Goal: Task Accomplishment & Management: Complete application form

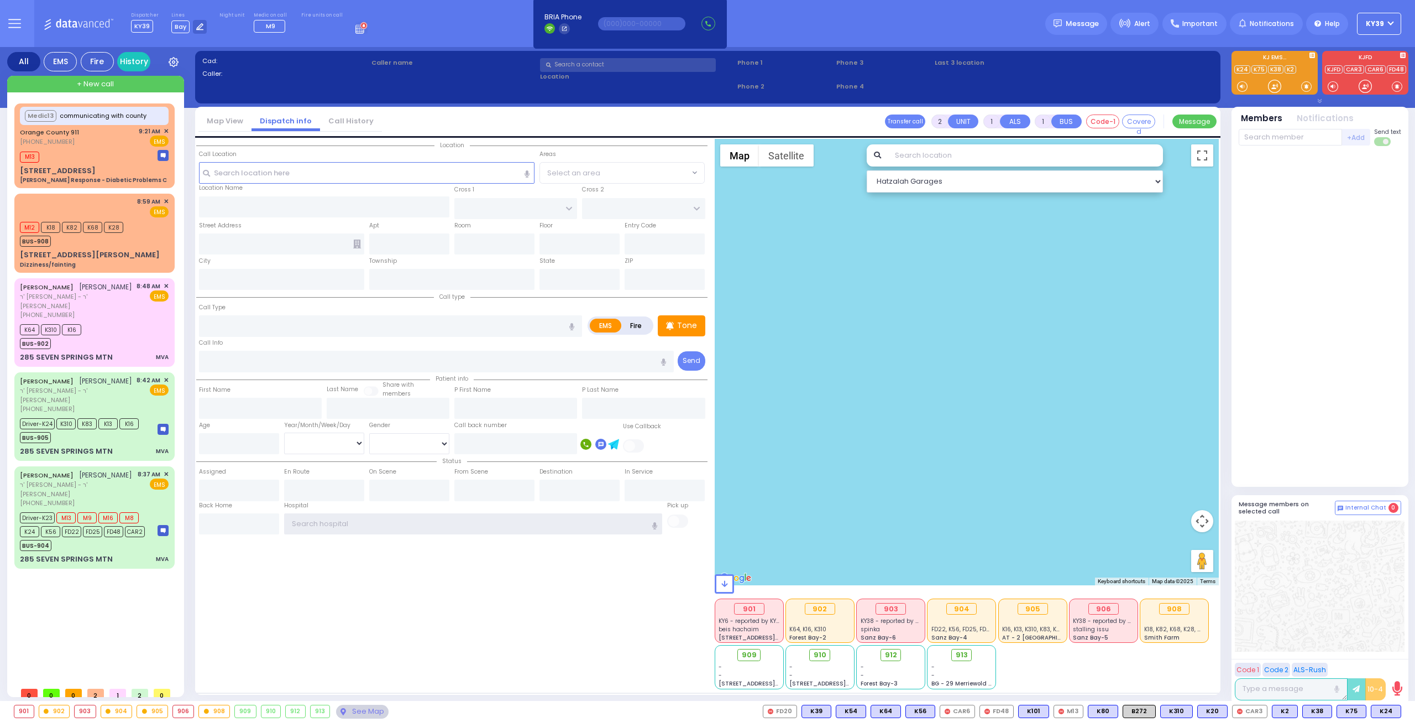
click at [325, 527] on input "text" at bounding box center [473, 523] width 379 height 21
click at [102, 310] on div "[PHONE_NUMBER]" at bounding box center [76, 314] width 113 height 9
type input "6"
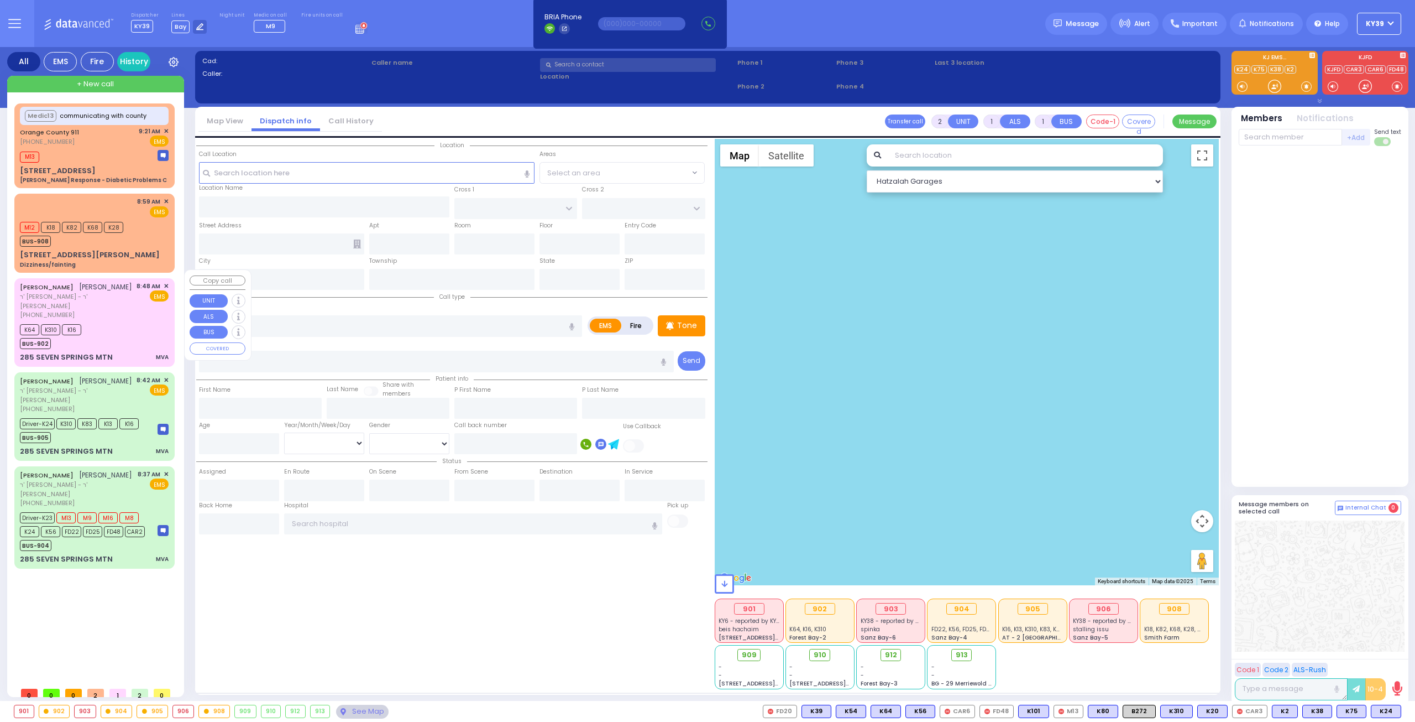
select select
type input "MVA"
radio input "true"
type input "[PERSON_NAME]"
type input "SCHREIBER"
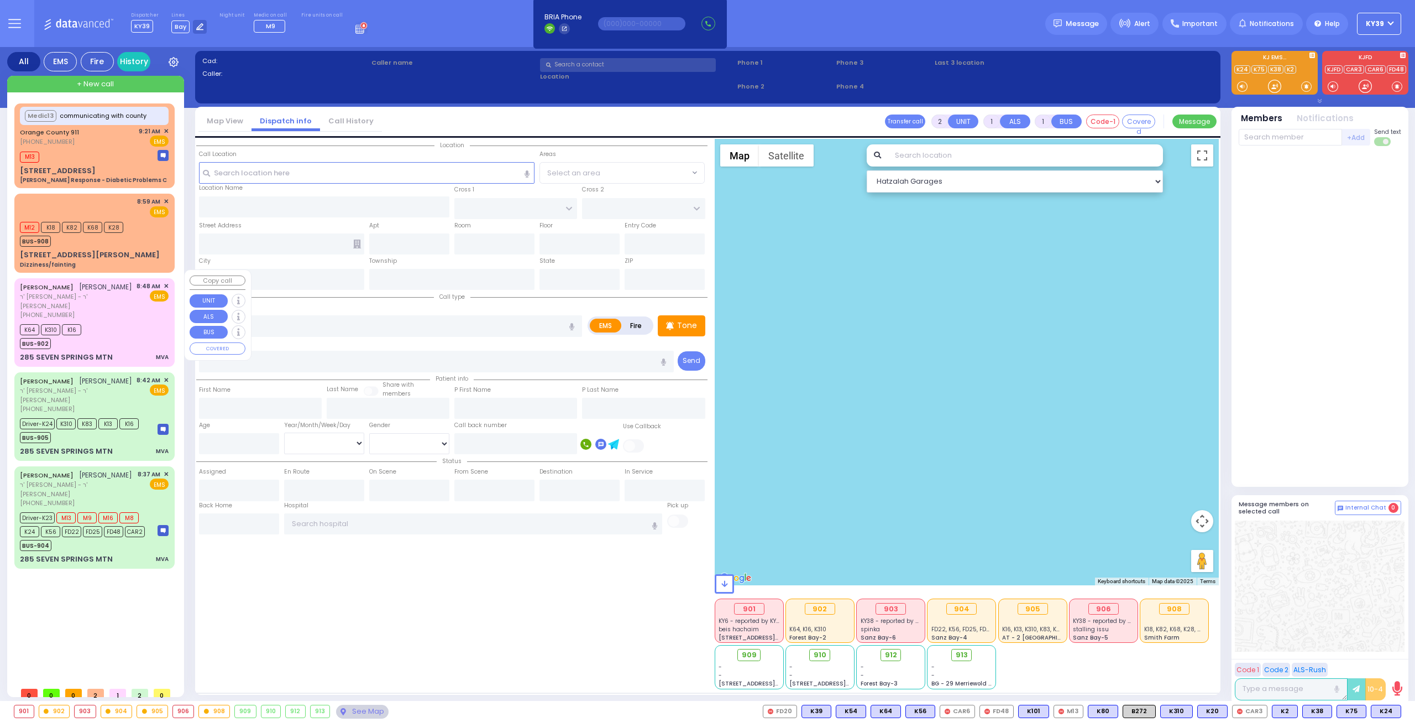
type input "Chumy"
type input "[PERSON_NAME]"
type input "12"
select select "Year"
select select "[DEMOGRAPHIC_DATA]"
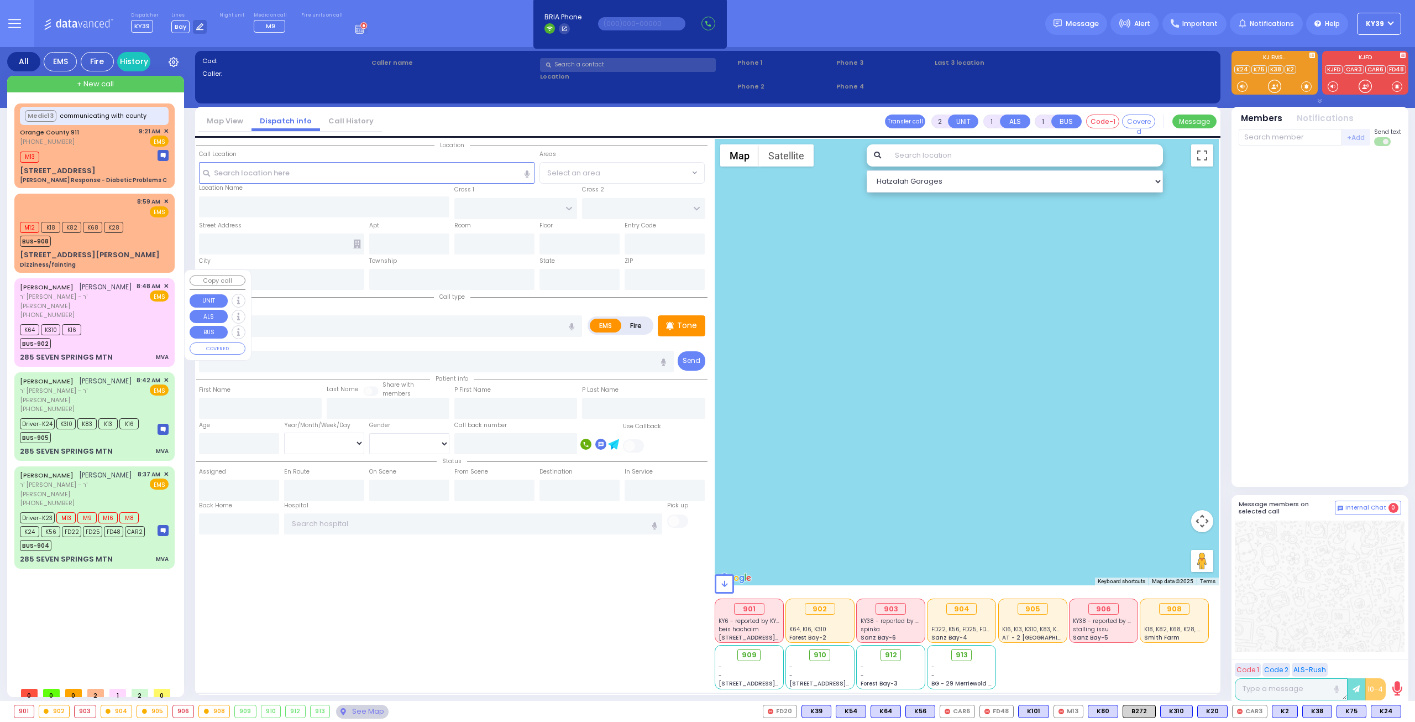
type input "08:48"
type input "08:50"
select select "Hatzalah Garages"
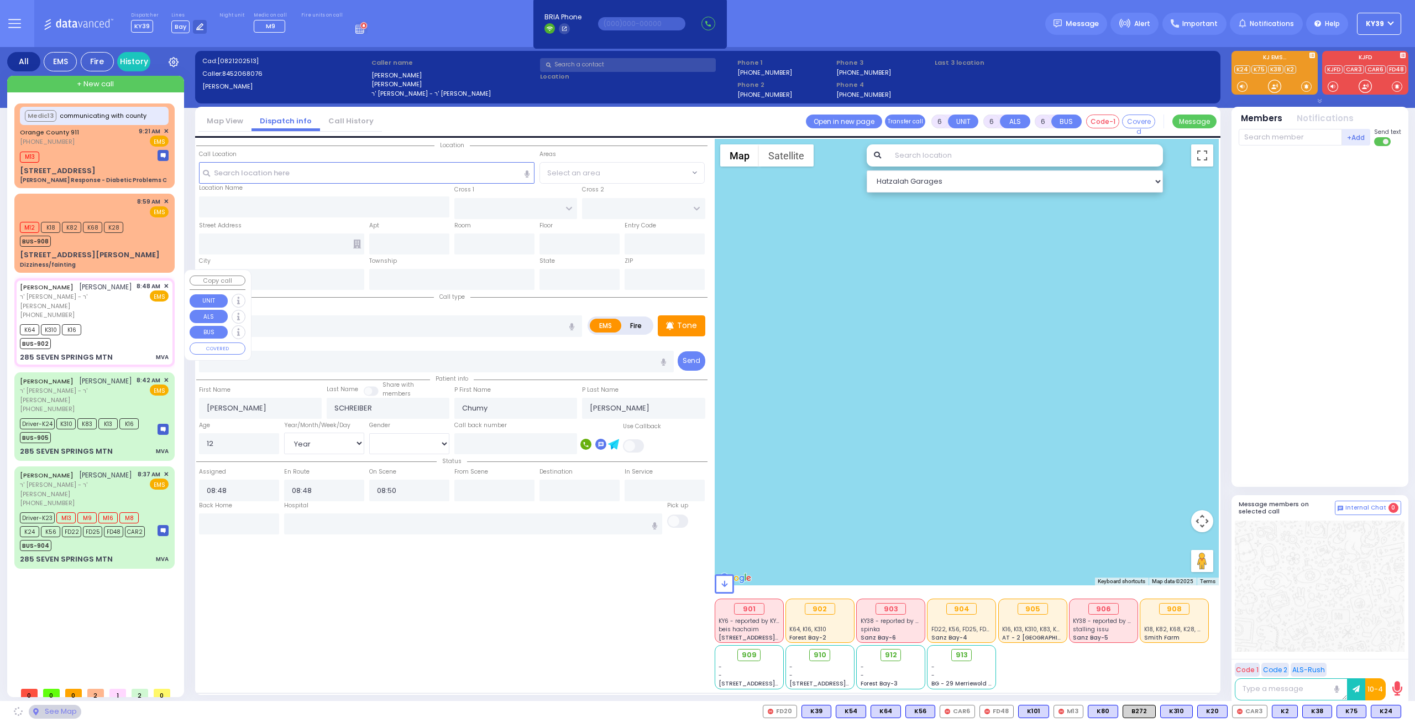
type input "[GEOGRAPHIC_DATA]"
type input "285 SEVEN SPRINGS MTN"
type input "Monroe"
type input "[US_STATE]"
type input "10950"
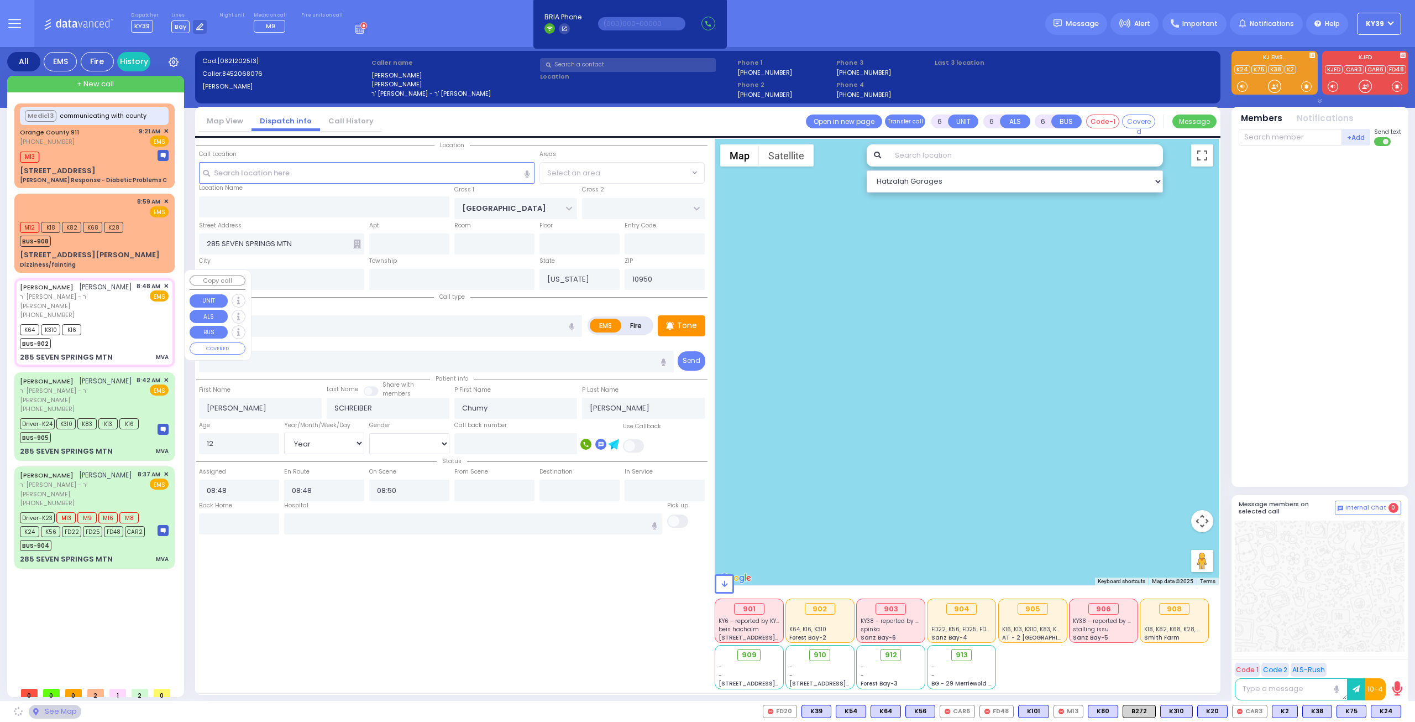
select select "SECTION 5"
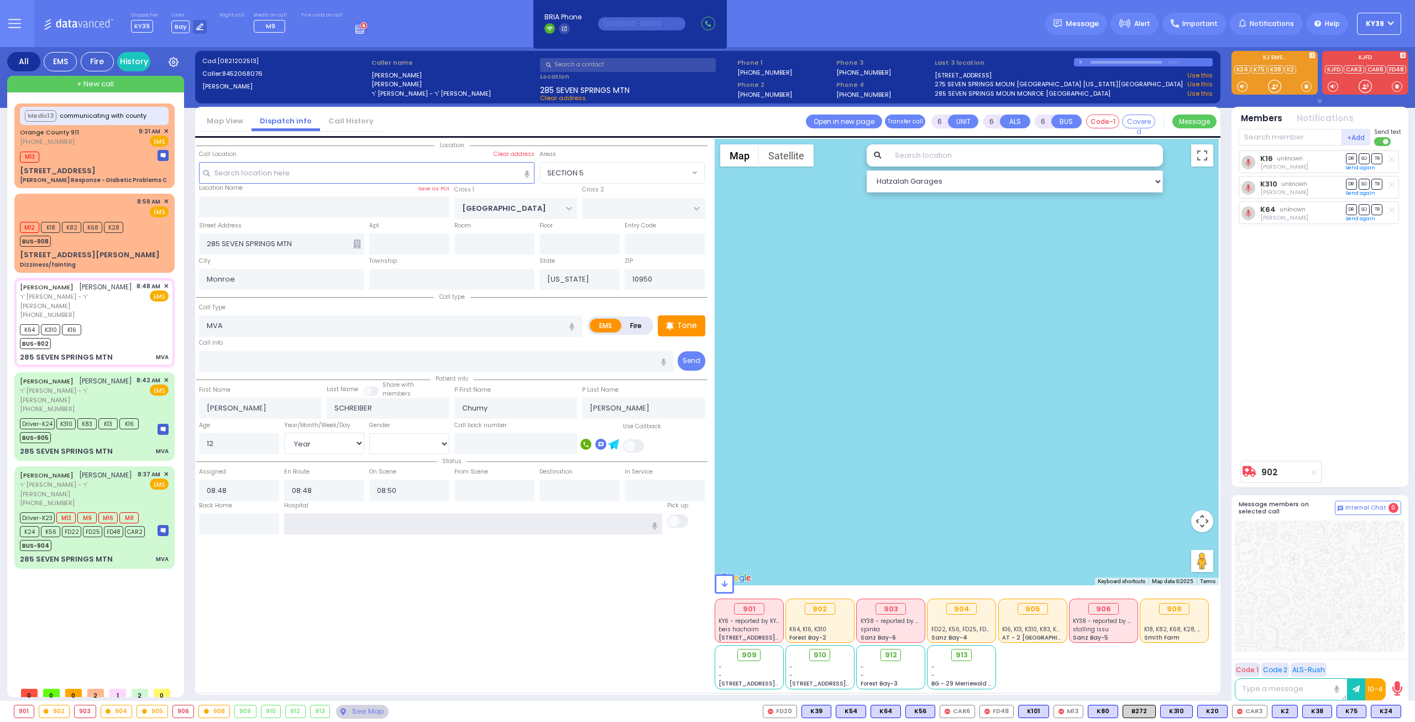
drag, startPoint x: 365, startPoint y: 524, endPoint x: 364, endPoint y: 517, distance: 6.7
click at [366, 524] on input "text" at bounding box center [473, 523] width 379 height 21
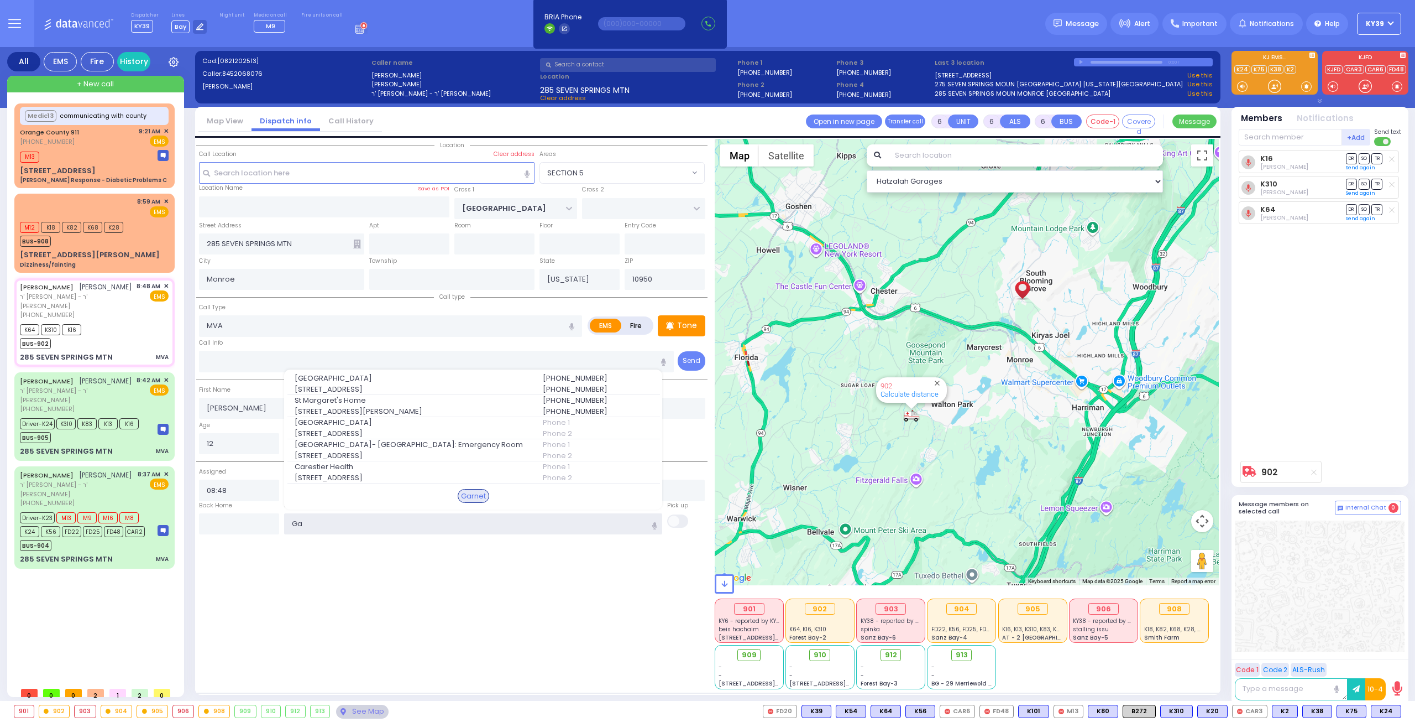
type input "G"
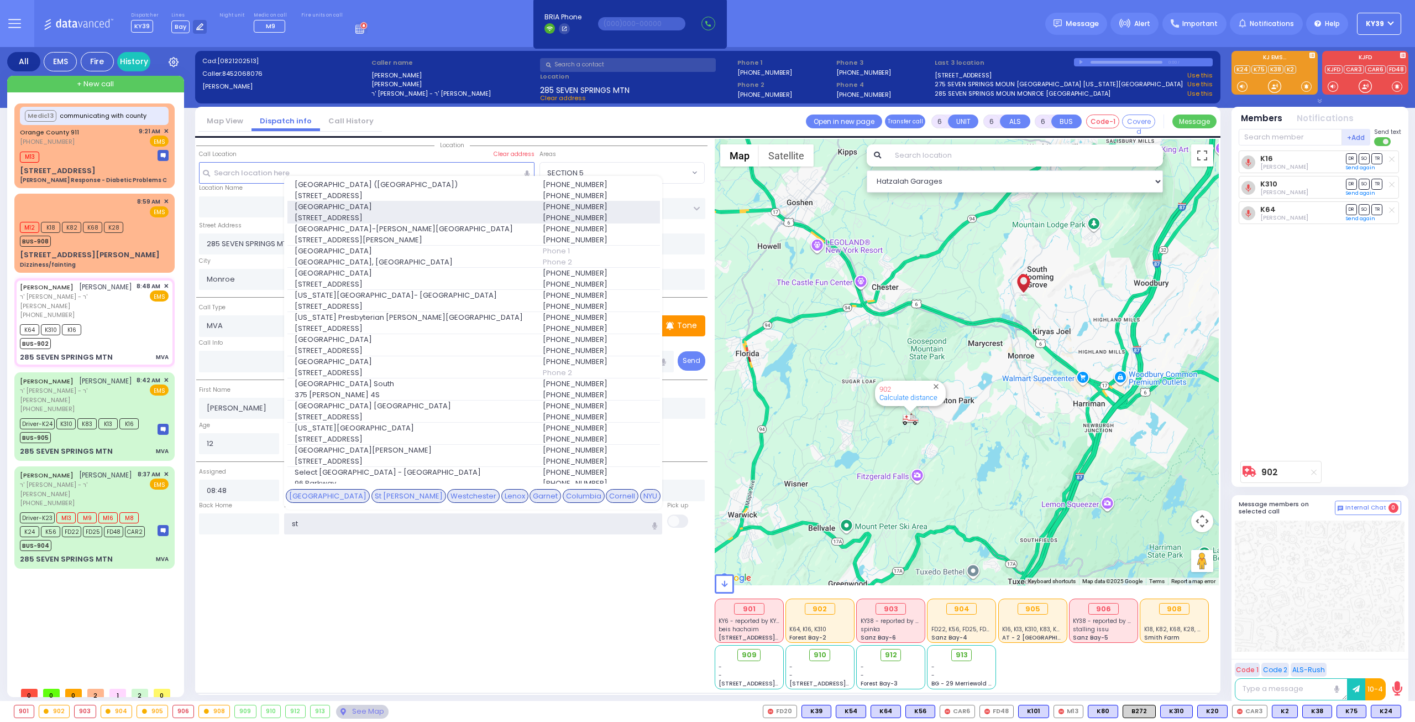
type input "st"
click at [400, 203] on span "[GEOGRAPHIC_DATA]" at bounding box center [412, 206] width 235 height 11
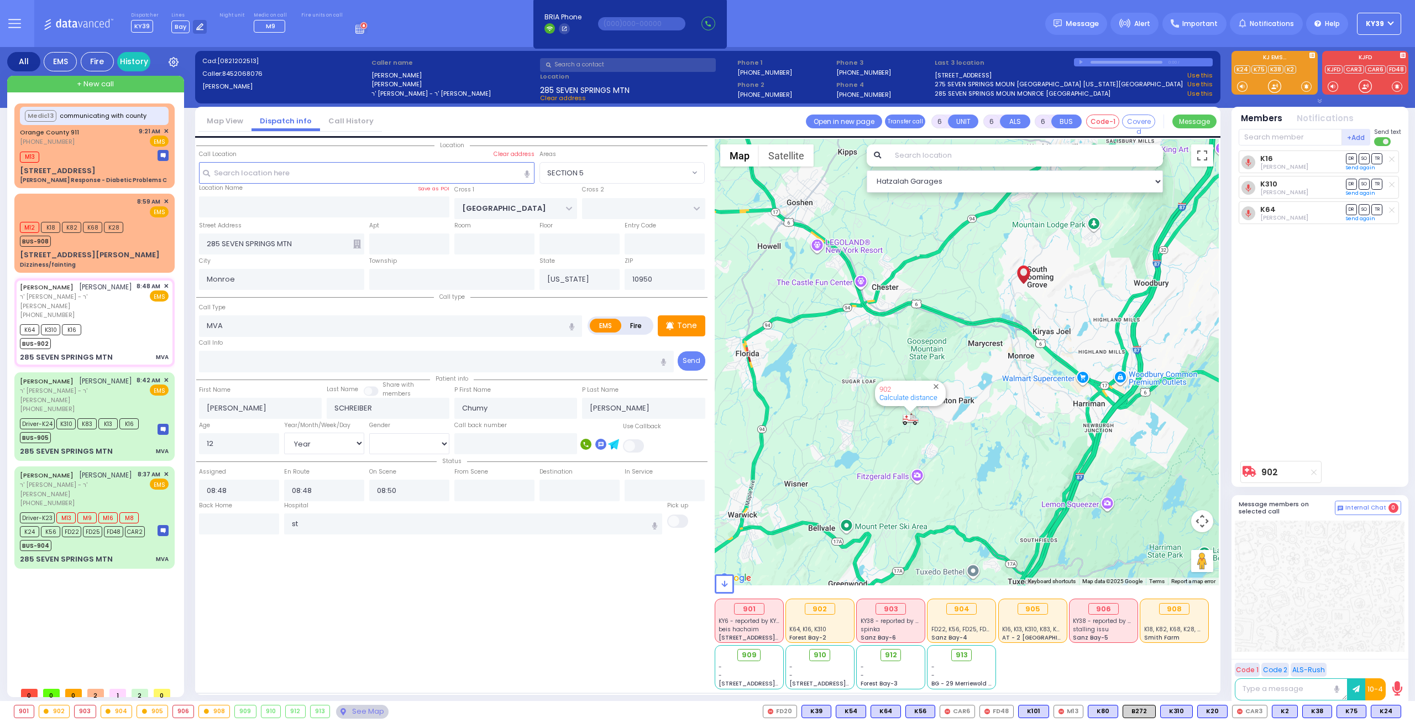
select select
radio input "true"
select select "Year"
select select "[DEMOGRAPHIC_DATA]"
type input "[GEOGRAPHIC_DATA]"
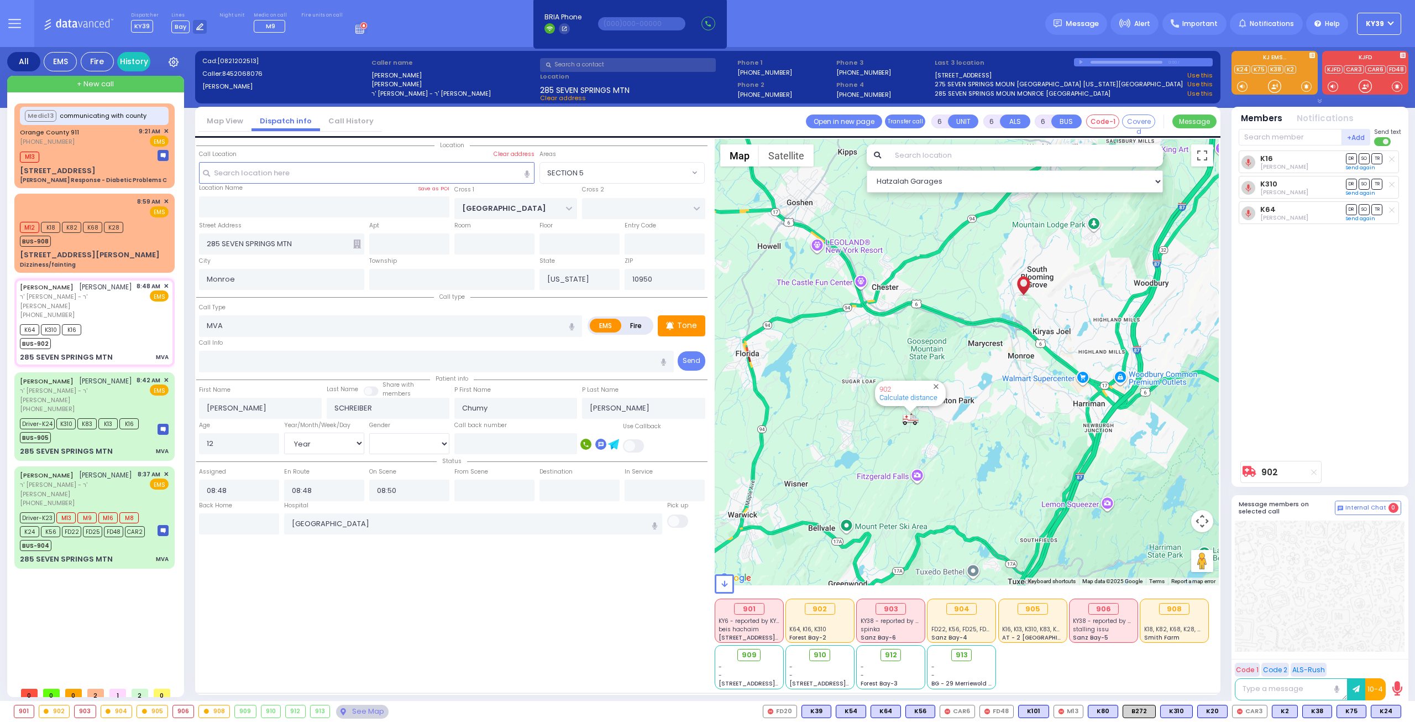
select select "Hatzalah Garages"
select select "SECTION 5"
click at [87, 516] on div "[PERSON_NAME] [PERSON_NAME] ר' [PERSON_NAME] - ר' [PERSON_NAME] [PHONE_NUMBER] …" at bounding box center [95, 517] width 156 height 98
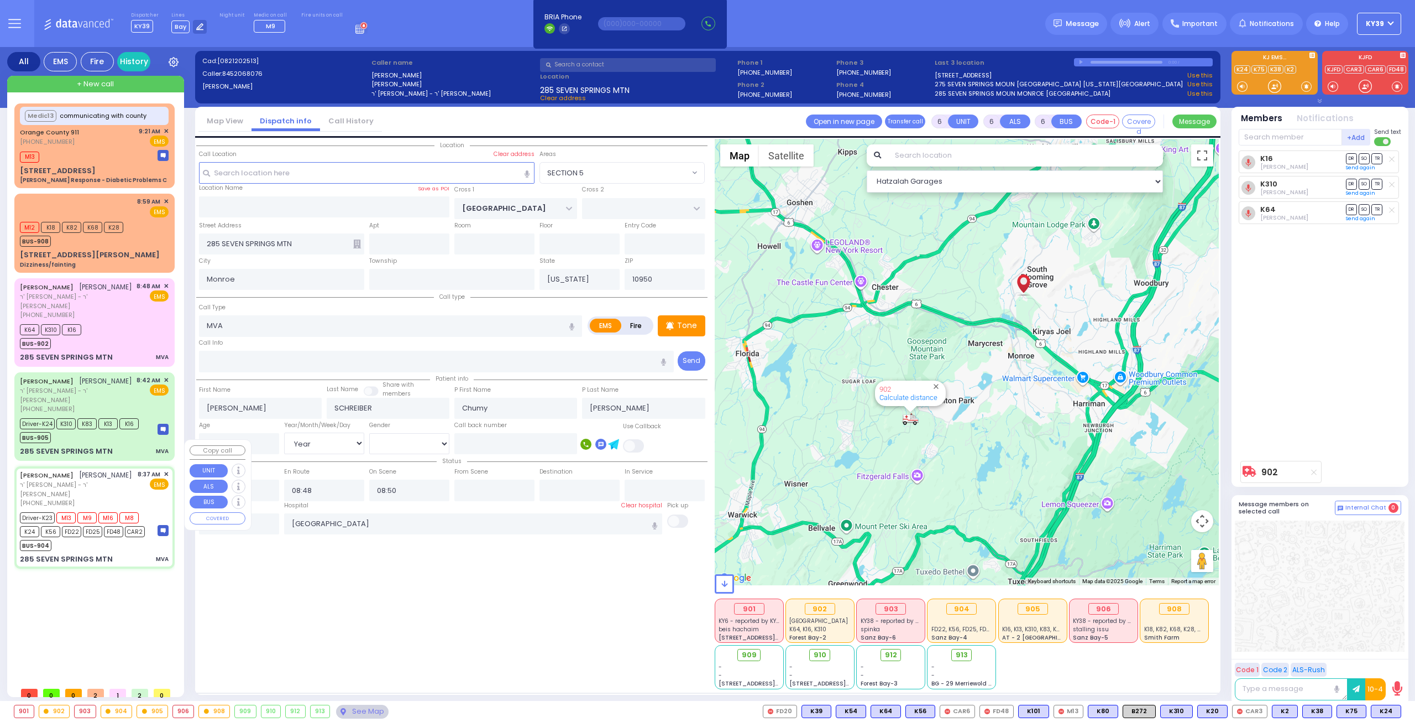
select select
radio input "true"
type input "[PERSON_NAME]"
type input "Neustein"
type input "17"
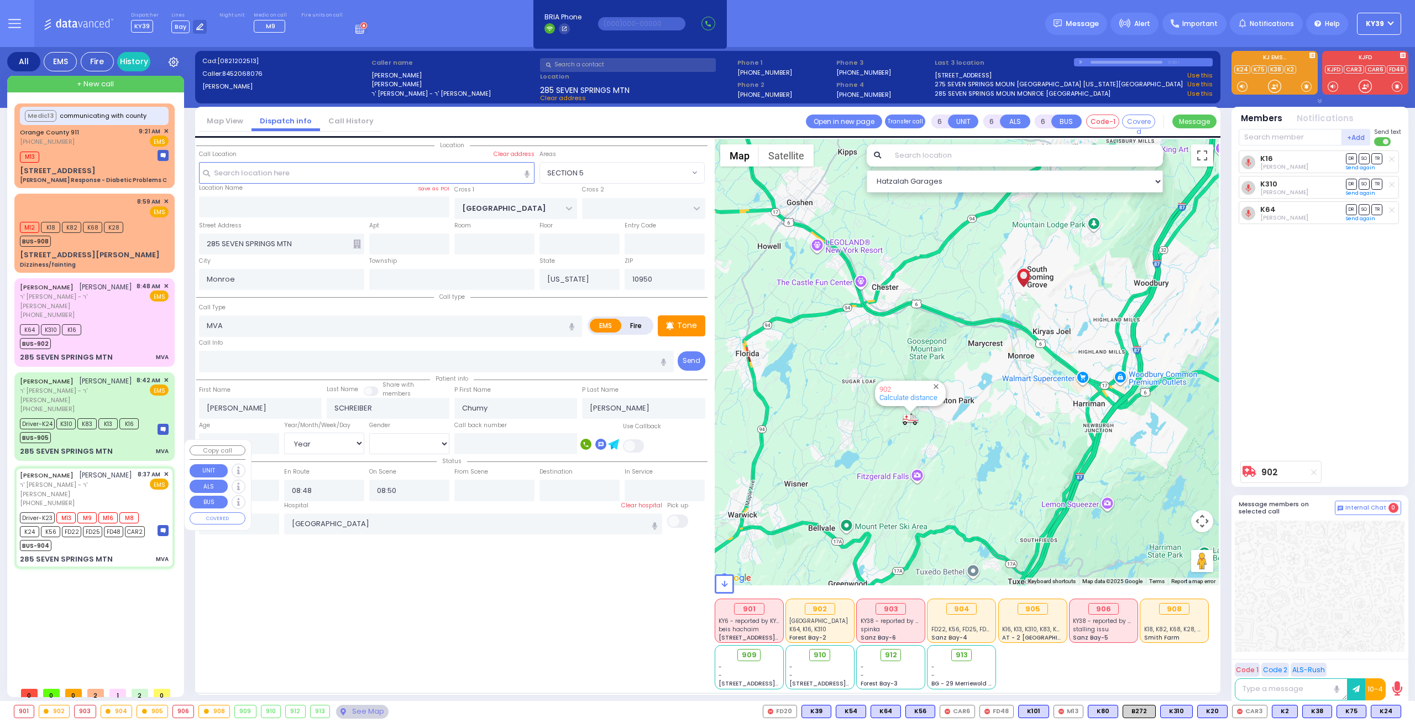
select select "Year"
select select "[DEMOGRAPHIC_DATA]"
type input "08:37"
type input "08:41"
type input "08:45"
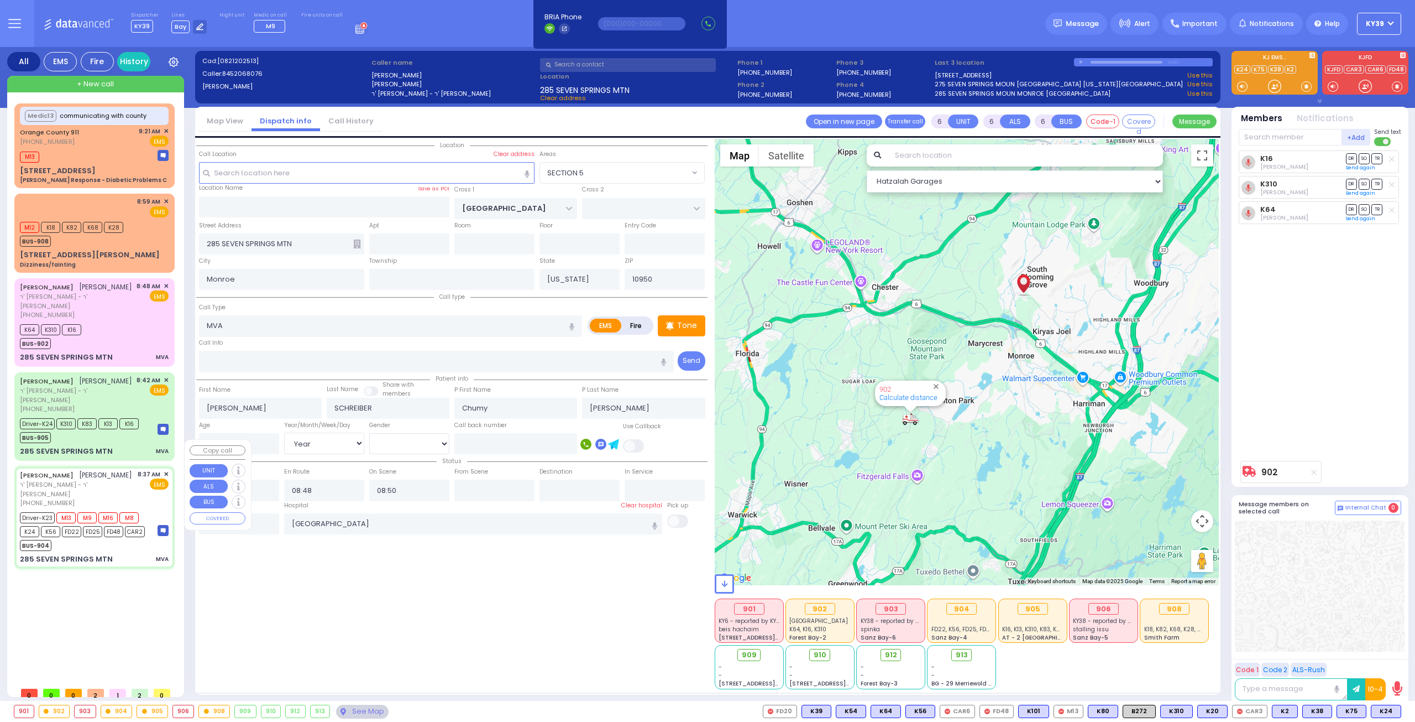
type input "09:42"
select select "Hatzalah Garages"
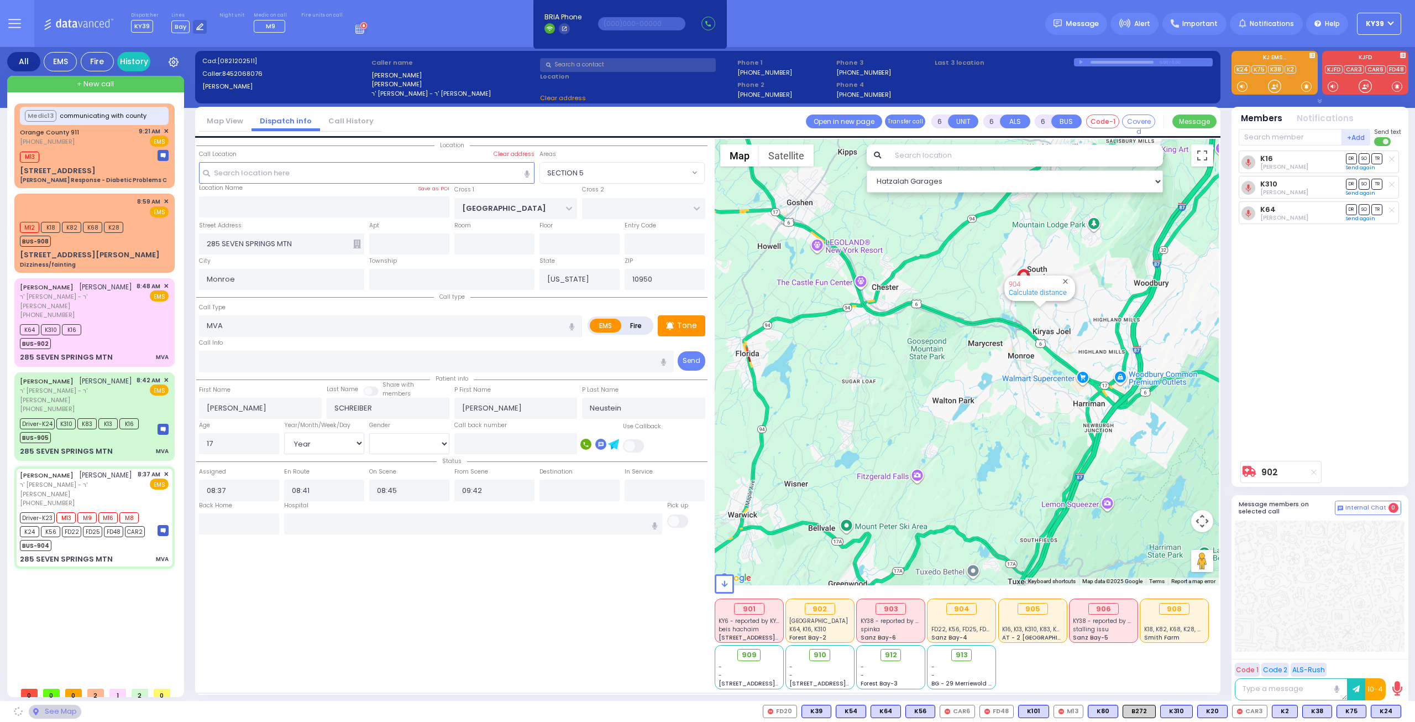
select select "SECTION 5"
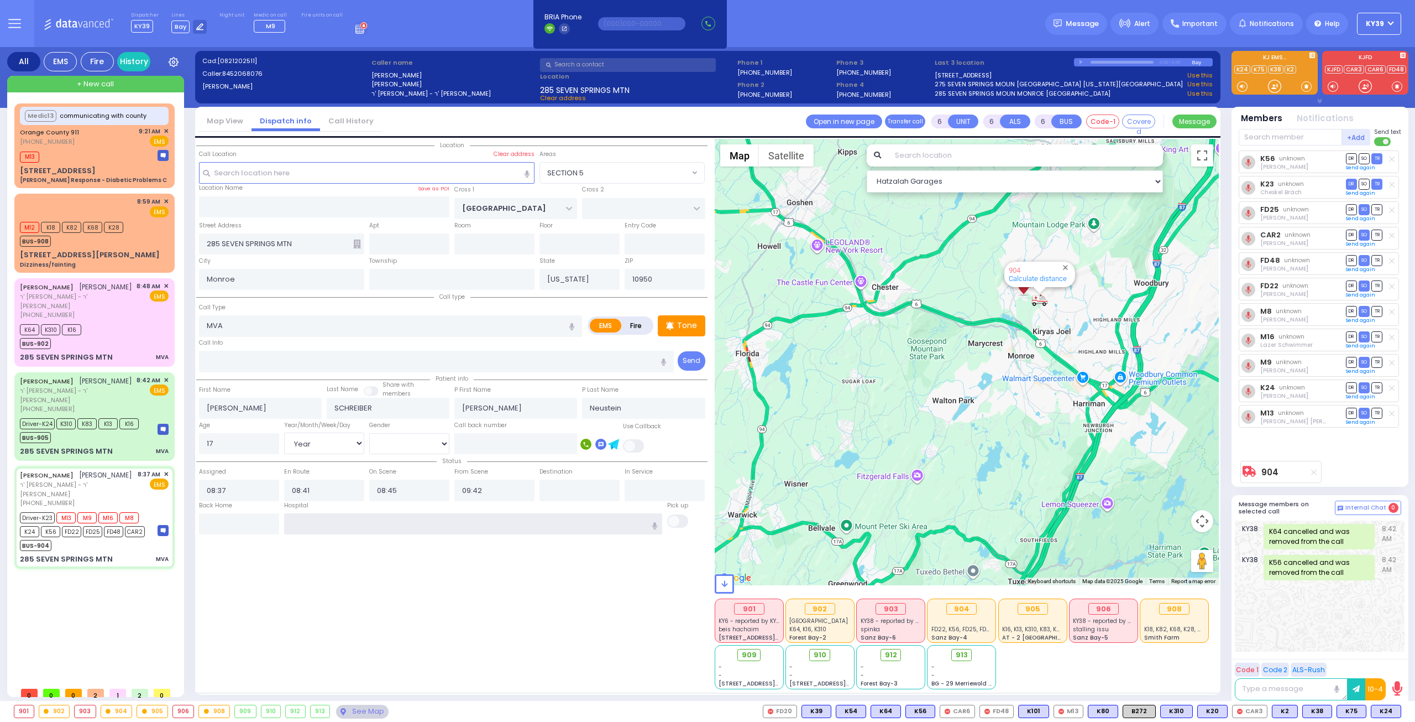
click at [375, 517] on input "text" at bounding box center [473, 523] width 379 height 21
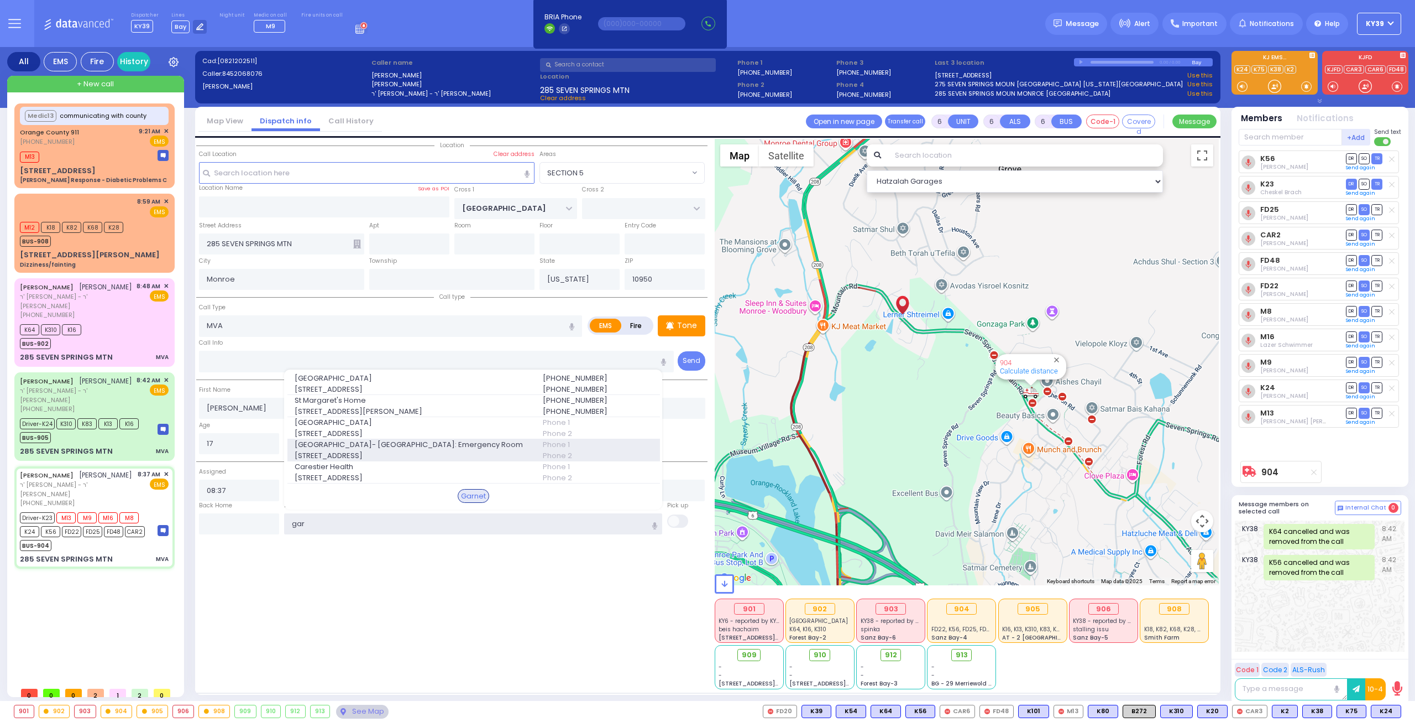
type input "gar"
click at [377, 443] on span "[GEOGRAPHIC_DATA]- [GEOGRAPHIC_DATA]: Emergency Room" at bounding box center [412, 444] width 235 height 11
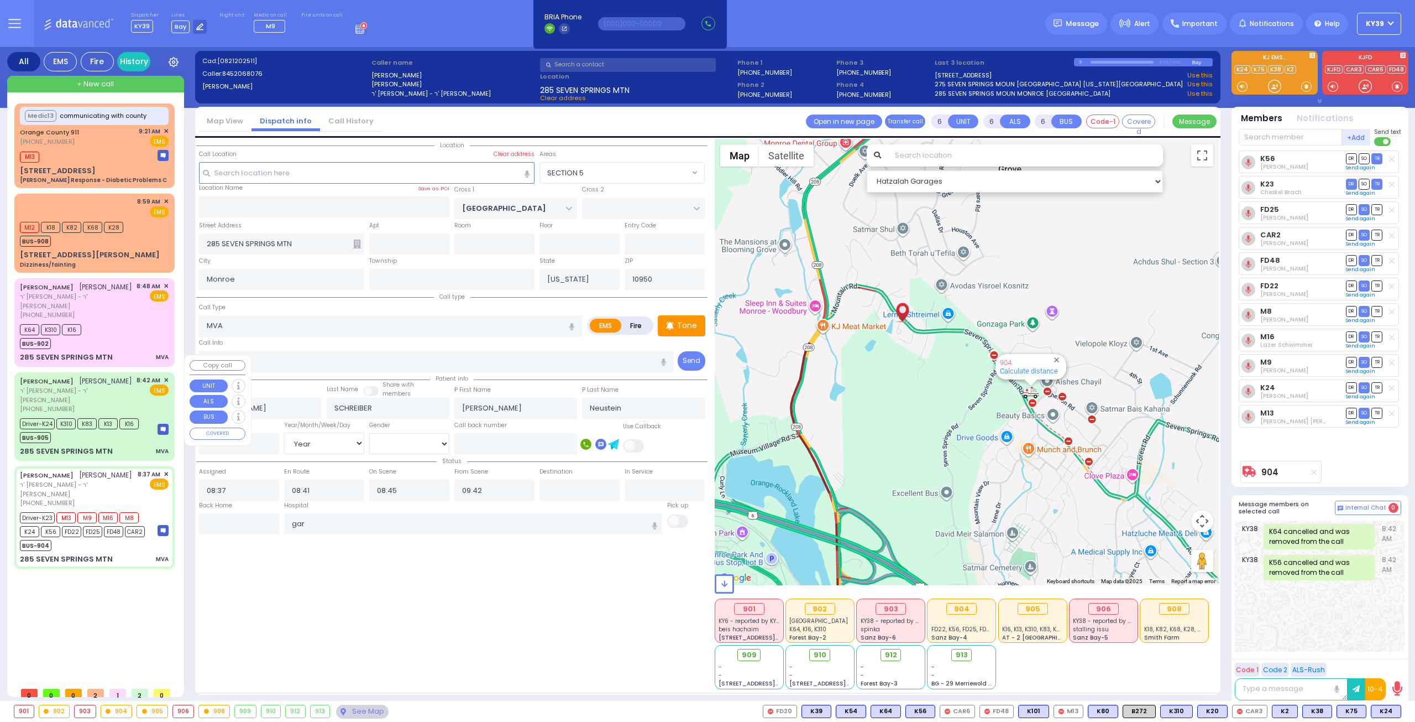
select select
radio input "true"
select select "Year"
select select "[DEMOGRAPHIC_DATA]"
type input "[GEOGRAPHIC_DATA]- [GEOGRAPHIC_DATA]: Emergency Room"
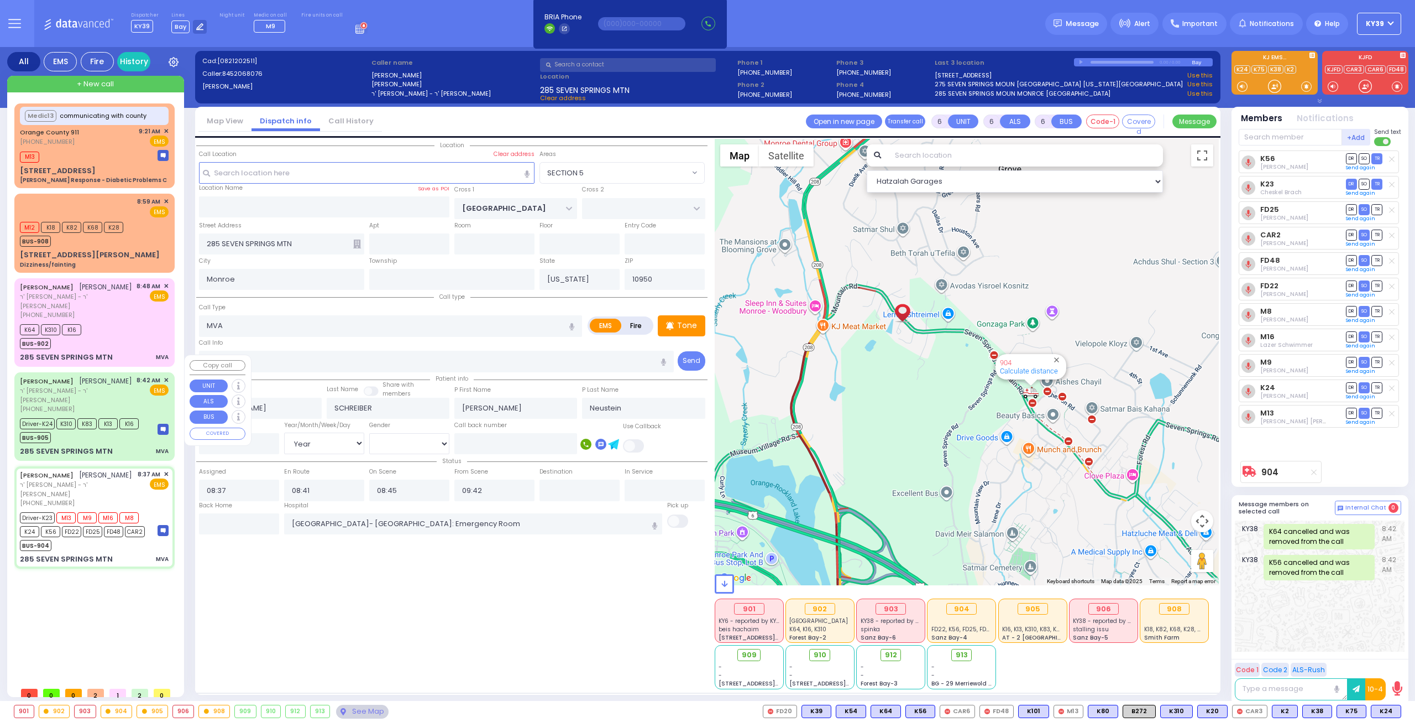
select select "Hatzalah Garages"
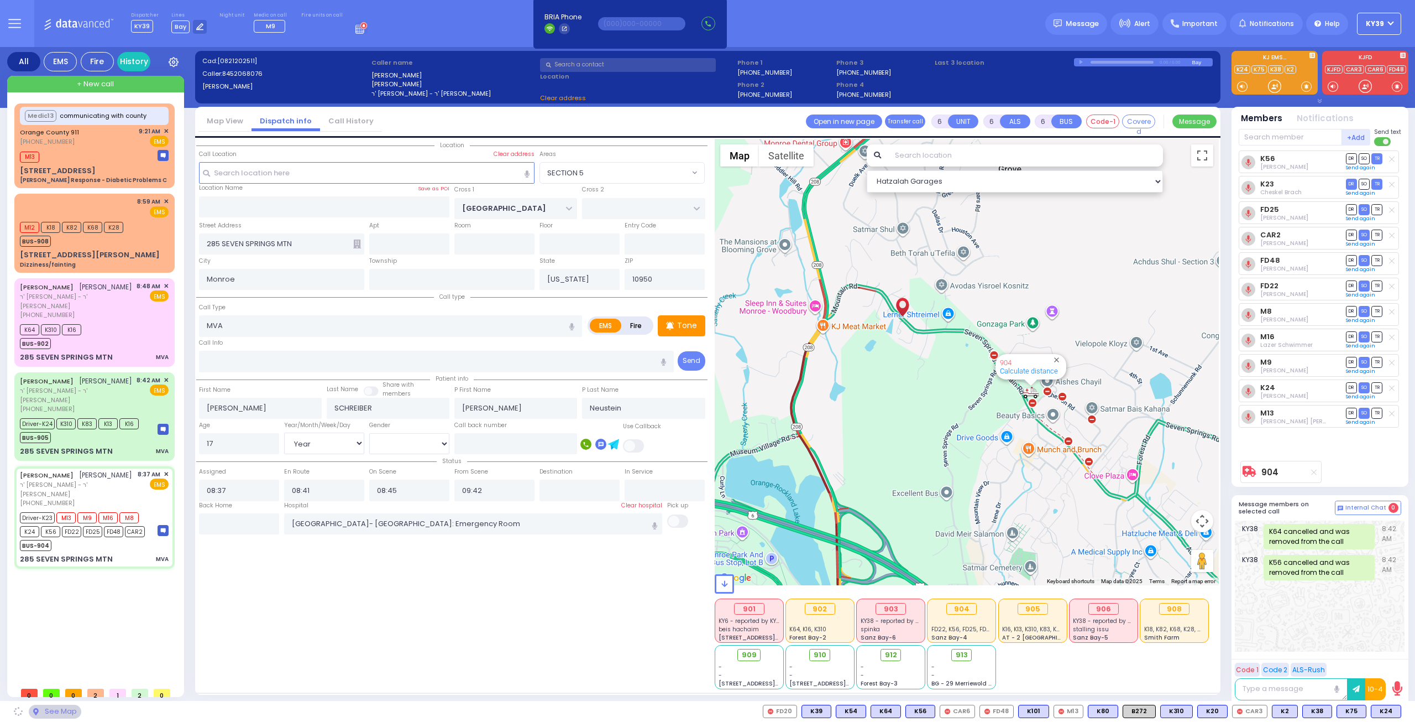
select select "SECTION 5"
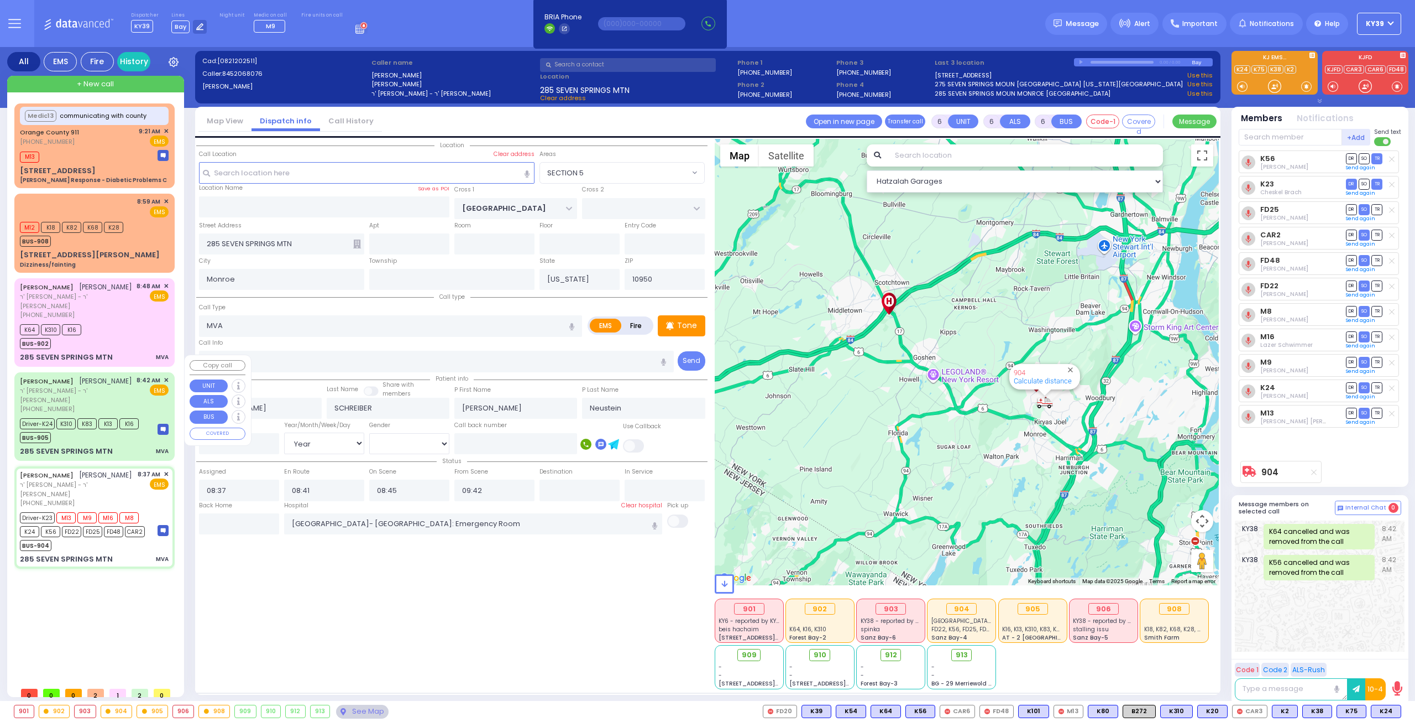
click at [125, 446] on div "285 SEVEN SPRINGS MTN MVA" at bounding box center [94, 451] width 149 height 11
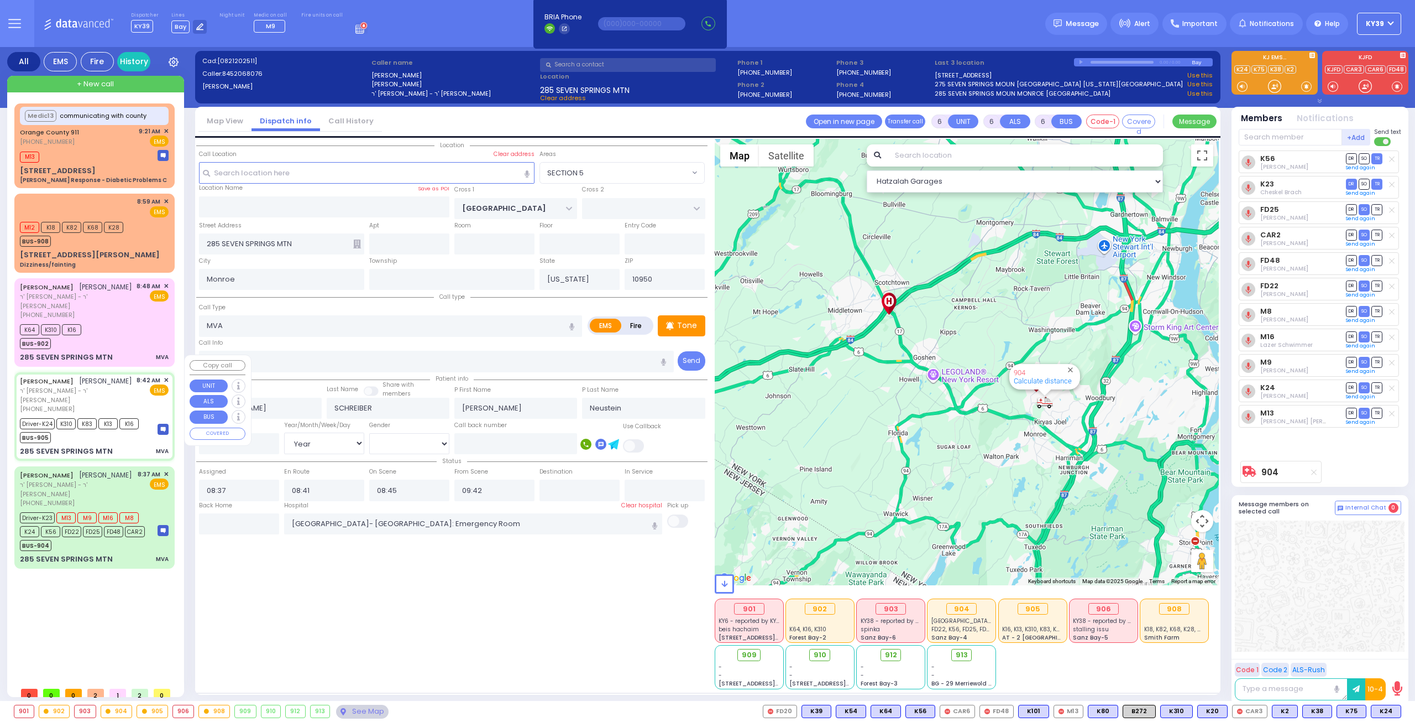
type input "4"
type input "1"
select select
radio input "true"
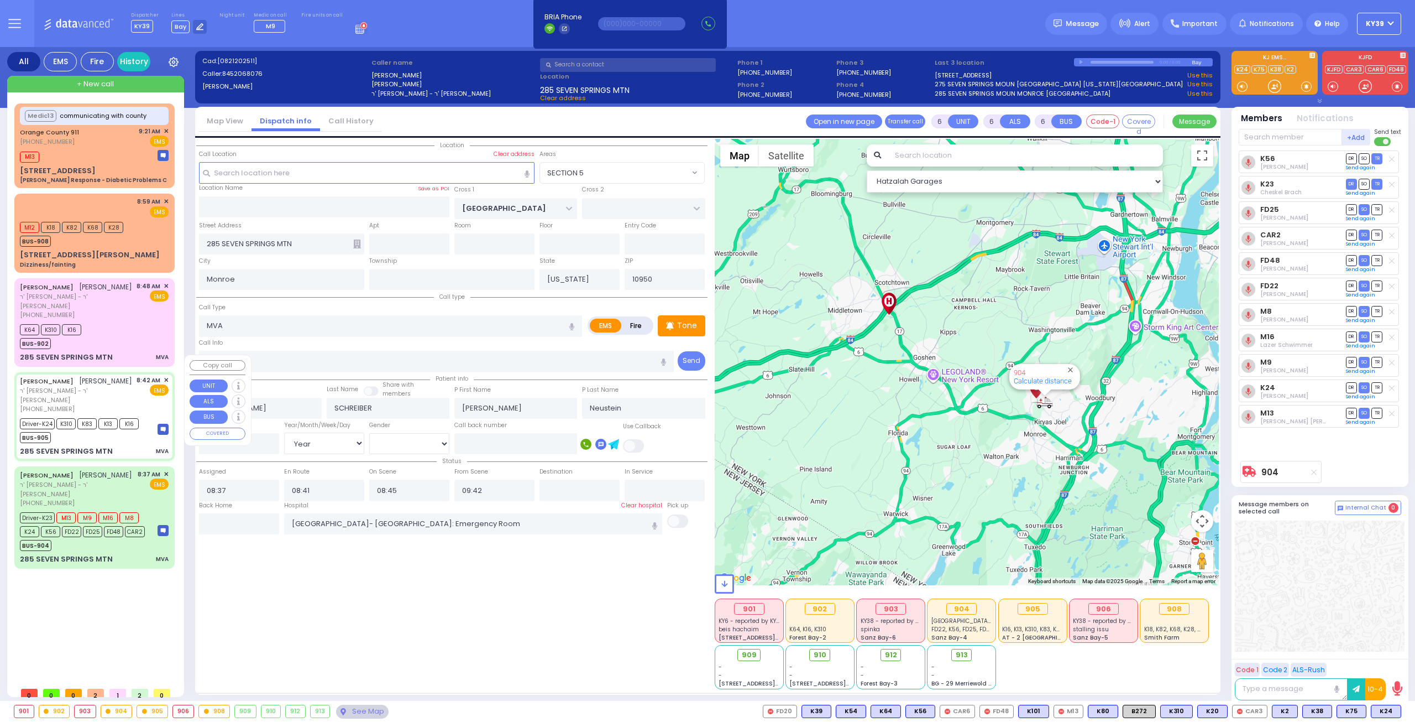
select select
type input "08:42"
type input "08:43"
type input "09:43"
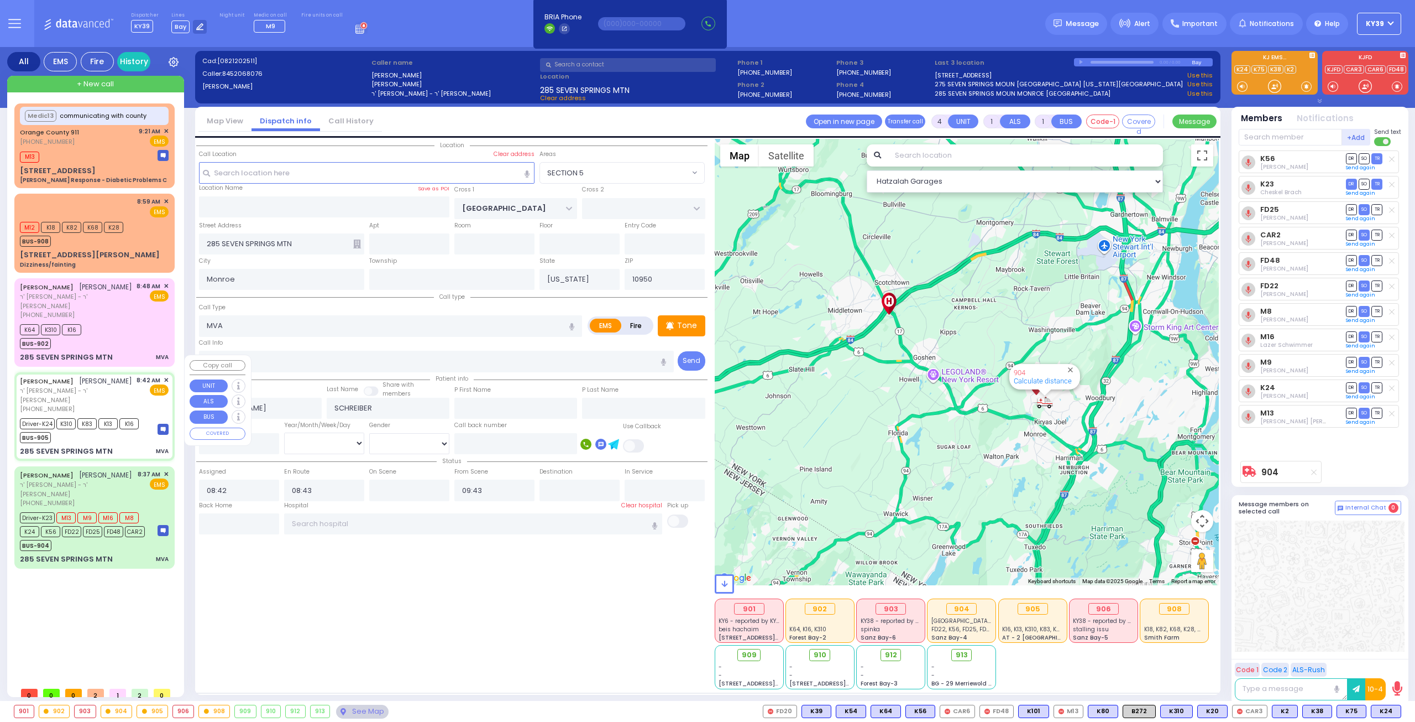
select select "SECTION 5"
select select "Hatzalah Garages"
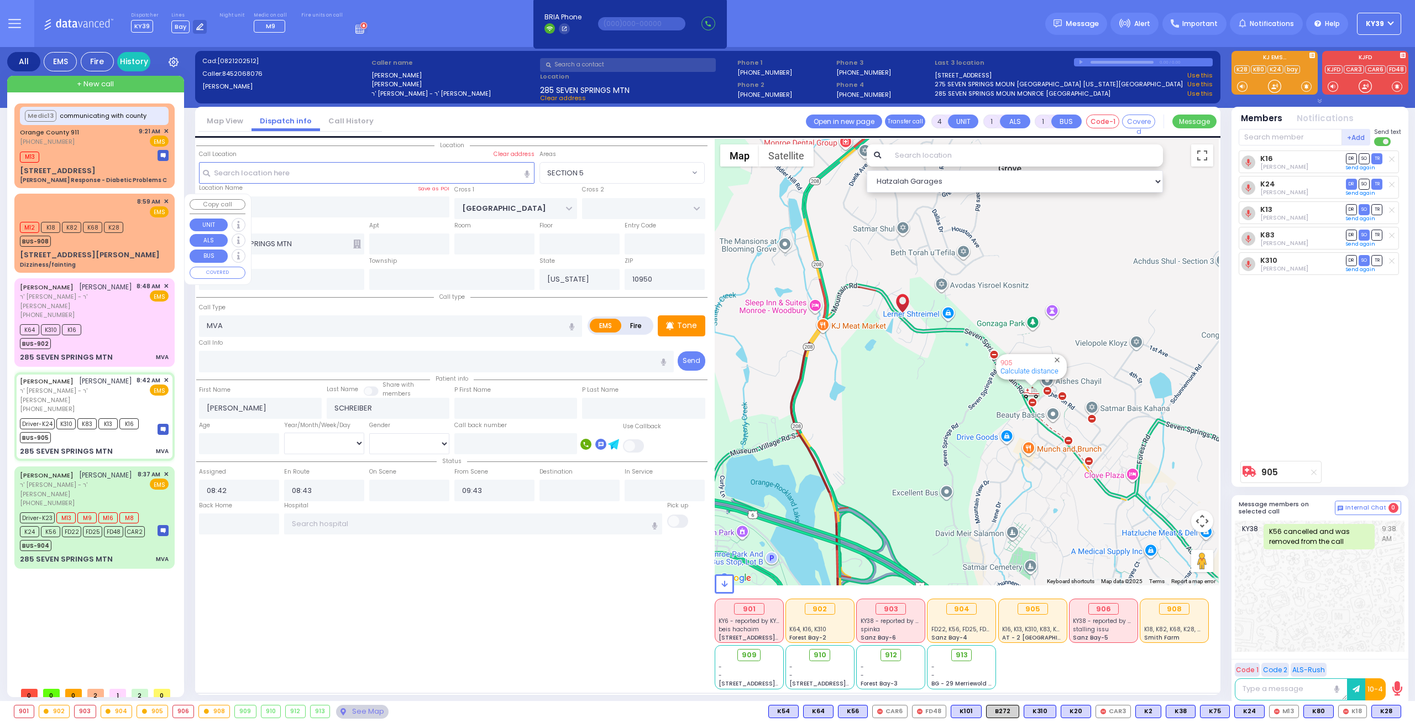
click at [100, 242] on div "BUS-908" at bounding box center [71, 240] width 103 height 14
type input "1"
type input "0"
select select
type input "Dizziness/fainting"
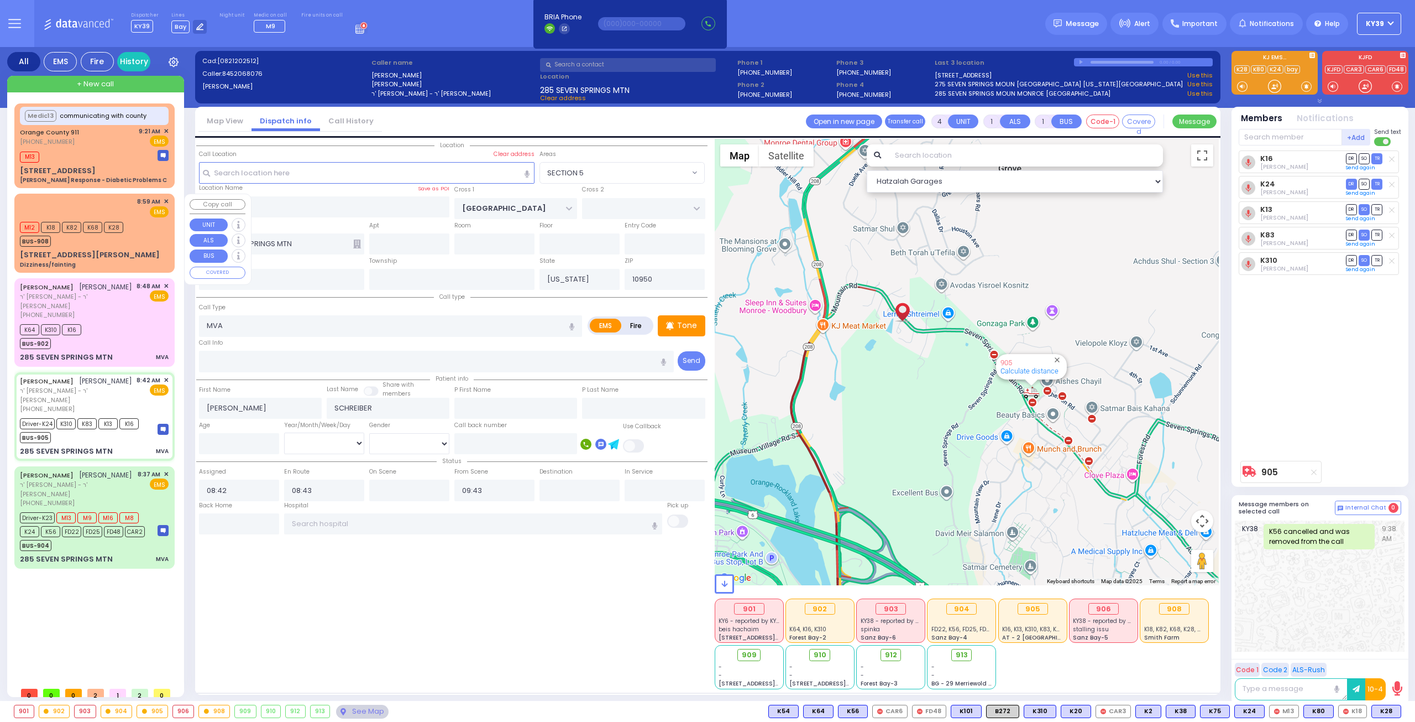
radio input "true"
type input "38"
select select "Year"
select select "[DEMOGRAPHIC_DATA]"
type input "08:59"
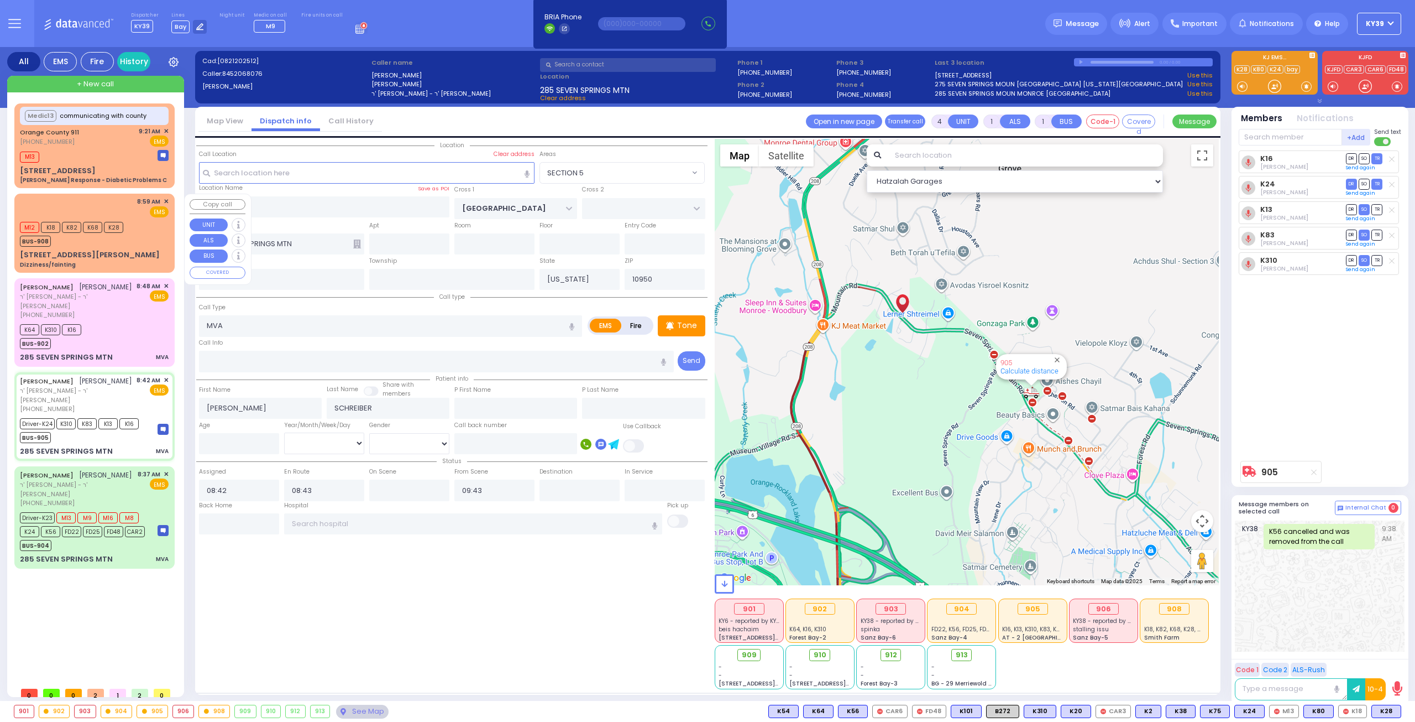
type input "09:00"
select select "Hatzalah Garages"
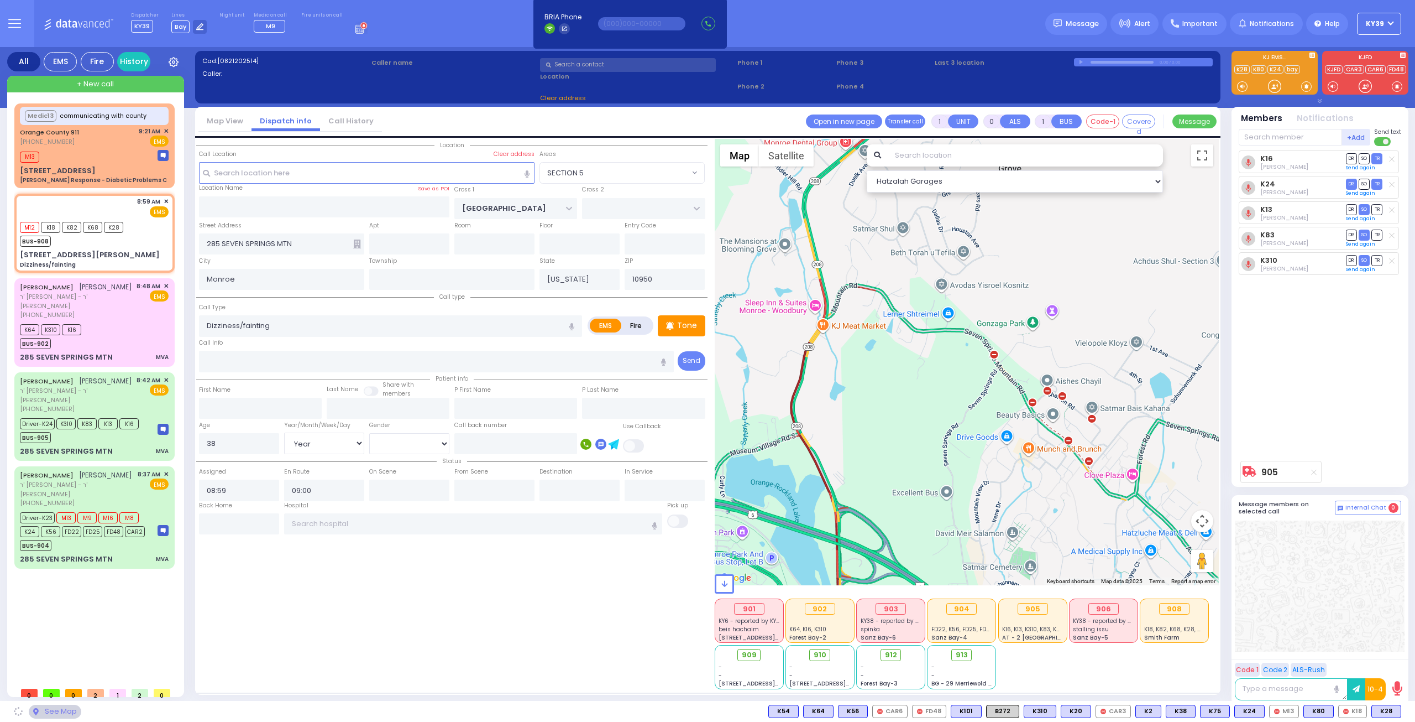
type input "TOMER CIRCLE"
type input "OSER COURT"
type input "[STREET_ADDRESS][PERSON_NAME]"
select select "[PERSON_NAME][GEOGRAPHIC_DATA]"
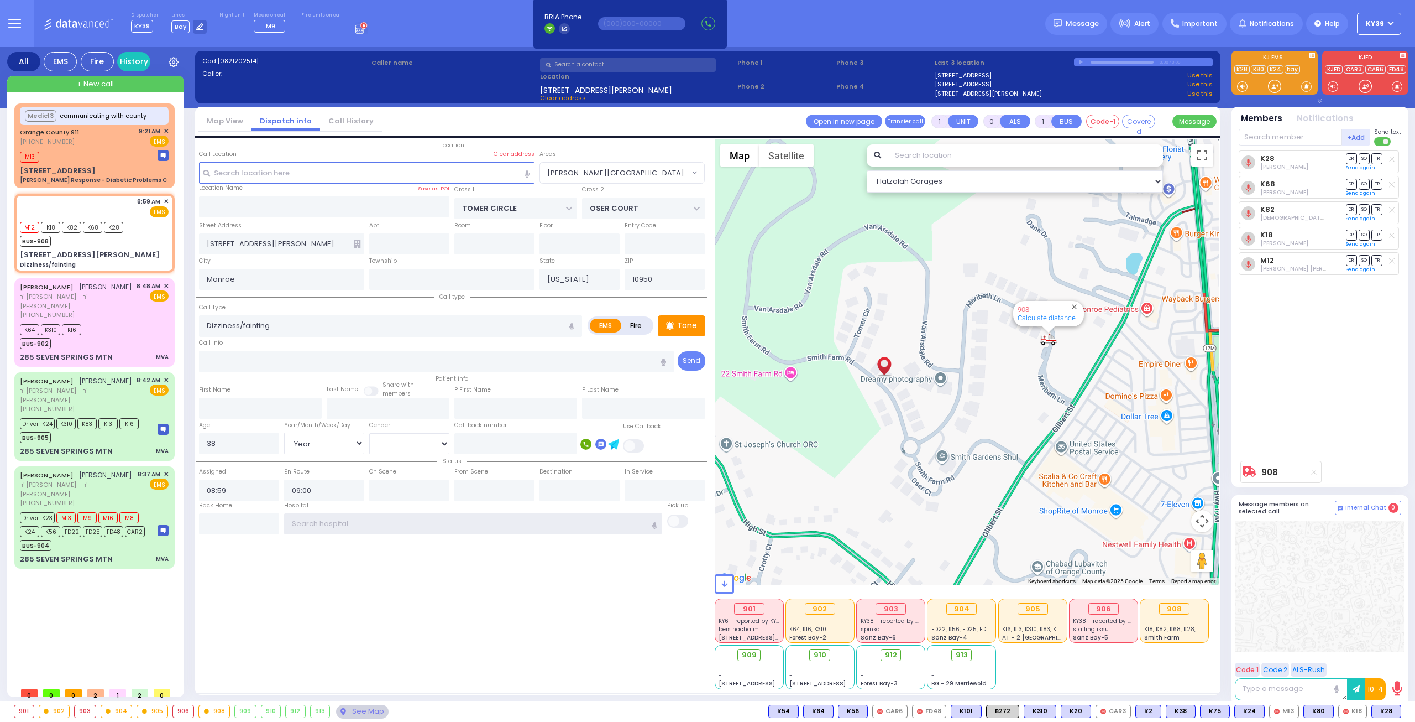
click at [385, 521] on input "text" at bounding box center [473, 523] width 379 height 21
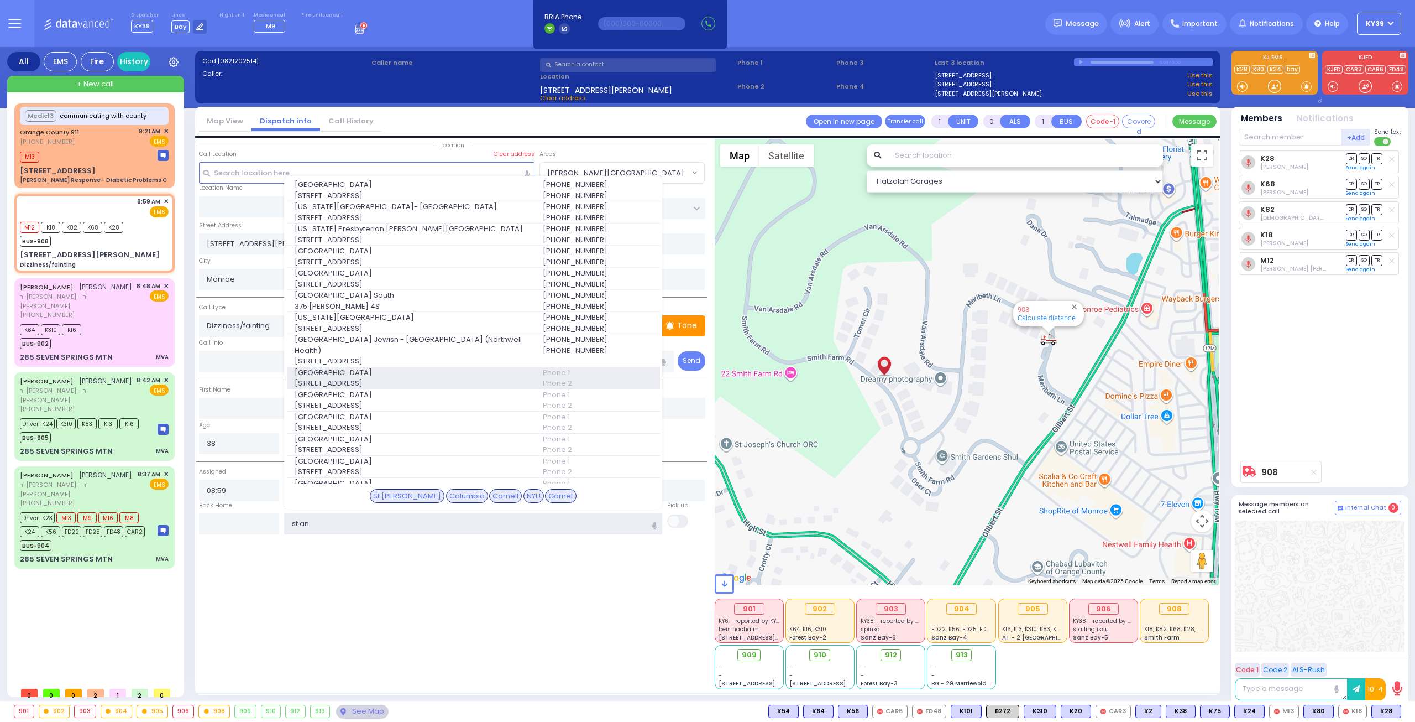
type input "st an"
click at [334, 378] on span "[STREET_ADDRESS]" at bounding box center [412, 383] width 235 height 11
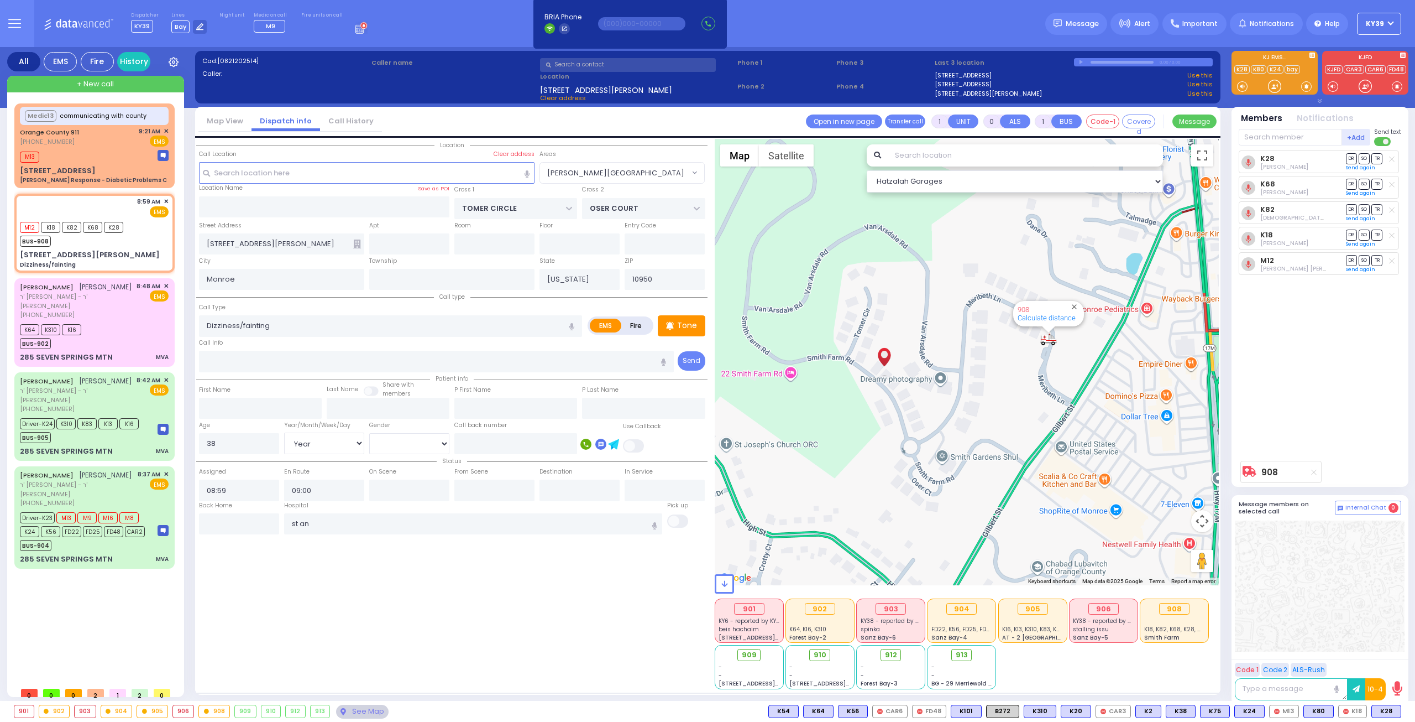
select select
radio input "true"
select select "Year"
select select "[DEMOGRAPHIC_DATA]"
type input "[GEOGRAPHIC_DATA]"
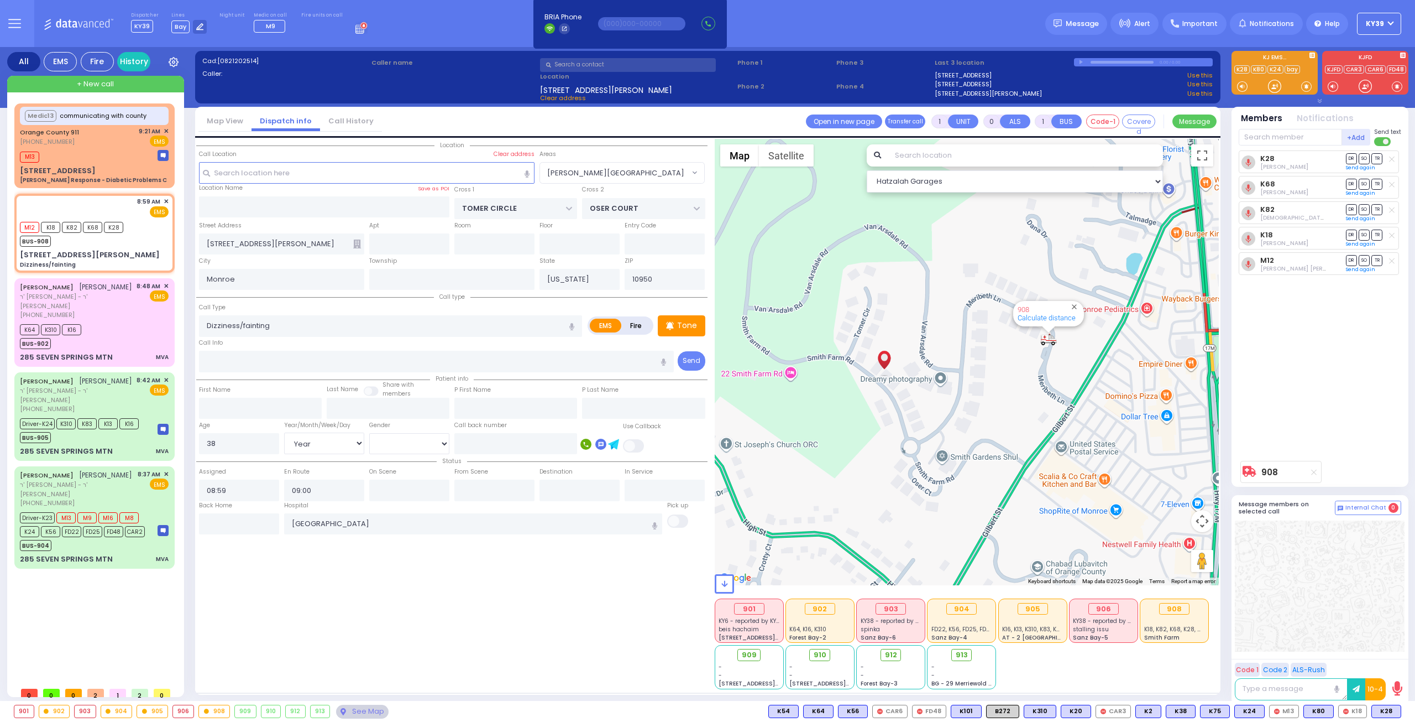
select select "Hatzalah Garages"
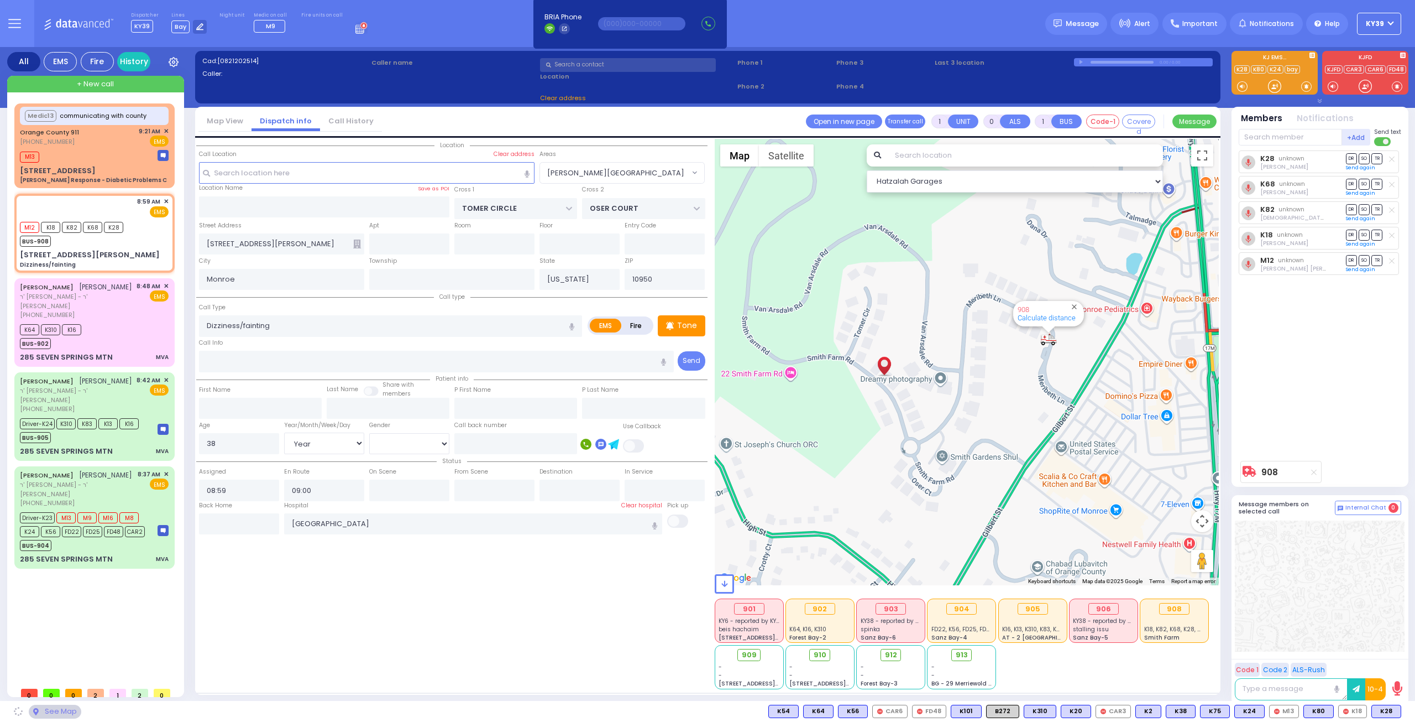
select select "[PERSON_NAME][GEOGRAPHIC_DATA]"
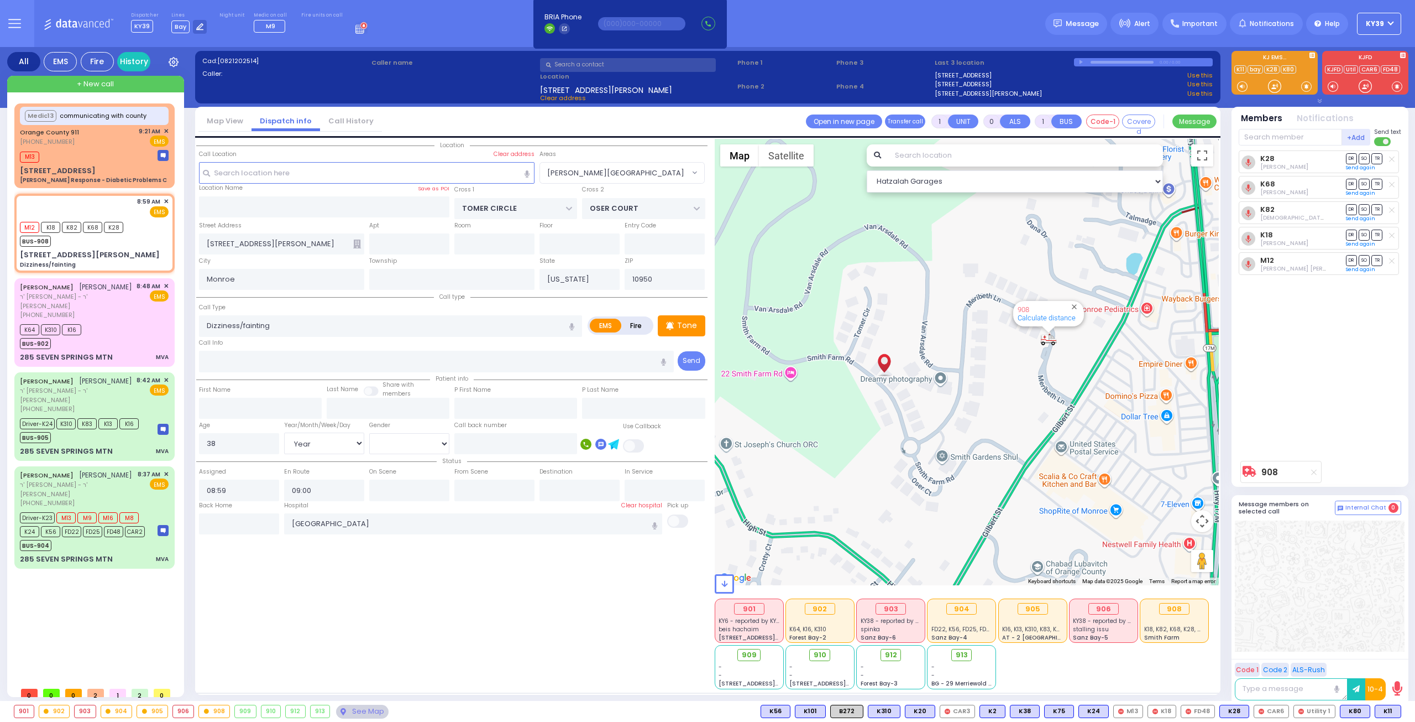
type input "6"
select select
radio input "true"
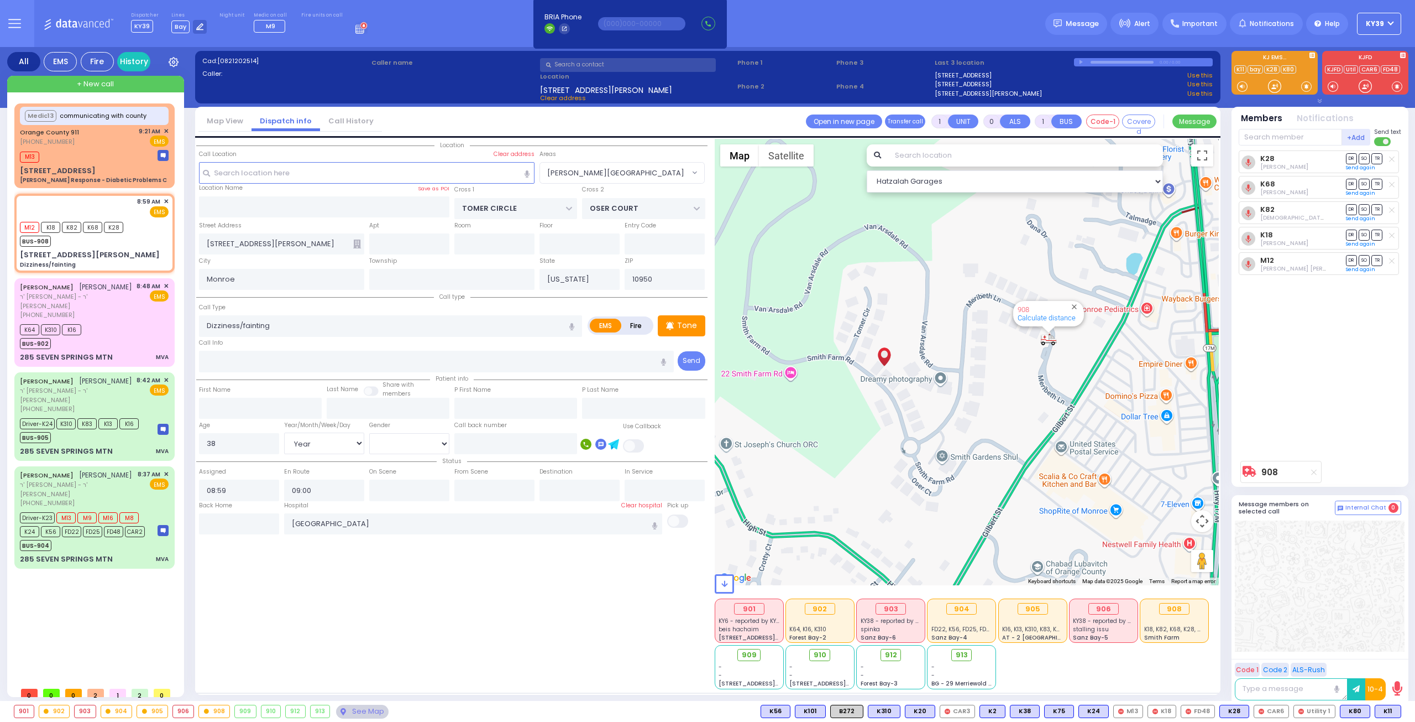
type input "Unknown"
select select "Year"
select select "[DEMOGRAPHIC_DATA]"
select select "Hatzalah Garages"
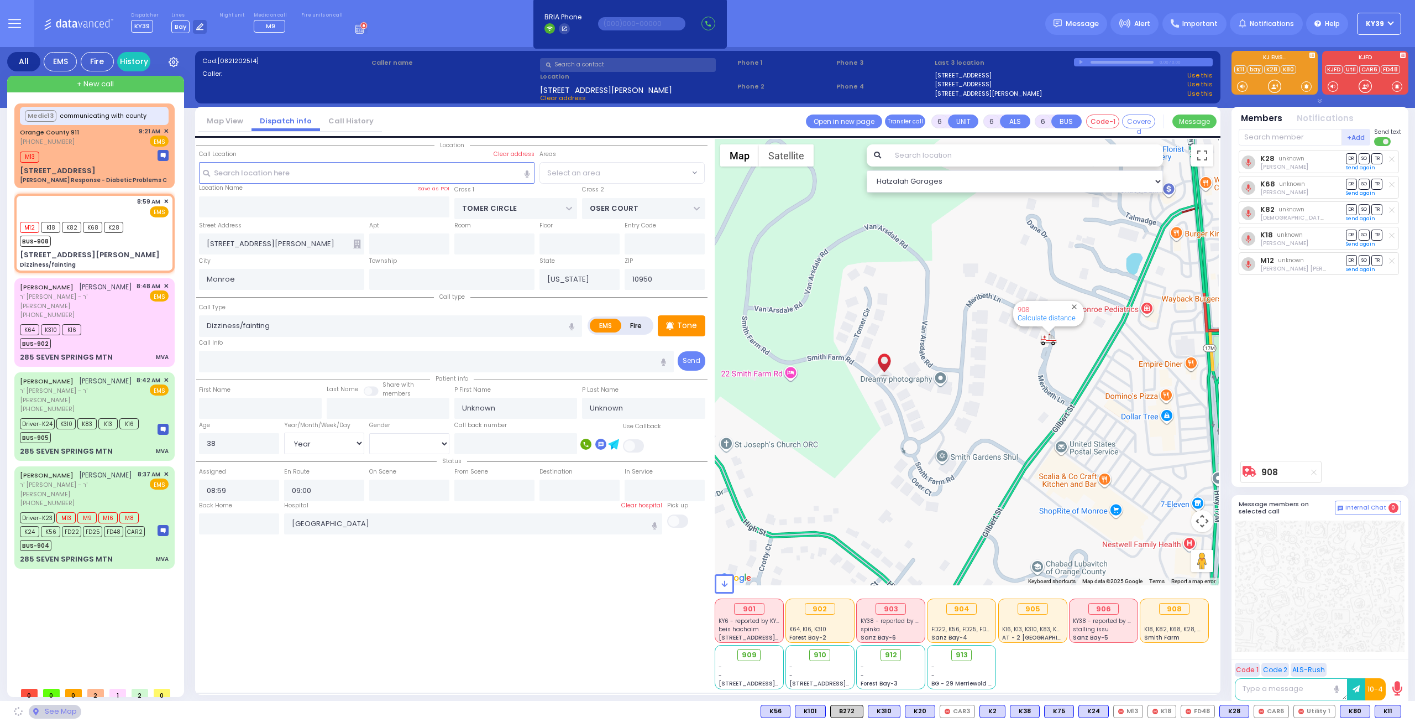
select select "[PERSON_NAME][GEOGRAPHIC_DATA]"
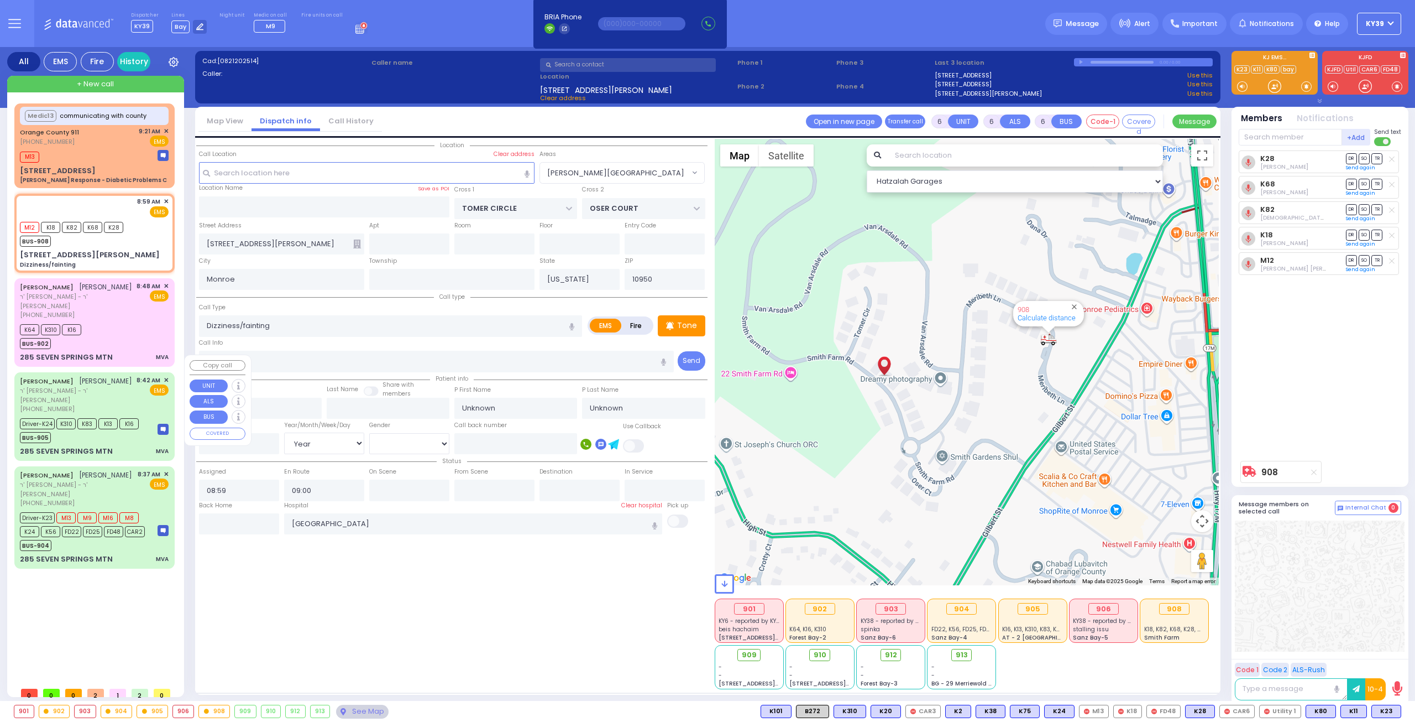
click at [84, 429] on div "BUS-905" at bounding box center [79, 436] width 119 height 14
type input "4"
type input "1"
select select
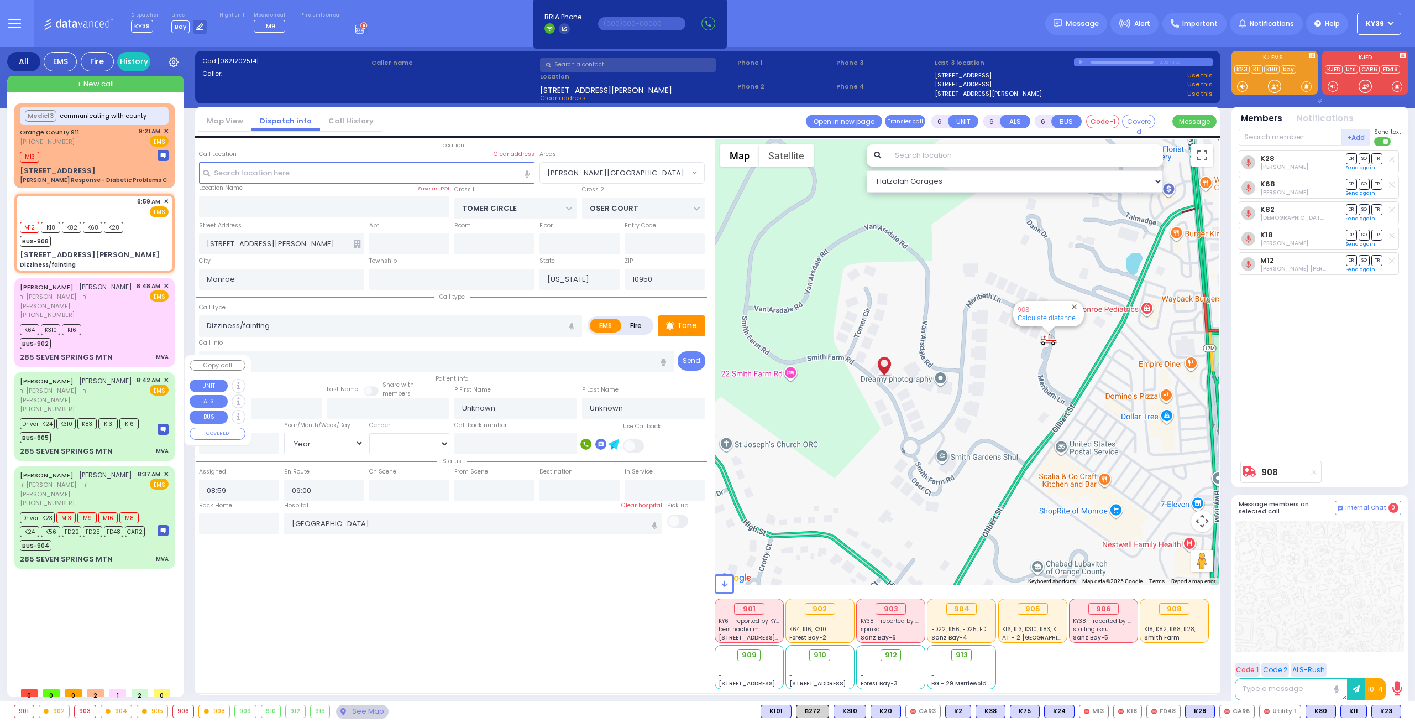
type input "MVA"
radio input "true"
type input "[PERSON_NAME]"
type input "SCHREIBER"
select select
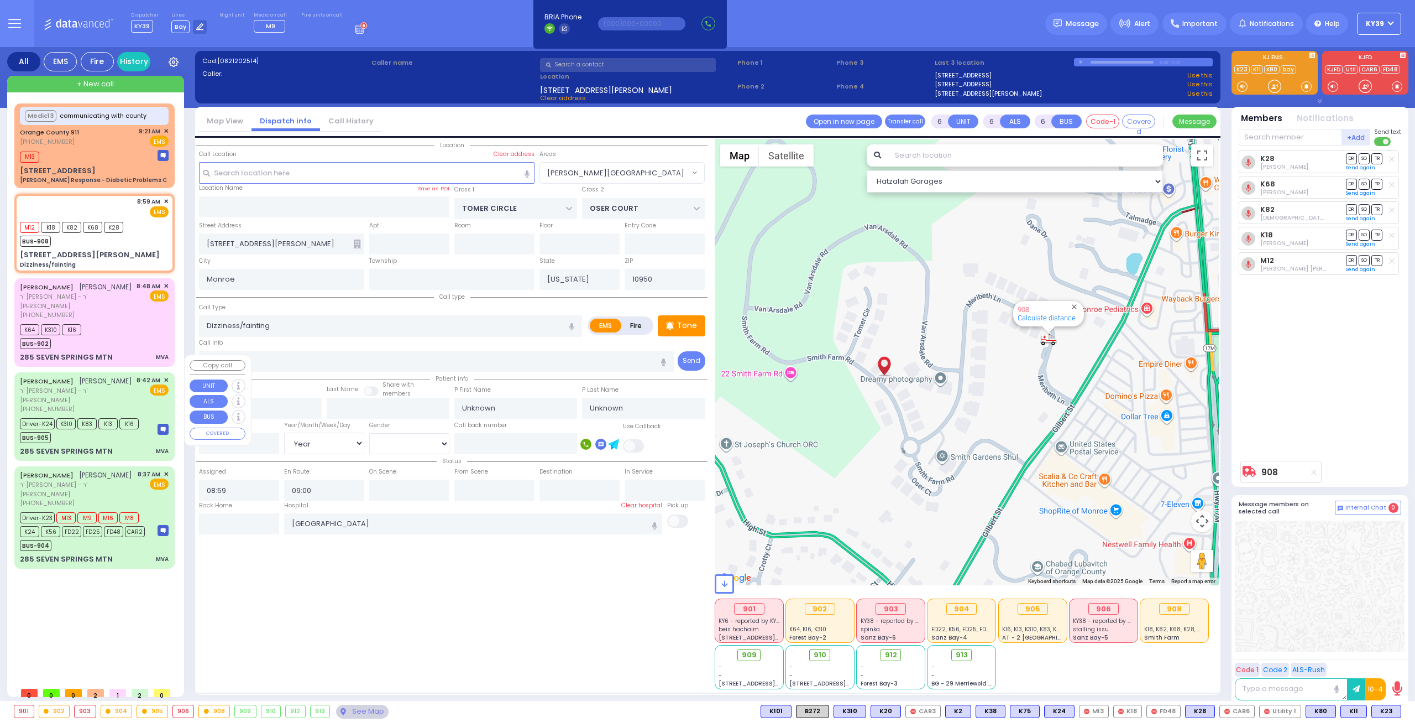
select select
type input "08:42"
type input "08:43"
type input "09:43"
select select "Hatzalah Garages"
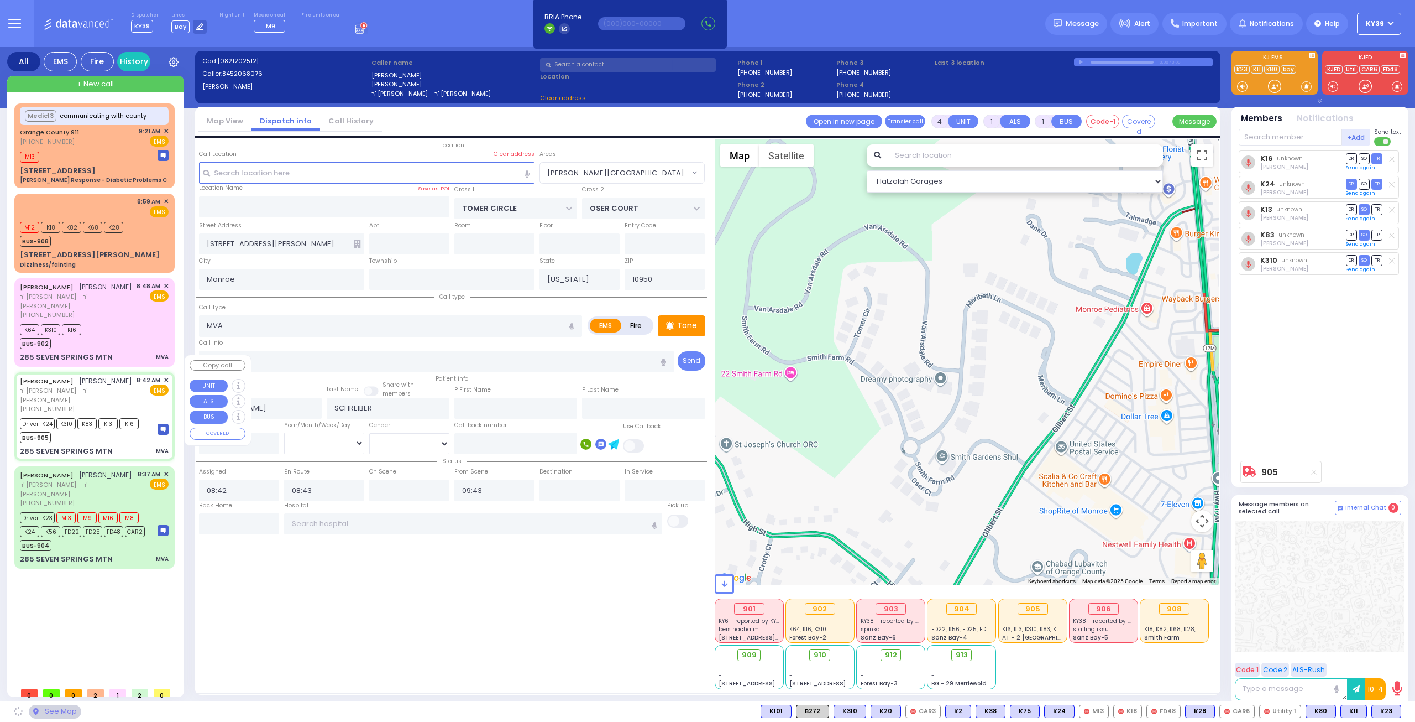
type input "[GEOGRAPHIC_DATA]"
type input "285 SEVEN SPRINGS MTN"
select select "SECTION 5"
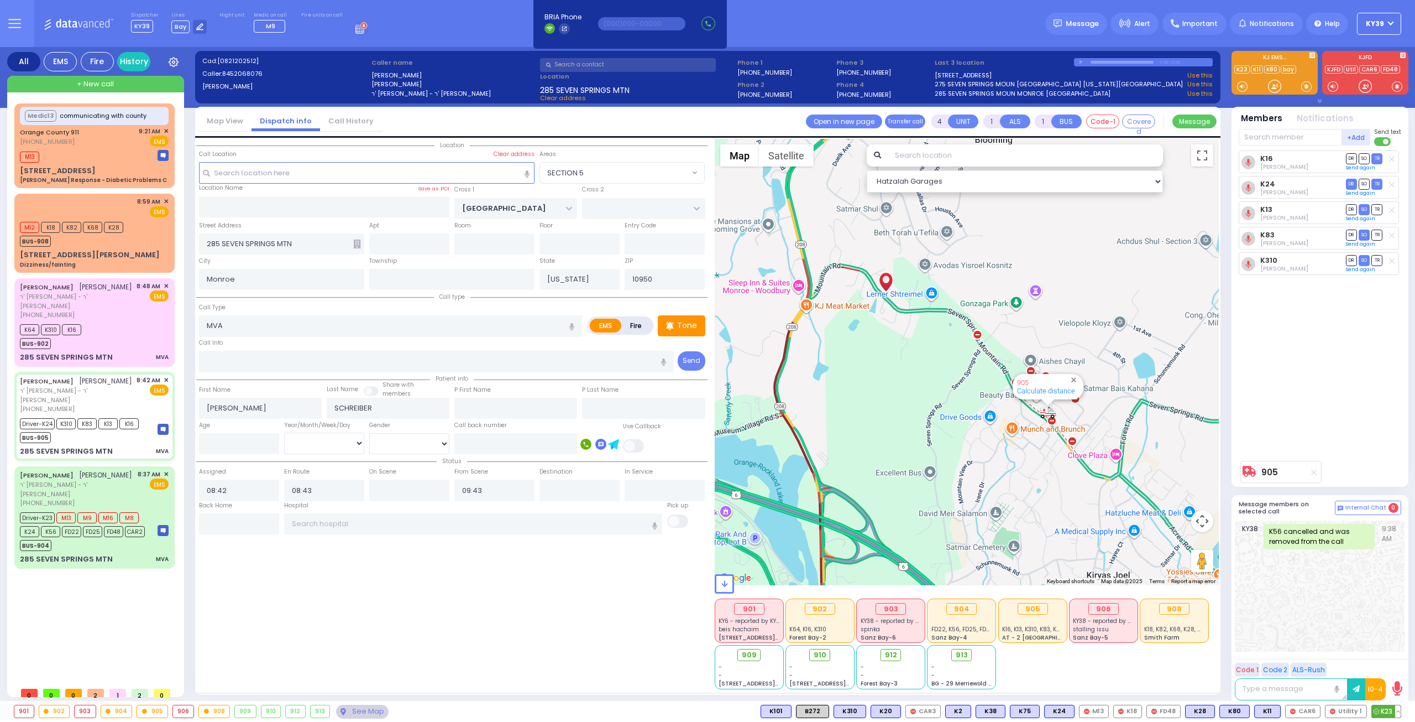
click at [1399, 708] on button at bounding box center [1399, 711] width 6 height 12
click at [1394, 661] on icon at bounding box center [1391, 662] width 12 height 12
click at [100, 446] on div "285 SEVEN SPRINGS MTN" at bounding box center [66, 451] width 93 height 11
select select
radio input "true"
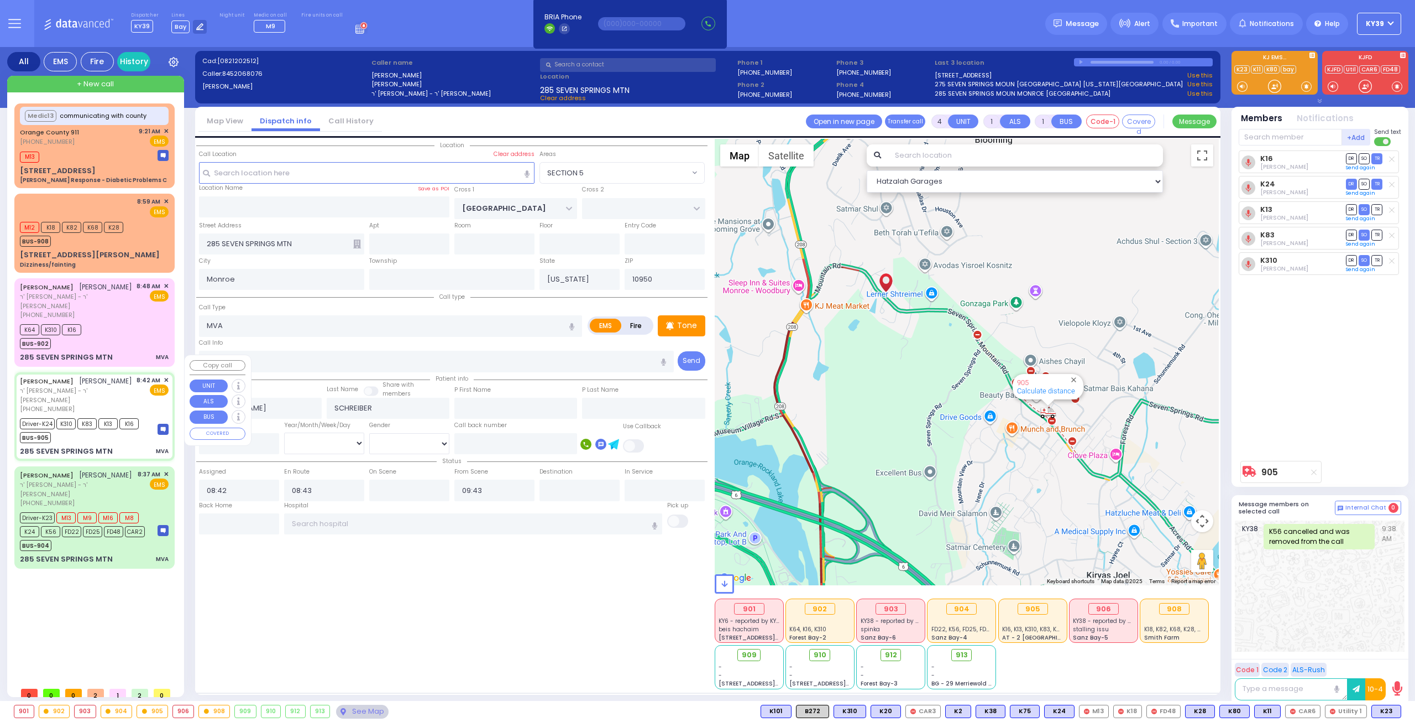
select select
select select "Hatzalah Garages"
select select "SECTION 5"
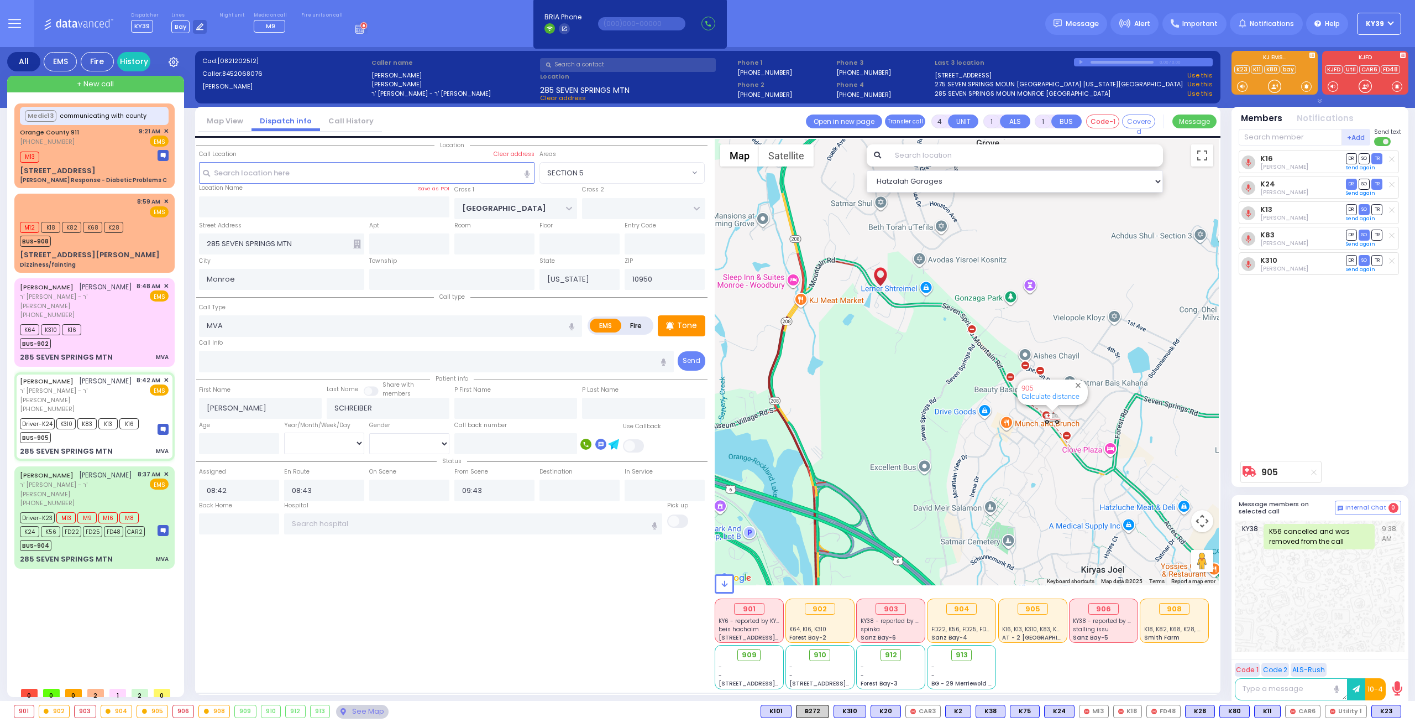
click at [1261, 138] on input "text" at bounding box center [1290, 137] width 103 height 17
drag, startPoint x: 1282, startPoint y: 148, endPoint x: 1292, endPoint y: 143, distance: 10.9
click at [1283, 147] on div "+Add Send text K16 DR SO" at bounding box center [1320, 306] width 163 height 356
click at [1257, 129] on input "text" at bounding box center [1290, 137] width 103 height 17
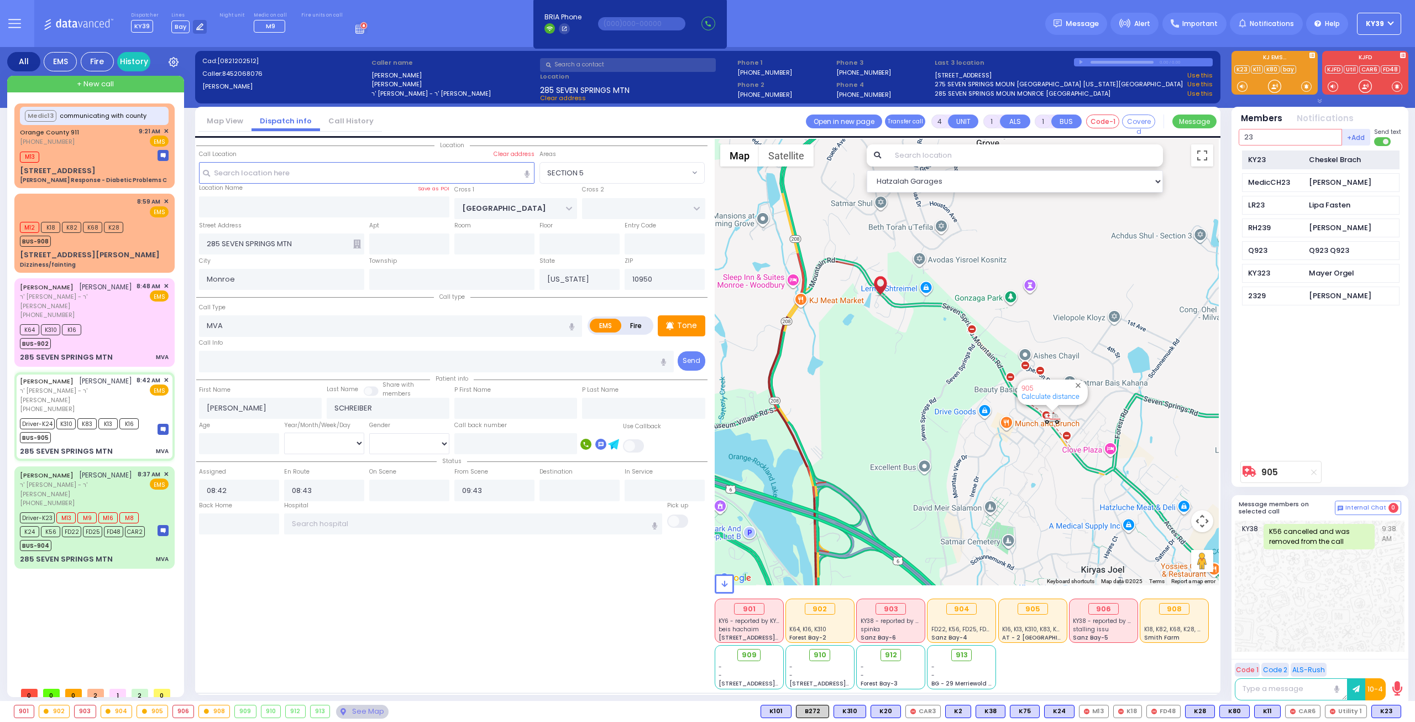
type input "23"
click at [1286, 162] on div "KY23" at bounding box center [1275, 159] width 55 height 11
select select
radio input "true"
select select
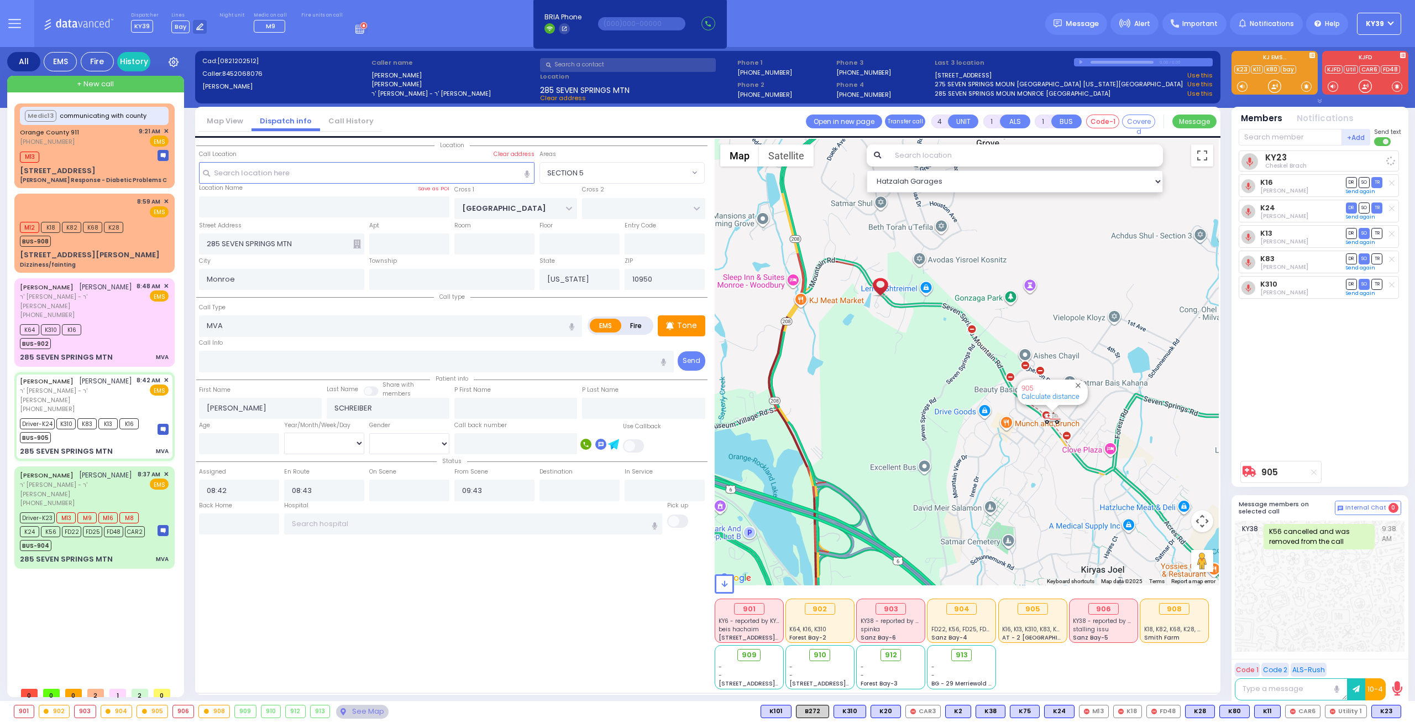
select select "Hatzalah Garages"
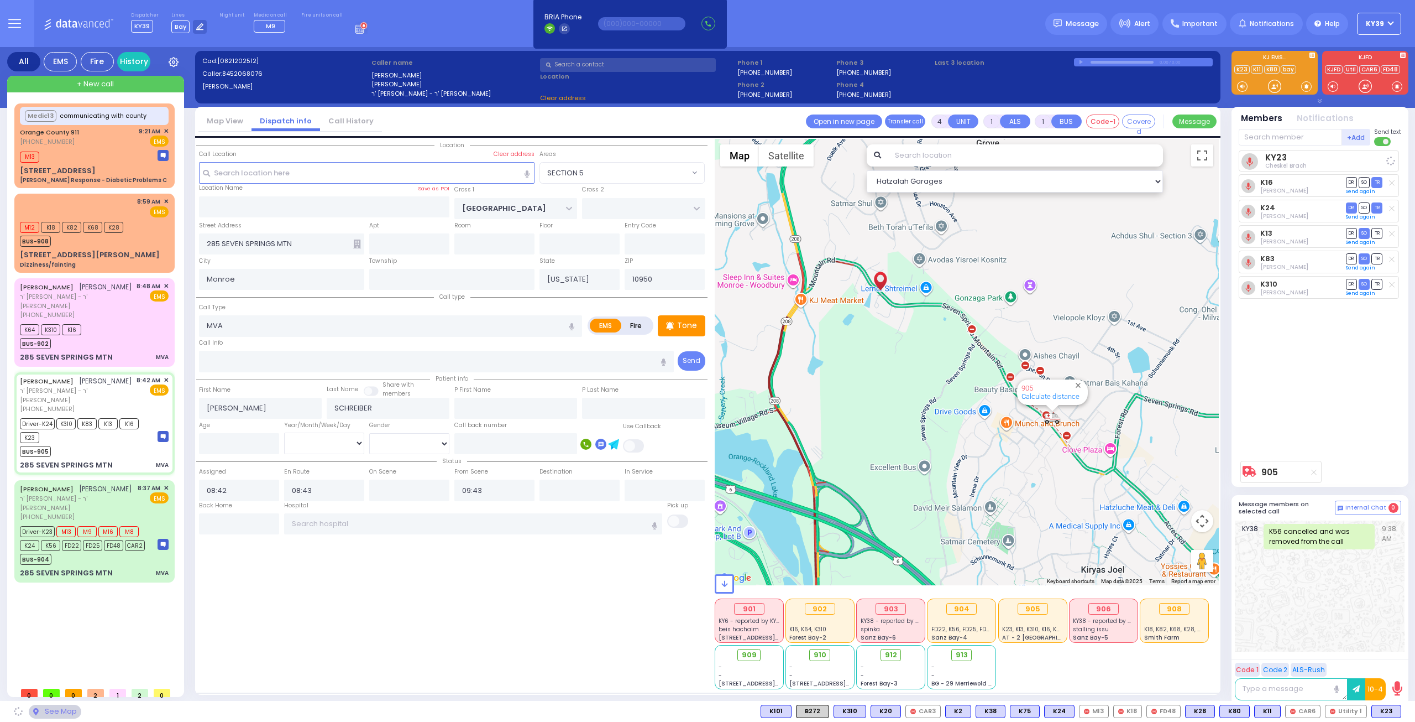
select select "SECTION 5"
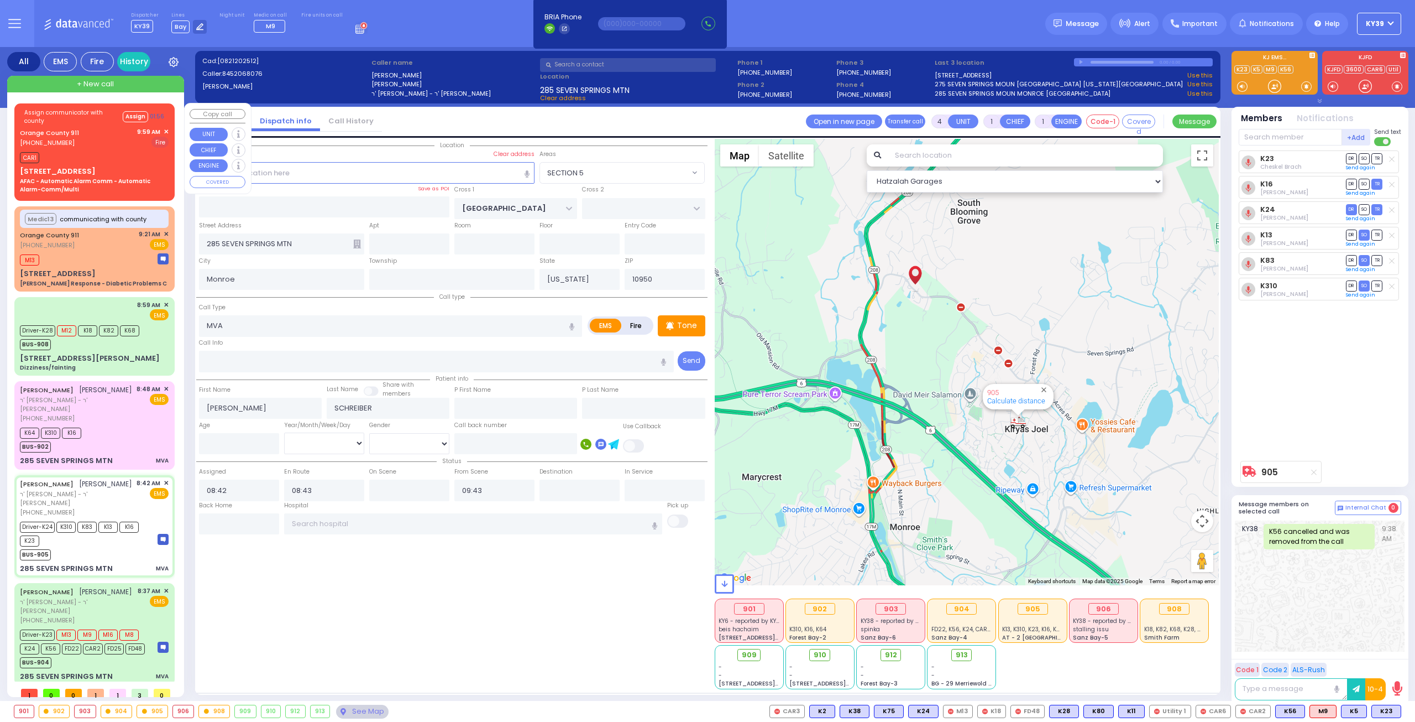
click at [121, 149] on div "CAR1" at bounding box center [94, 156] width 149 height 14
type input "6"
select select
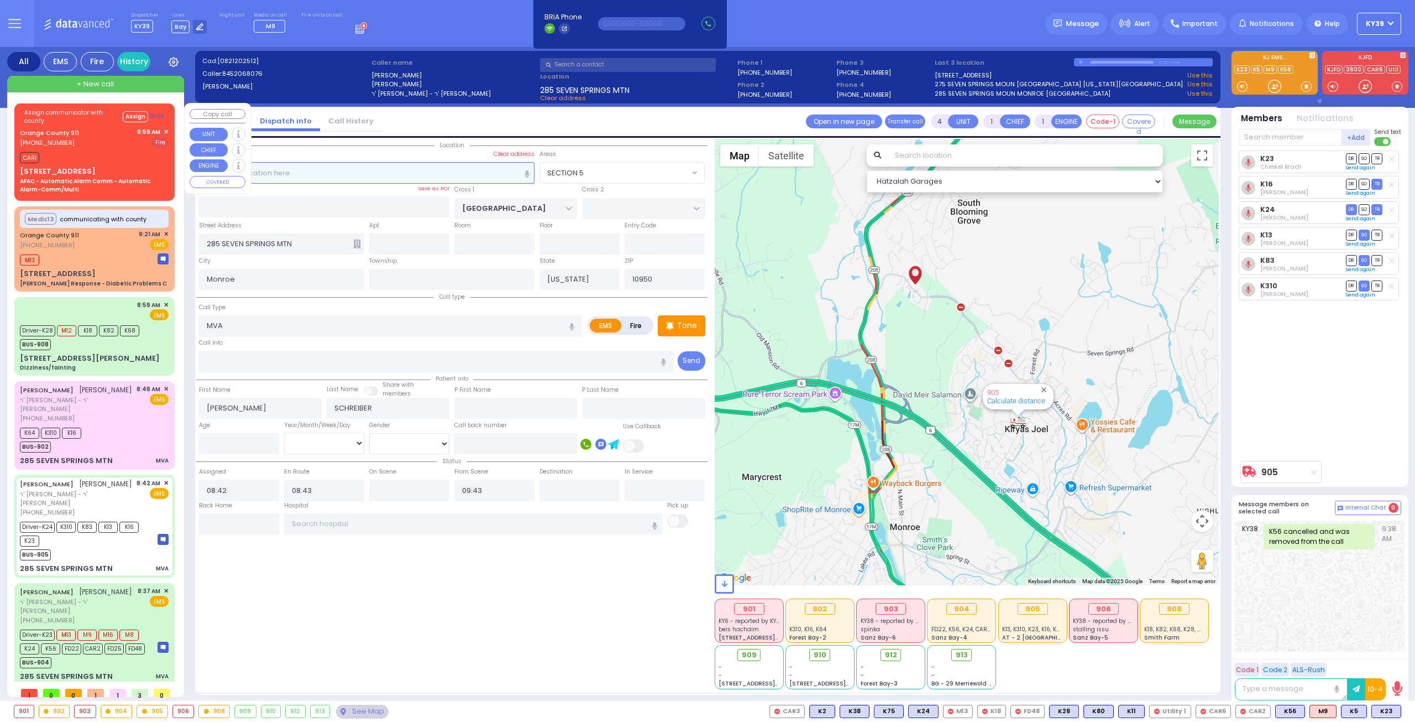
type input "AFAC - Automatic Alarm Comm - Automatic Alarm-Comm/Multi"
radio input "false"
radio input "true"
type input "Nature: : AFAC - Automatic Alarm Comm - Automatic Alarm-Comm/Multi Address: : […"
select select
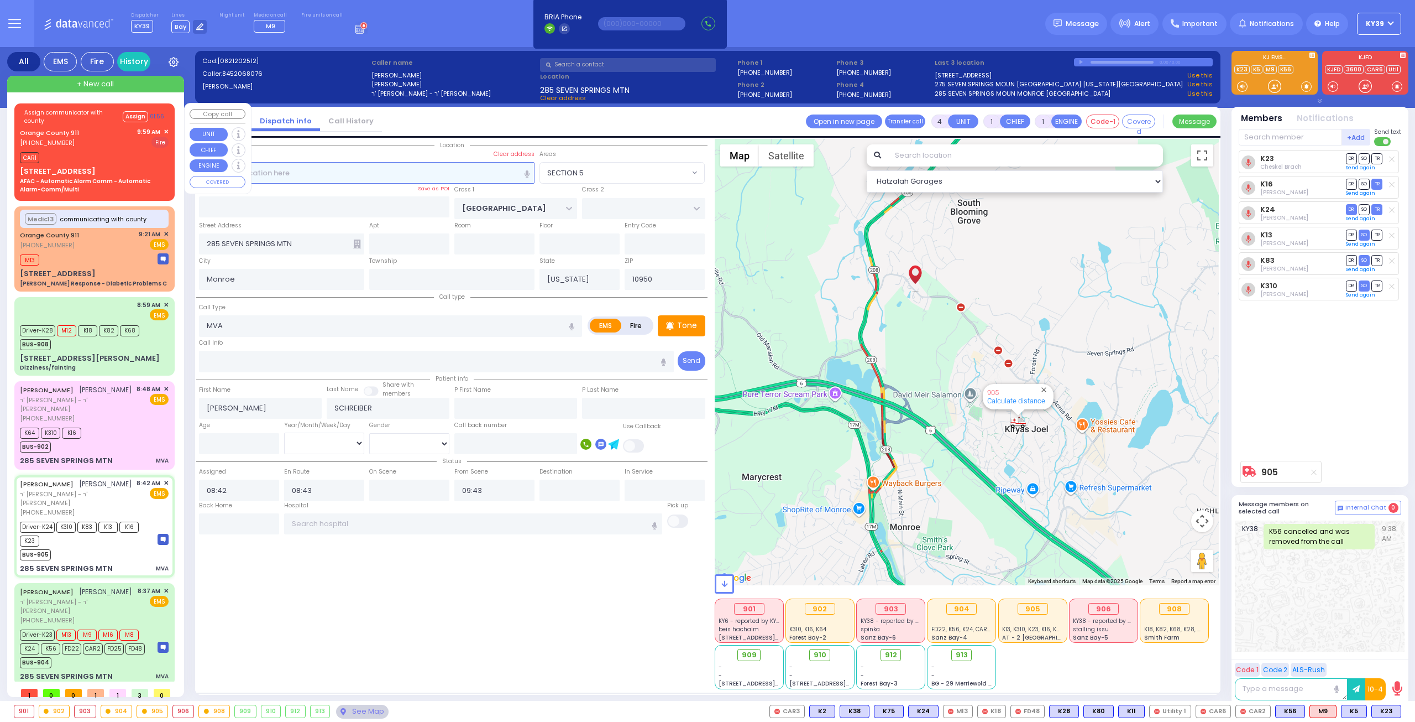
type input "09:59"
select select "Hatzalah Garages"
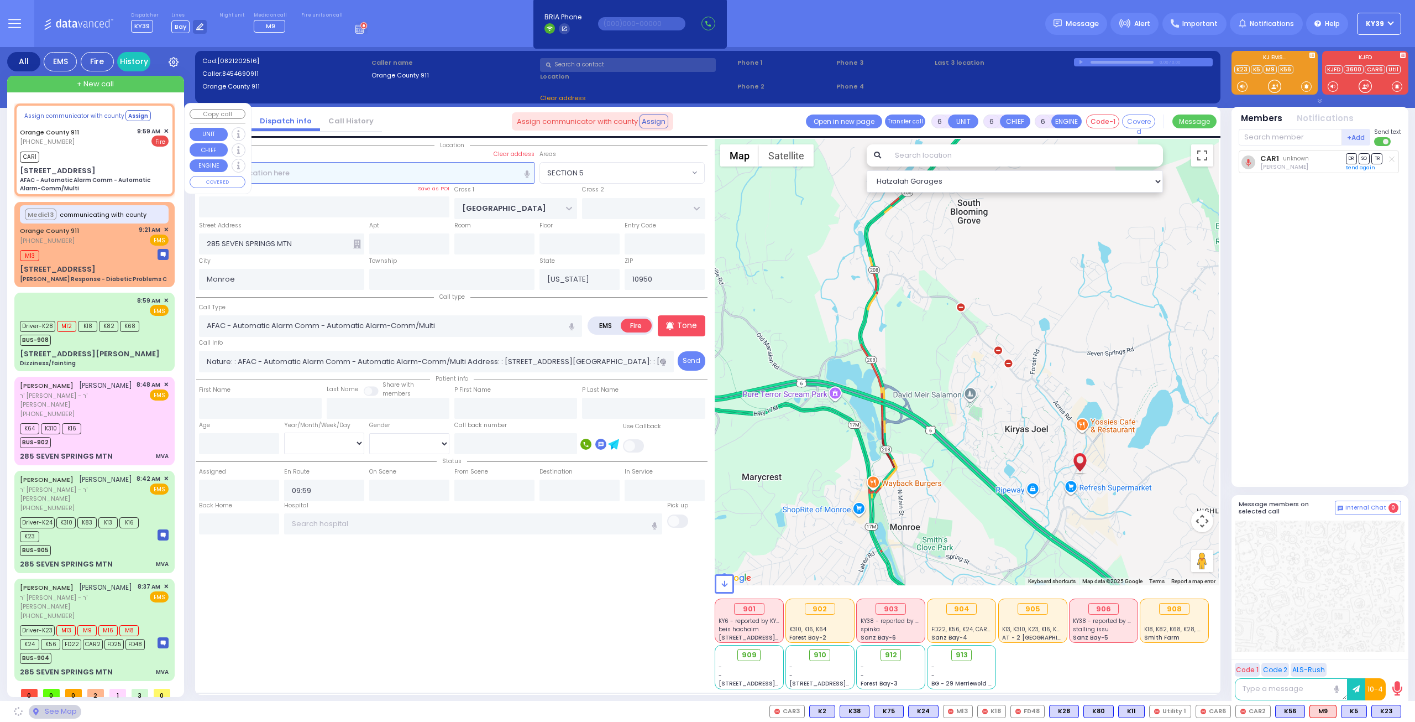
select select
radio input "true"
select select
type input "[STREET_ADDRESS]"
select select "Hatzalah Garages"
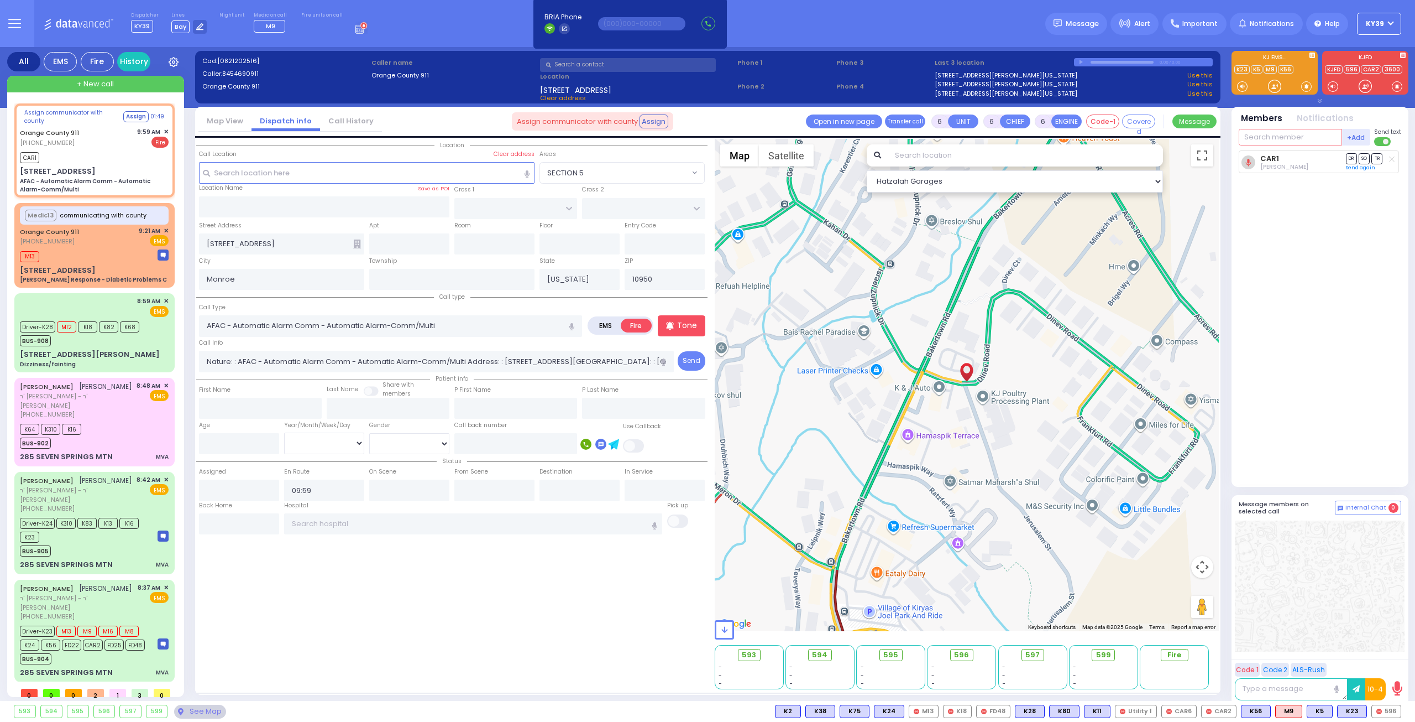
click at [1267, 139] on input "text" at bounding box center [1290, 137] width 103 height 17
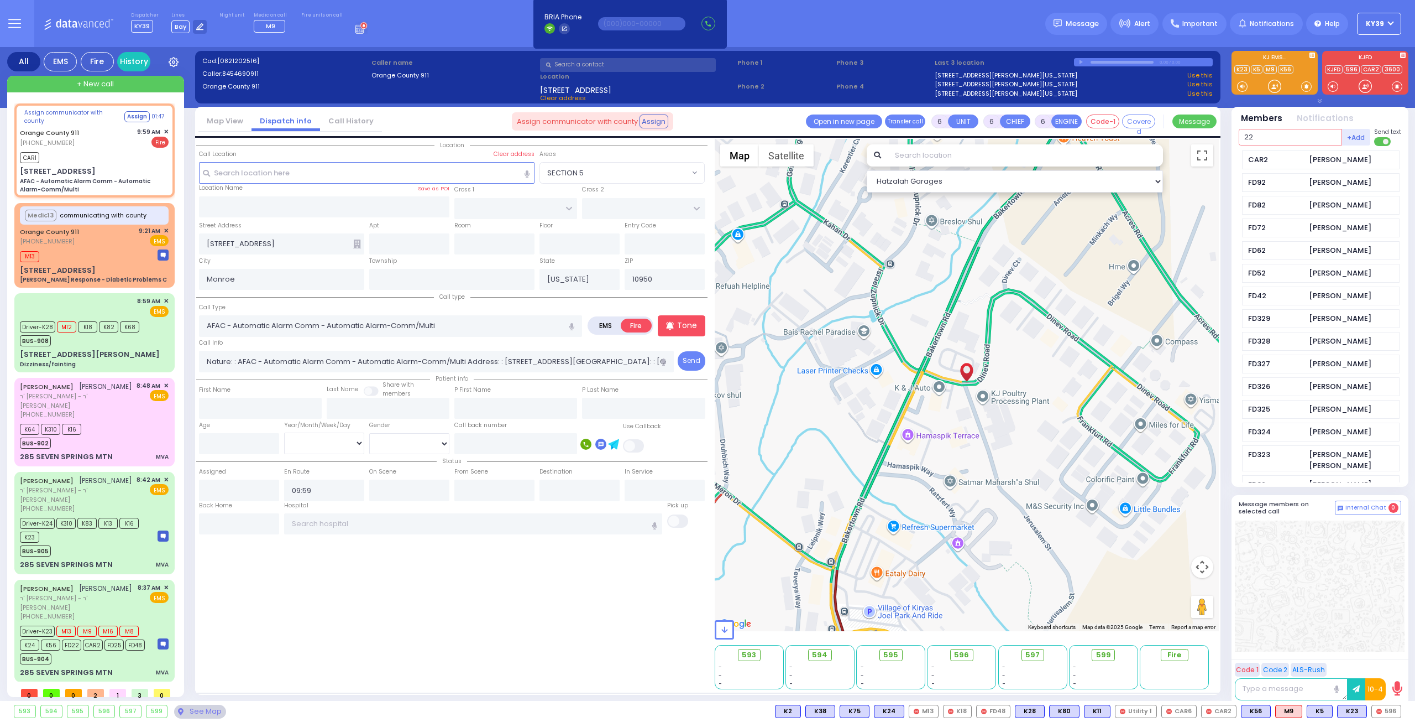
type input "22"
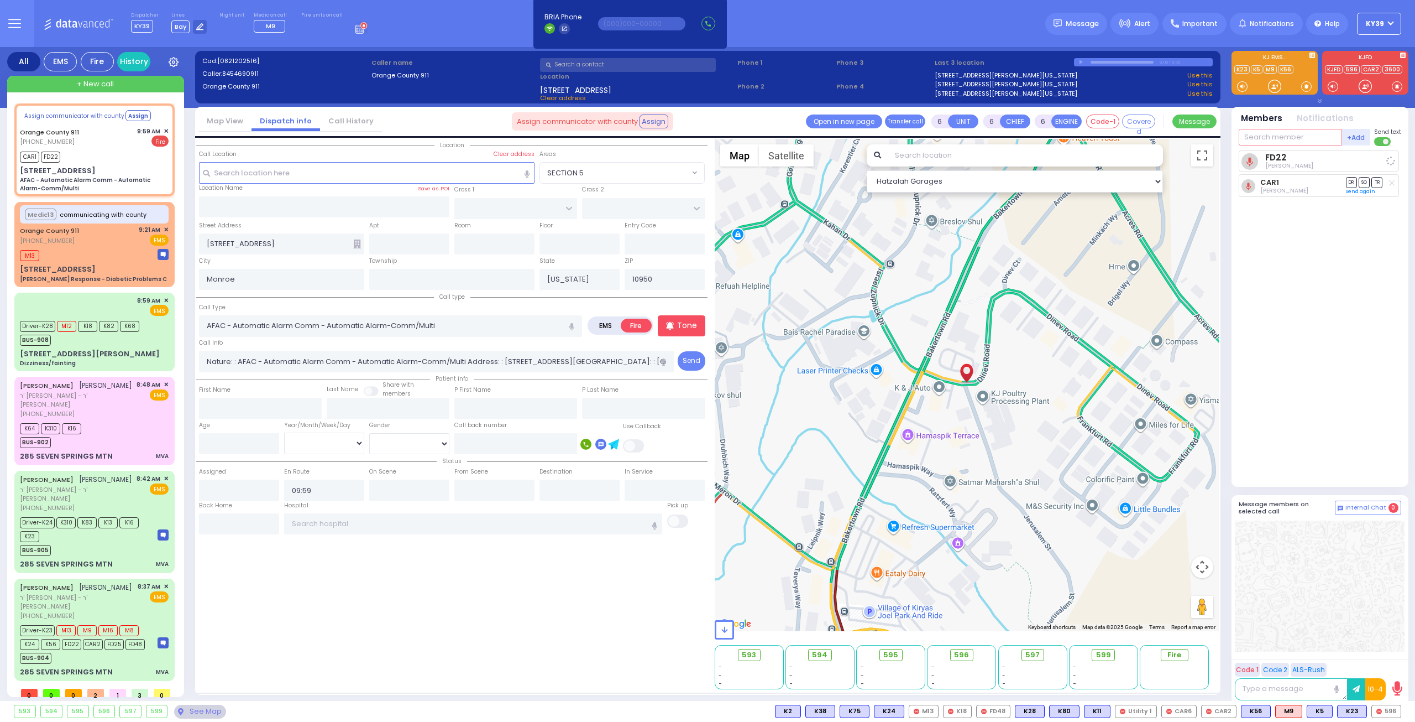
select select
radio input "true"
select select
select select "Hatzalah Garages"
click at [1286, 159] on span "unknown" at bounding box center [1296, 159] width 26 height 8
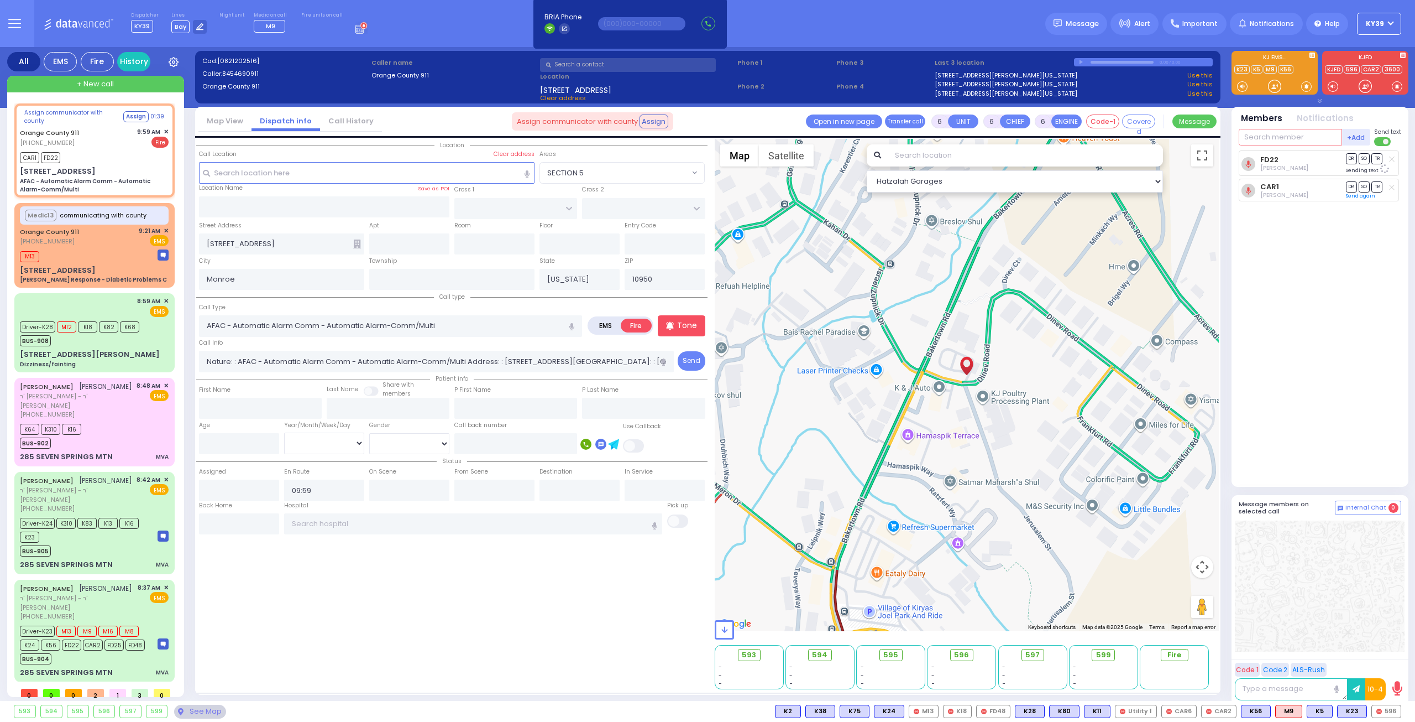
click at [1280, 134] on input "text" at bounding box center [1290, 137] width 103 height 17
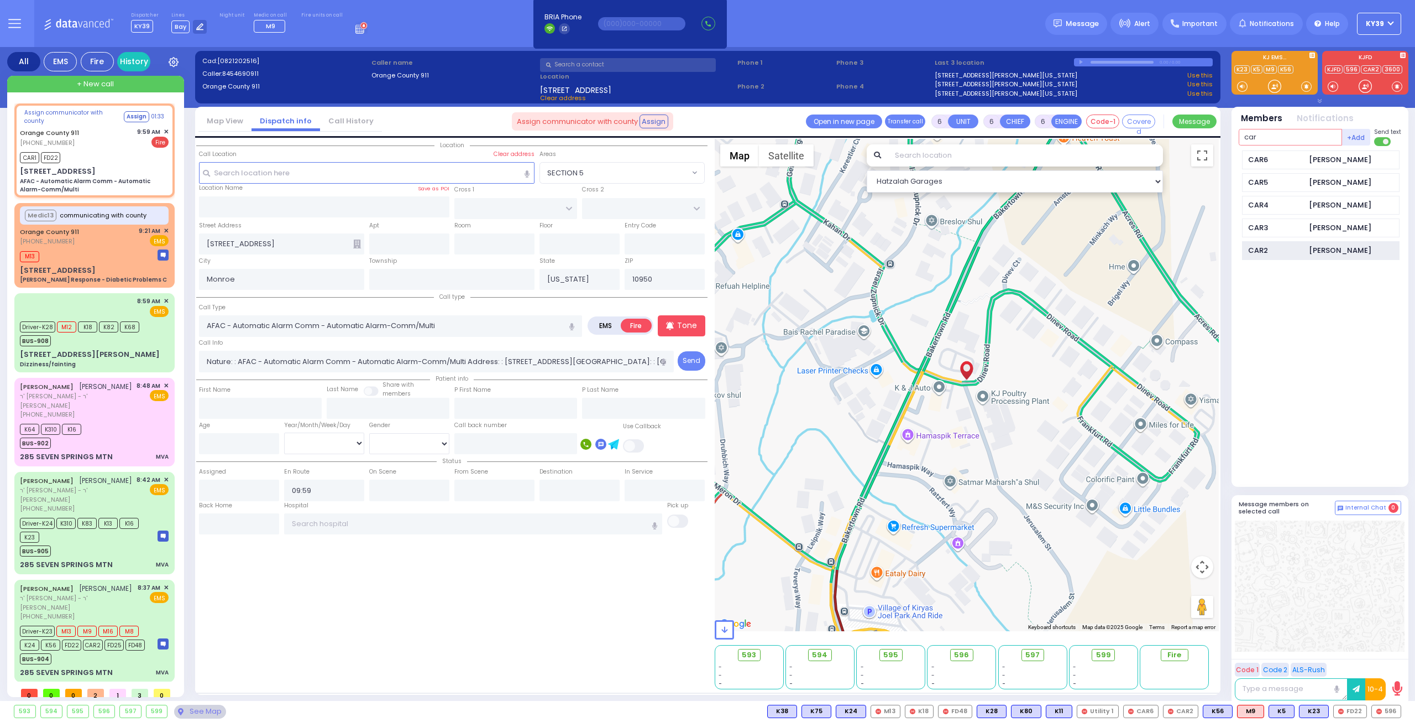
type input "car"
click at [1281, 245] on div "CAR2" at bounding box center [1275, 250] width 55 height 11
select select
radio input "true"
select select
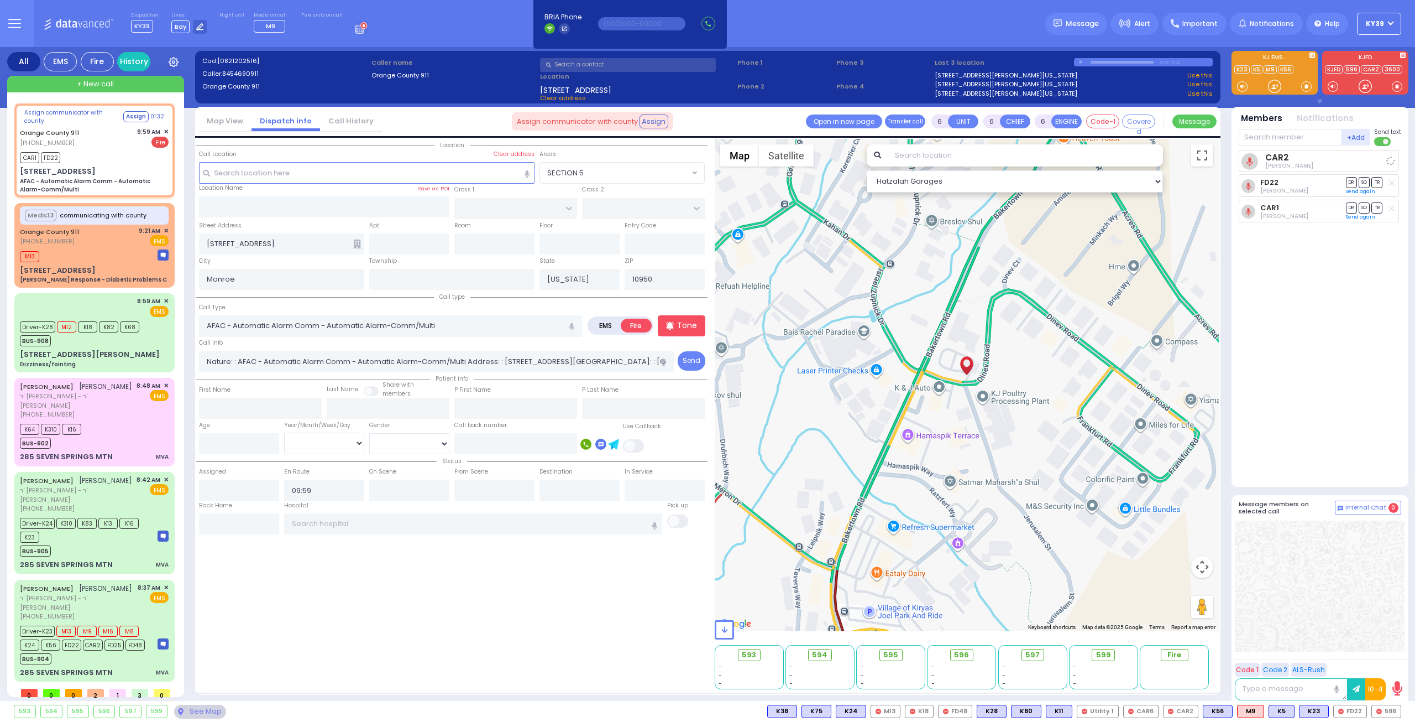
select select "Hatzalah Garages"
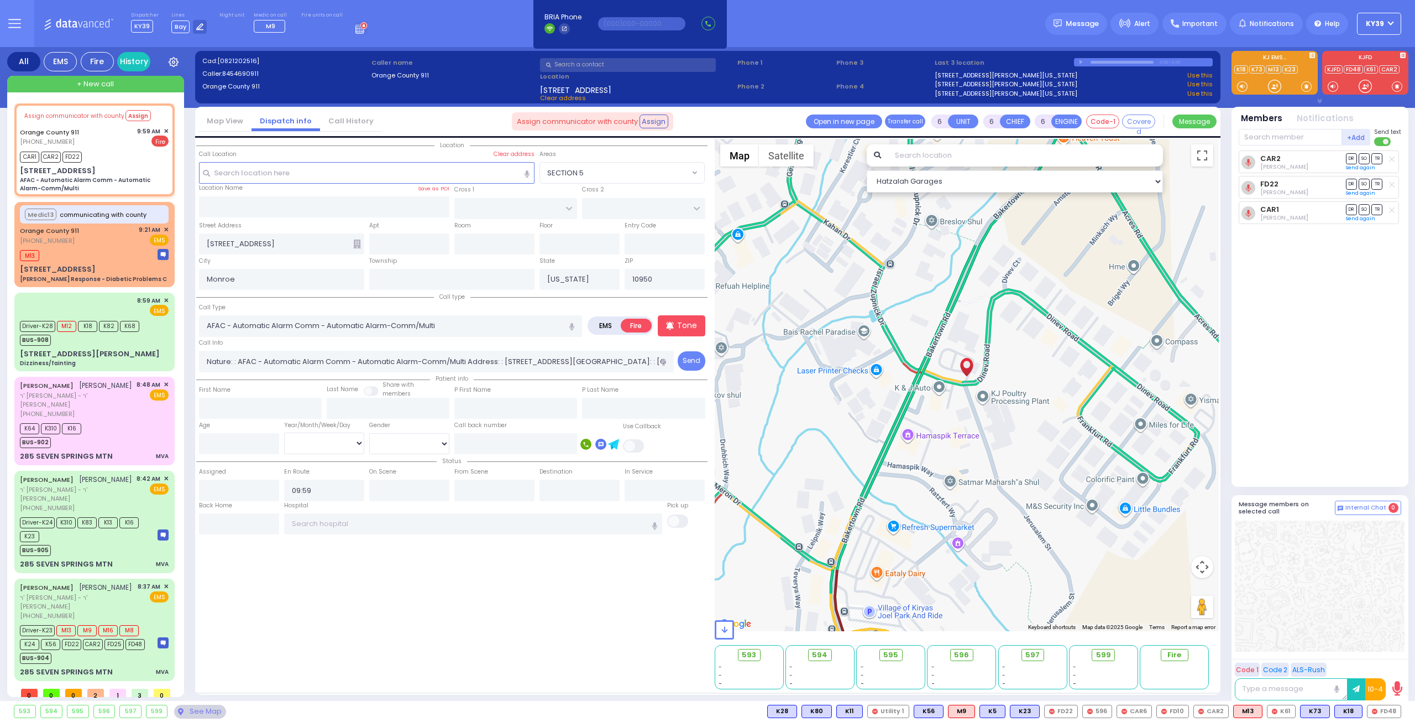
select select
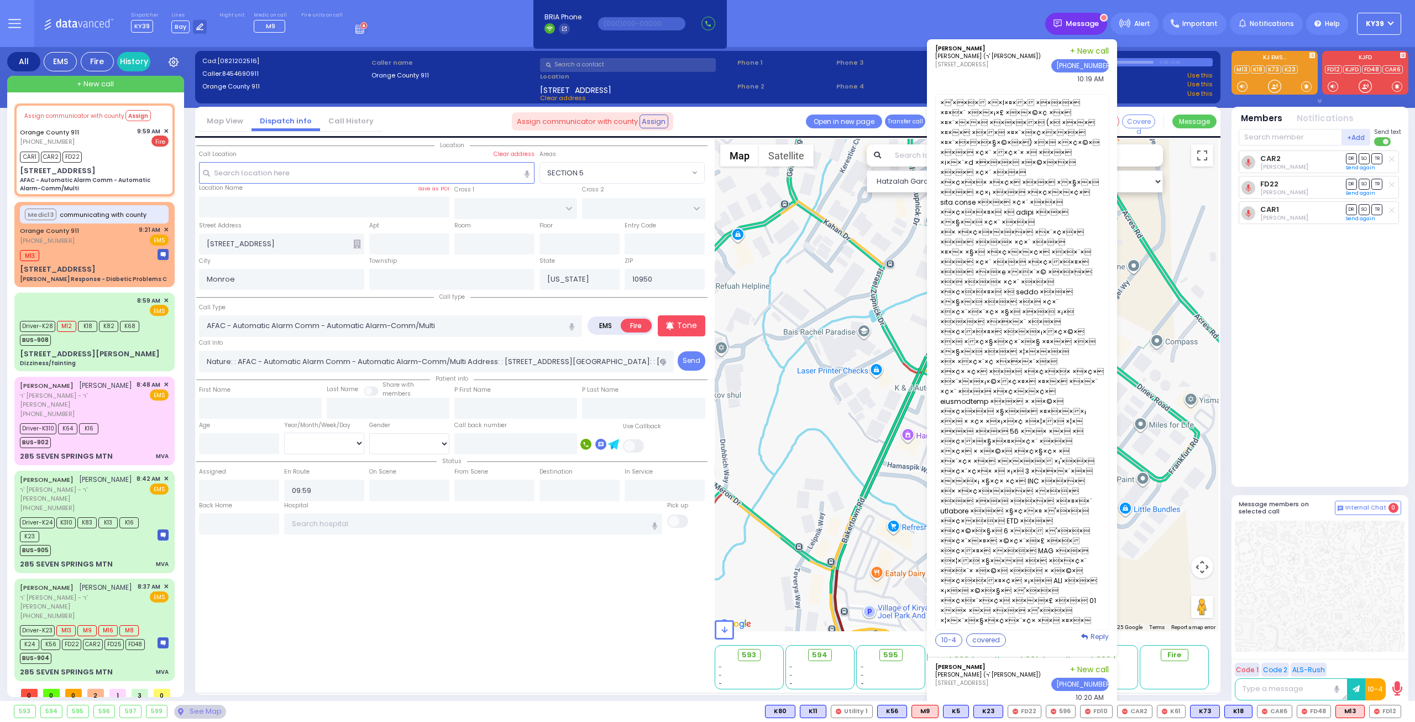
click at [1095, 26] on body "Dashboard Home" at bounding box center [707, 361] width 1415 height 722
click at [1095, 26] on span "Message" at bounding box center [1082, 23] width 33 height 11
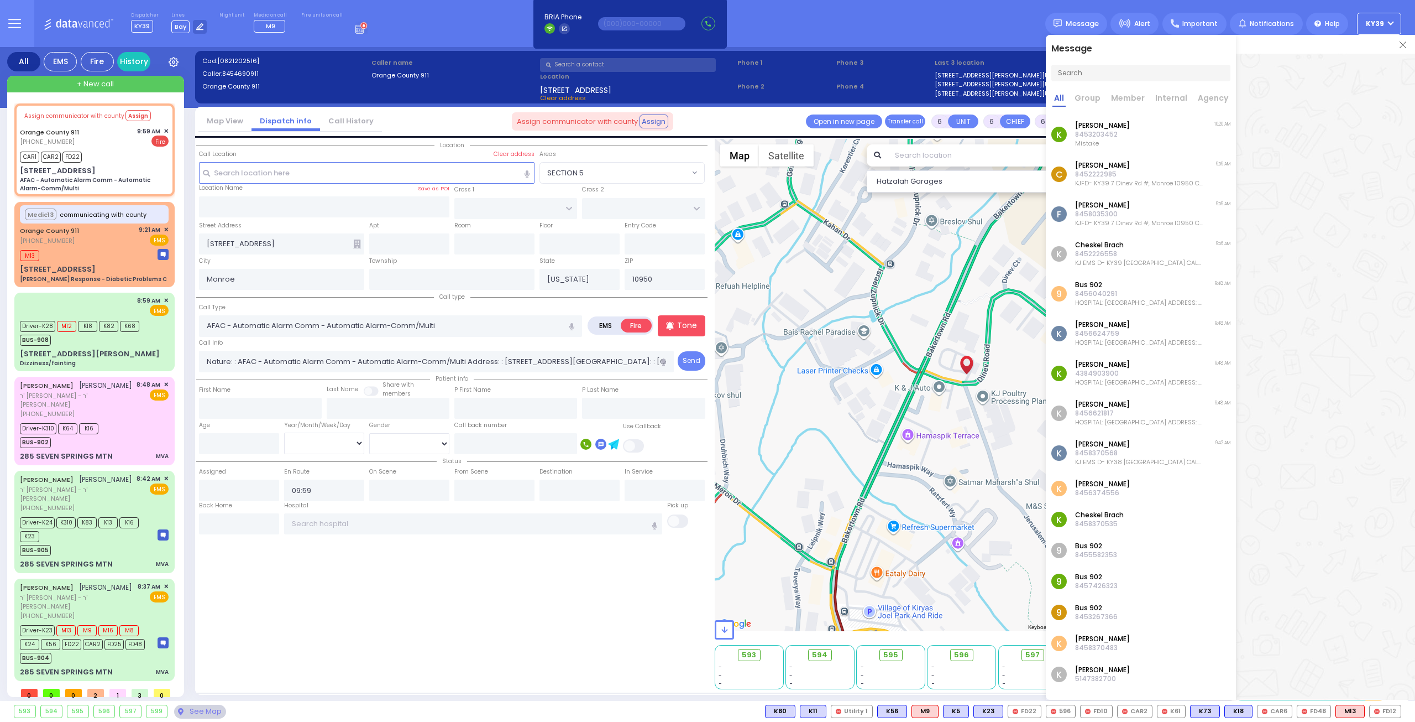
click at [1318, 170] on div at bounding box center [1325, 350] width 179 height 593
click at [1403, 45] on img at bounding box center [1403, 44] width 7 height 7
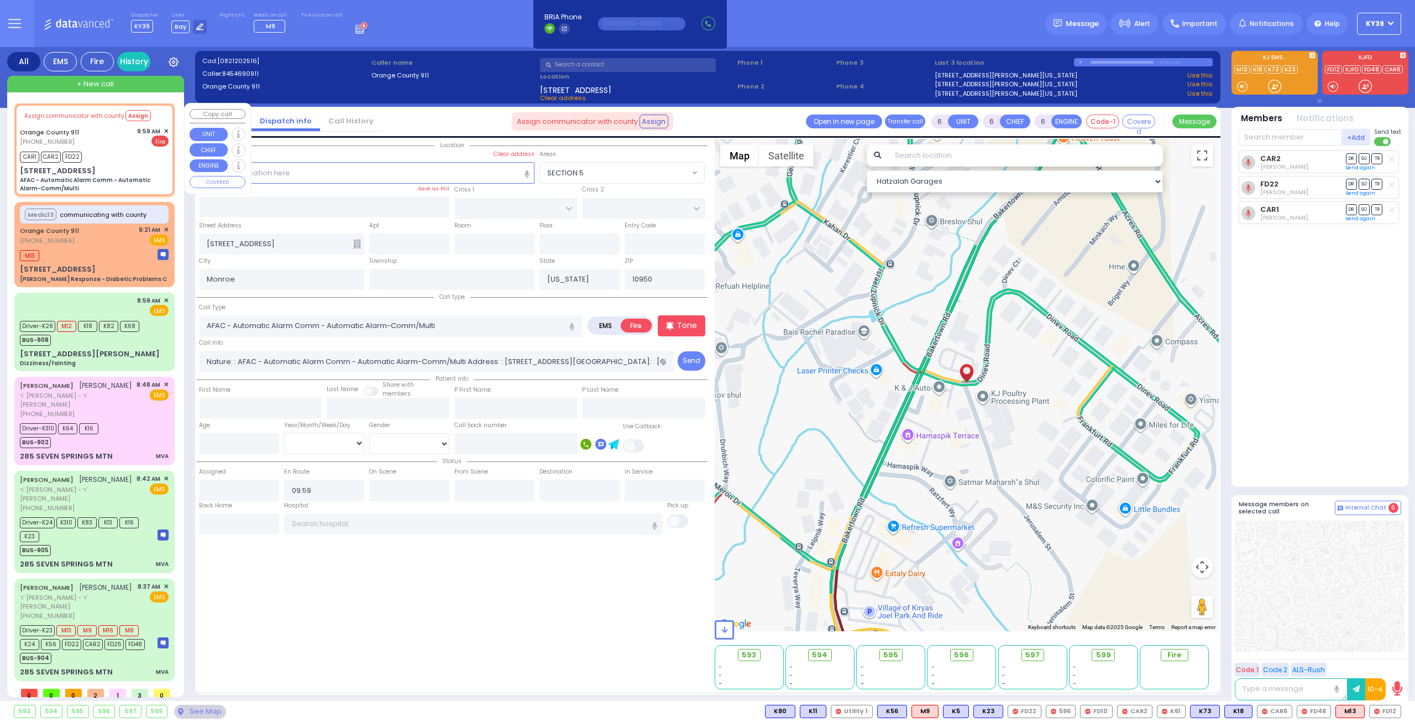
click at [164, 129] on span "✕" at bounding box center [166, 131] width 5 height 9
click at [166, 131] on span "✕" at bounding box center [166, 131] width 5 height 9
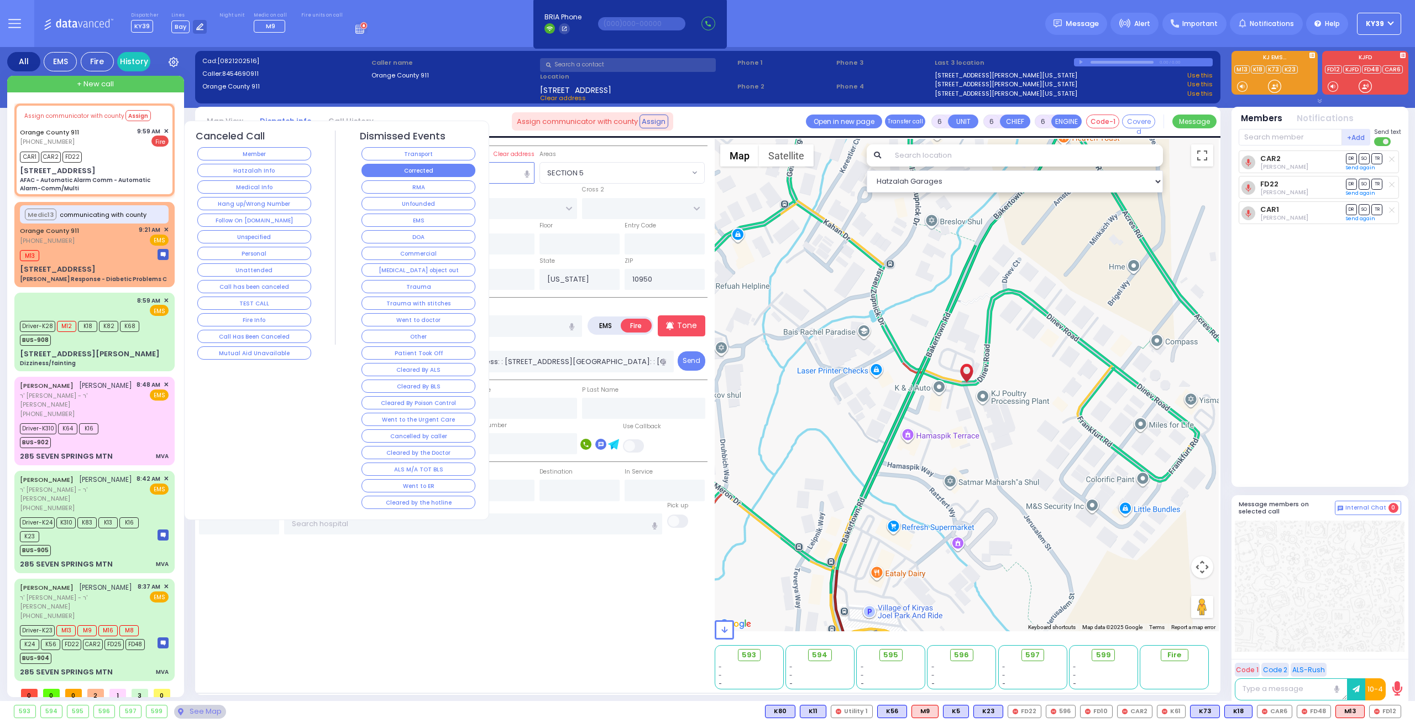
click at [388, 170] on button "Corrected" at bounding box center [419, 170] width 114 height 13
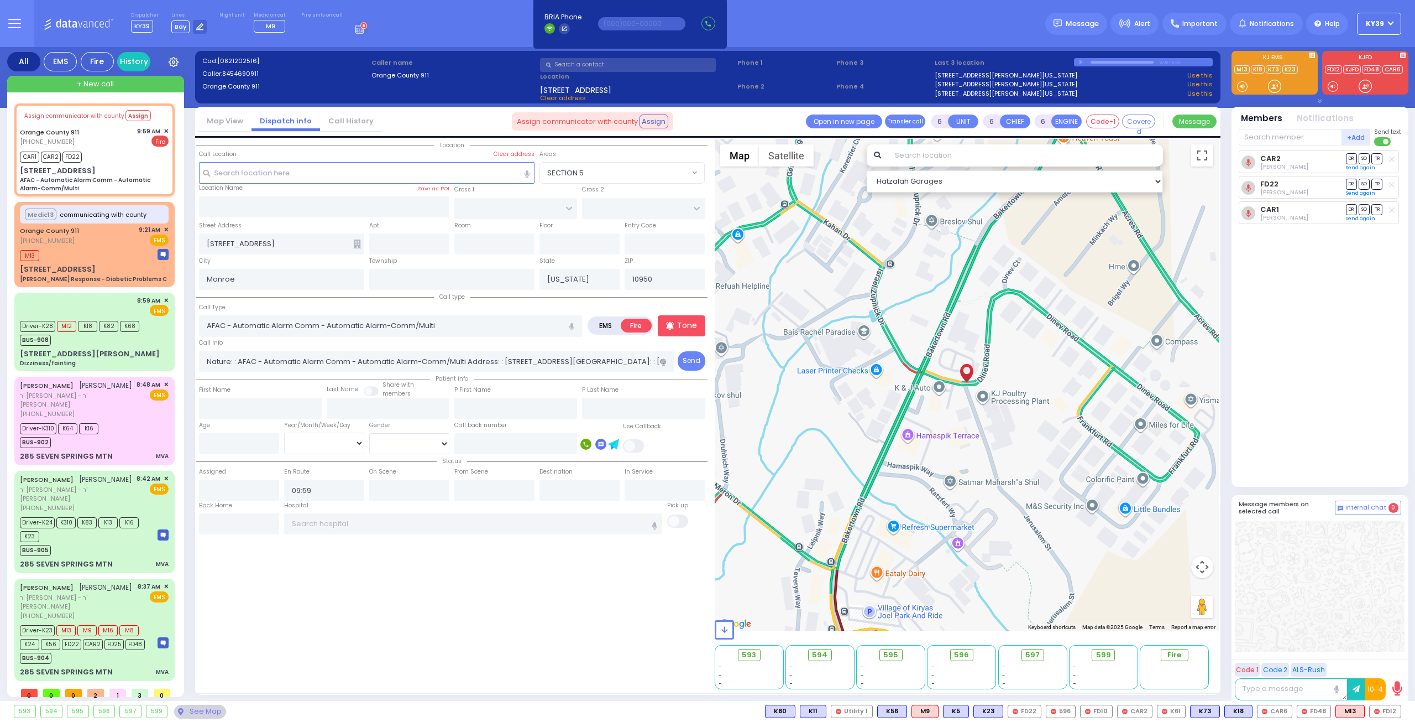
select select
radio input "true"
select select
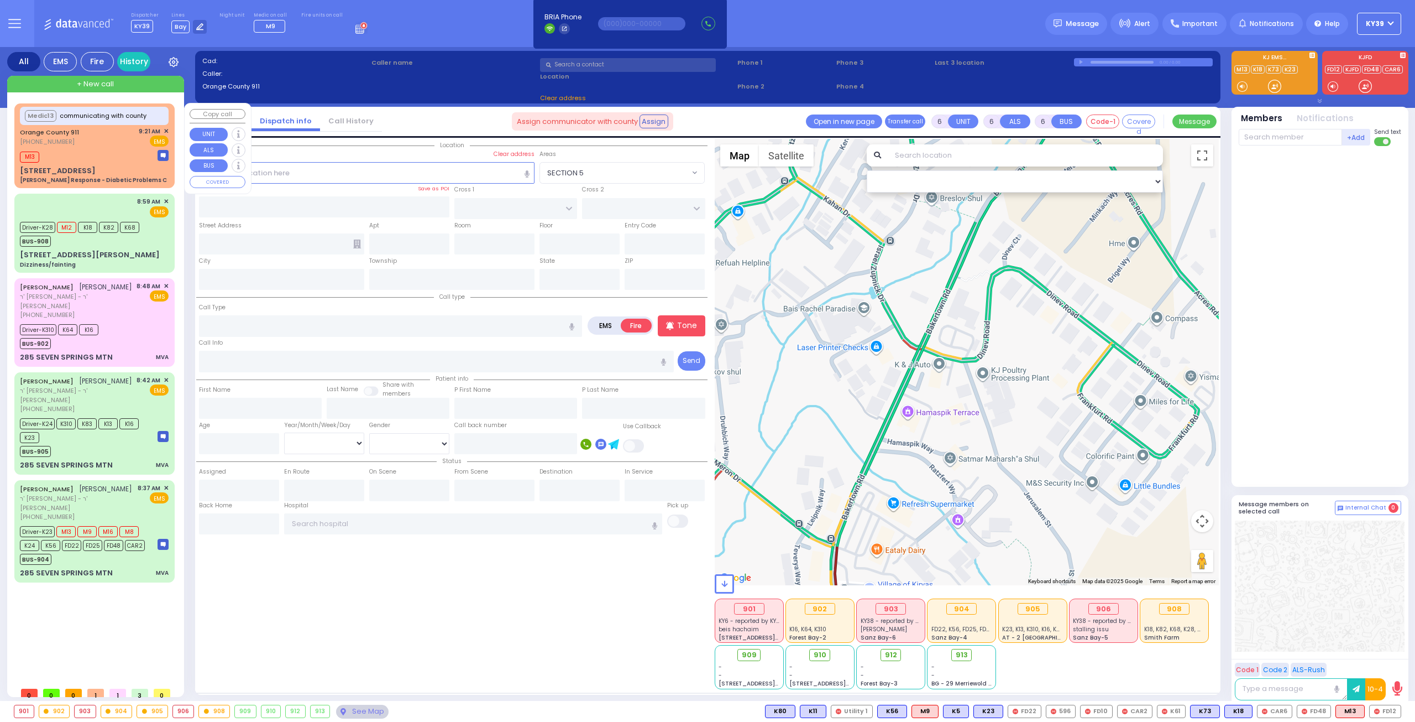
click at [165, 129] on span "✕" at bounding box center [166, 131] width 5 height 9
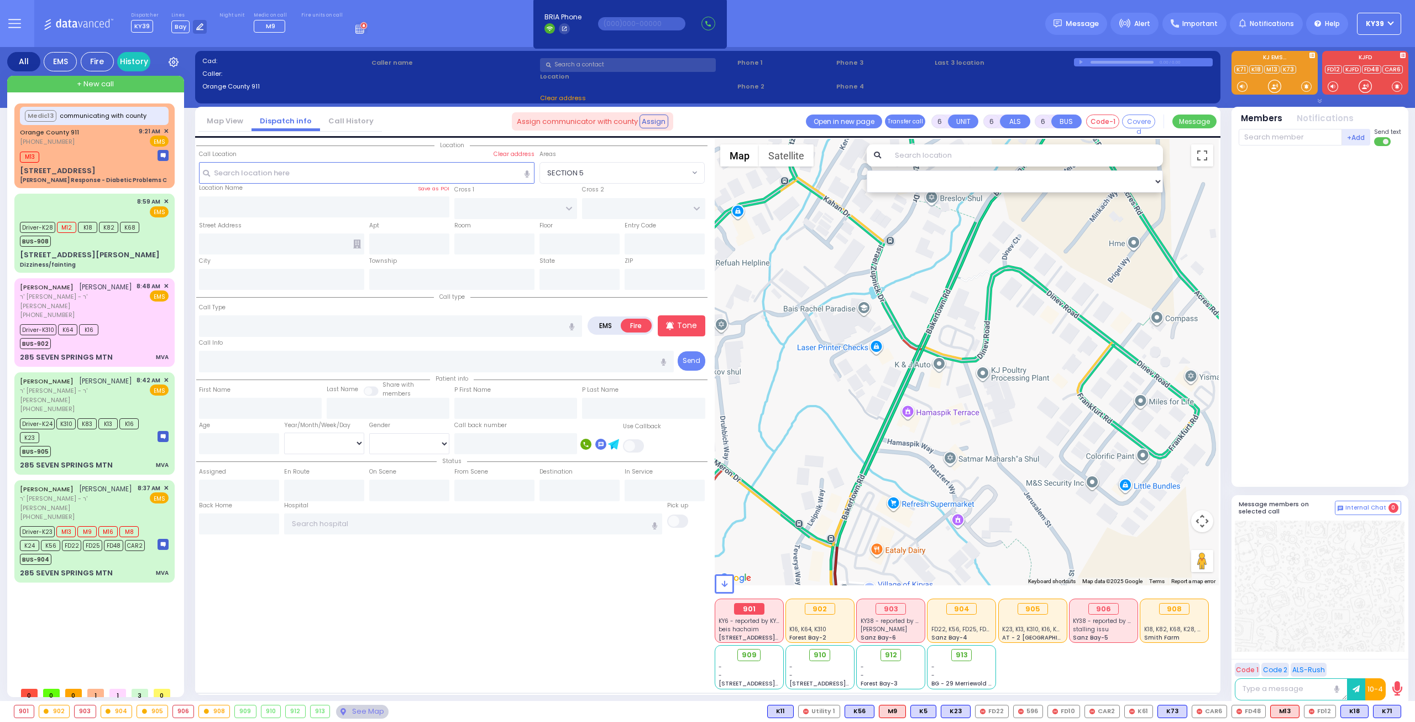
click at [757, 611] on div "901" at bounding box center [749, 609] width 30 height 12
click at [770, 627] on div "beis hachaim" at bounding box center [749, 629] width 61 height 8
click at [20, 709] on div "901" at bounding box center [23, 711] width 19 height 12
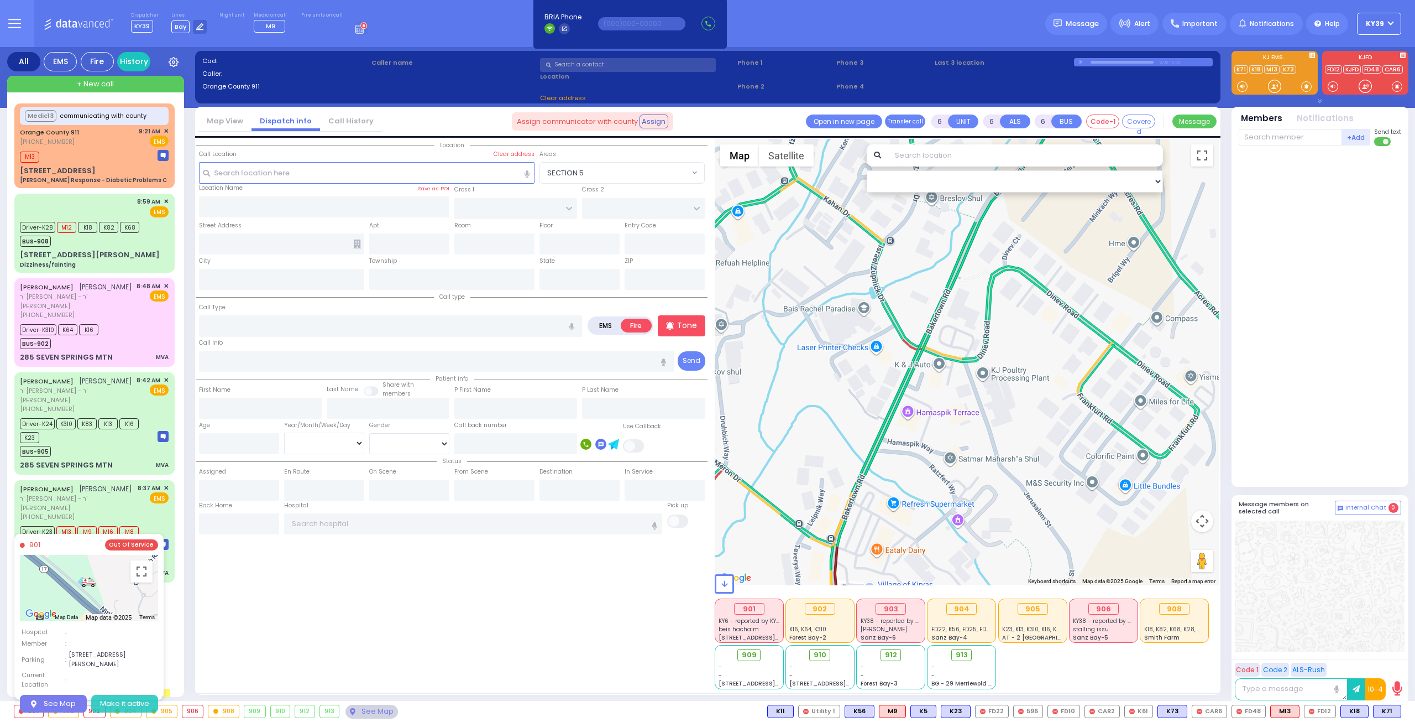
click at [139, 694] on button "Make it active" at bounding box center [124, 703] width 67 height 18
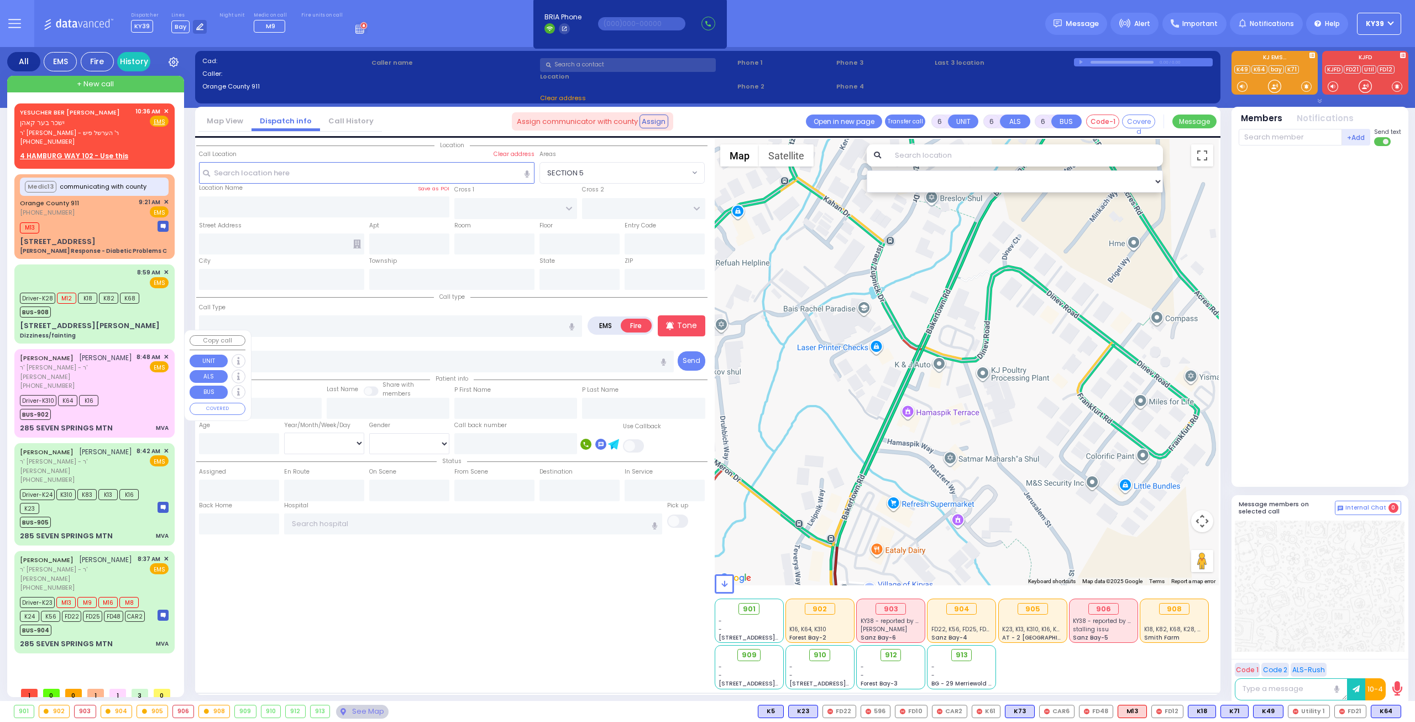
drag, startPoint x: 91, startPoint y: 381, endPoint x: 93, endPoint y: 394, distance: 13.5
click at [92, 406] on div "BUS-902" at bounding box center [59, 413] width 79 height 14
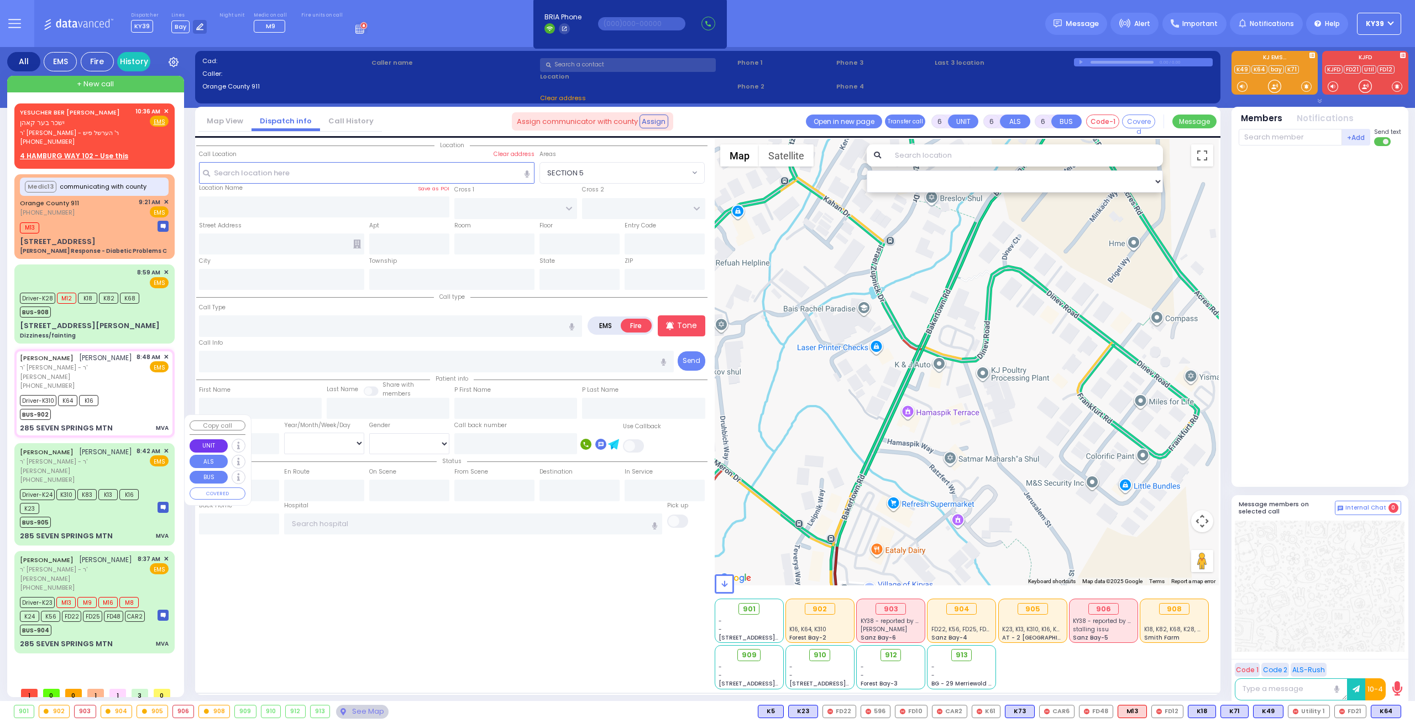
select select
type input "MVA"
radio input "true"
type input "[PERSON_NAME]"
type input "SCHREIBER"
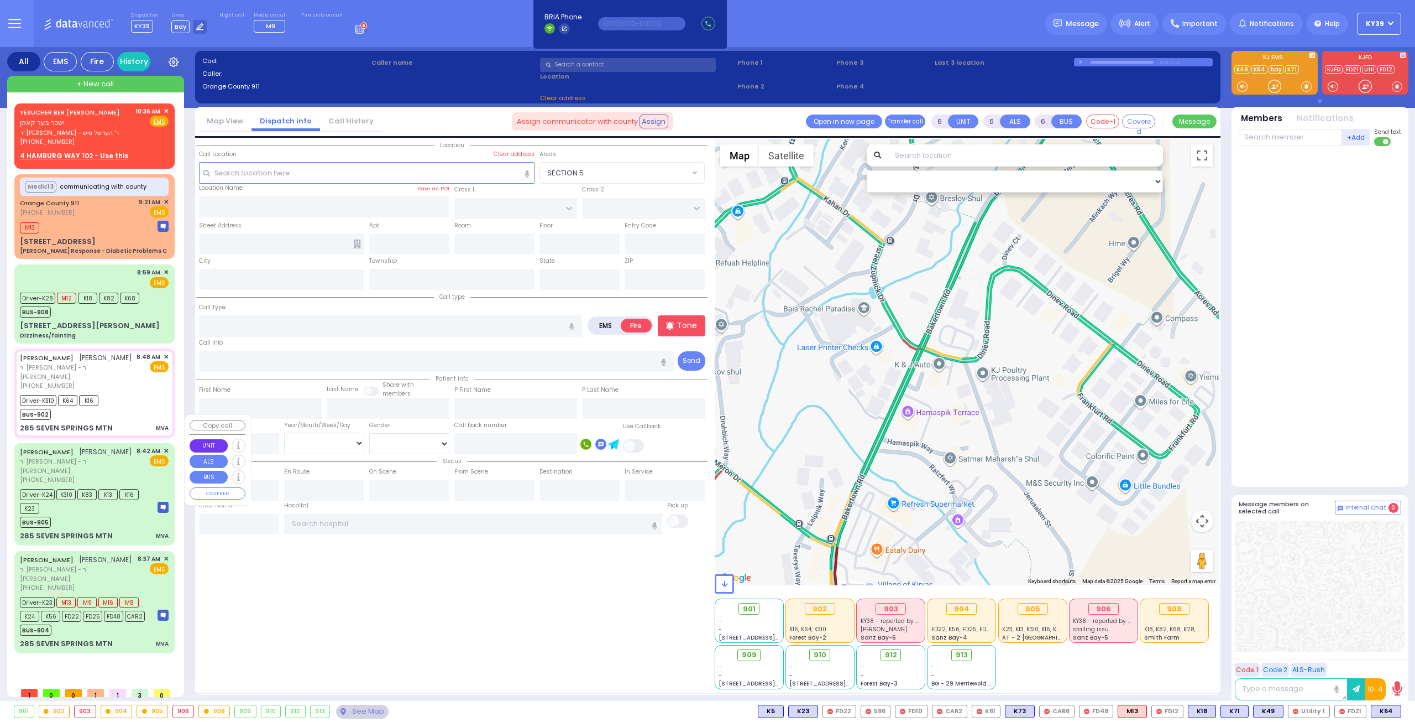
type input "Chumy"
type input "[PERSON_NAME]"
type input "12"
select select "Year"
select select "[DEMOGRAPHIC_DATA]"
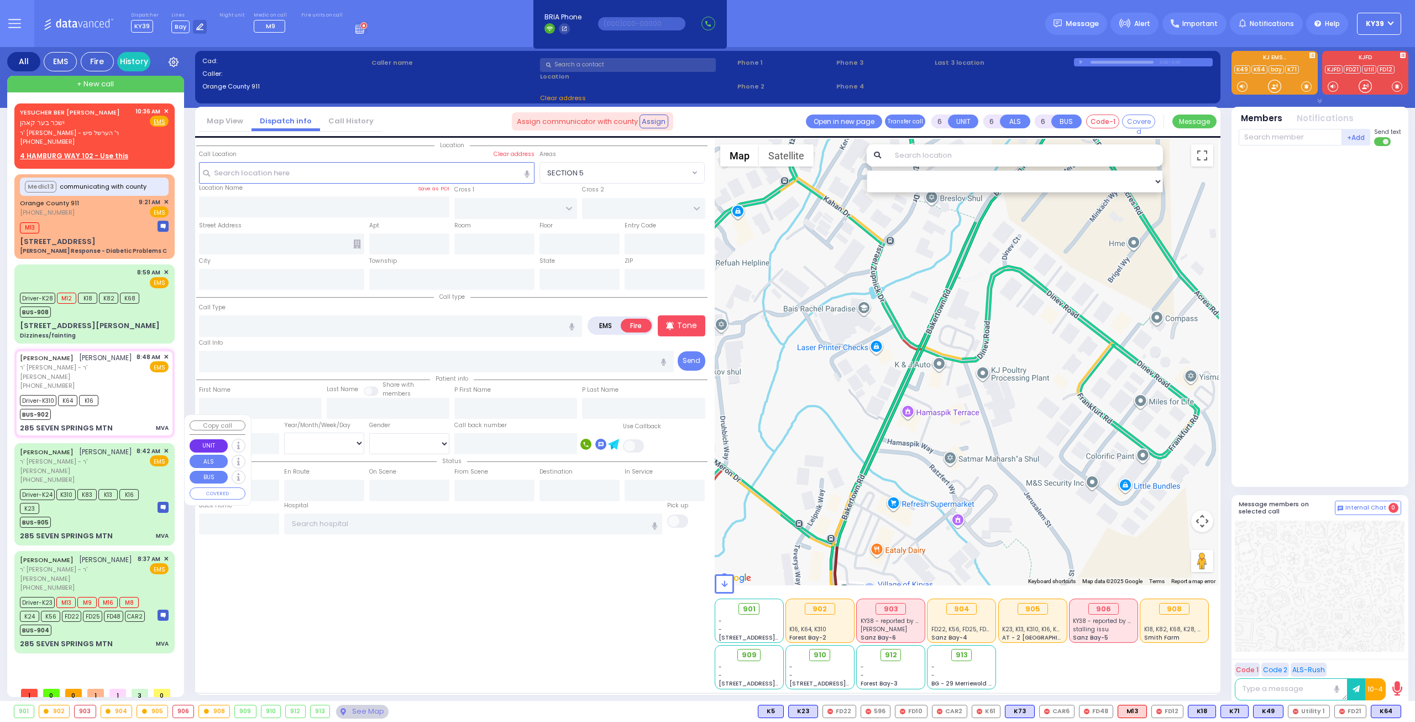
type input "08:48"
type input "08:50"
type input "09:00"
type input "10:13"
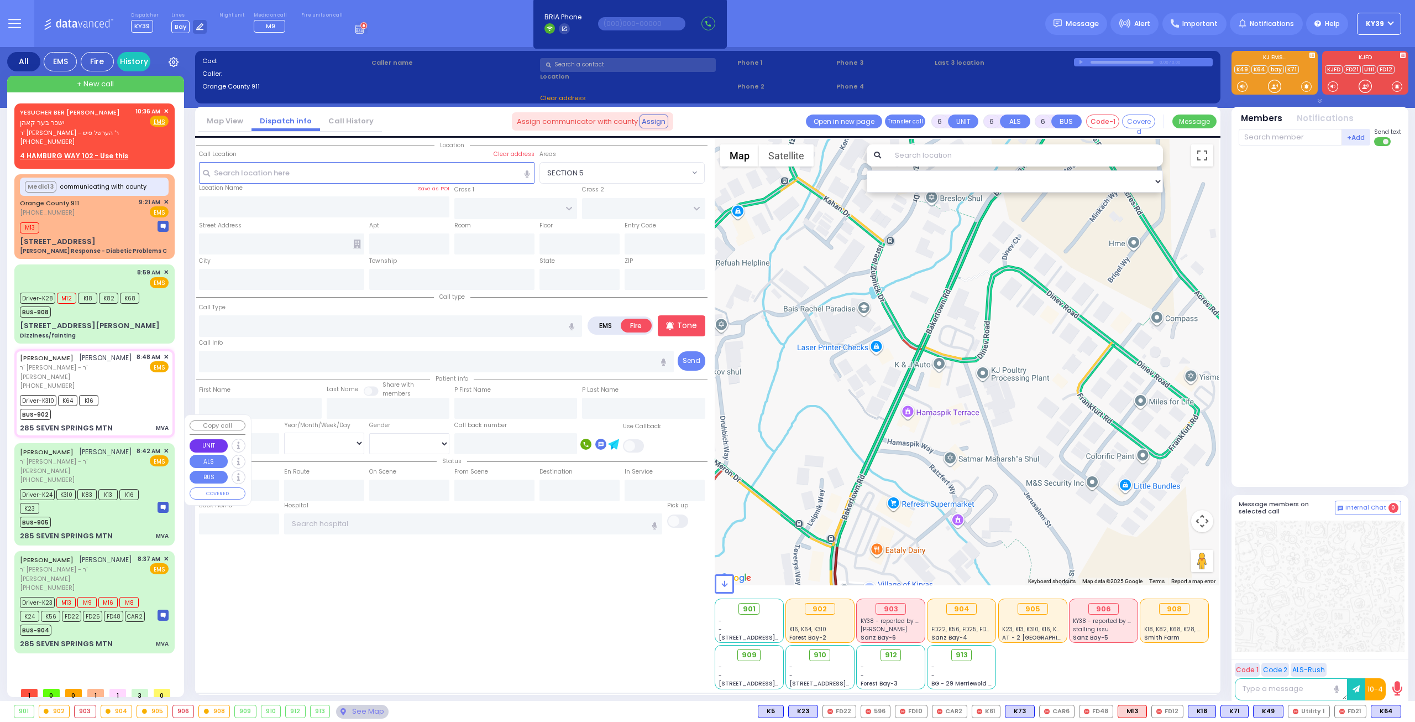
type input "10:13"
type input "[GEOGRAPHIC_DATA]"
select select "Hatzalah Garages"
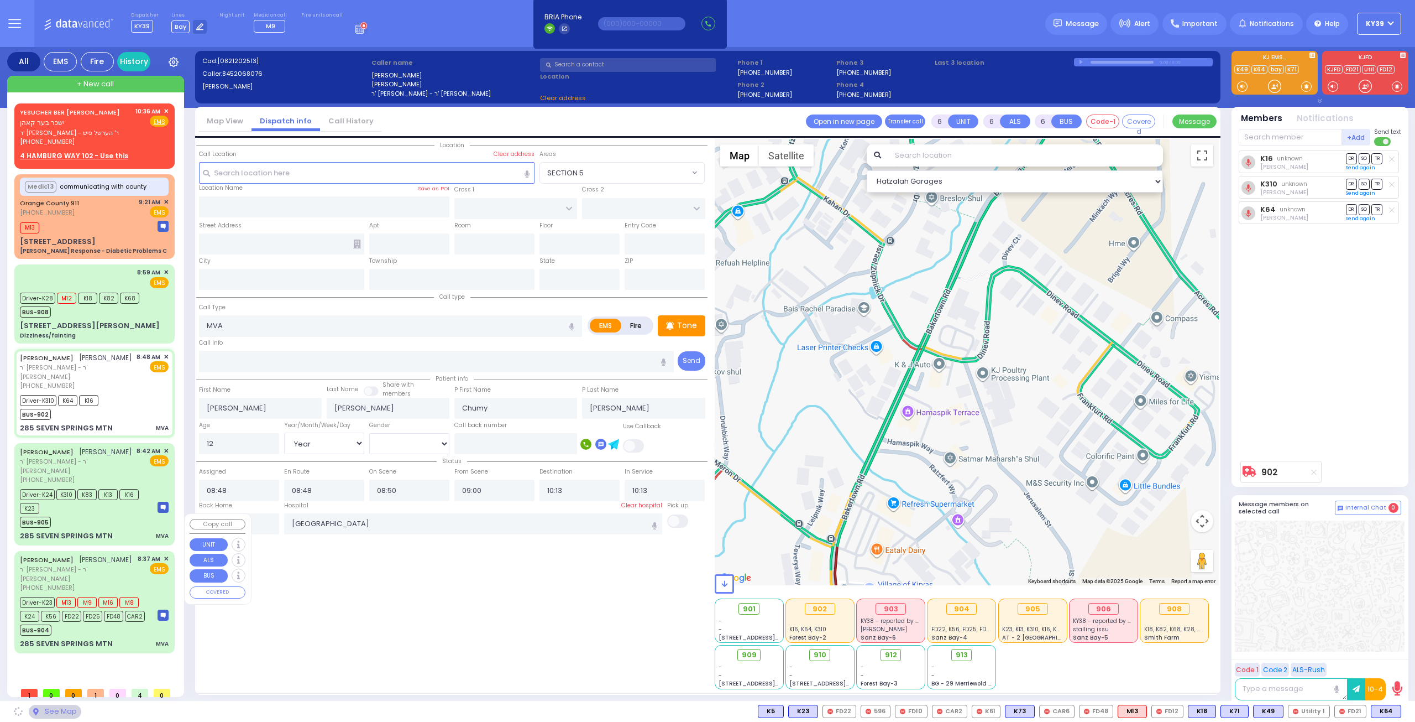
select select
radio input "true"
select select "Year"
select select "[DEMOGRAPHIC_DATA]"
select select "Hatzalah Garages"
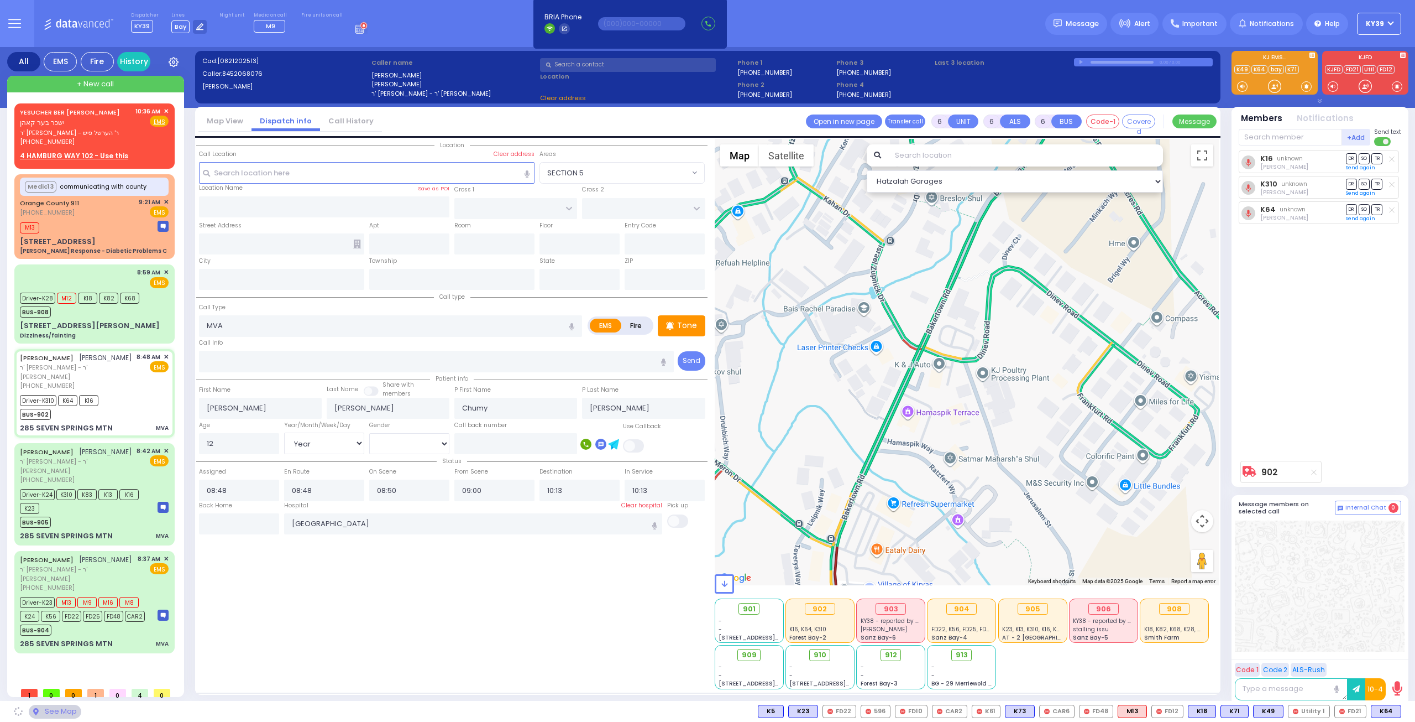
type input "[GEOGRAPHIC_DATA]"
type input "285 SEVEN SPRINGS MTN"
type input "Monroe"
type input "[US_STATE]"
type input "10950"
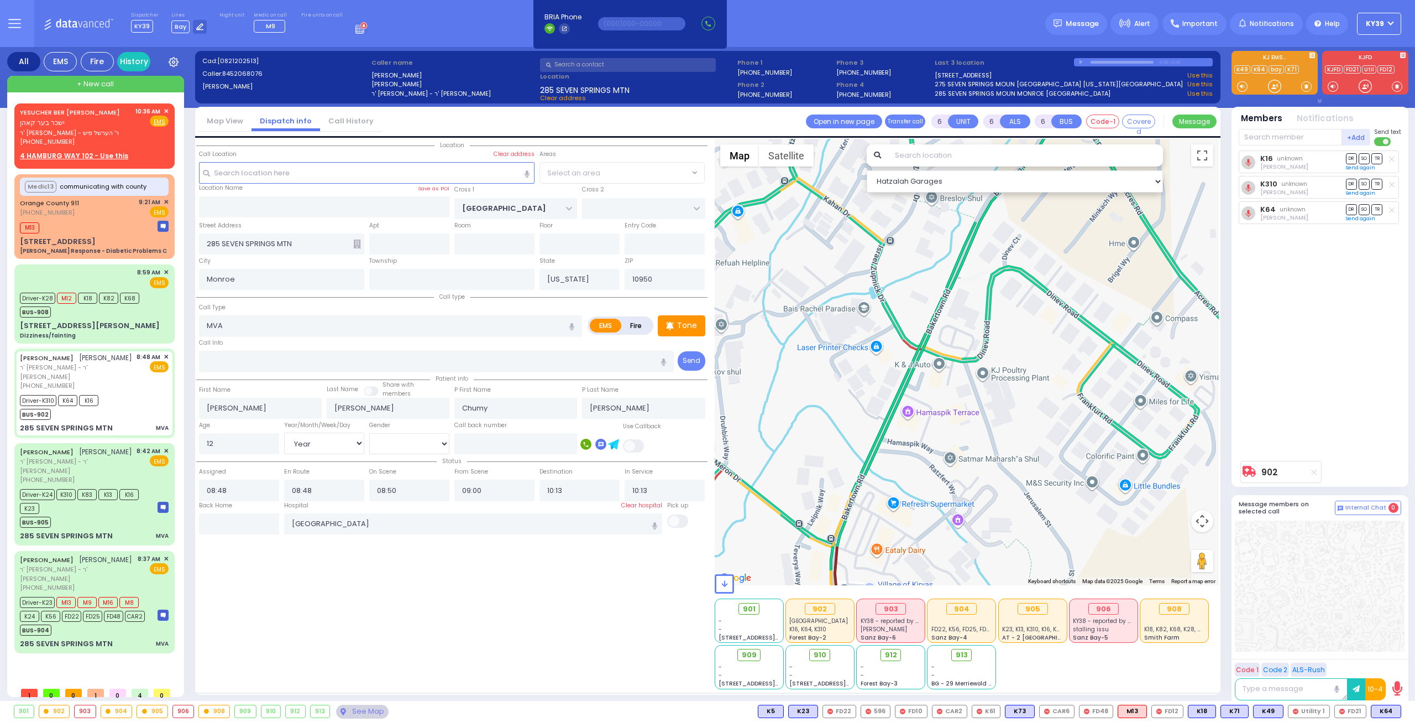
select select "SECTION 5"
click at [255, 519] on input "text" at bounding box center [239, 523] width 80 height 21
select select "SECTION 5"
click at [255, 521] on input "text" at bounding box center [239, 523] width 80 height 21
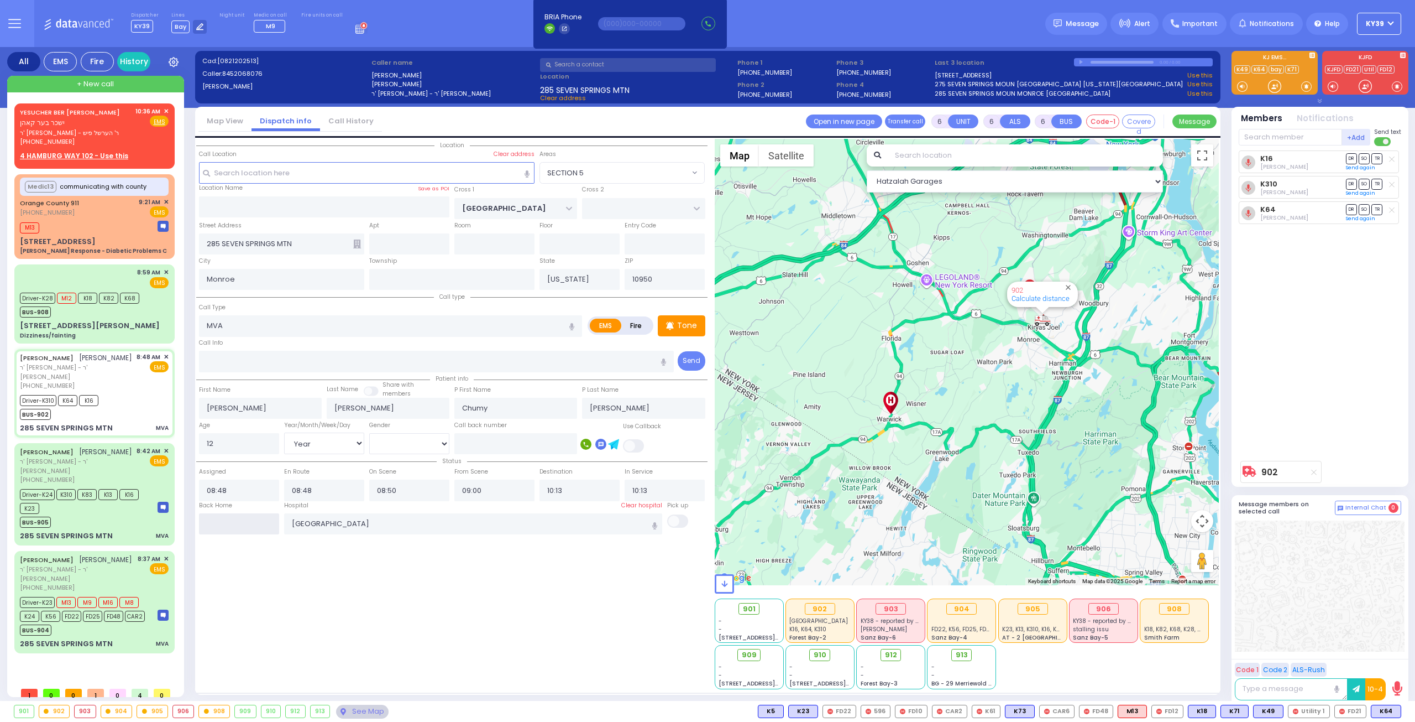
click at [255, 523] on input "text" at bounding box center [239, 523] width 80 height 21
click at [255, 521] on input "text" at bounding box center [239, 523] width 80 height 21
click at [244, 515] on input "text" at bounding box center [239, 523] width 80 height 21
type input "10:42"
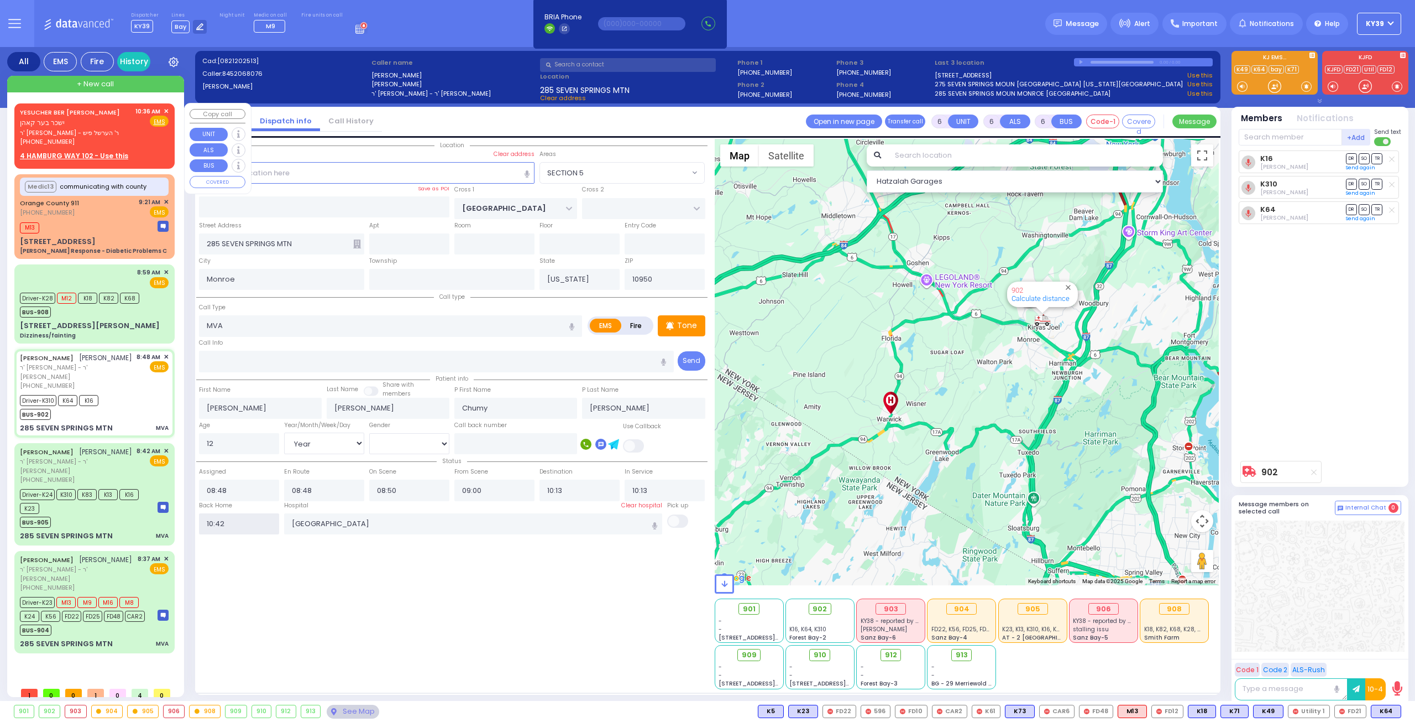
select select
radio input "true"
select select
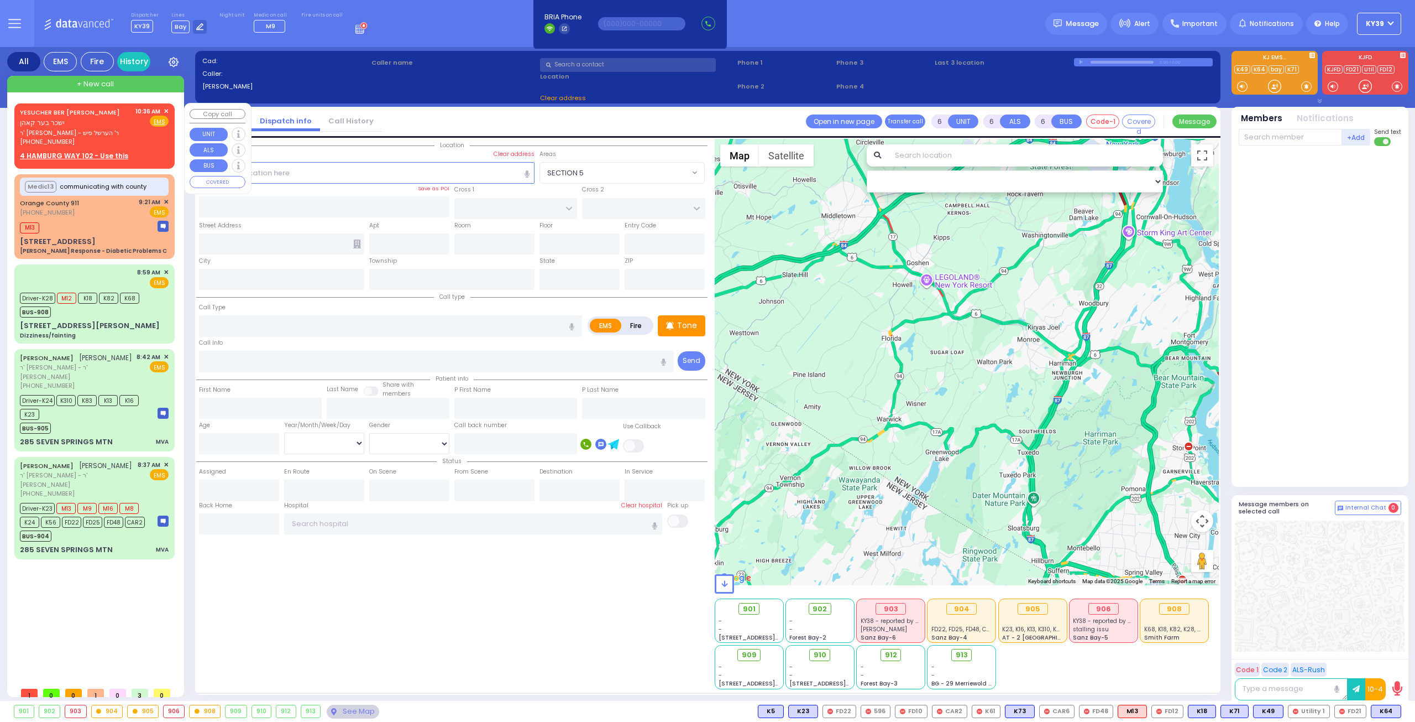
click at [166, 109] on span "✕" at bounding box center [166, 111] width 5 height 9
click at [160, 151] on div "4 HAMBURG WAY 102 - Use this" at bounding box center [94, 156] width 149 height 10
type input "2"
type input "1"
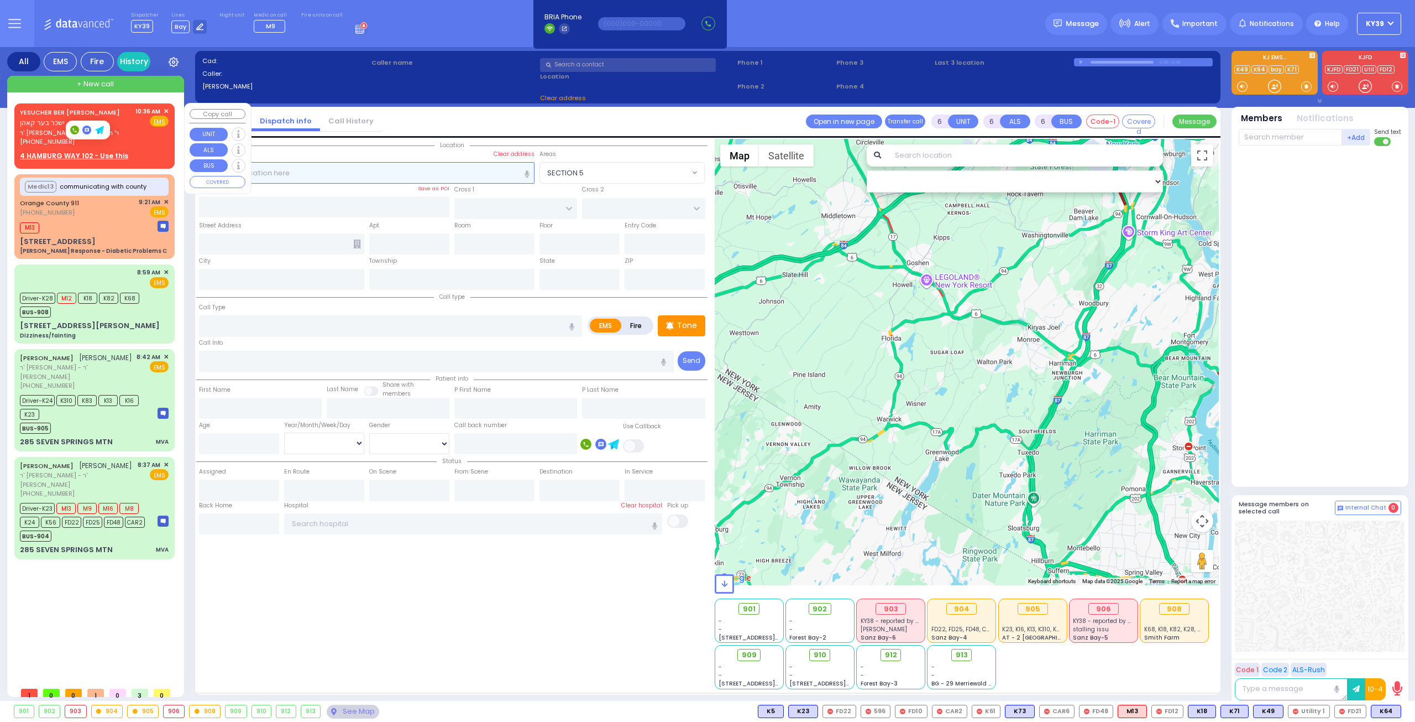
select select
radio input "true"
type input "YESUCHER BER"
type input "KOHN"
select select
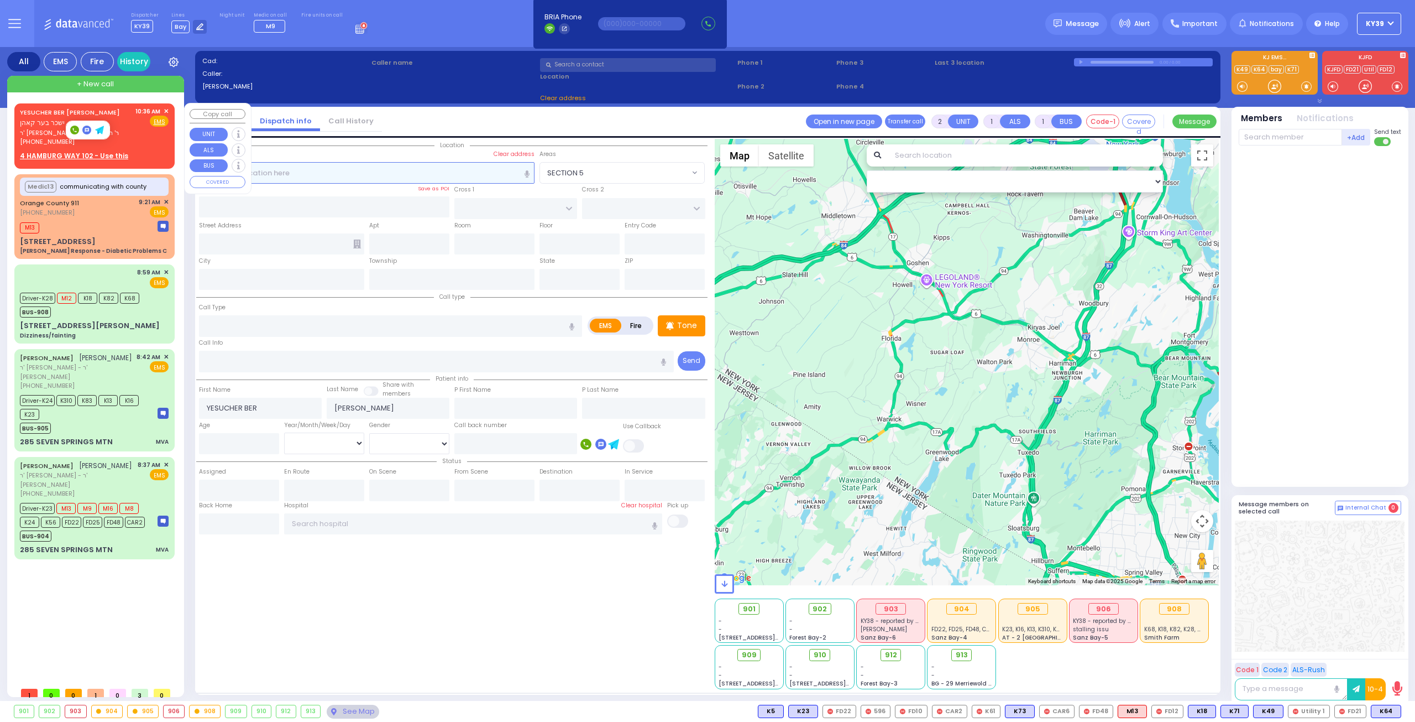
type input "10:36"
select select "Hatzalah Garages"
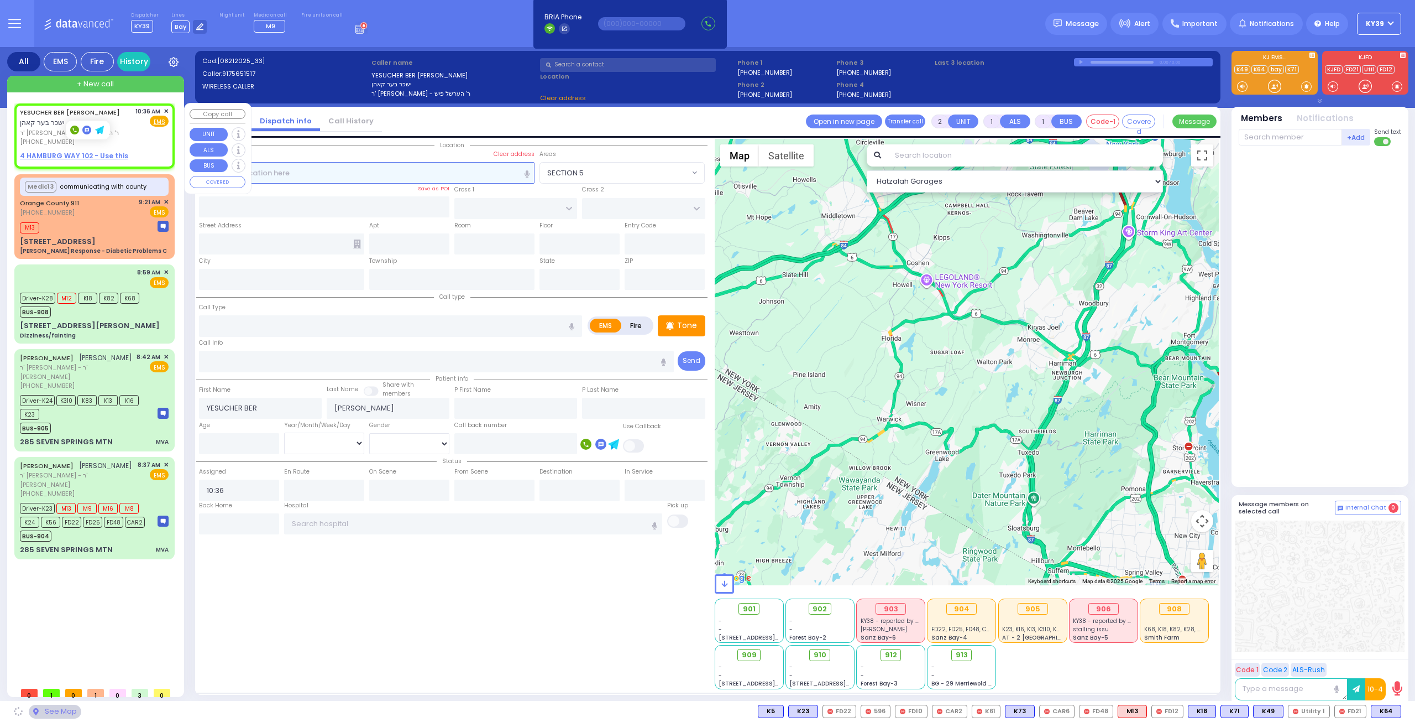
select select
radio input "true"
select select
select select "Hatzalah Garages"
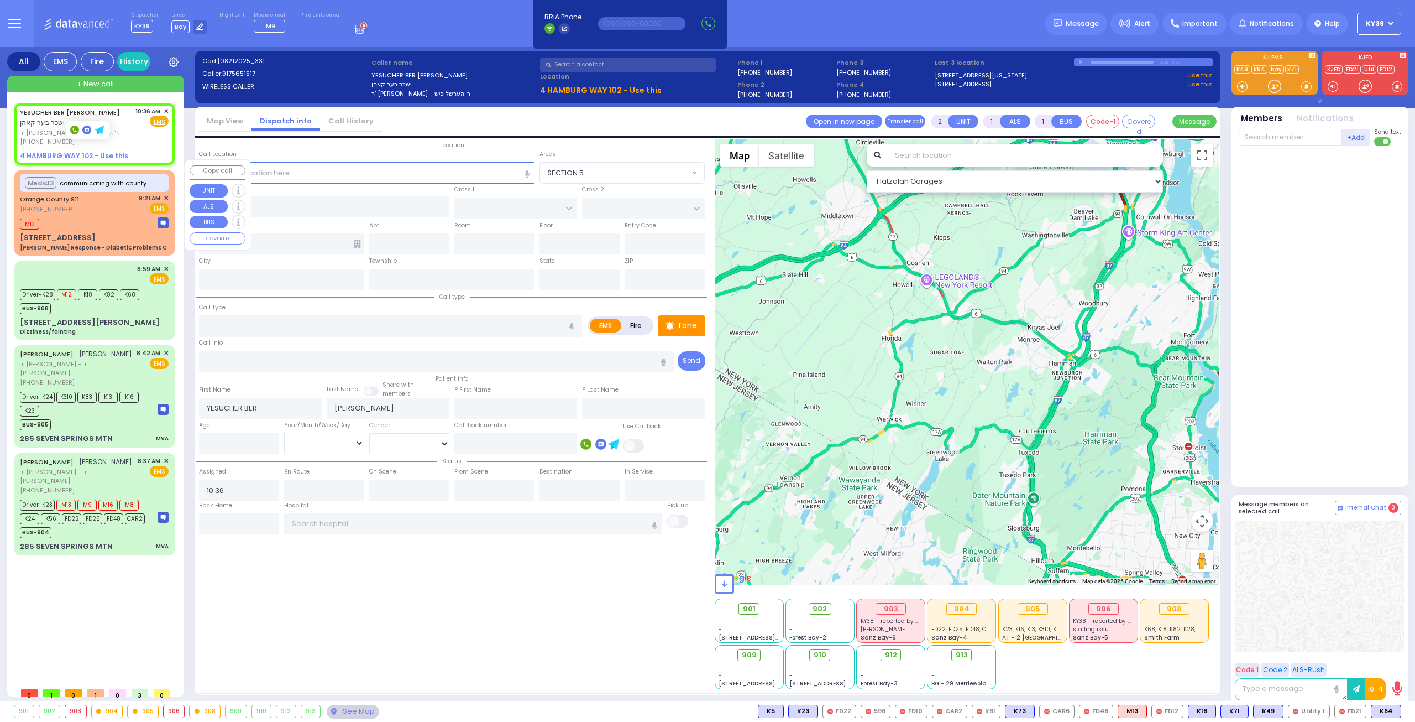
click at [164, 194] on div "9:21 AM ✕" at bounding box center [154, 198] width 30 height 9
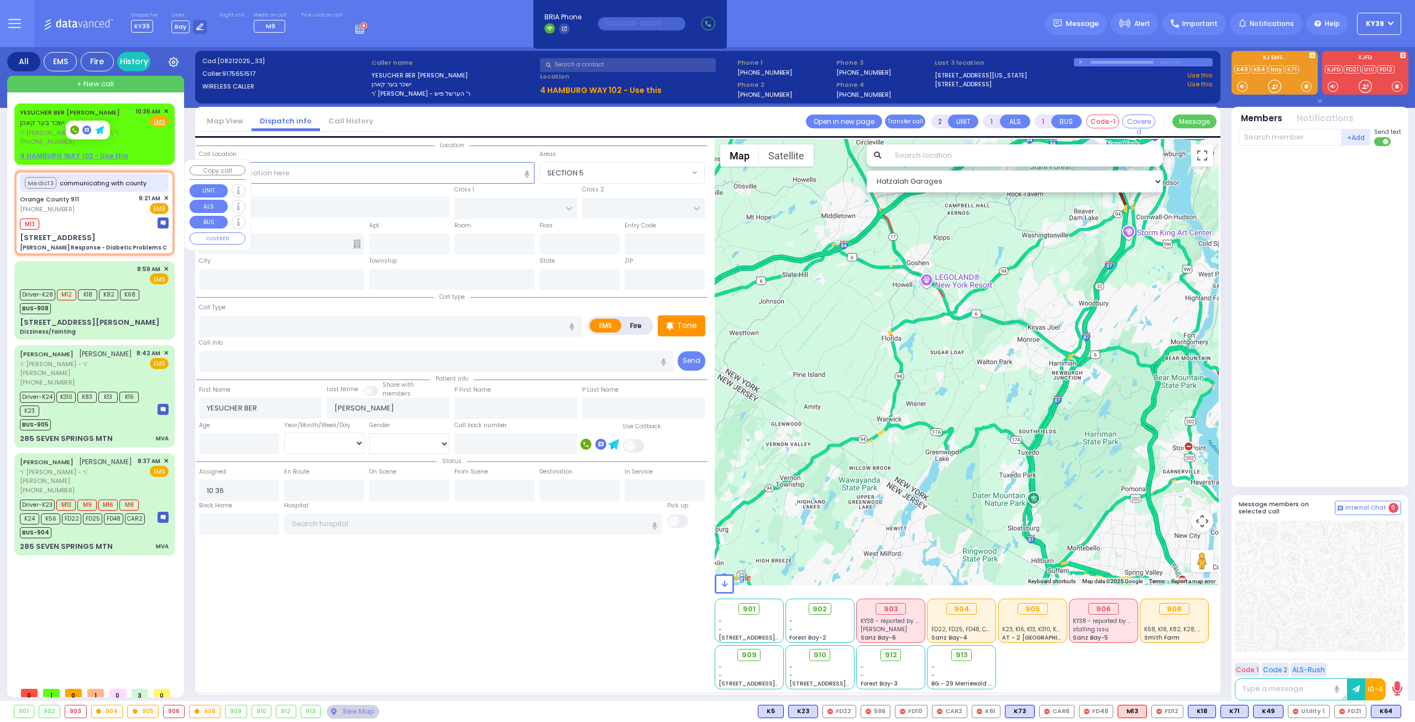
type input "6"
select select
type input "[PERSON_NAME] Response - Diabetic Problems C"
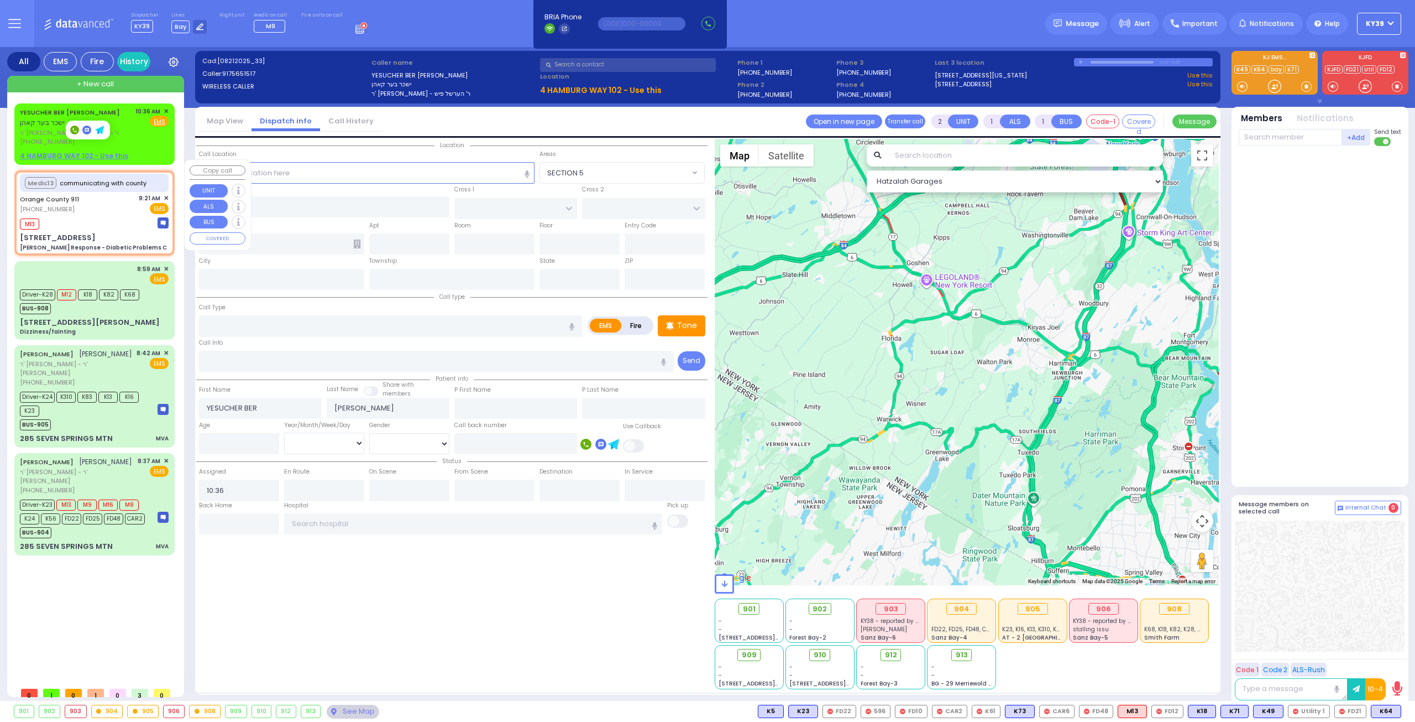
radio input "true"
type input "Nature: : Charlie Response - Diabetic Problems C Address: : 23 Woodland Rd, 109…"
type input "Unknown"
select select "Year"
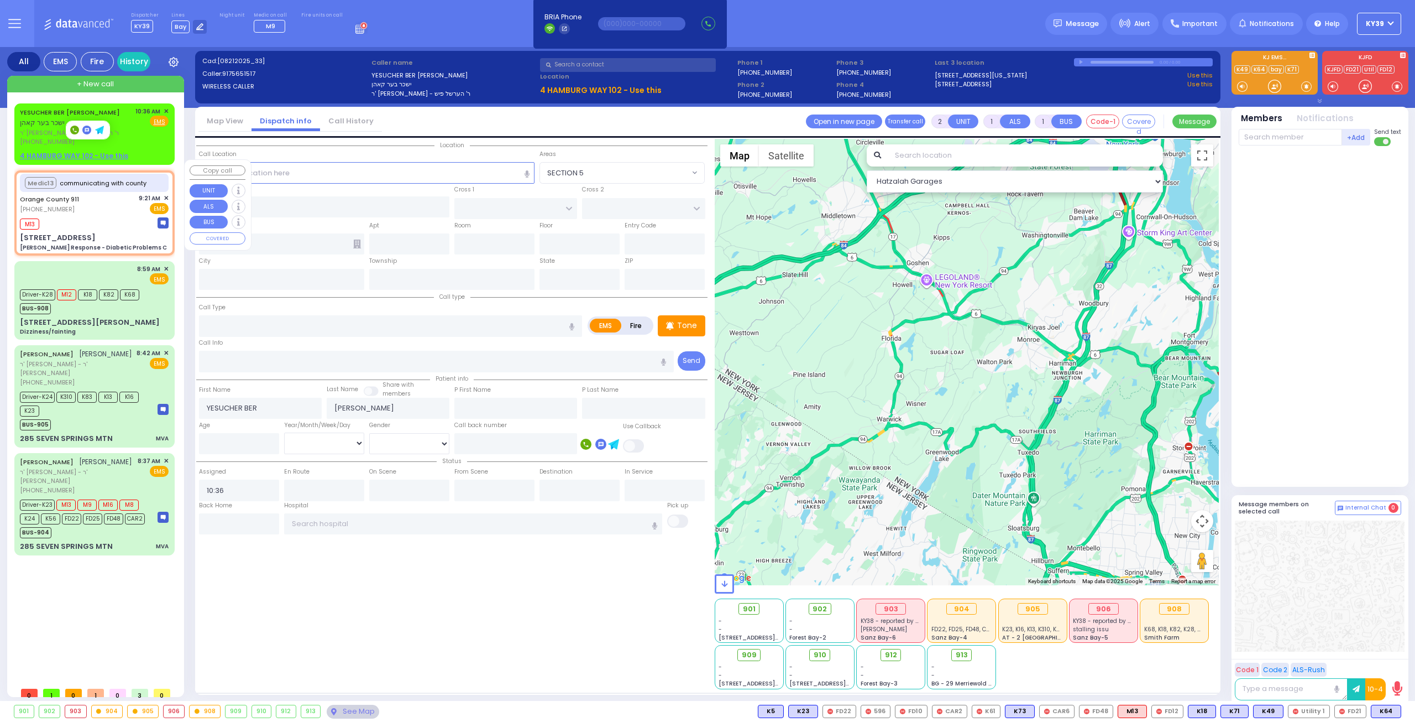
type input "09:23"
type input "[STREET_ADDRESS]"
type input "Monroe"
type input "[US_STATE]"
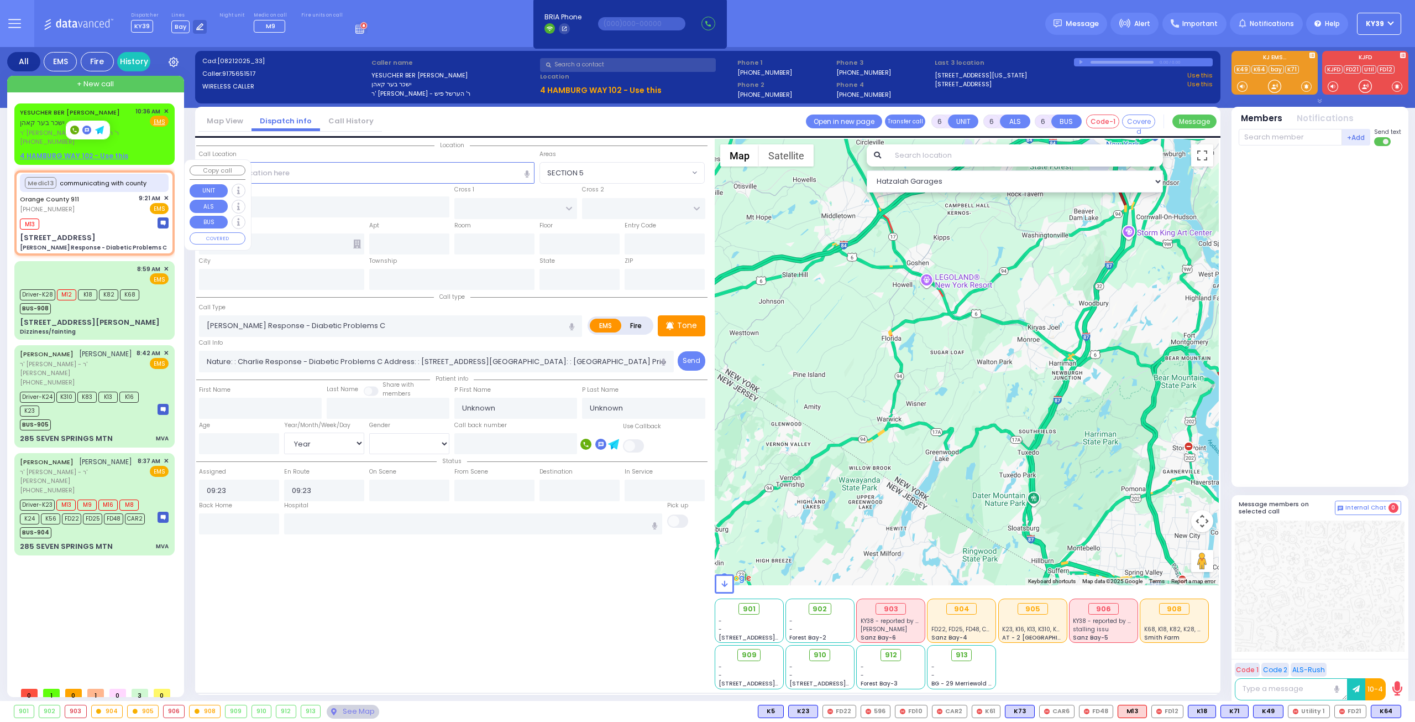
type input "10930"
select select "Hatzalah Garages"
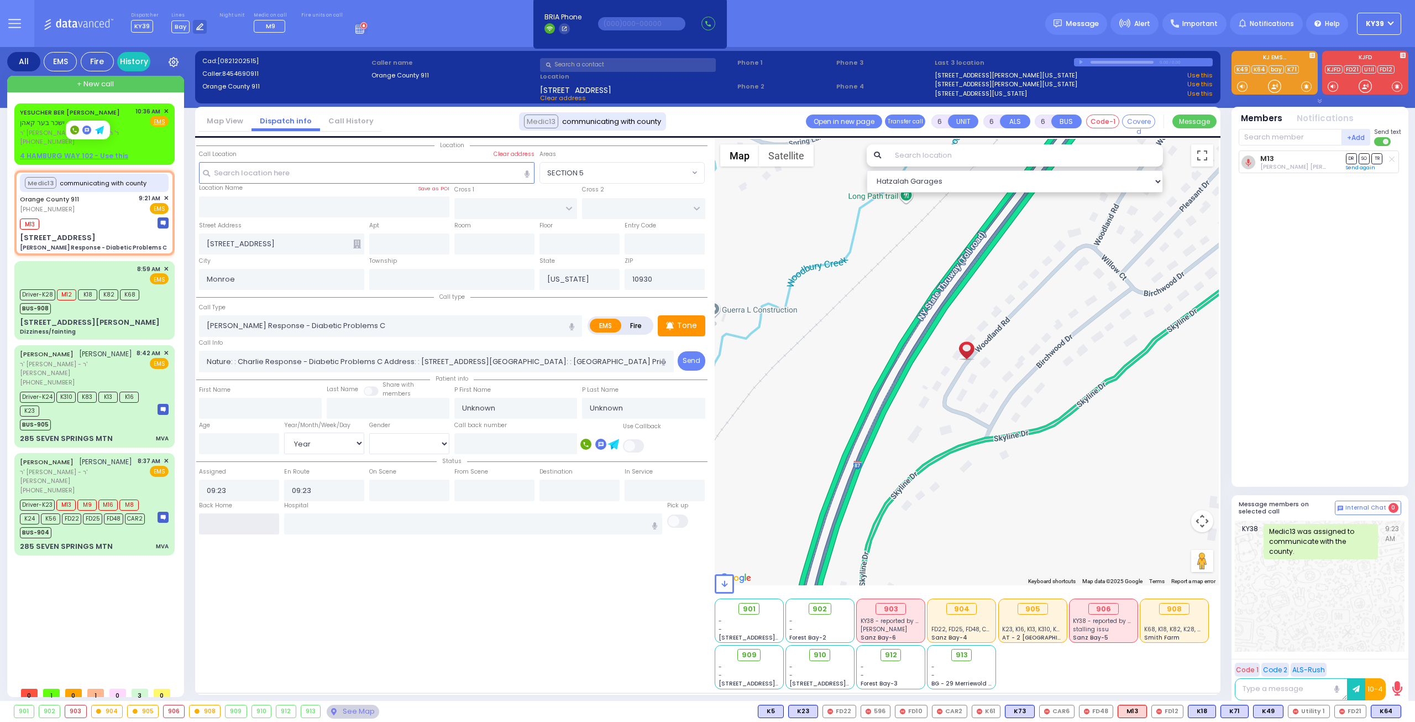
click at [238, 526] on input "text" at bounding box center [239, 523] width 80 height 21
type input "10:42"
click at [238, 526] on input "10:42" at bounding box center [239, 523] width 80 height 21
select select
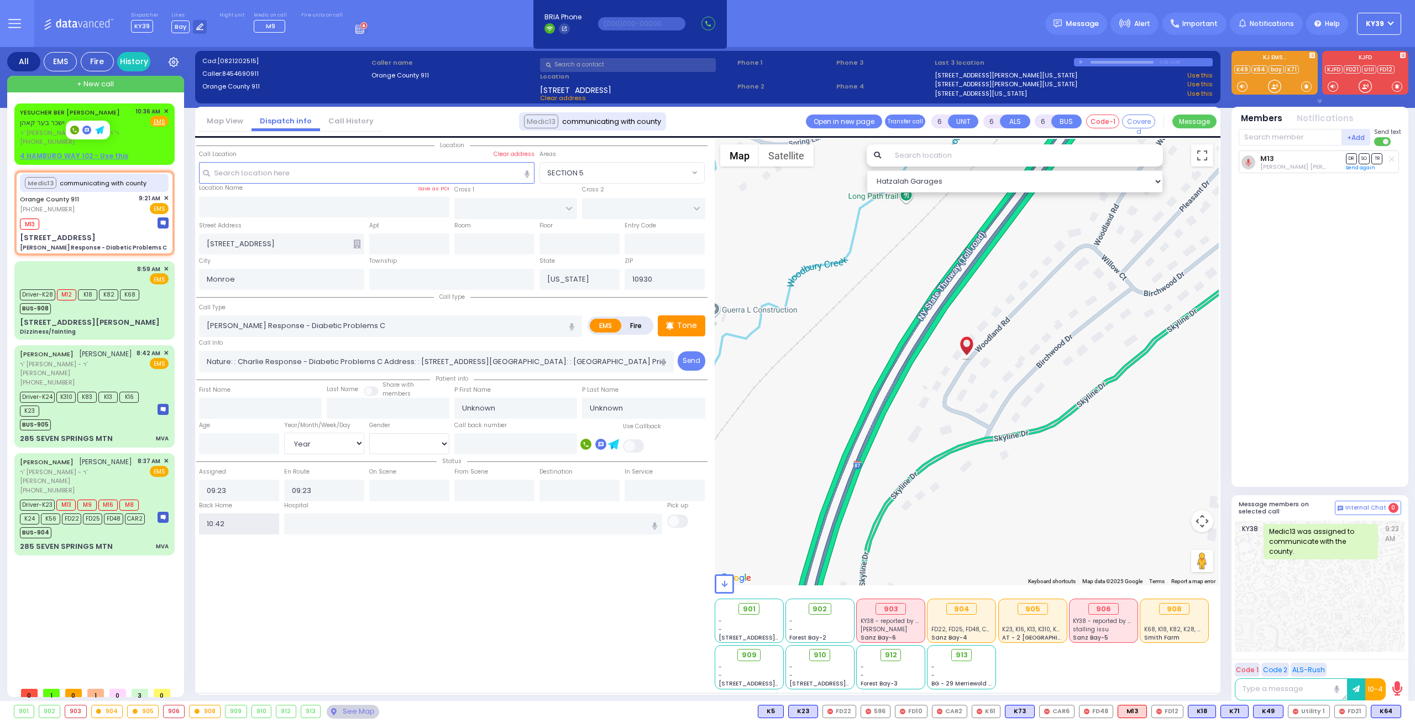
radio input "true"
select select
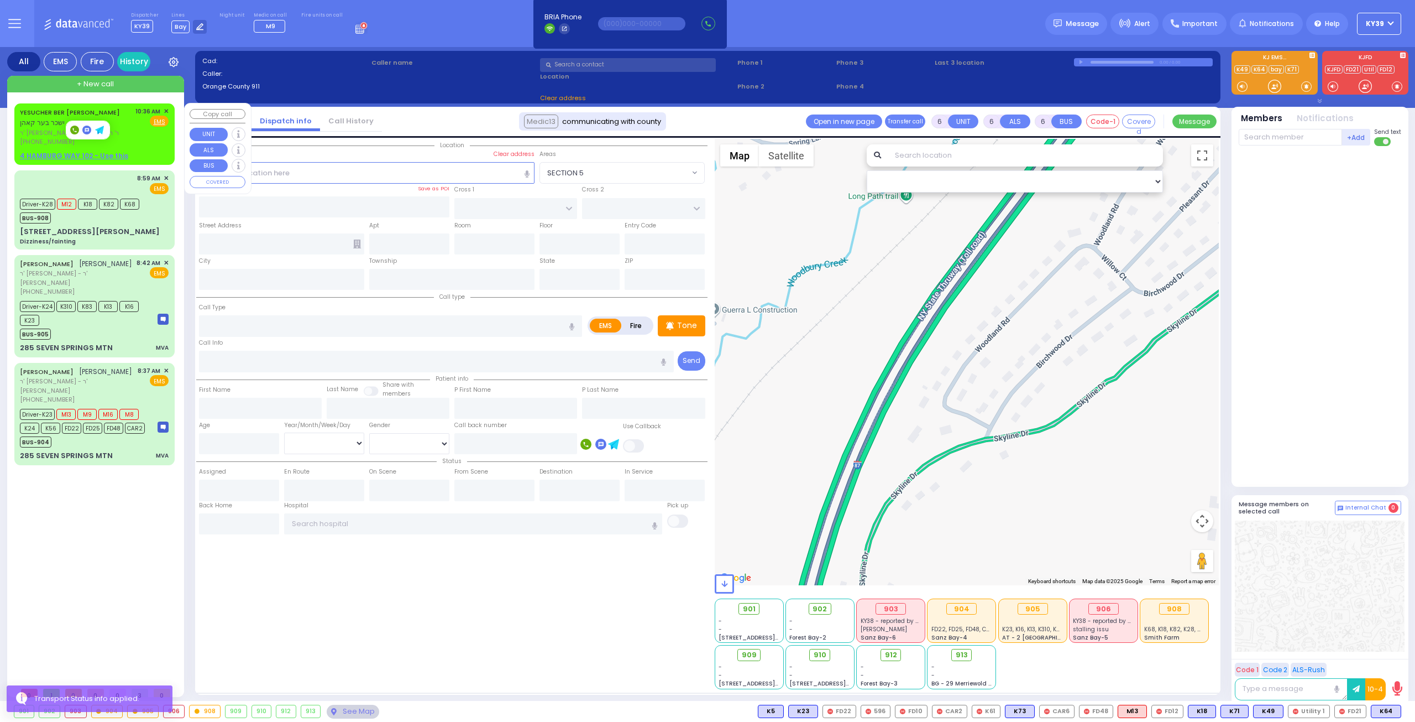
click at [123, 137] on div "(917) 565-1517" at bounding box center [76, 141] width 112 height 9
type input "2"
type input "1"
select select
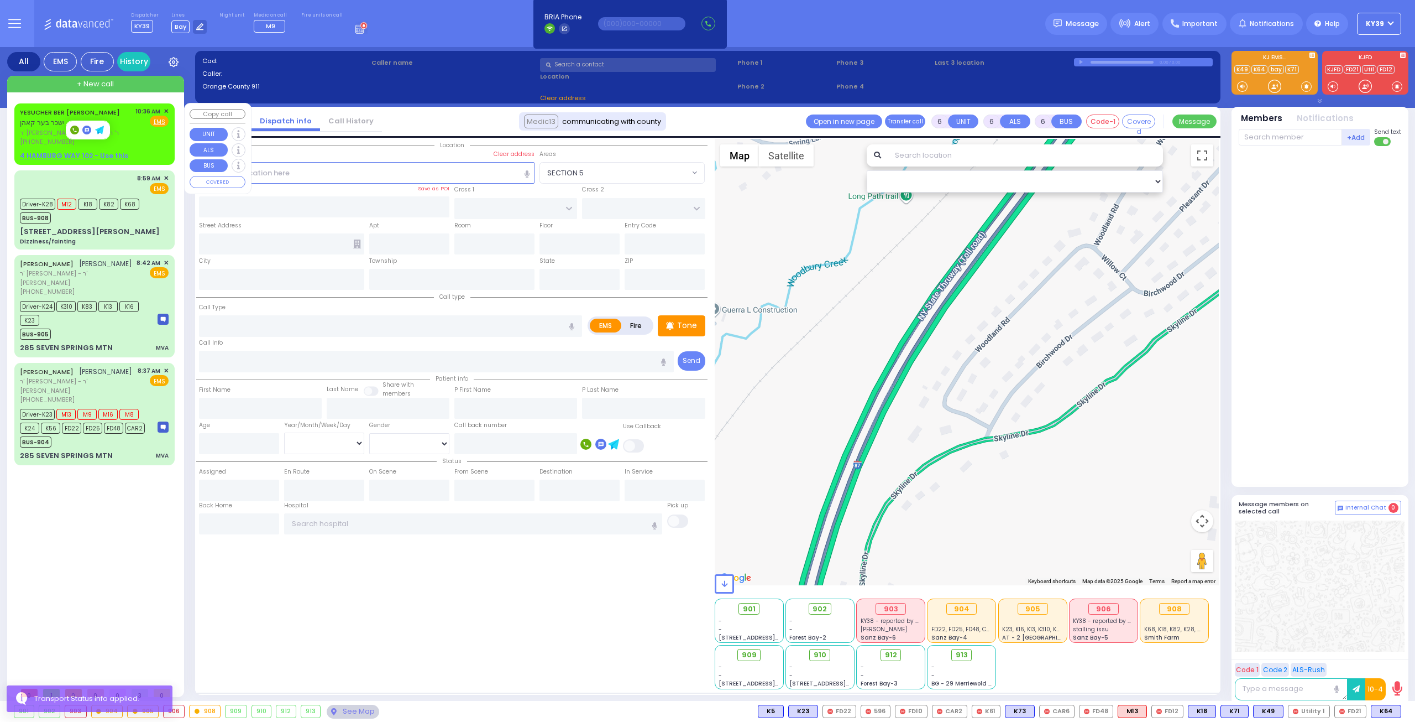
radio input "true"
type input "YESUCHER BER"
type input "KOHN"
select select
type input "10:36"
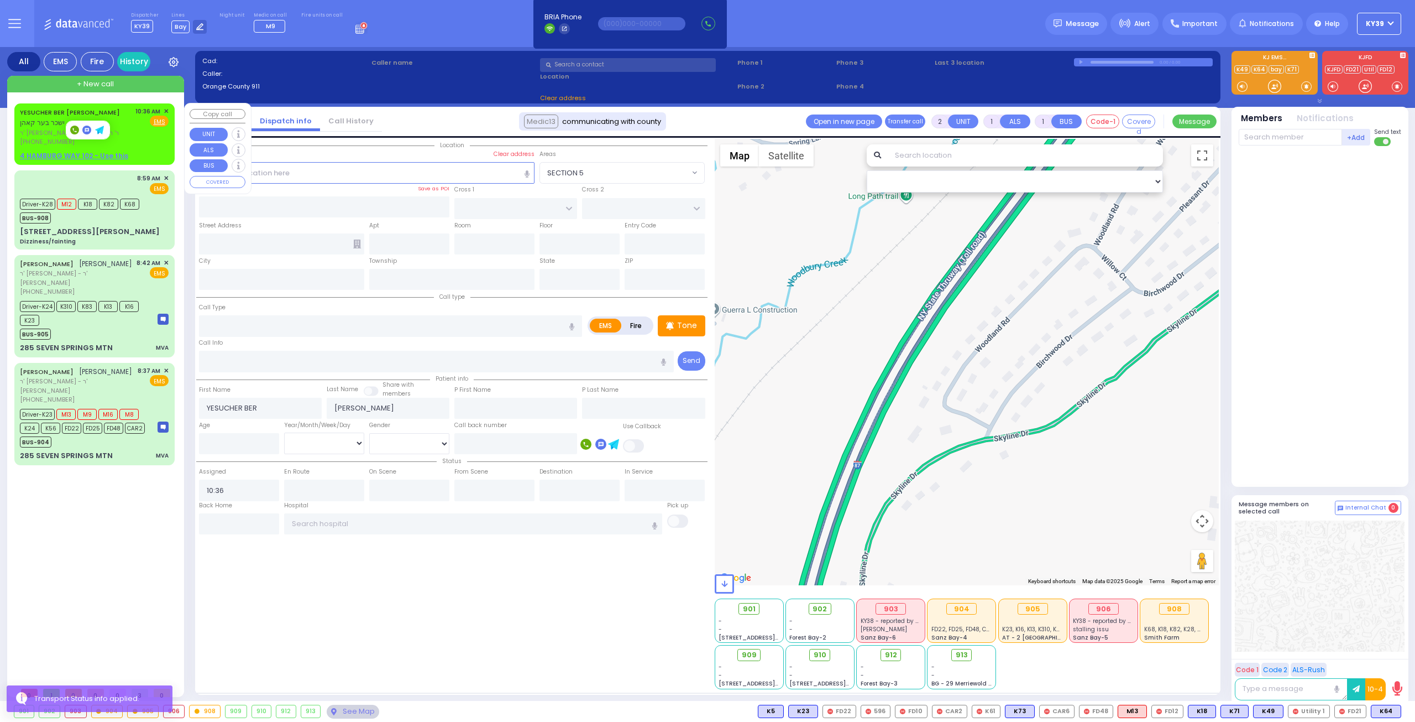
select select "Hatzalah Garages"
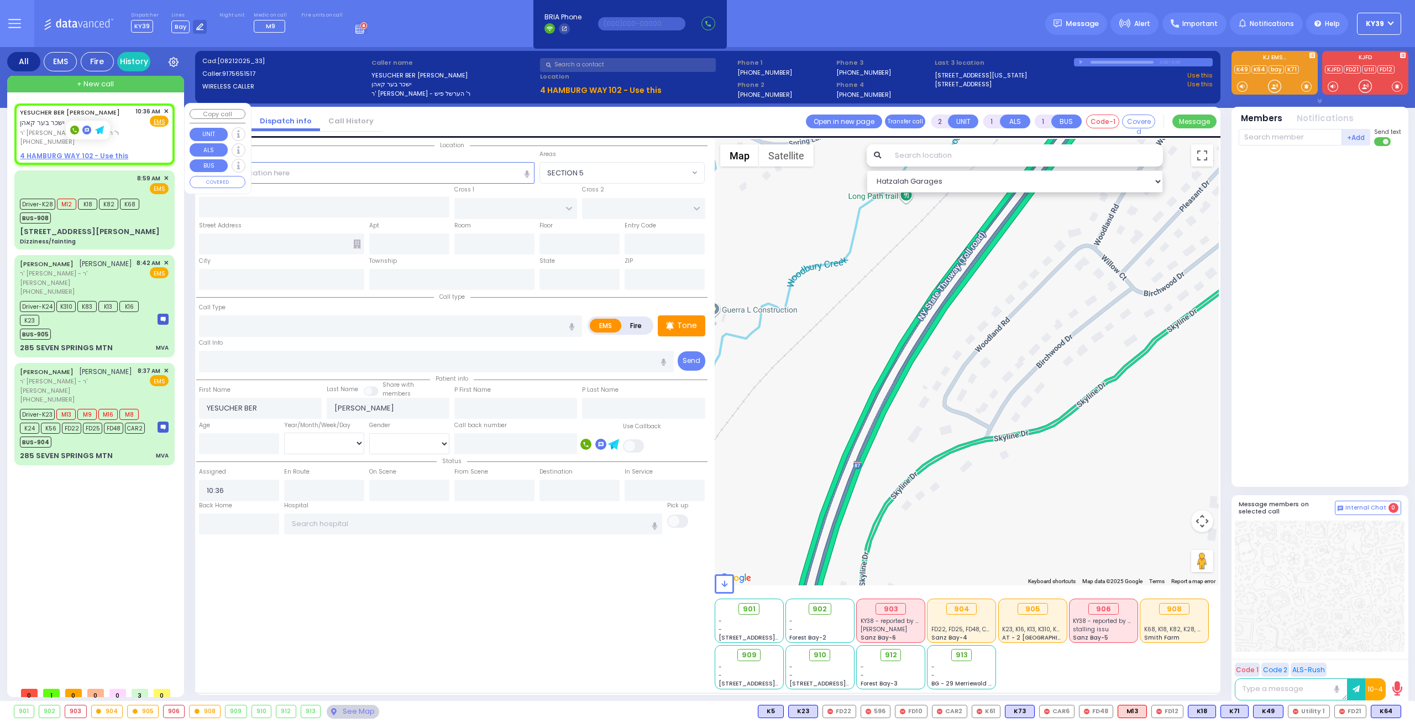
click at [166, 109] on span "✕" at bounding box center [166, 111] width 5 height 9
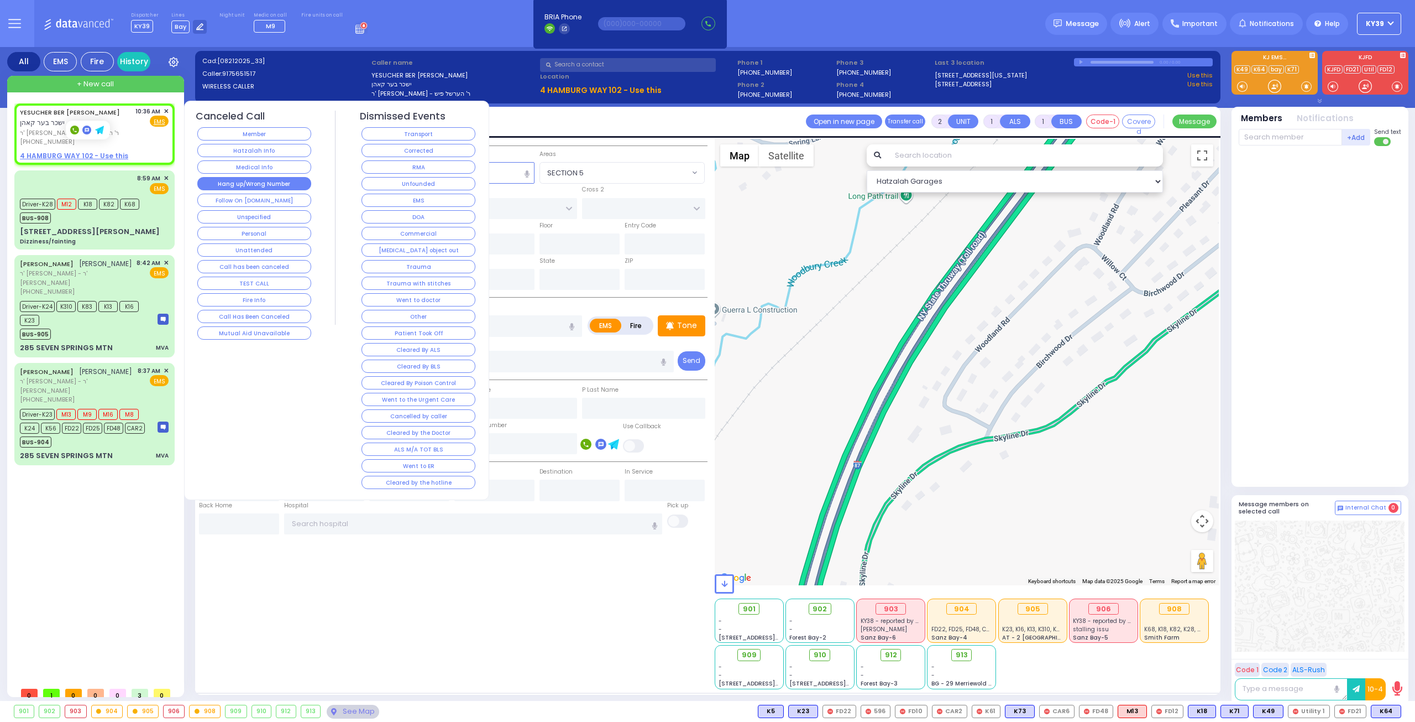
click at [240, 181] on button "Hang up/Wrong Number" at bounding box center [254, 183] width 114 height 13
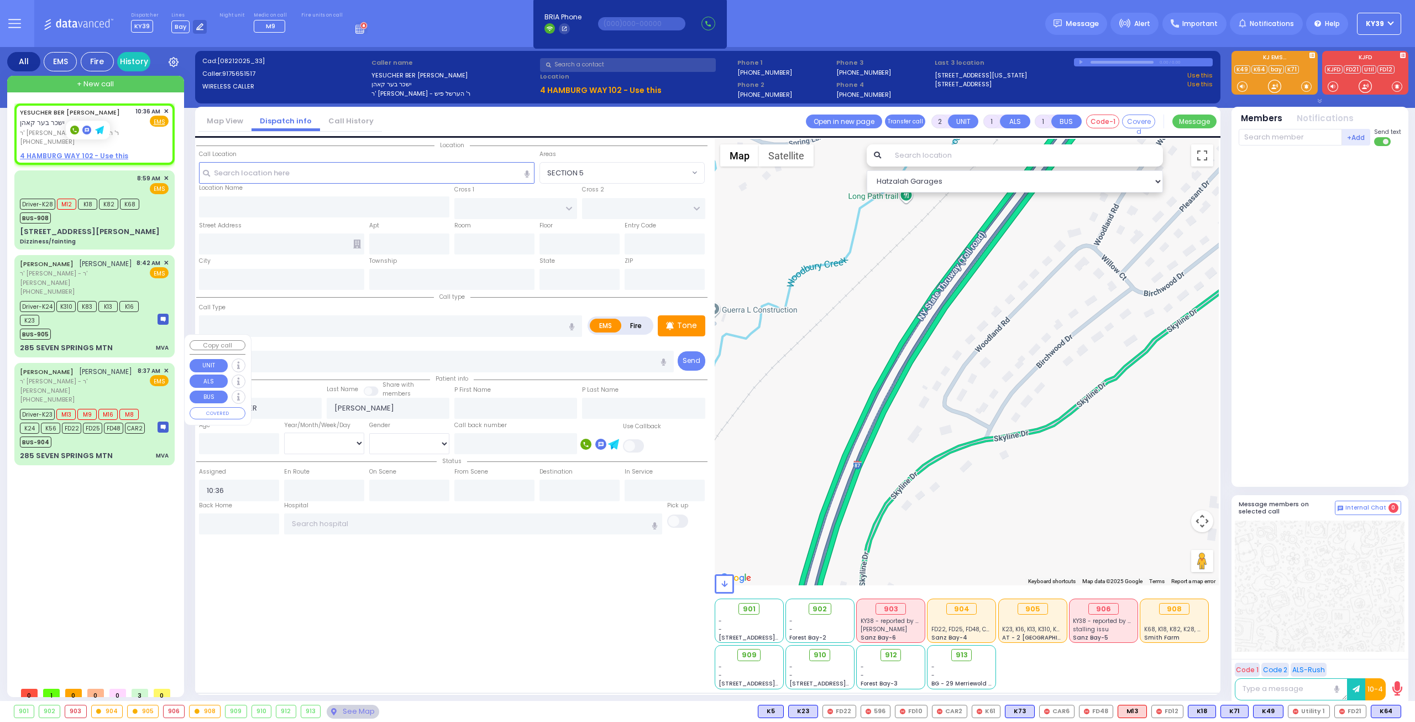
select select
radio input "true"
select select
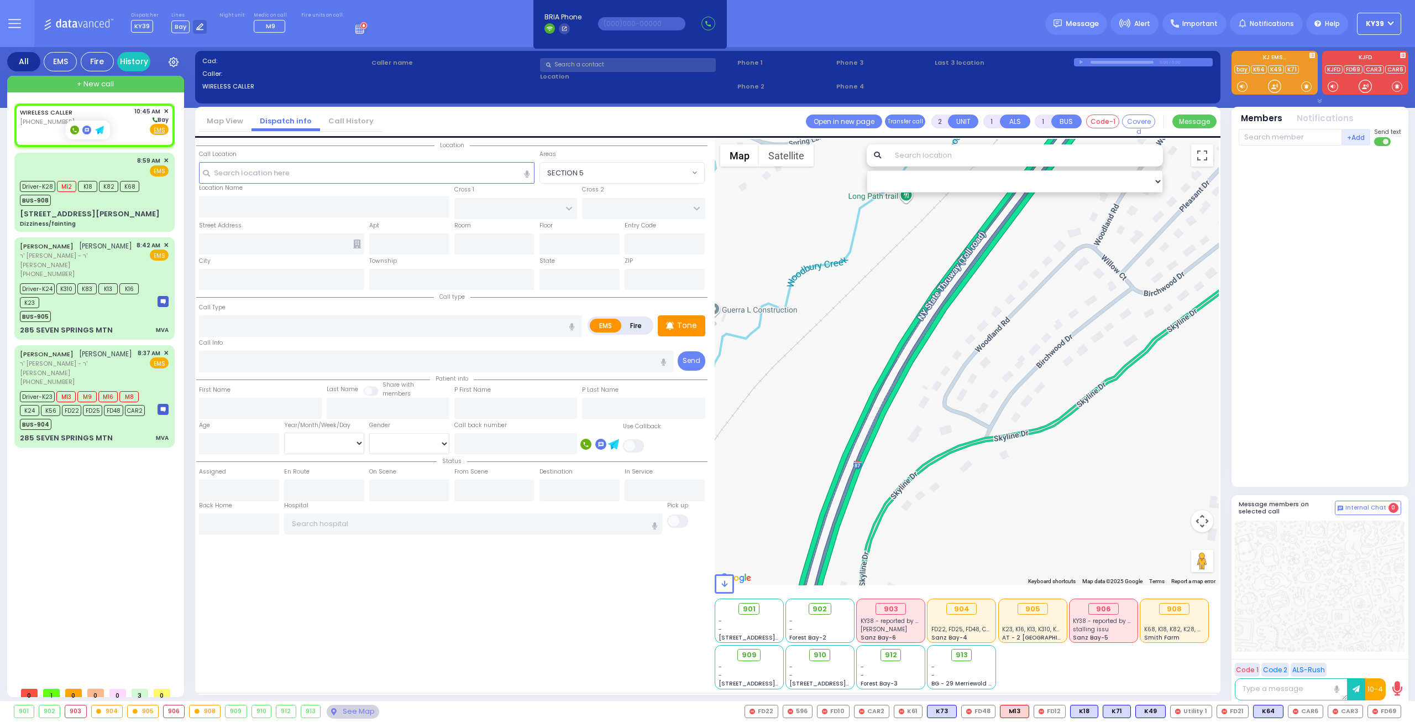
select select
radio input "true"
select select
type input "10:45"
select select "Hatzalah Garages"
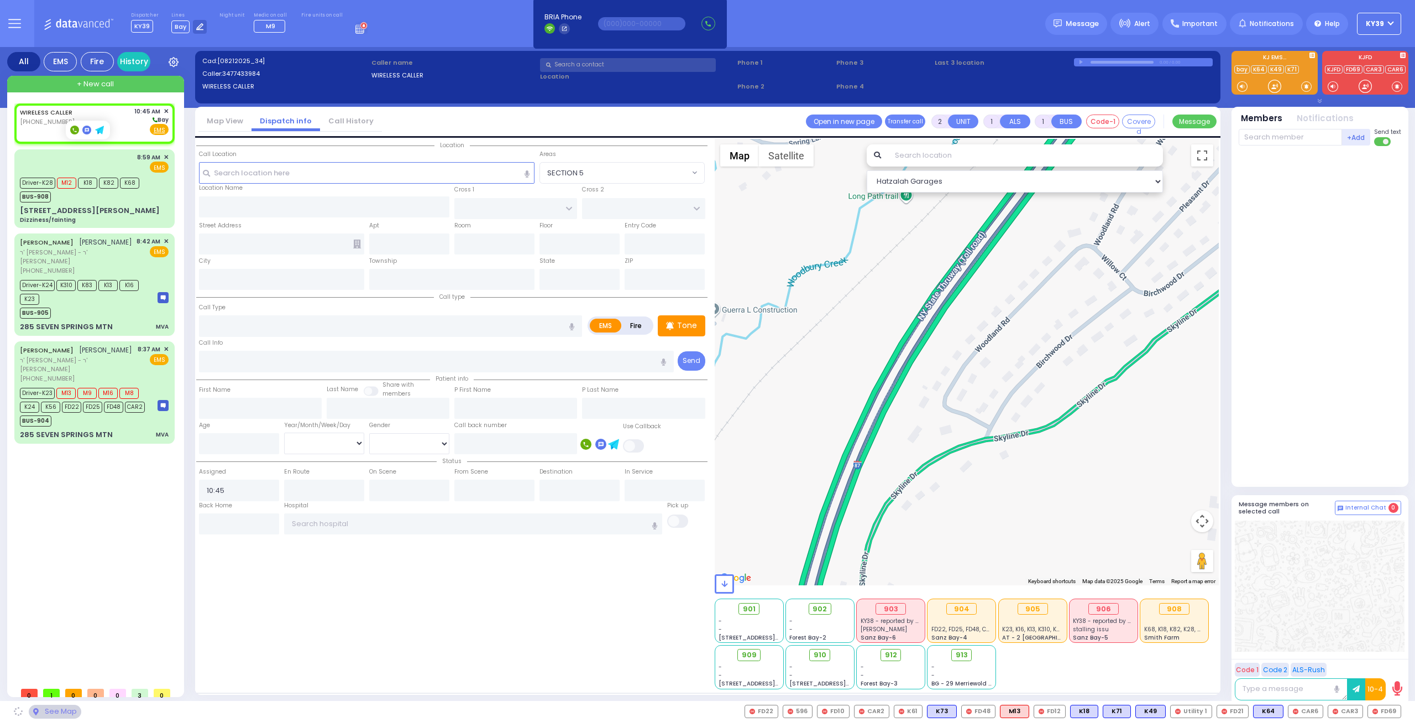
select select
radio input "true"
select select
select select "Hatzalah Garages"
click at [44, 116] on link "WIRELESS CALLER" at bounding box center [46, 112] width 53 height 9
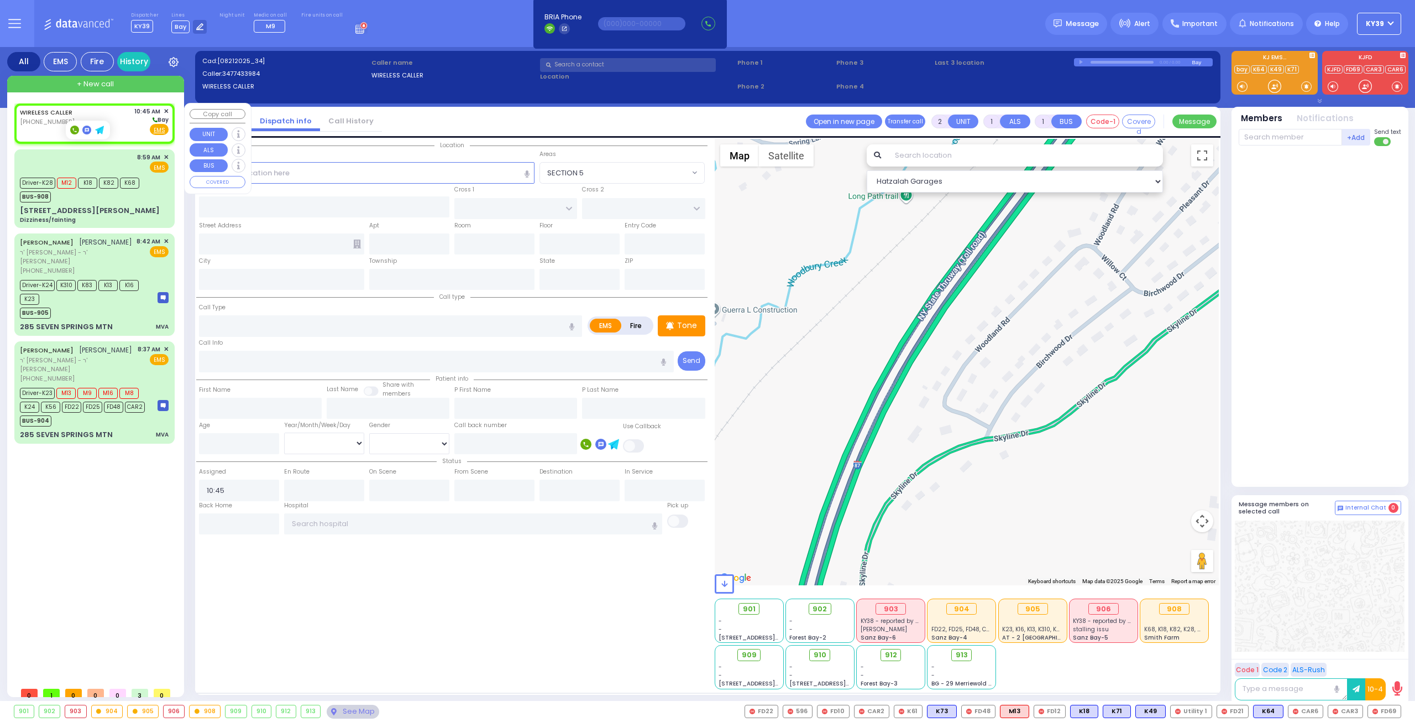
select select
radio input "true"
select select
select select "Hatzalah Garages"
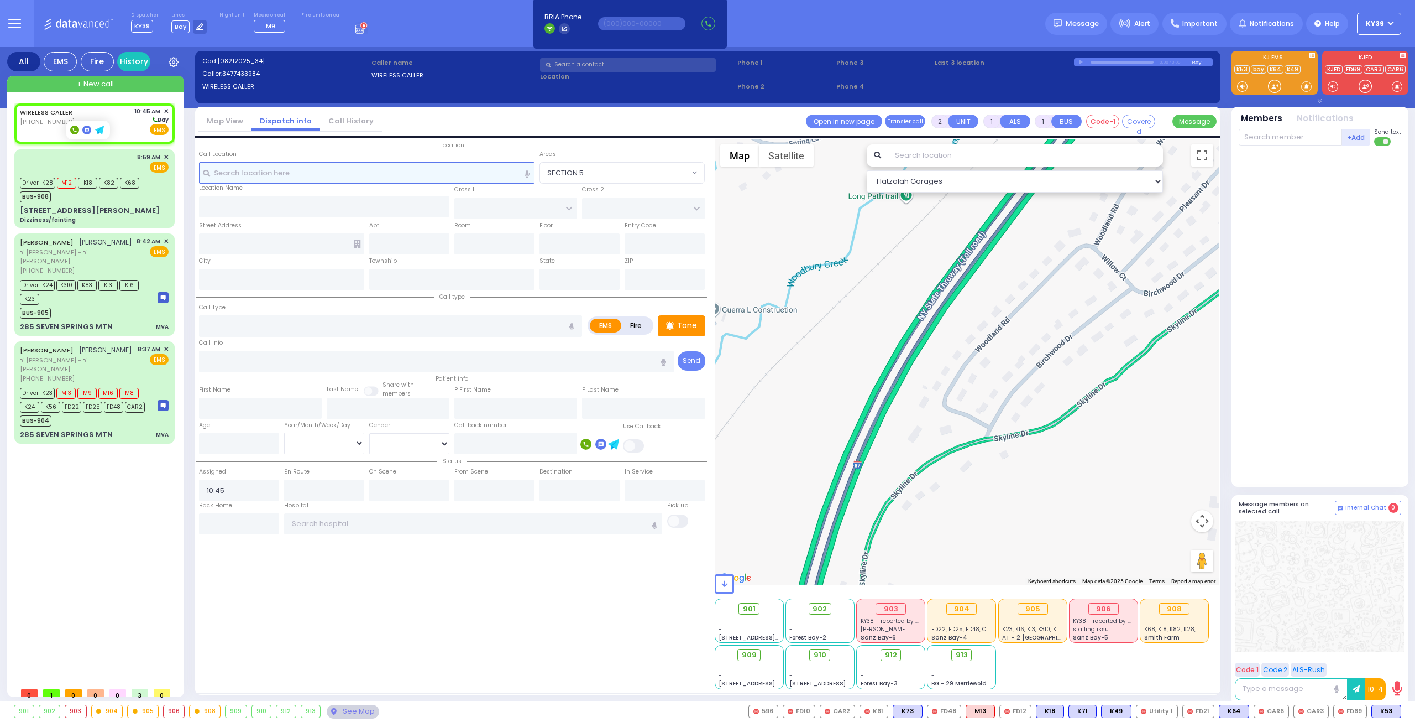
click at [225, 174] on input "text" at bounding box center [367, 172] width 336 height 21
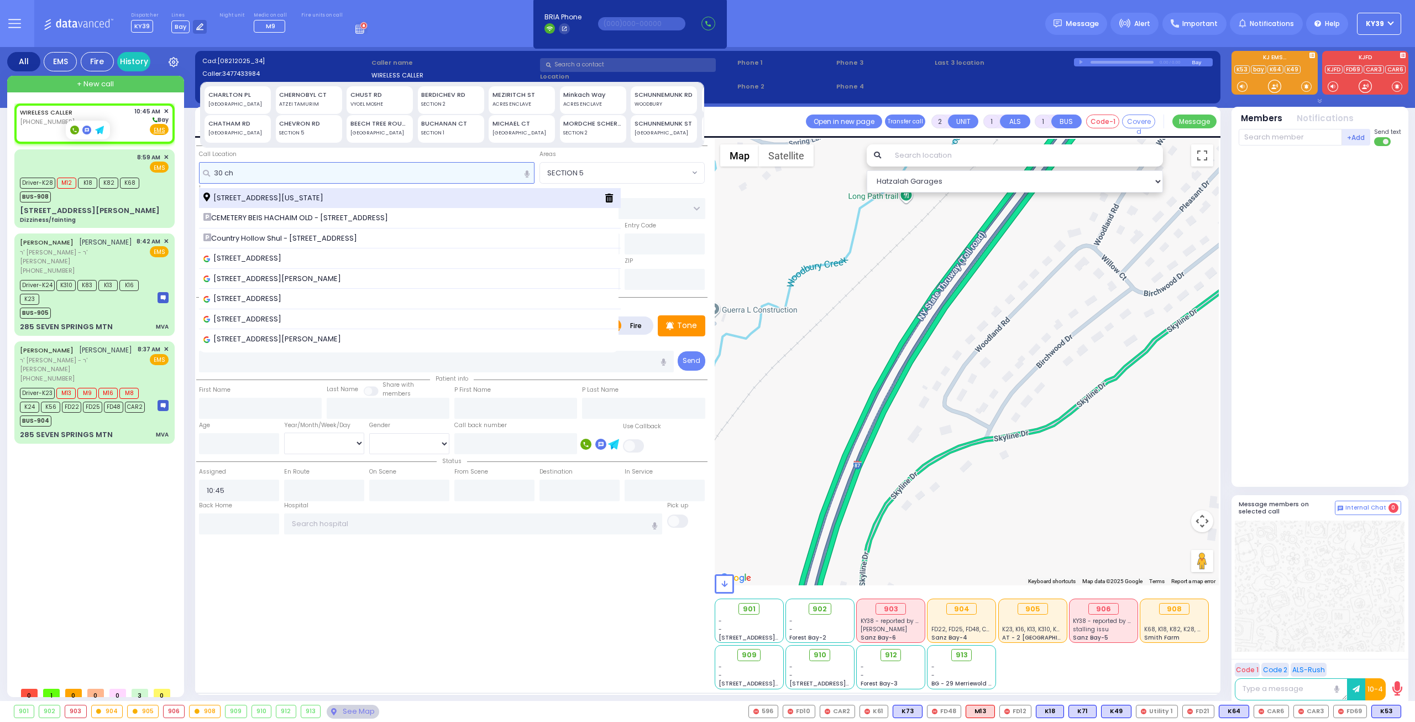
type input "30 ch"
click at [272, 196] on span "30 Chevron Road Monroe New York 10950" at bounding box center [265, 197] width 124 height 11
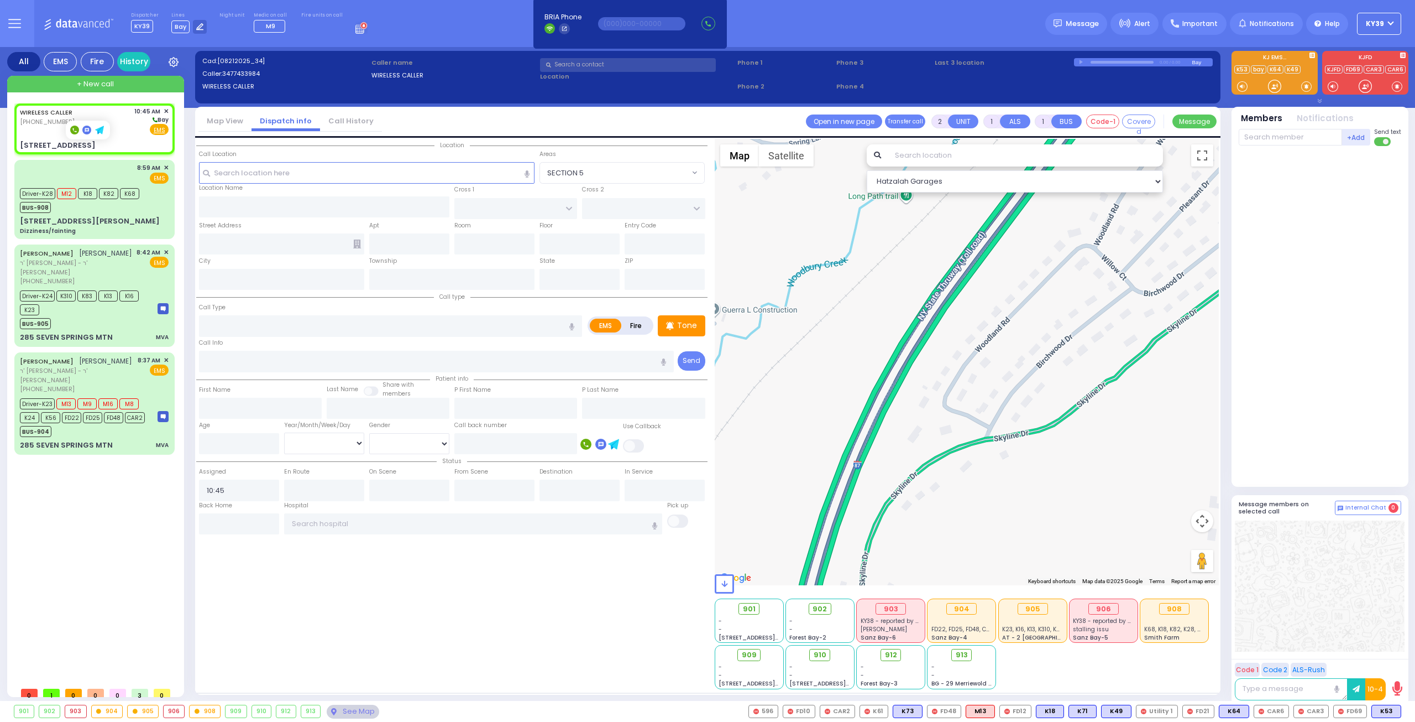
select select
radio input "true"
select select
select select "Hatzalah Garages"
type input "ROVNA COURT"
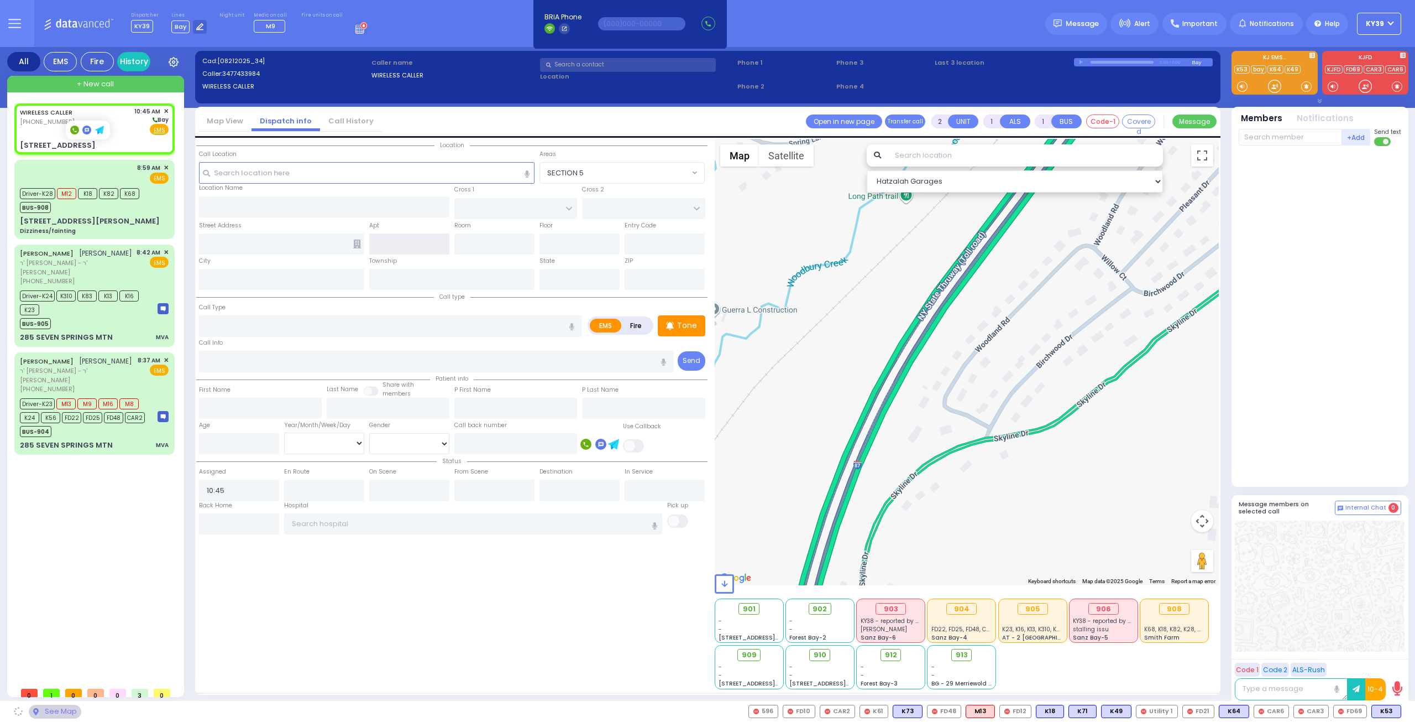
type input "[GEOGRAPHIC_DATA]"
type input "30 Chevron Road"
type input "Monroe"
type input "[US_STATE]"
type input "10950"
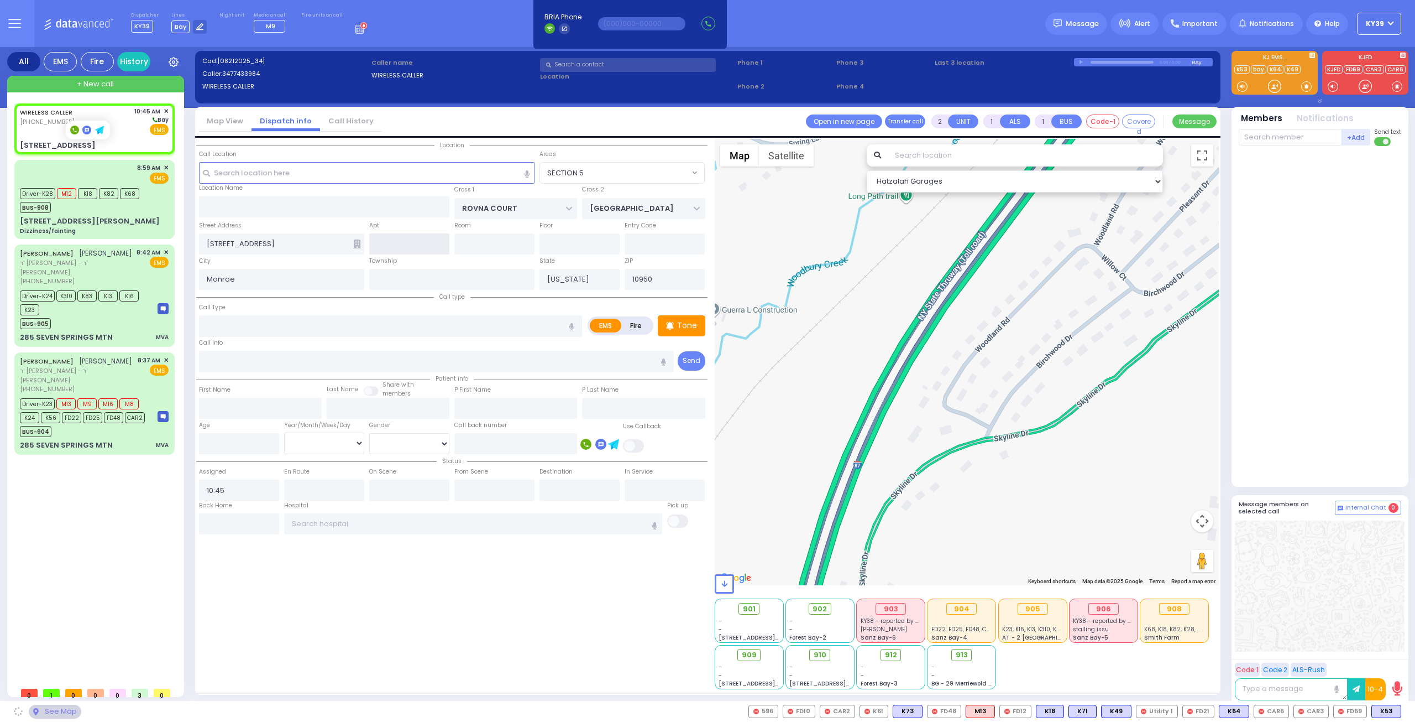
select select "SECTION 5"
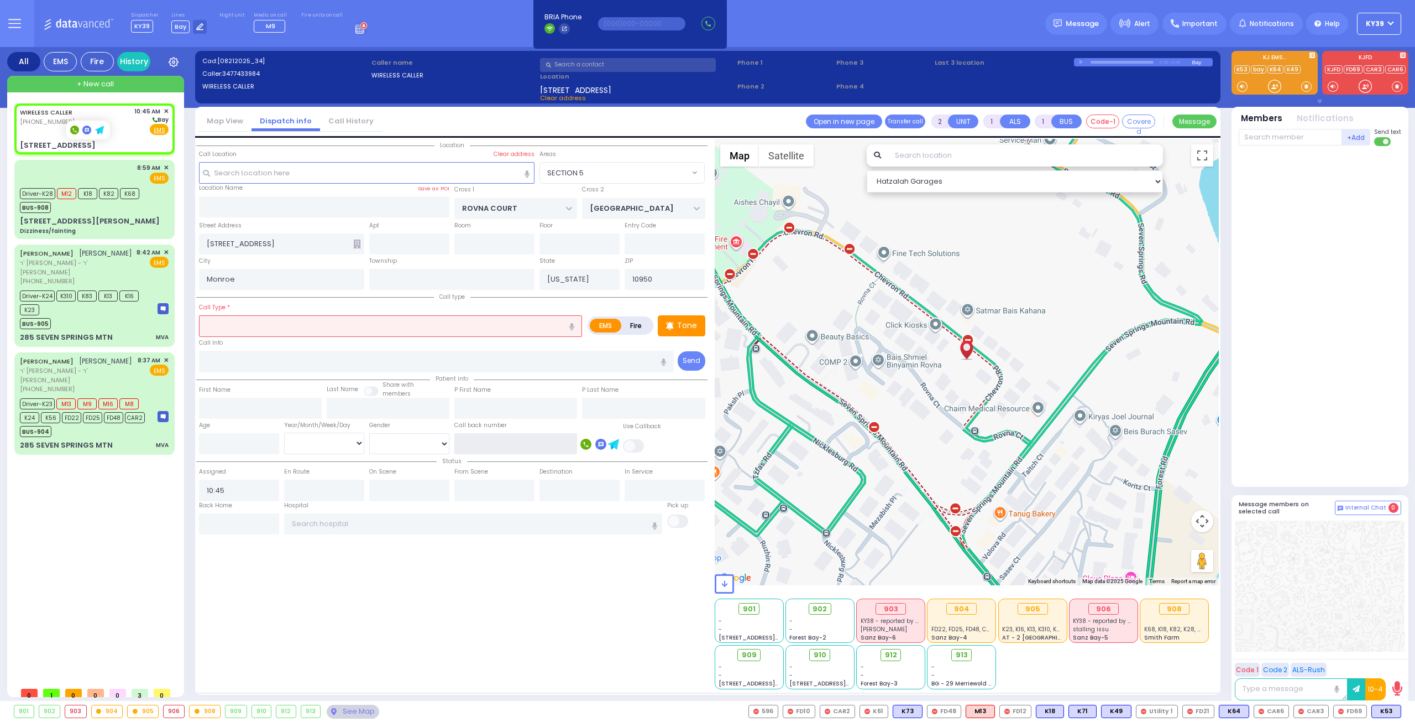
click at [494, 443] on input "text" at bounding box center [515, 443] width 123 height 21
type input "347-409-4618"
click at [369, 603] on div "Location ZIP" at bounding box center [451, 414] width 511 height 550
select select
radio input "true"
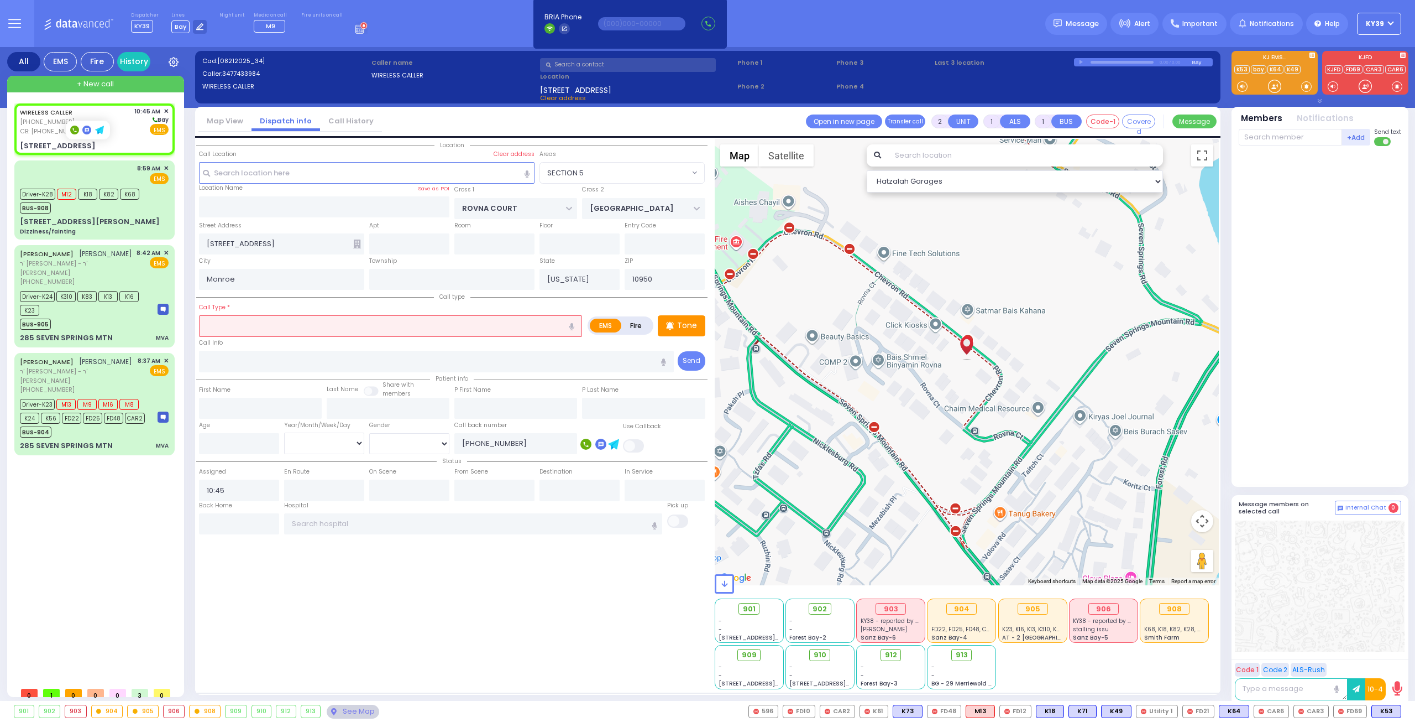
select select
select select "Hatzalah Garages"
select select "SECTION 5"
click at [226, 320] on input "text" at bounding box center [390, 325] width 383 height 21
type input "M"
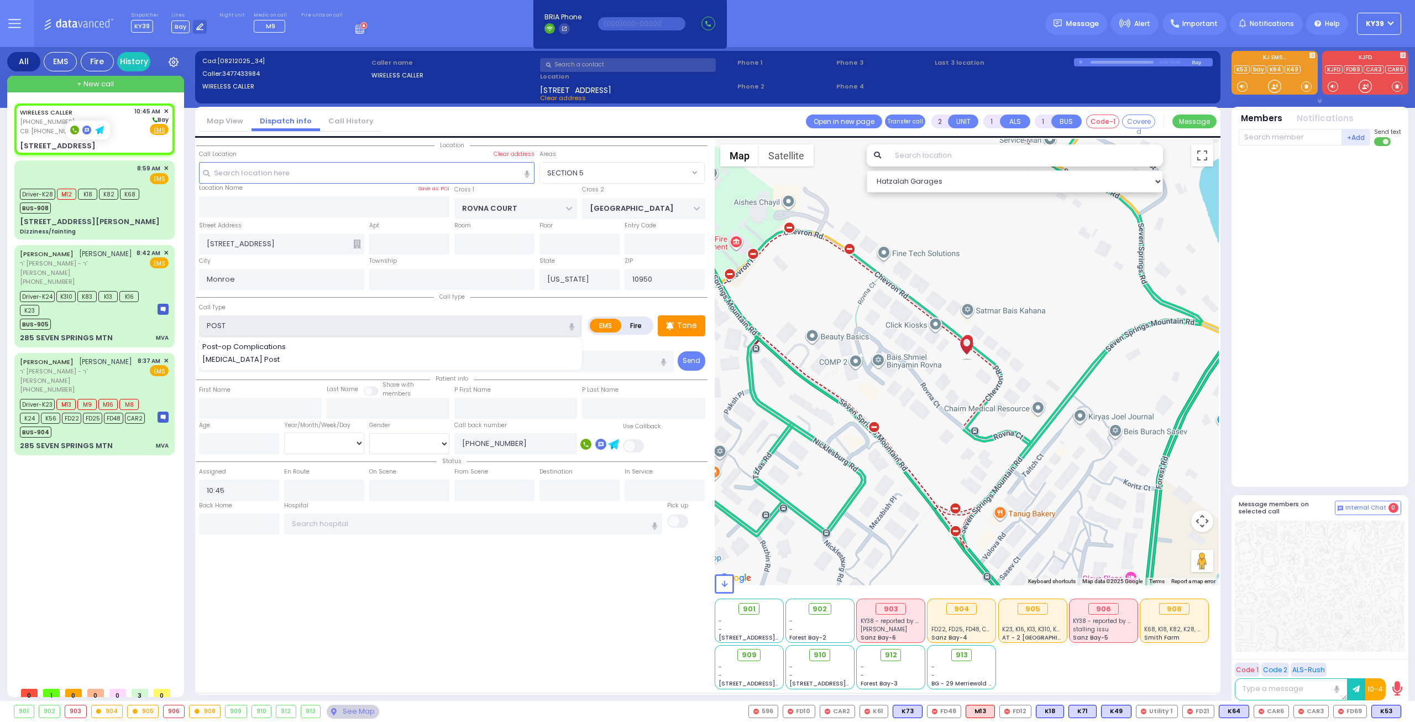
type input "POST M"
select select
radio input "true"
select select
select select "Hatzalah Garages"
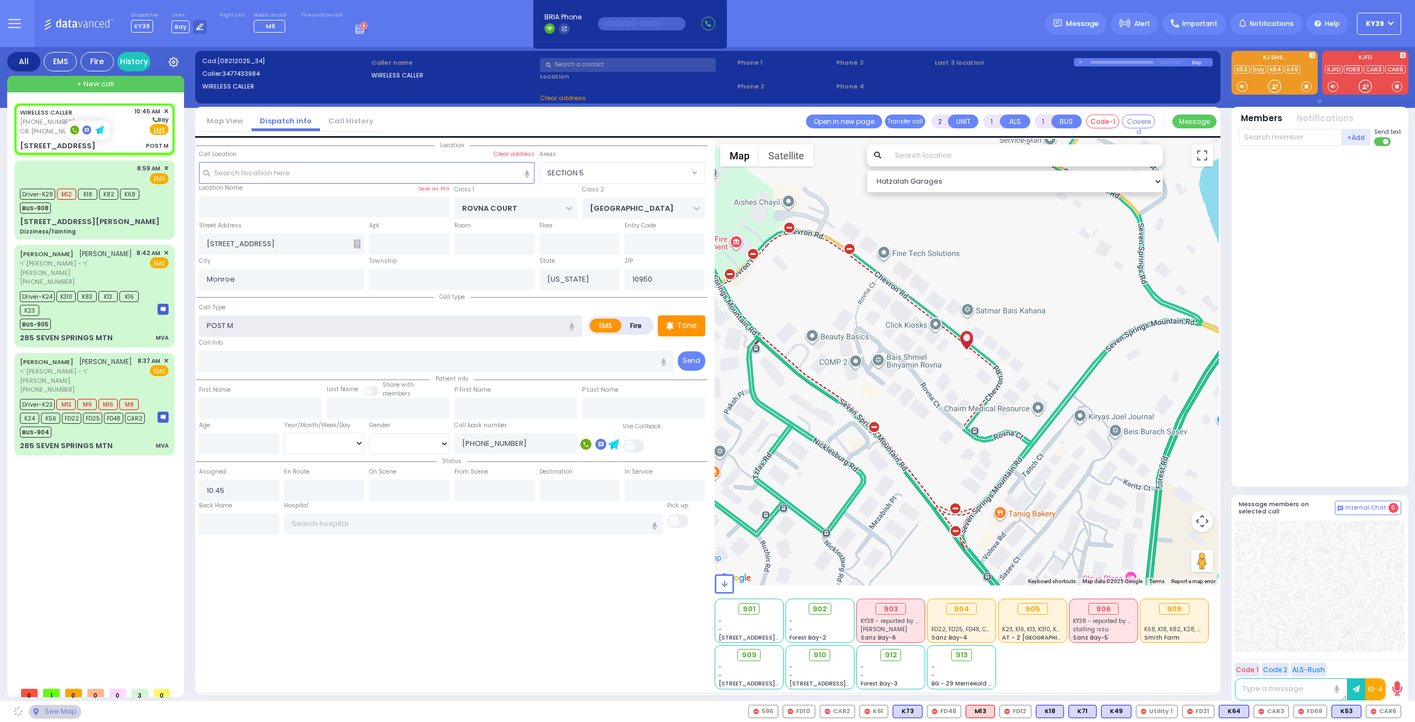
select select "SECTION 5"
type input "POST MVA"
select select
radio input "true"
select select
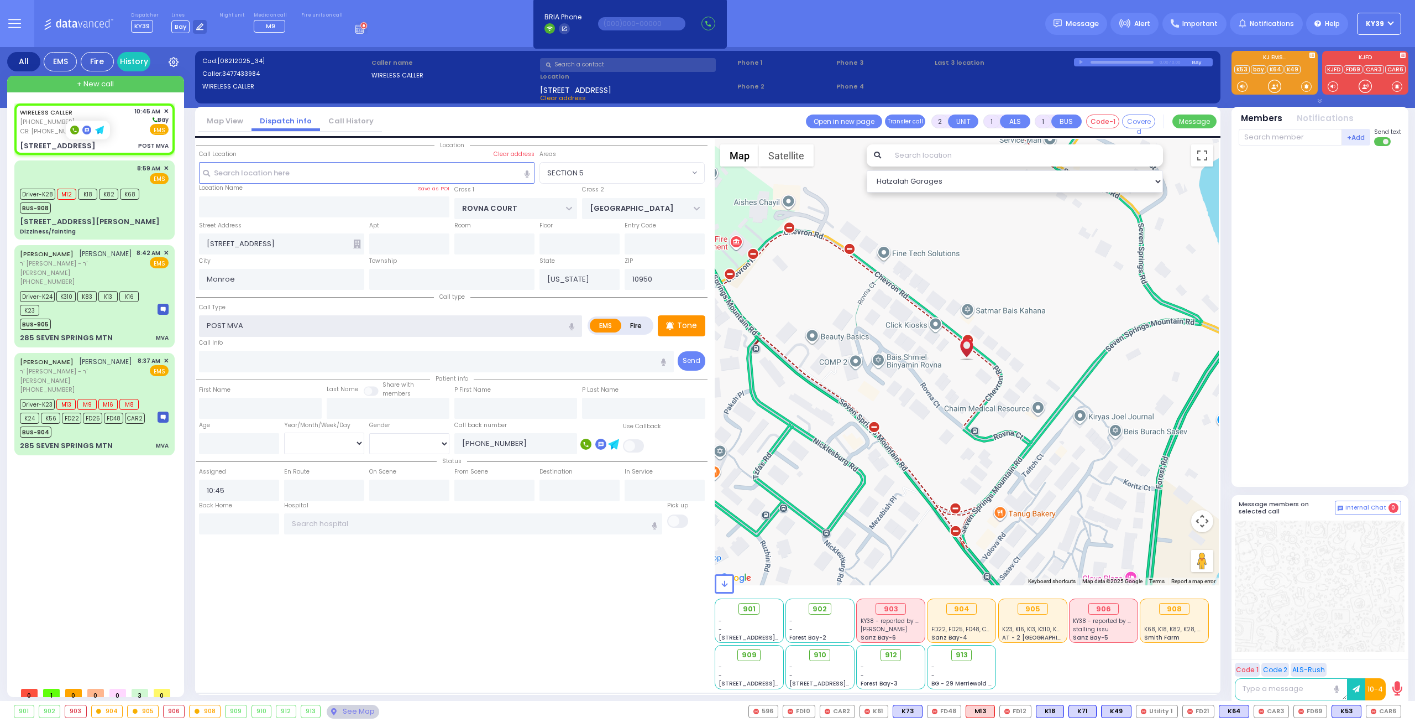
select select "Hatzalah Garages"
select select "SECTION 5"
select select
radio input "true"
select select
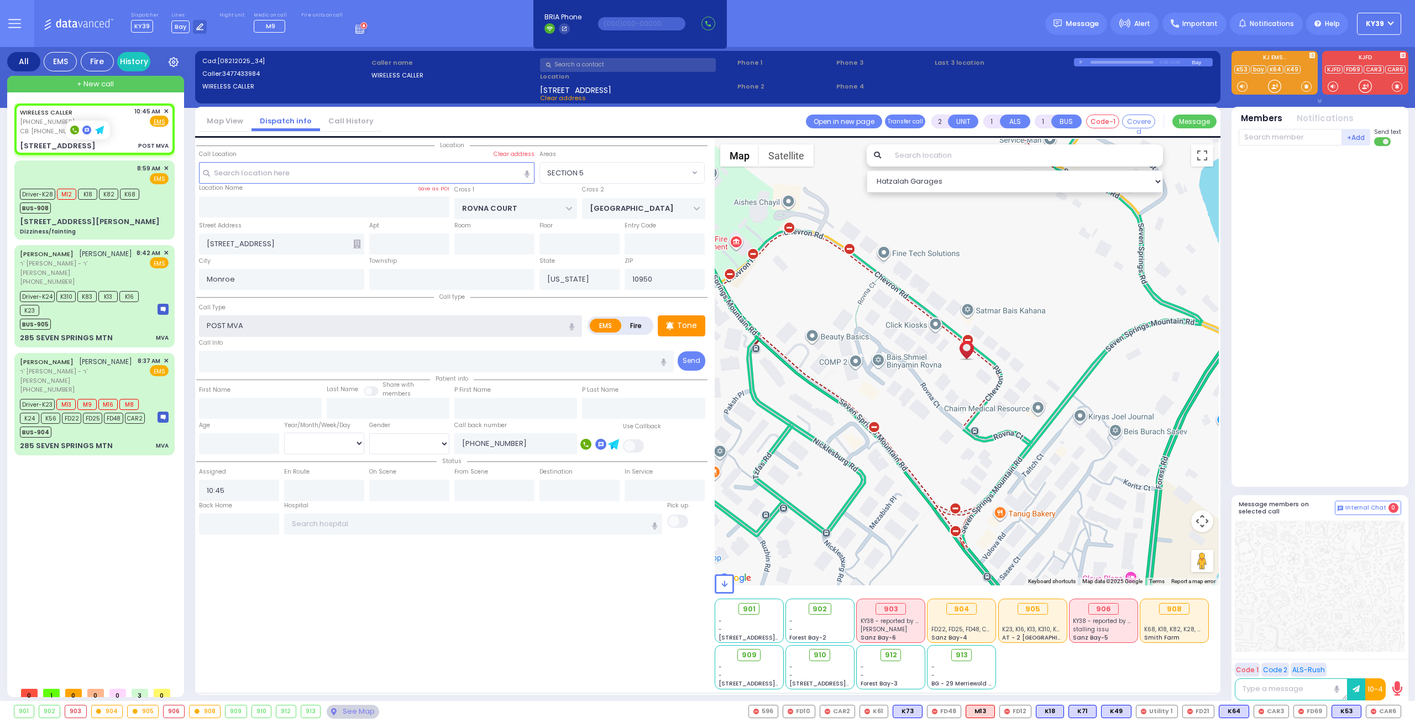
select select "SECTION 5"
select select "Hatzalah Garages"
type input "POST MVA"
click at [39, 129] on span "CB: (347) 409-4618" at bounding box center [53, 131] width 66 height 9
select select
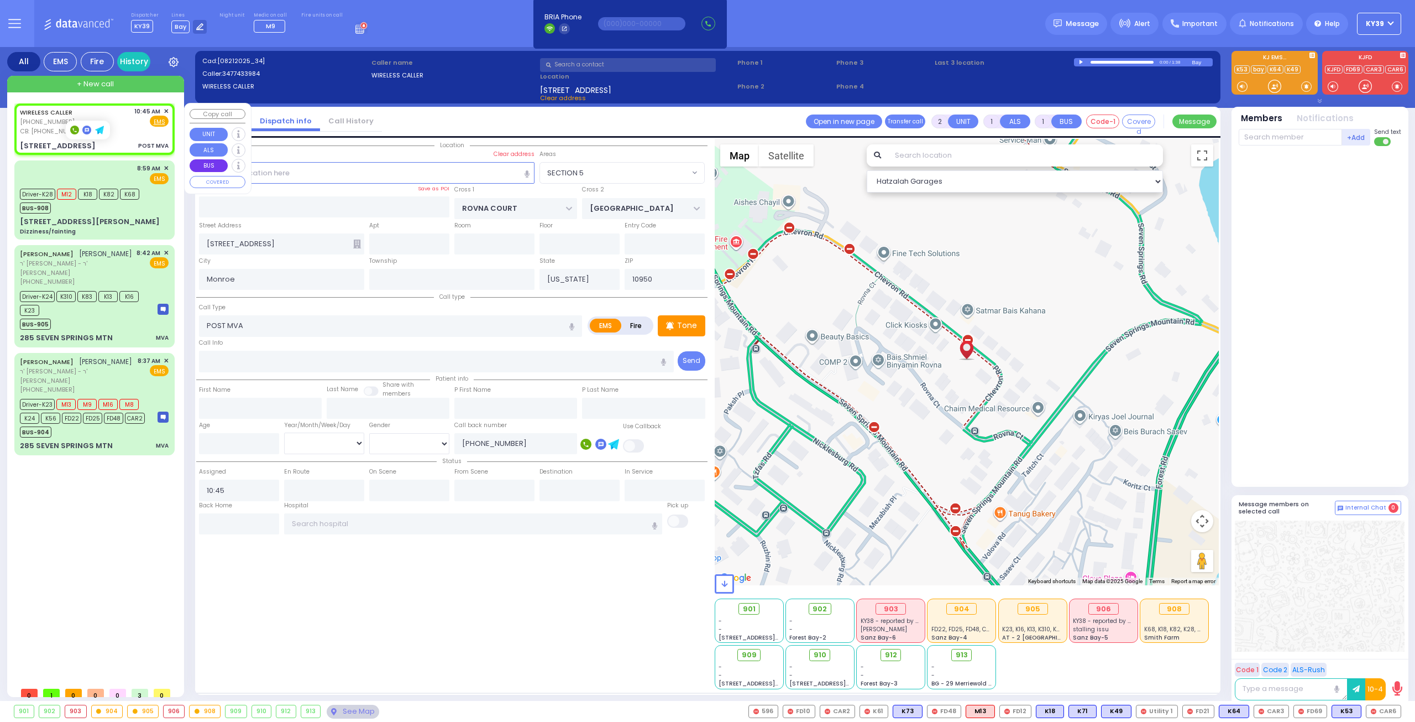
radio input "true"
select select
select select "Hatzalah Garages"
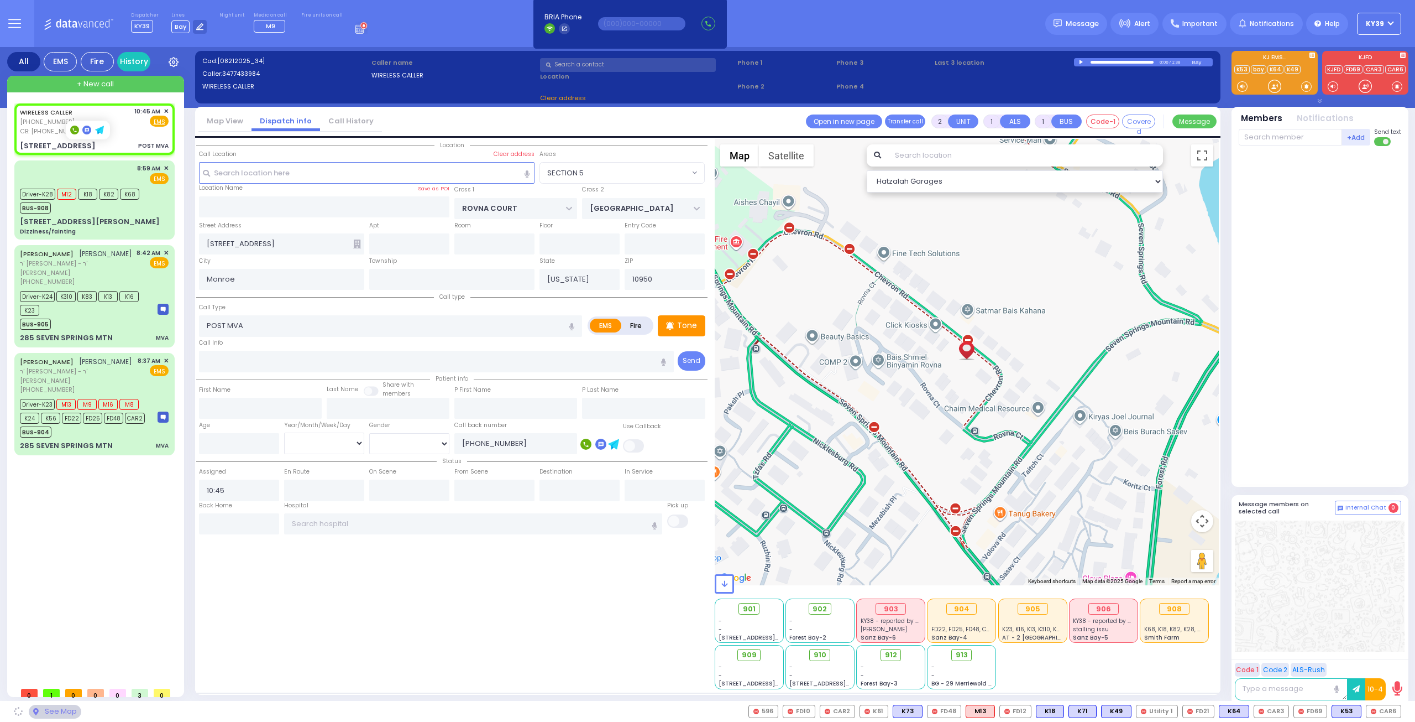
select select
radio input "true"
select select
select select "SECTION 5"
select select "Hatzalah Garages"
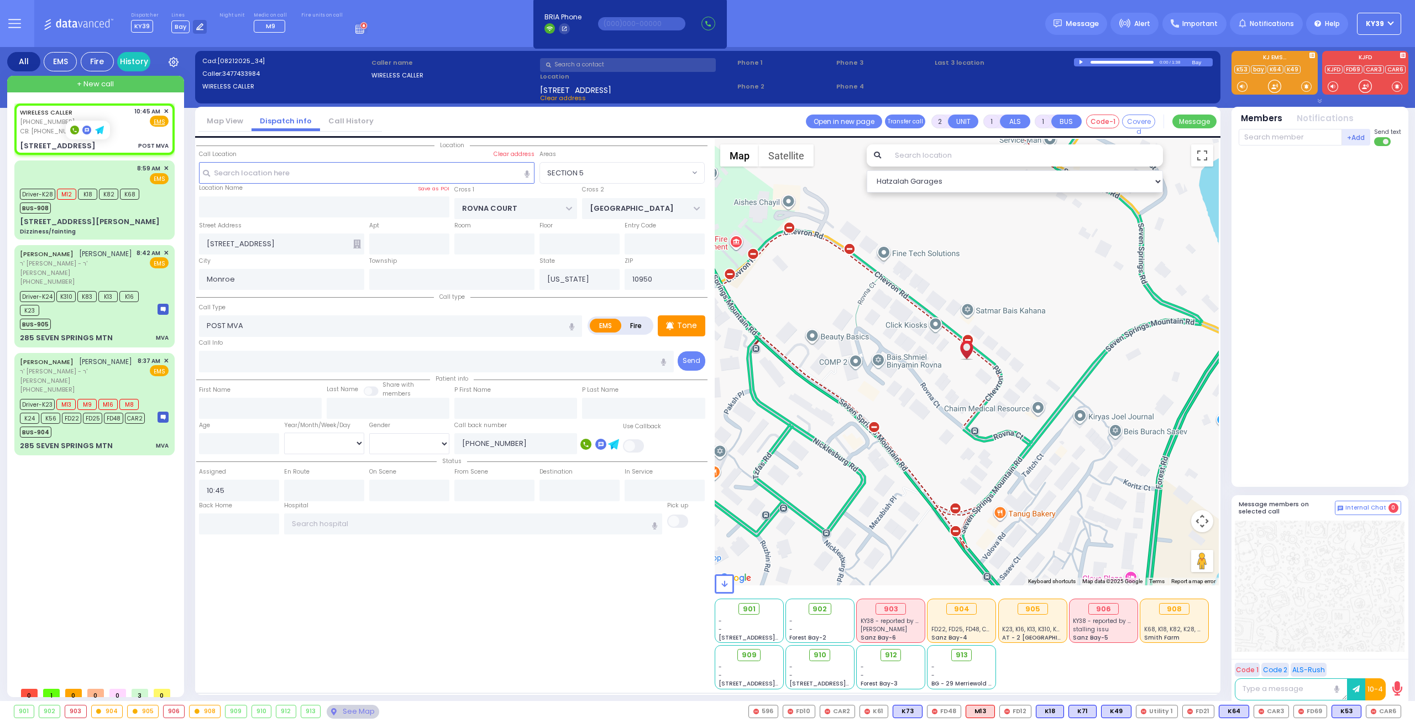
select select "SECTION 5"
click at [52, 134] on div "CB: (347) 409-4618" at bounding box center [53, 131] width 66 height 9
select select
radio input "true"
select select
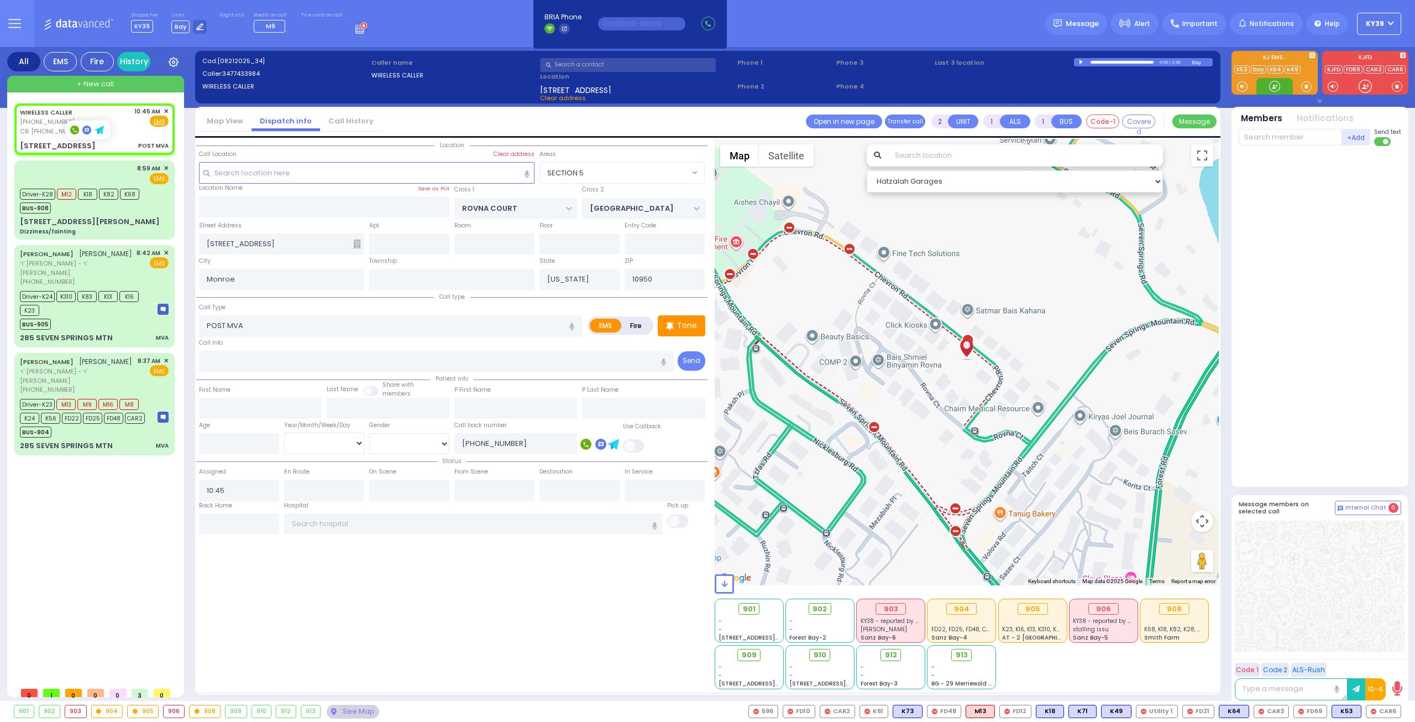
select select "SECTION 5"
select select
click at [396, 241] on input "text" at bounding box center [409, 243] width 80 height 21
type input "101"
drag, startPoint x: 359, startPoint y: 588, endPoint x: 350, endPoint y: 579, distance: 12.1
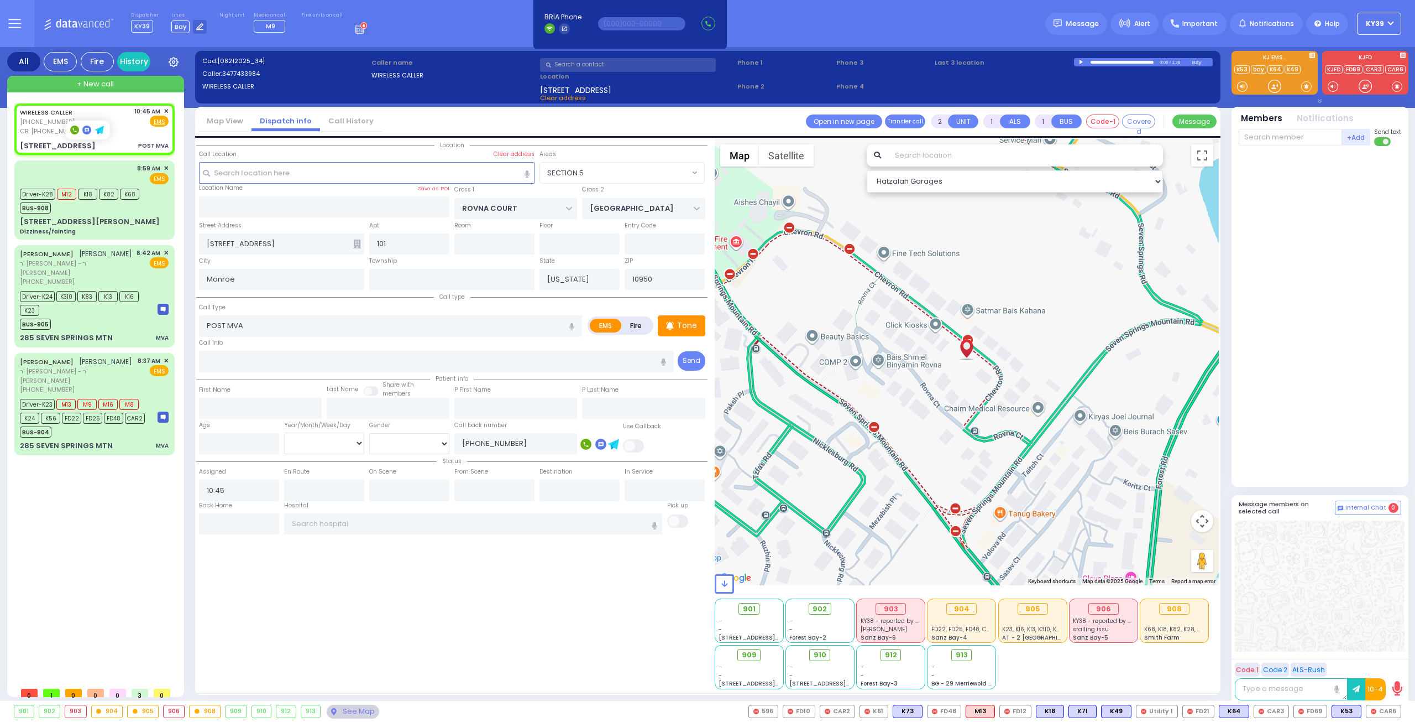
click at [359, 587] on div "Location 101" at bounding box center [451, 414] width 511 height 550
select select
radio input "true"
select select
select select "Hatzalah Garages"
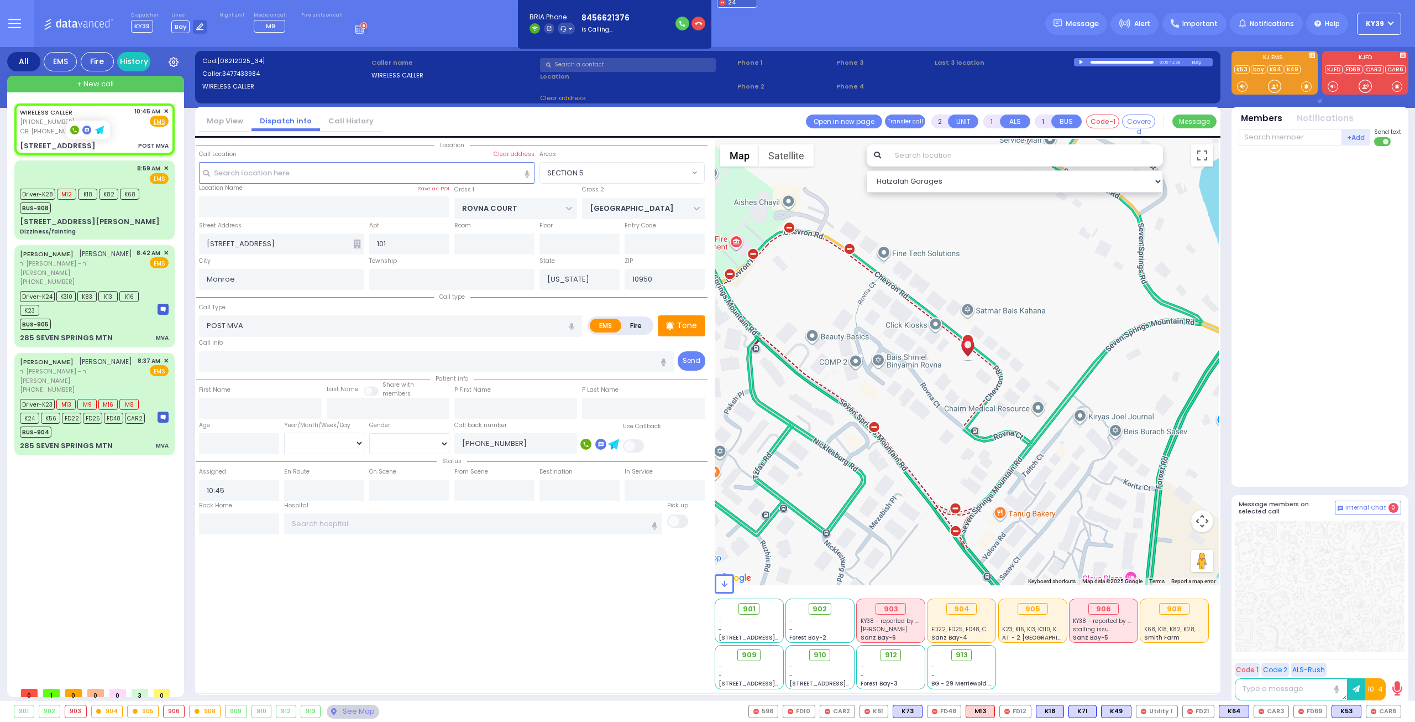
select select "SECTION 5"
click at [1382, 707] on span "K71" at bounding box center [1387, 711] width 27 height 12
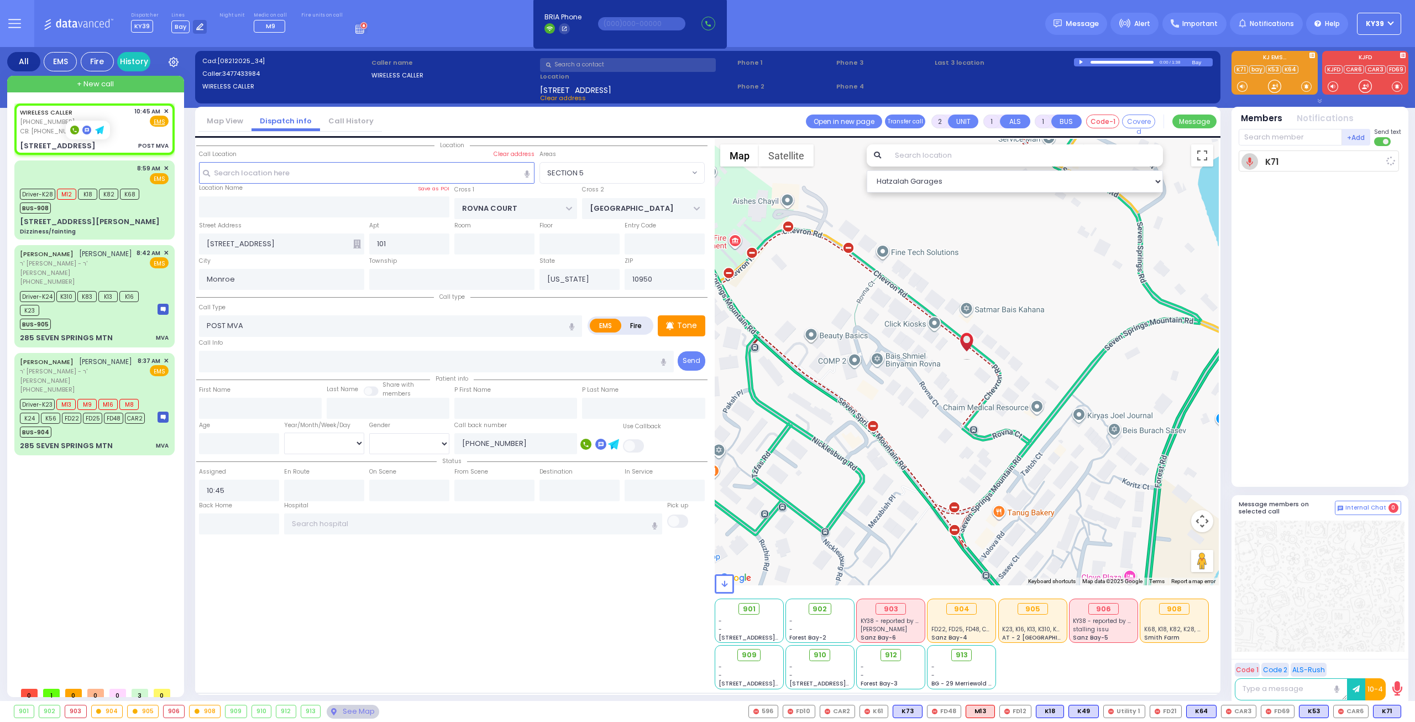
select select
radio input "true"
select select
type input "10:49"
select select "Hatzalah Garages"
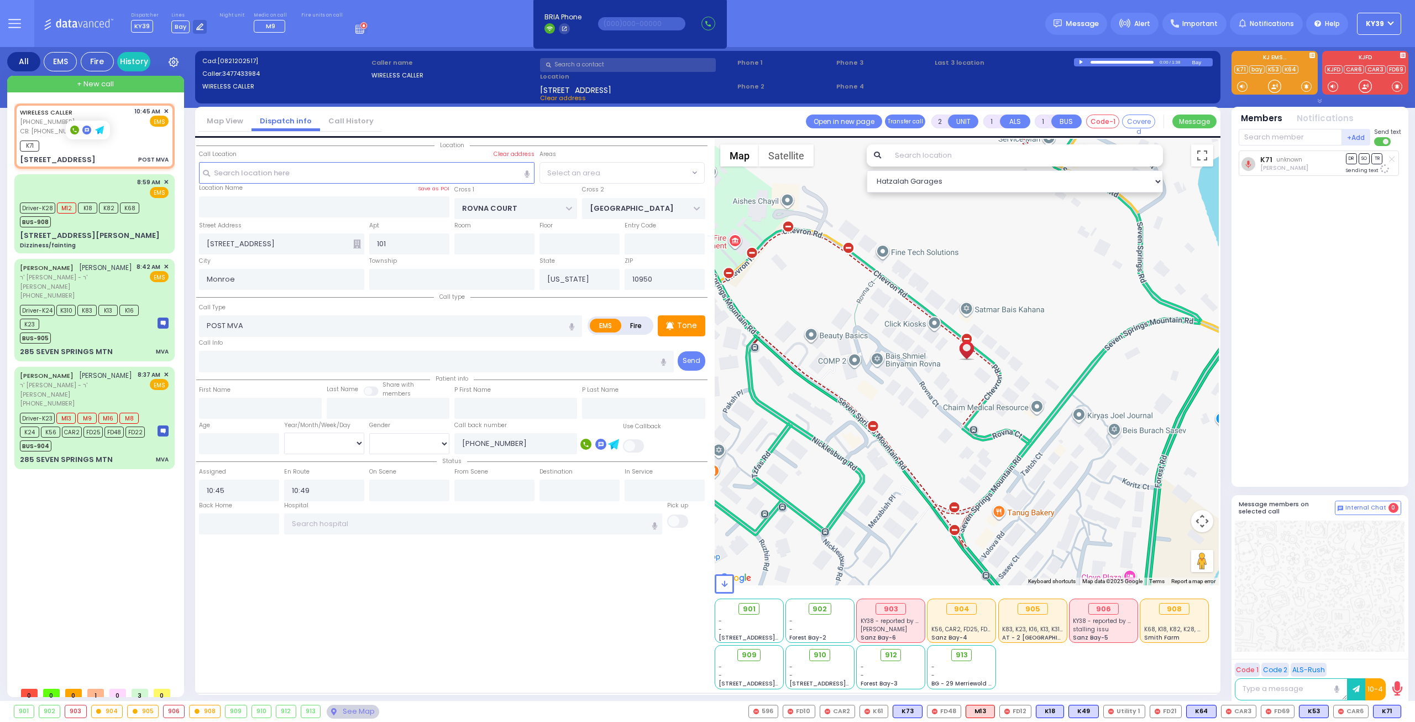
select select "SECTION 5"
click at [1383, 708] on span "K60" at bounding box center [1386, 711] width 29 height 12
select select
radio input "true"
select select
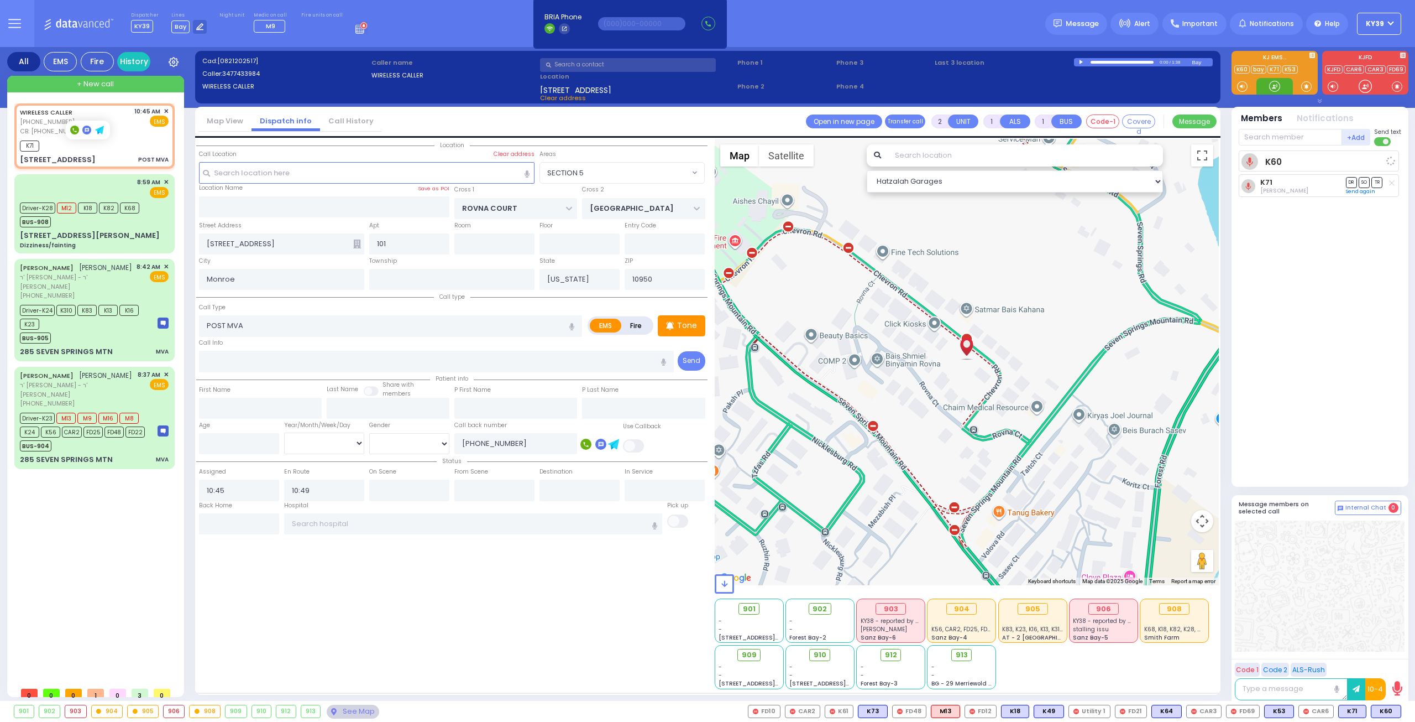
select select "Hatzalah Garages"
select select "SECTION 5"
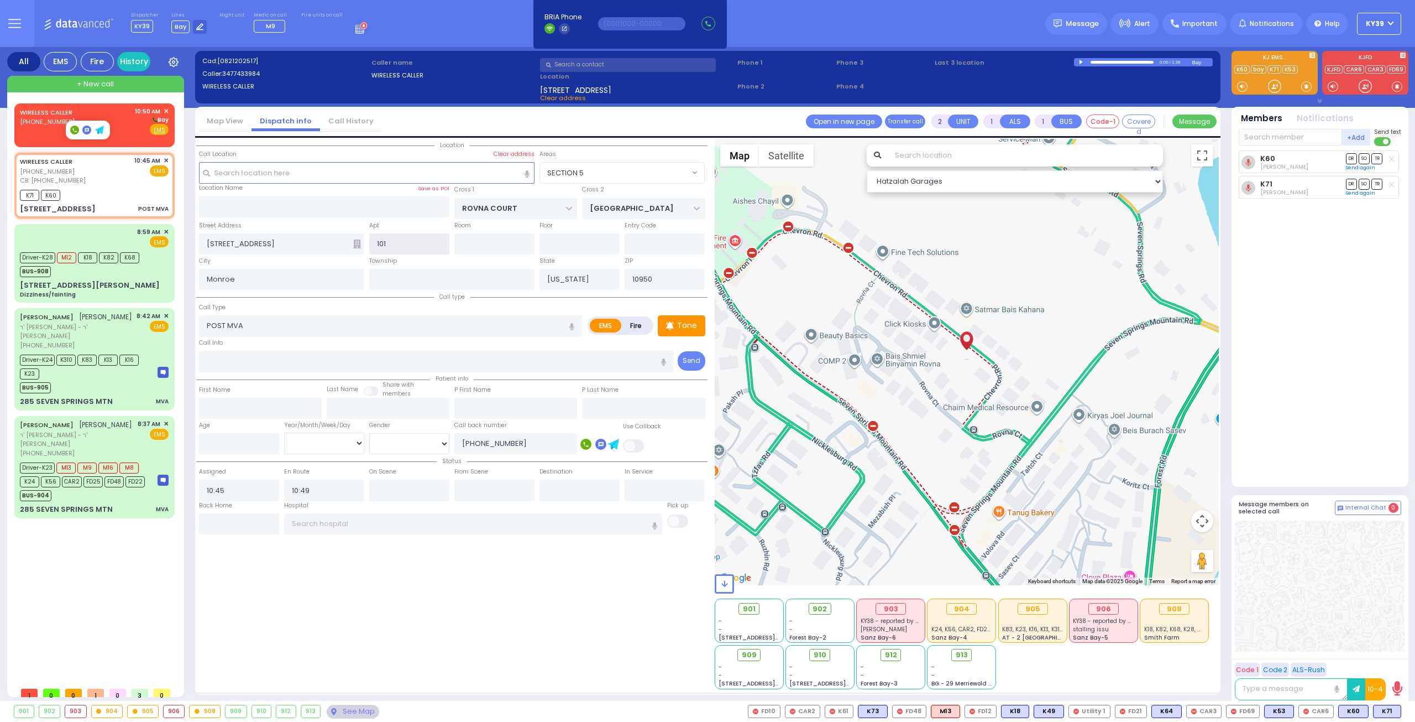
drag, startPoint x: 387, startPoint y: 245, endPoint x: 379, endPoint y: 245, distance: 8.3
click at [383, 245] on input "101" at bounding box center [409, 243] width 80 height 21
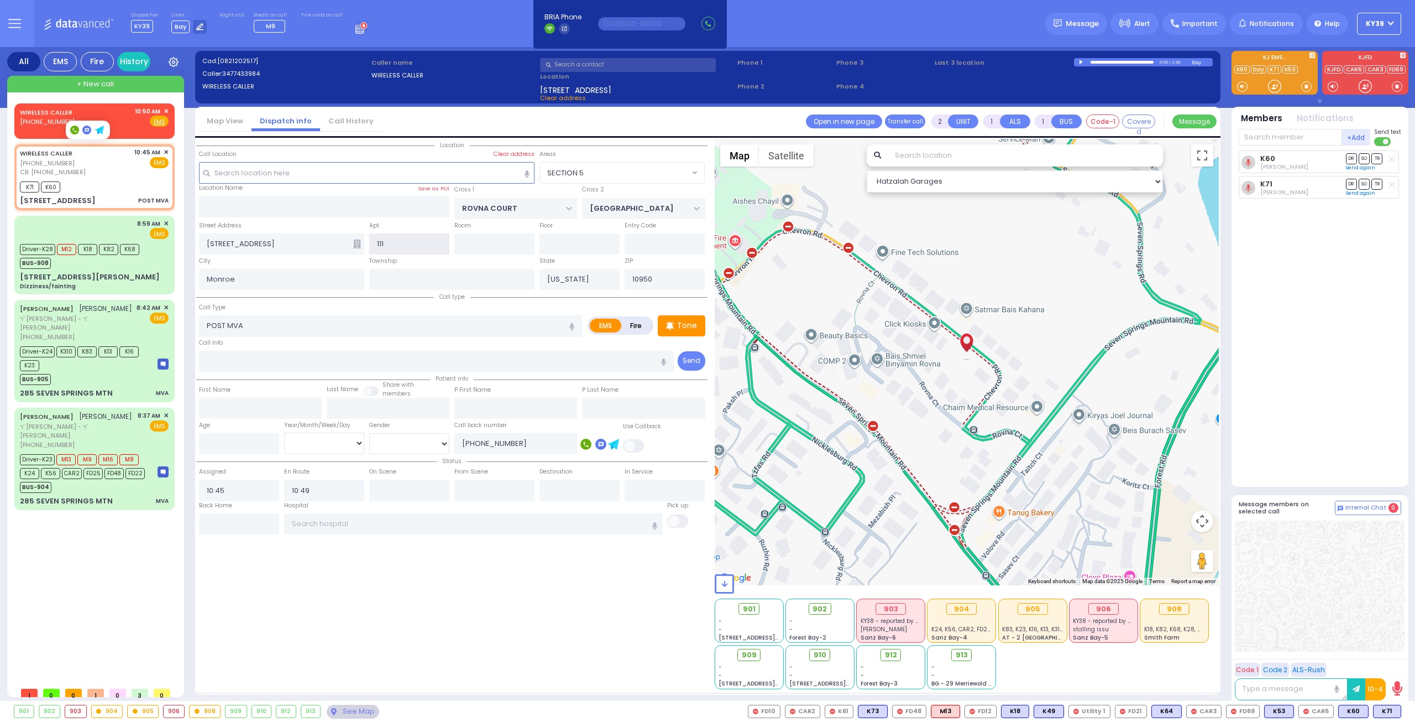
type input "111"
drag, startPoint x: 360, startPoint y: 620, endPoint x: 360, endPoint y: 596, distance: 23.8
click at [362, 604] on div "Location 111" at bounding box center [451, 414] width 511 height 550
select select
radio input "true"
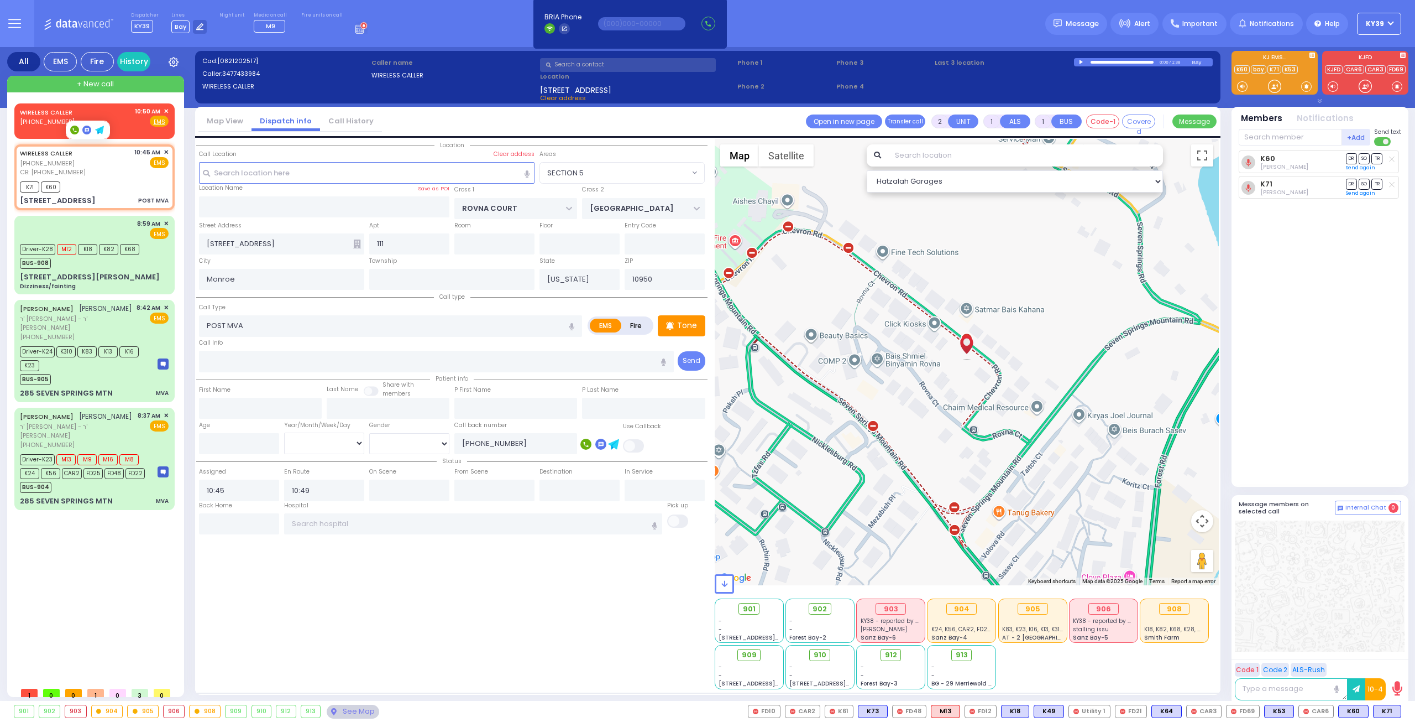
select select
select select "Hatzalah Garages"
select select "SECTION 5"
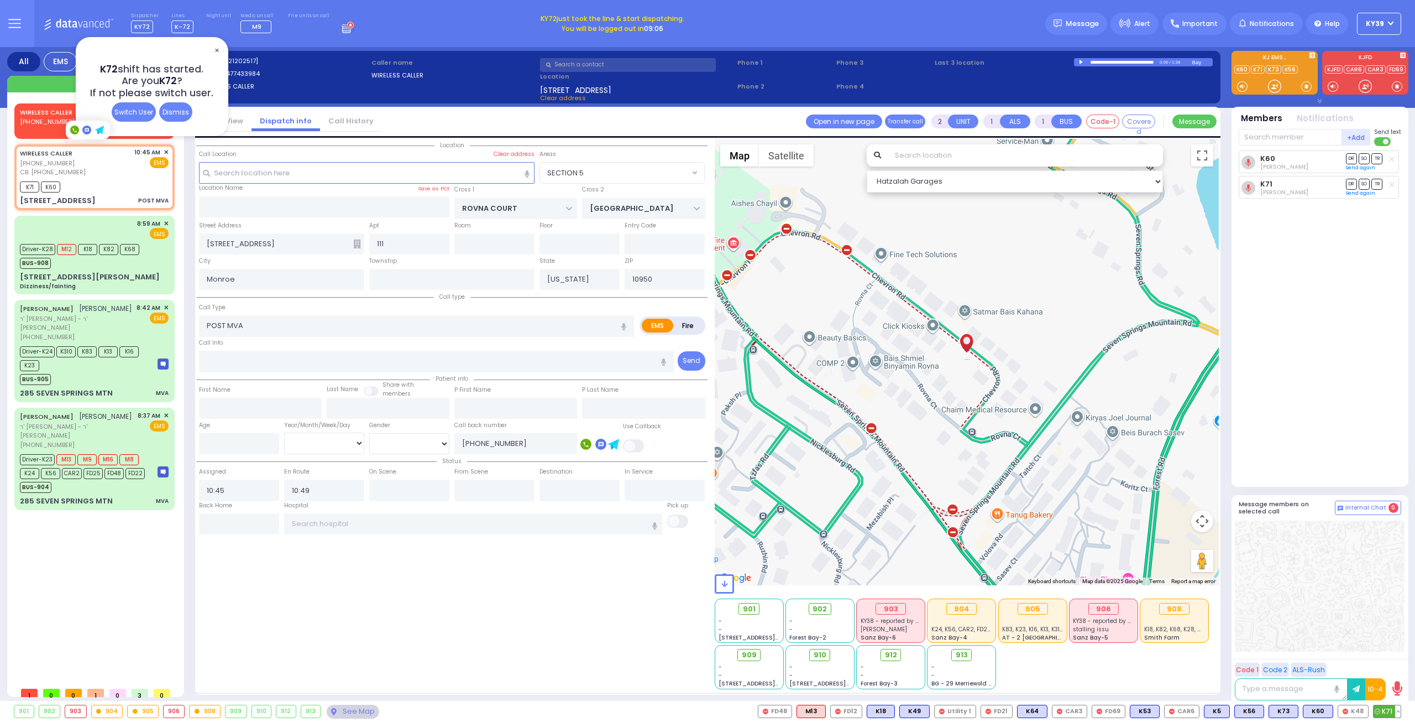
click at [1398, 712] on button at bounding box center [1399, 711] width 6 height 12
click at [217, 50] on span "✕" at bounding box center [216, 50] width 9 height 13
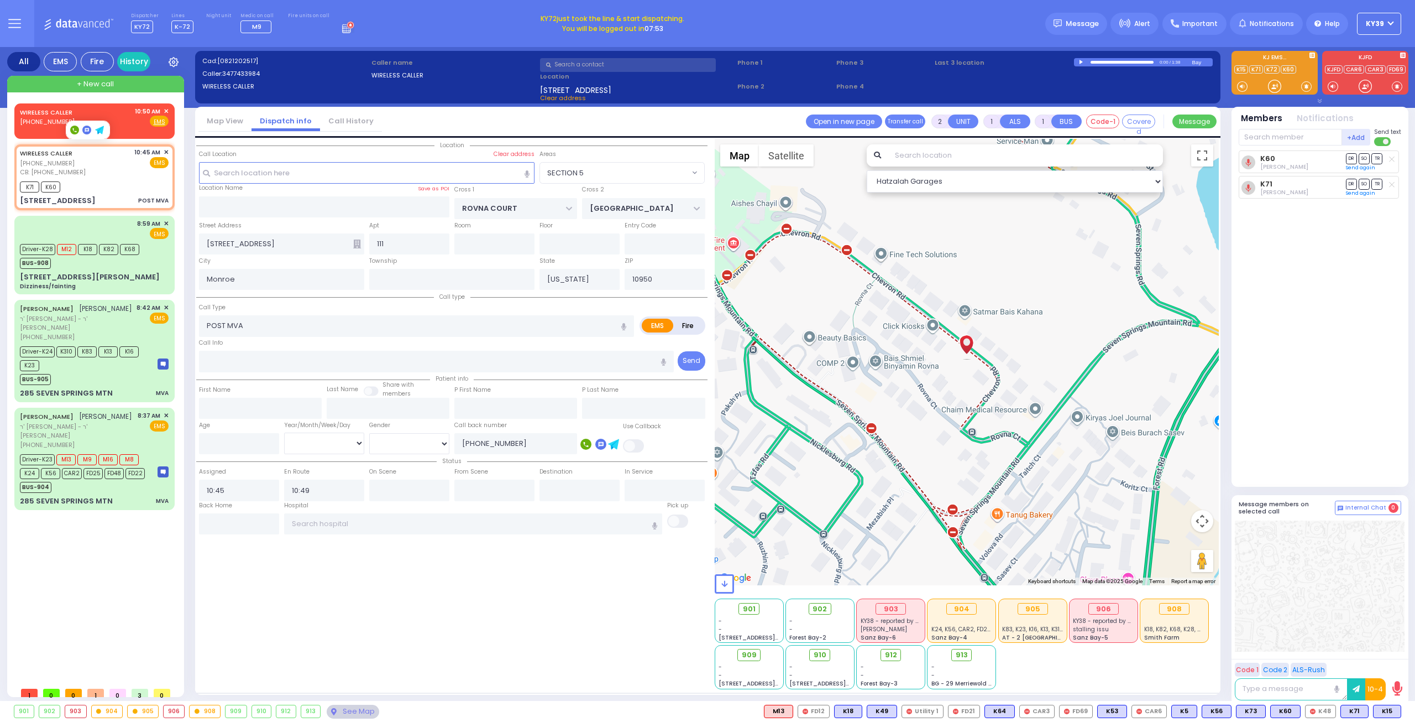
click at [144, 714] on div "905" at bounding box center [143, 711] width 30 height 12
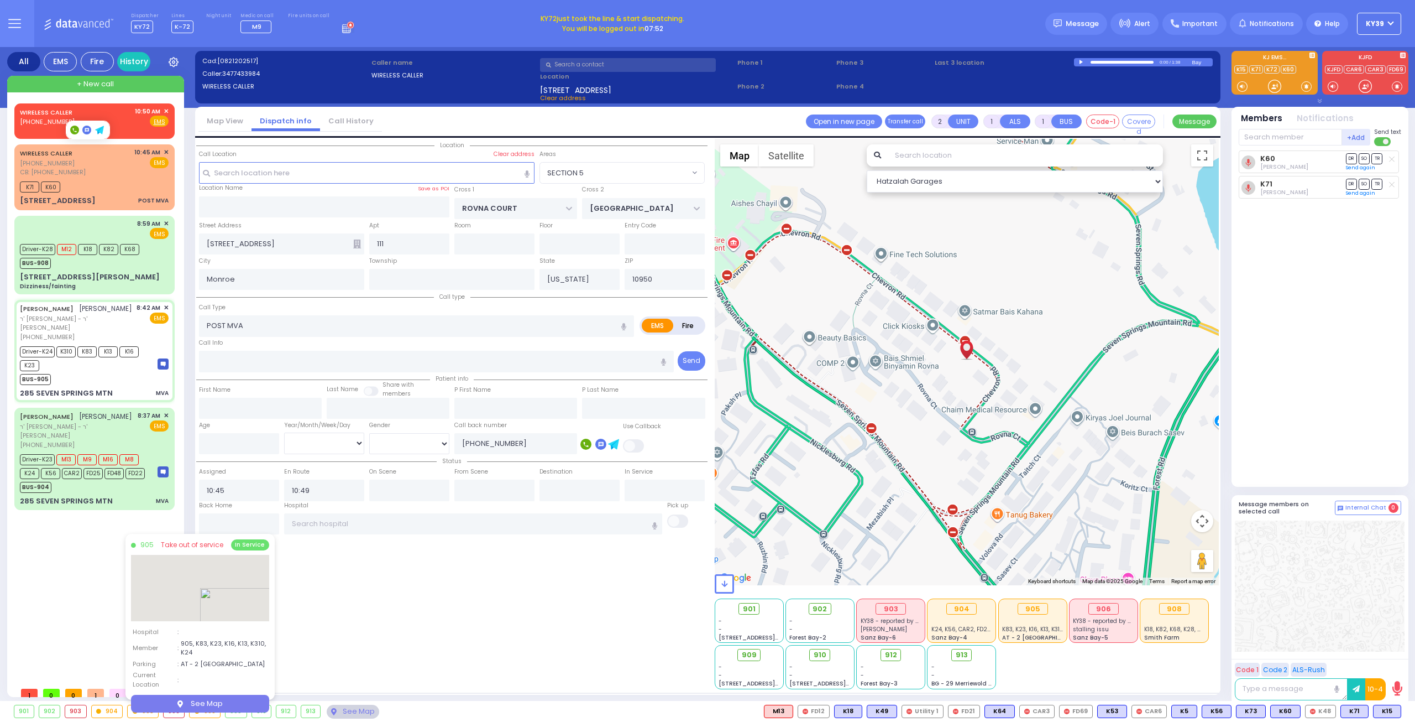
type input "4"
select select
type input "MVA"
radio input "true"
type input "[PERSON_NAME]"
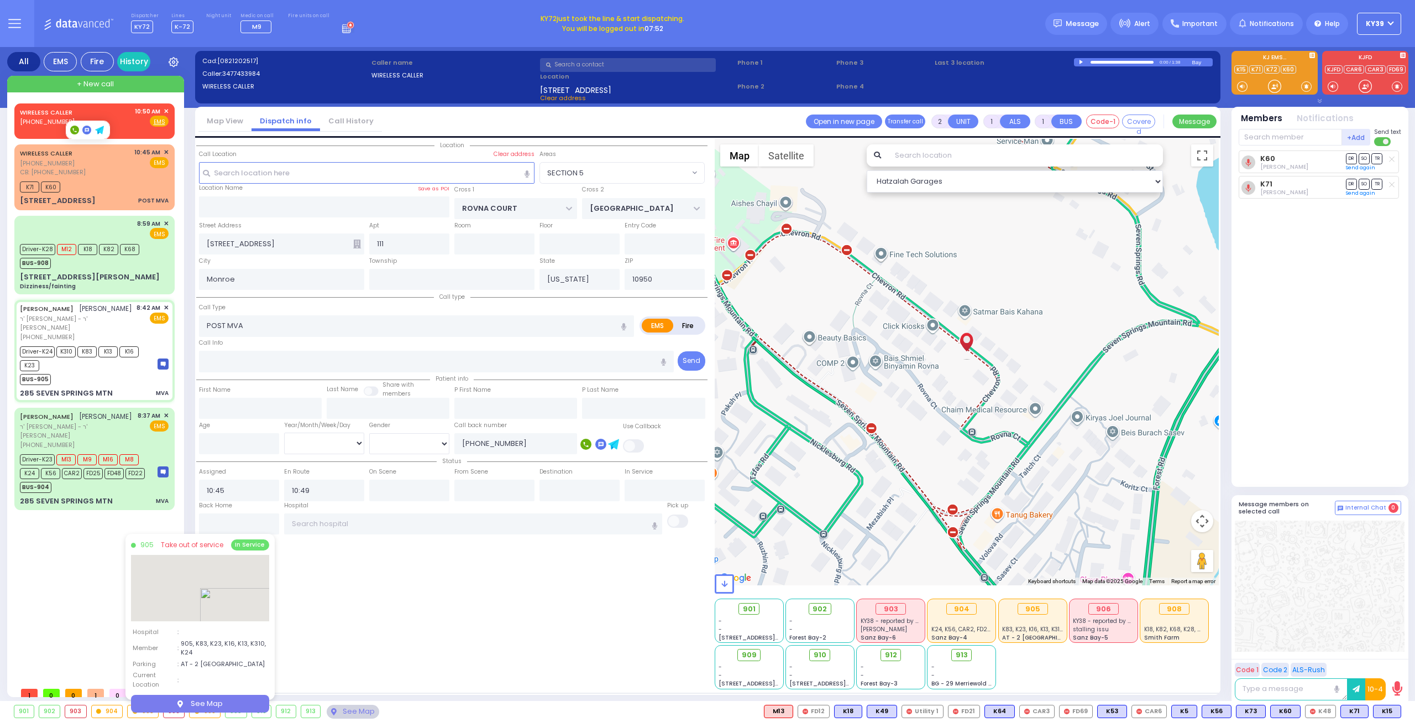
type input "SCHREIBER"
select select
type input "08:42"
type input "08:43"
type input "09:43"
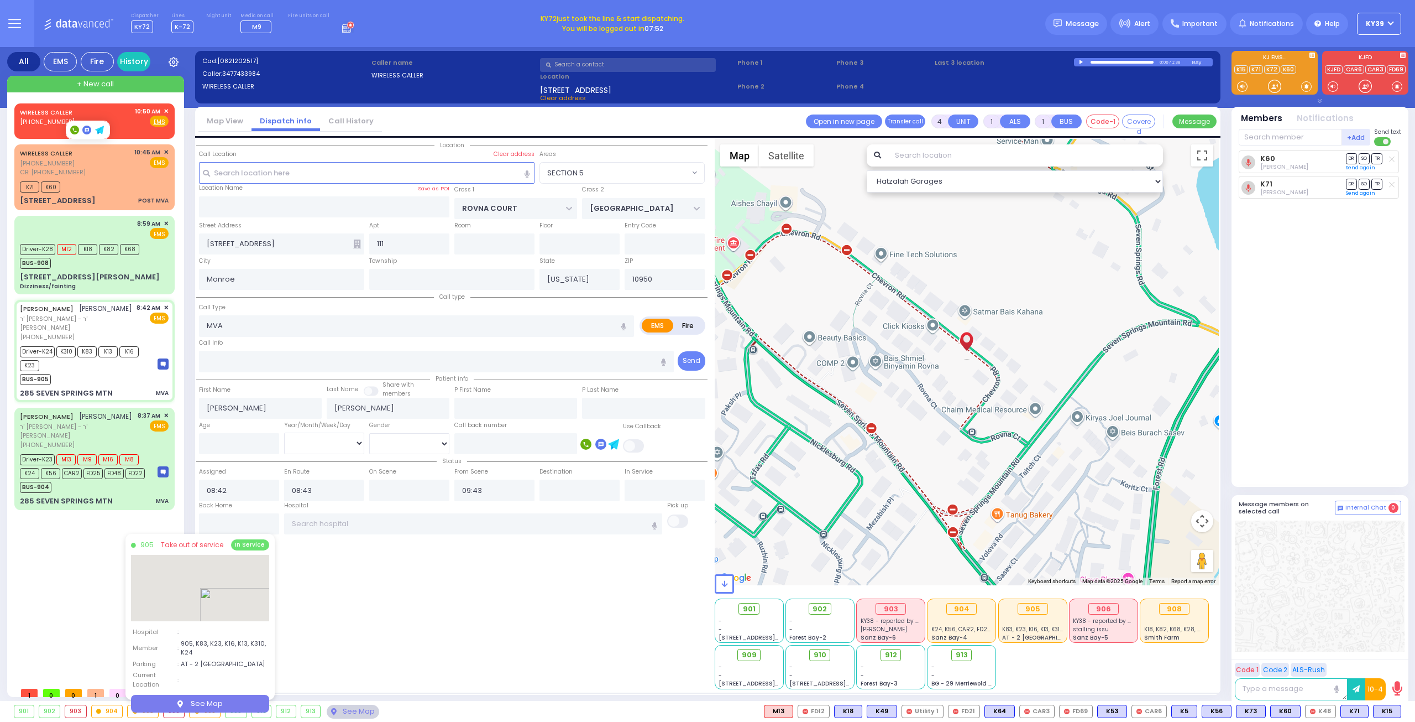
type input "[GEOGRAPHIC_DATA]"
type input "285 SEVEN SPRINGS MTN"
select select "SECTION 5"
select select "Hatzalah Garages"
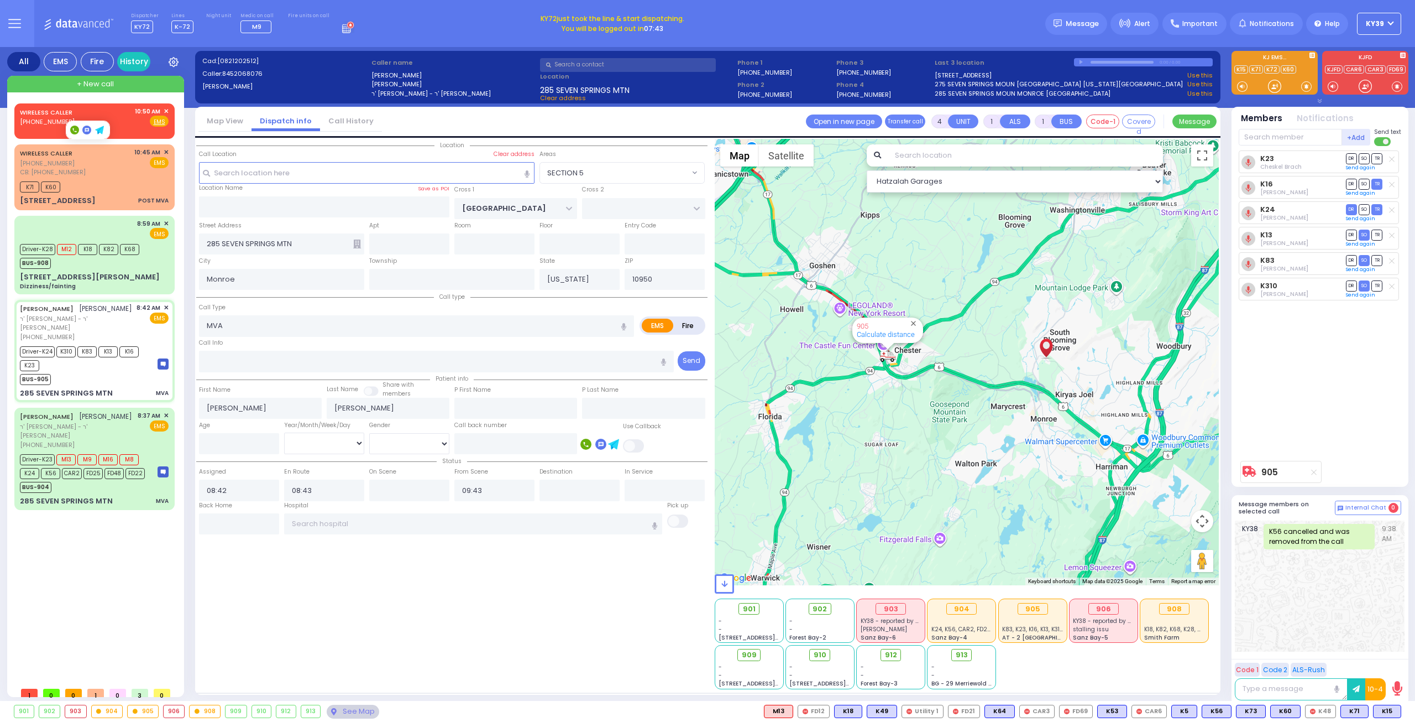
drag, startPoint x: 113, startPoint y: 706, endPoint x: 117, endPoint y: 699, distance: 8.2
click at [113, 704] on div "904" at bounding box center [107, 710] width 32 height 13
click at [114, 711] on div "904" at bounding box center [107, 711] width 31 height 12
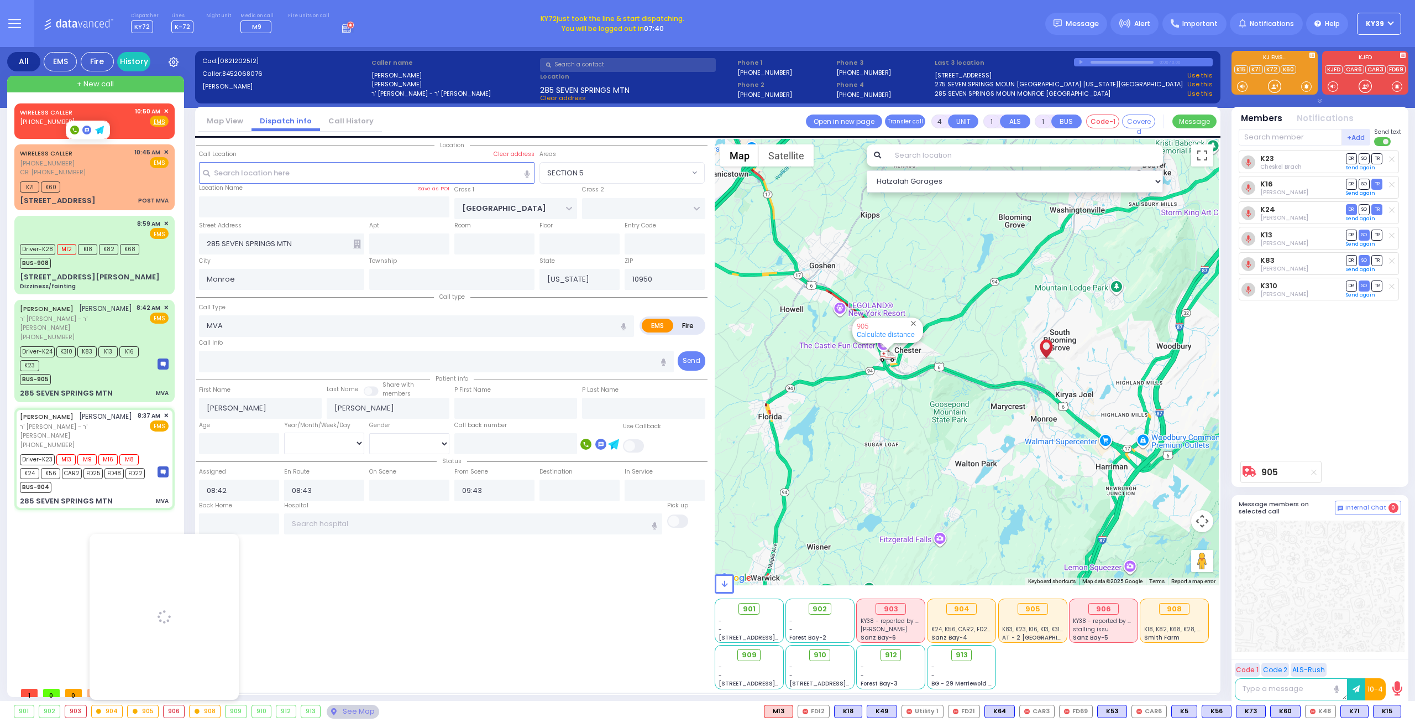
type input "6"
select select
radio input "true"
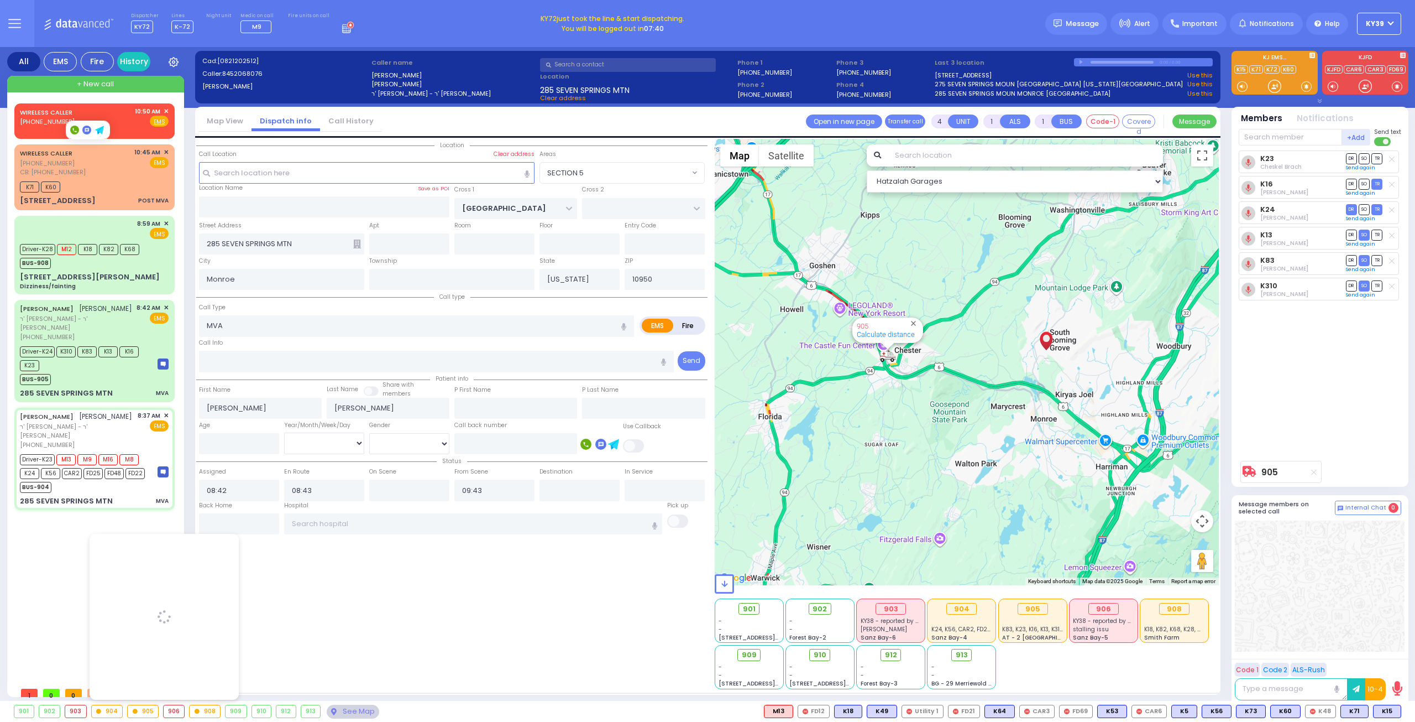
type input "[PERSON_NAME]"
type input "Neustein"
type input "17"
select select "Year"
select select "[DEMOGRAPHIC_DATA]"
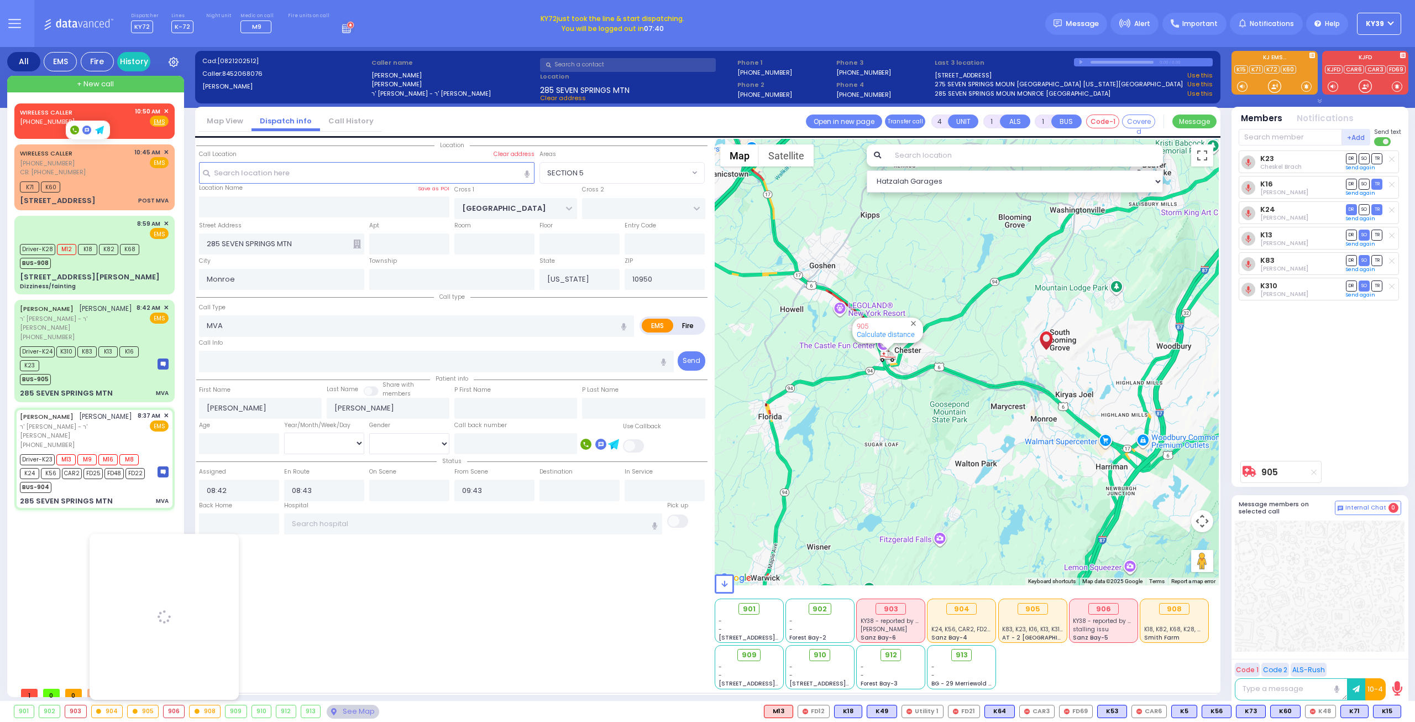
type input "08:37"
type input "08:41"
type input "08:45"
type input "09:42"
type input "[GEOGRAPHIC_DATA]- [GEOGRAPHIC_DATA]: Emergency Room"
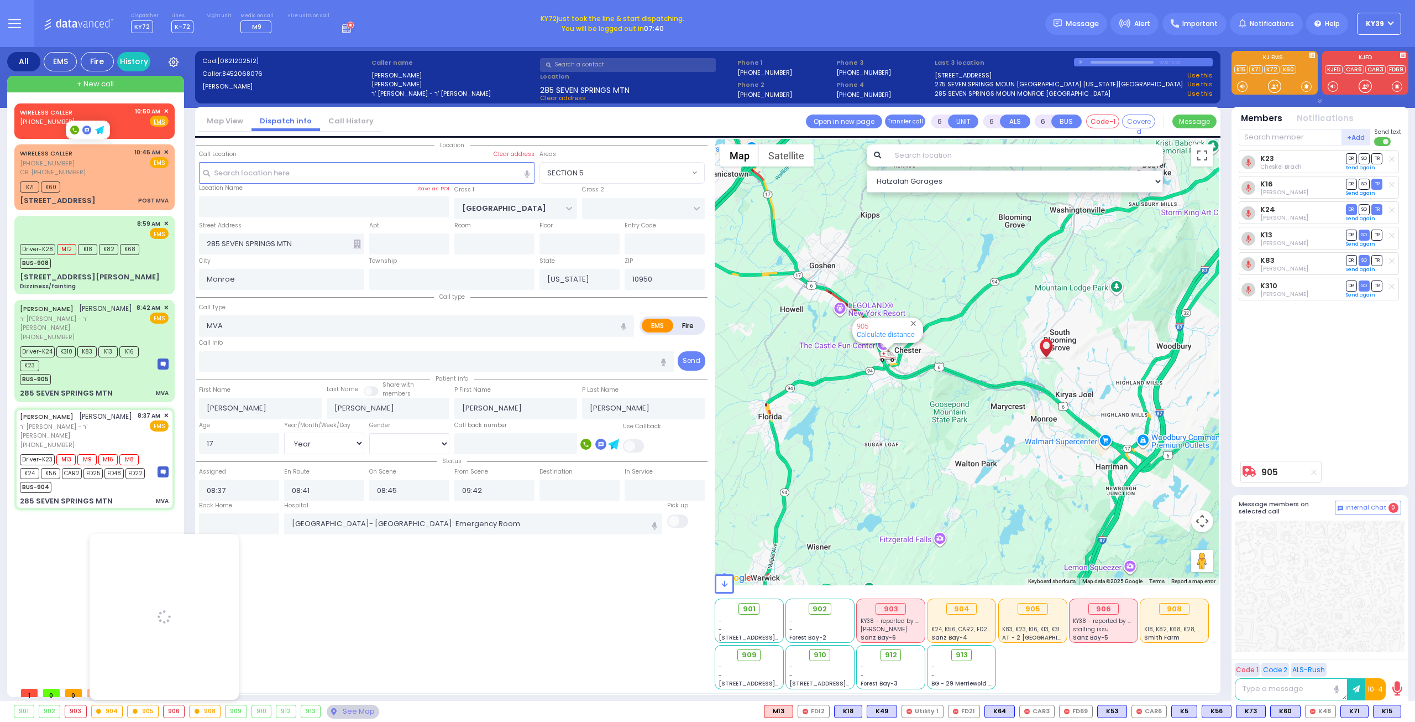
select select "Hatzalah Garages"
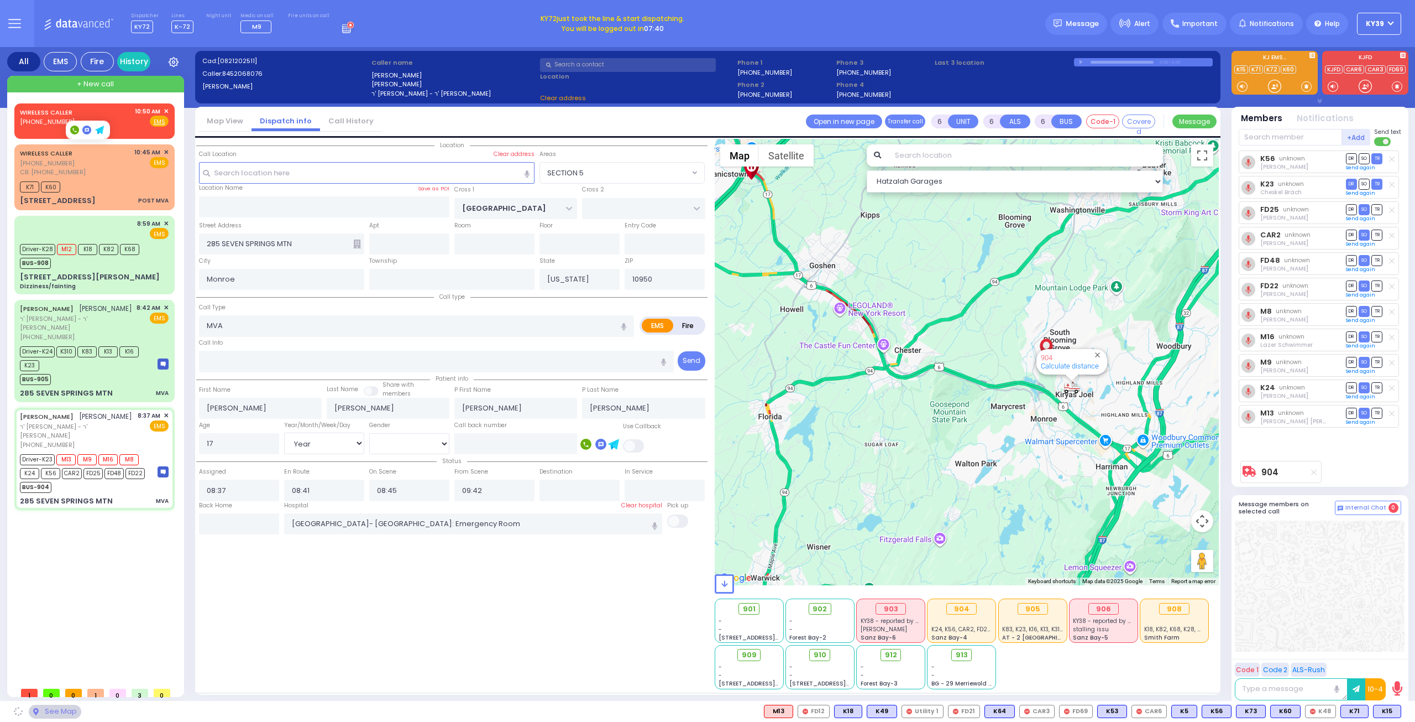
select select "SECTION 5"
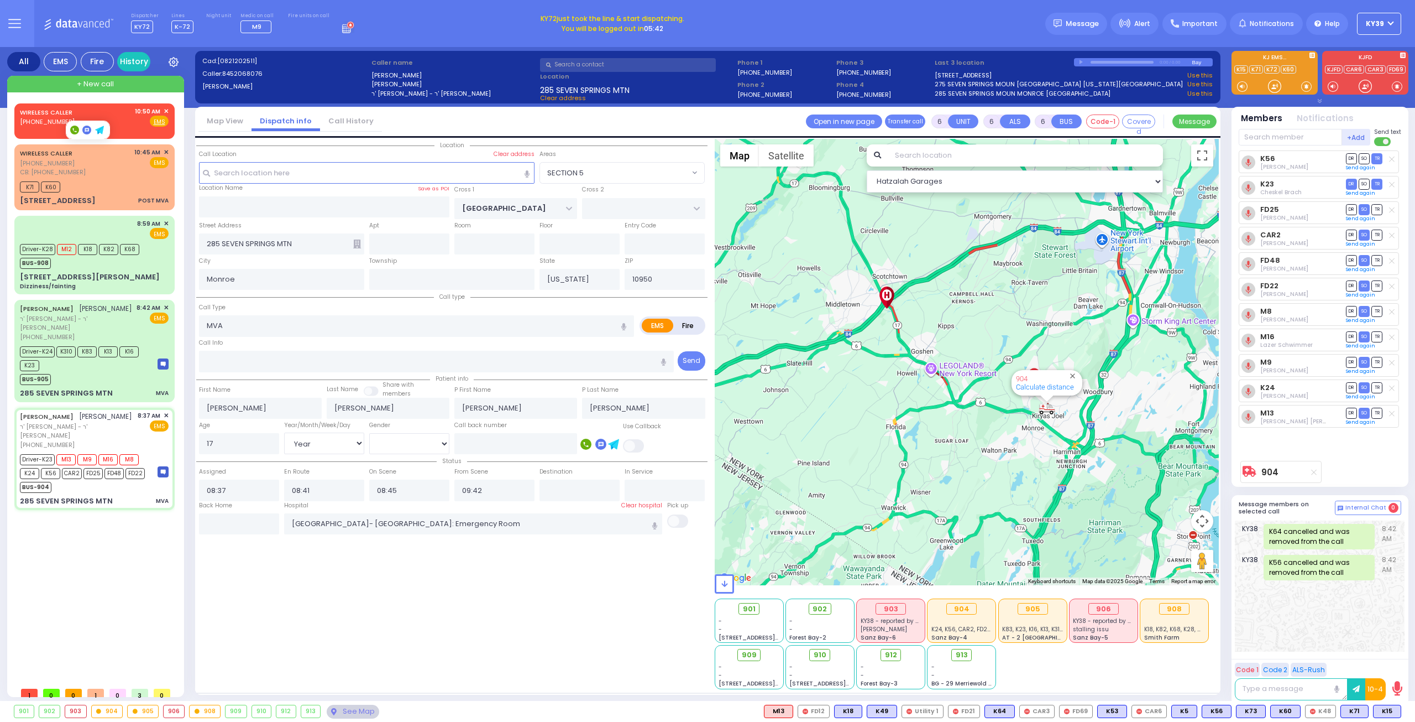
select select
radio input "true"
select select "Year"
select select "[DEMOGRAPHIC_DATA]"
select select "Hatzalah Garages"
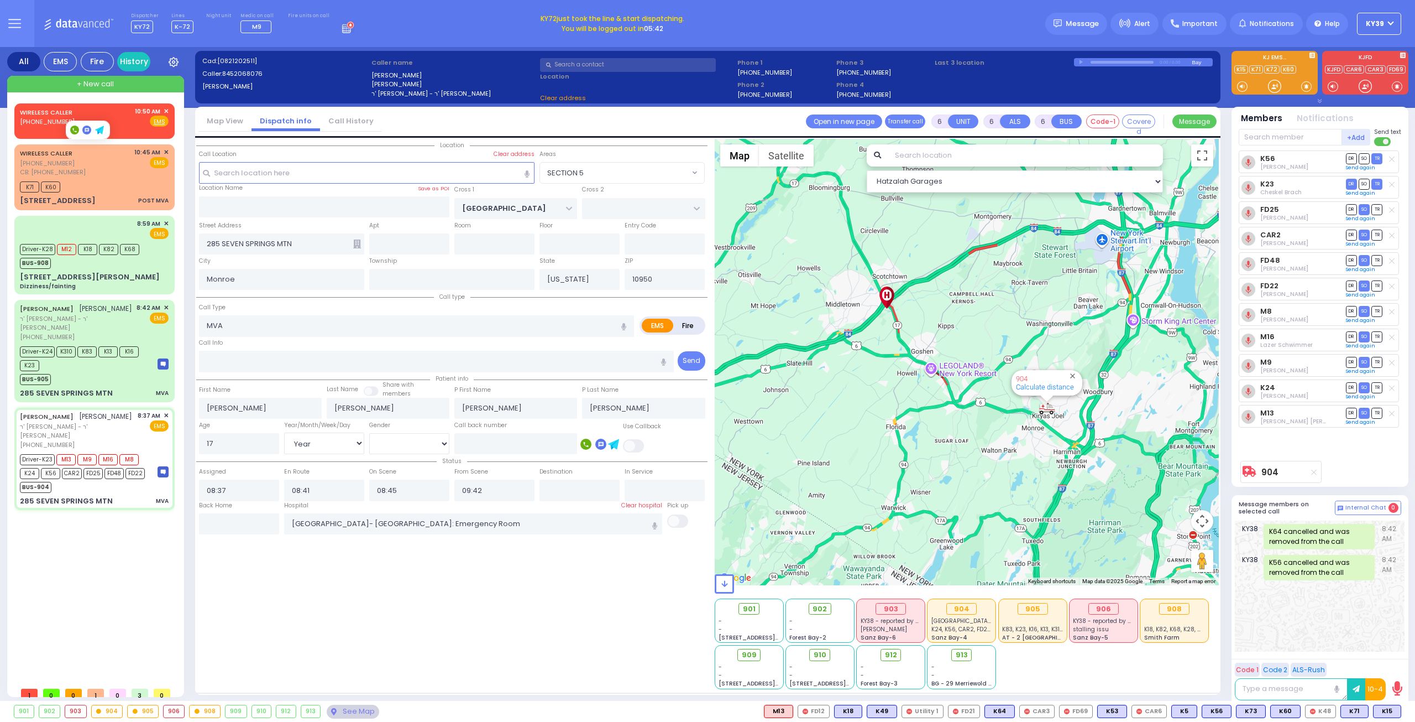
select select
radio input "true"
select select "Year"
select select "[DEMOGRAPHIC_DATA]"
select select "Hatzalah Garages"
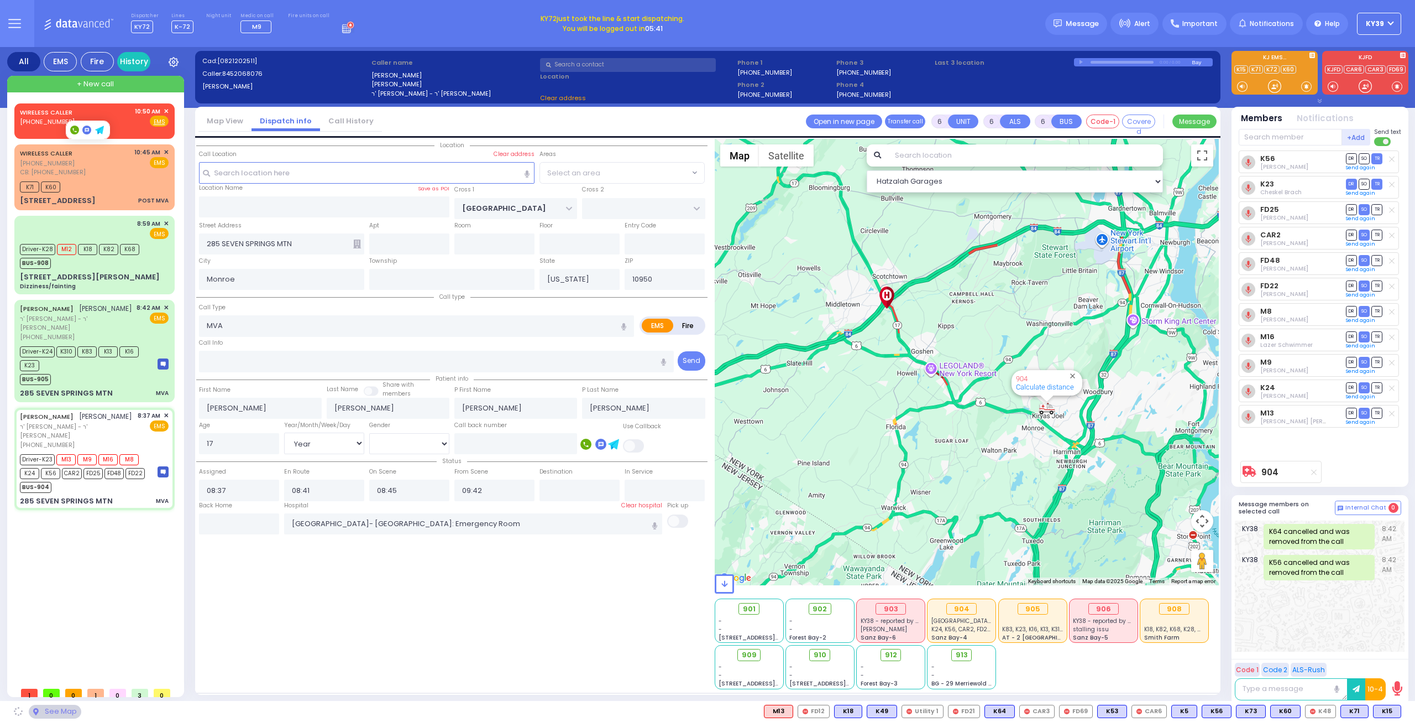
select select "SECTION 5"
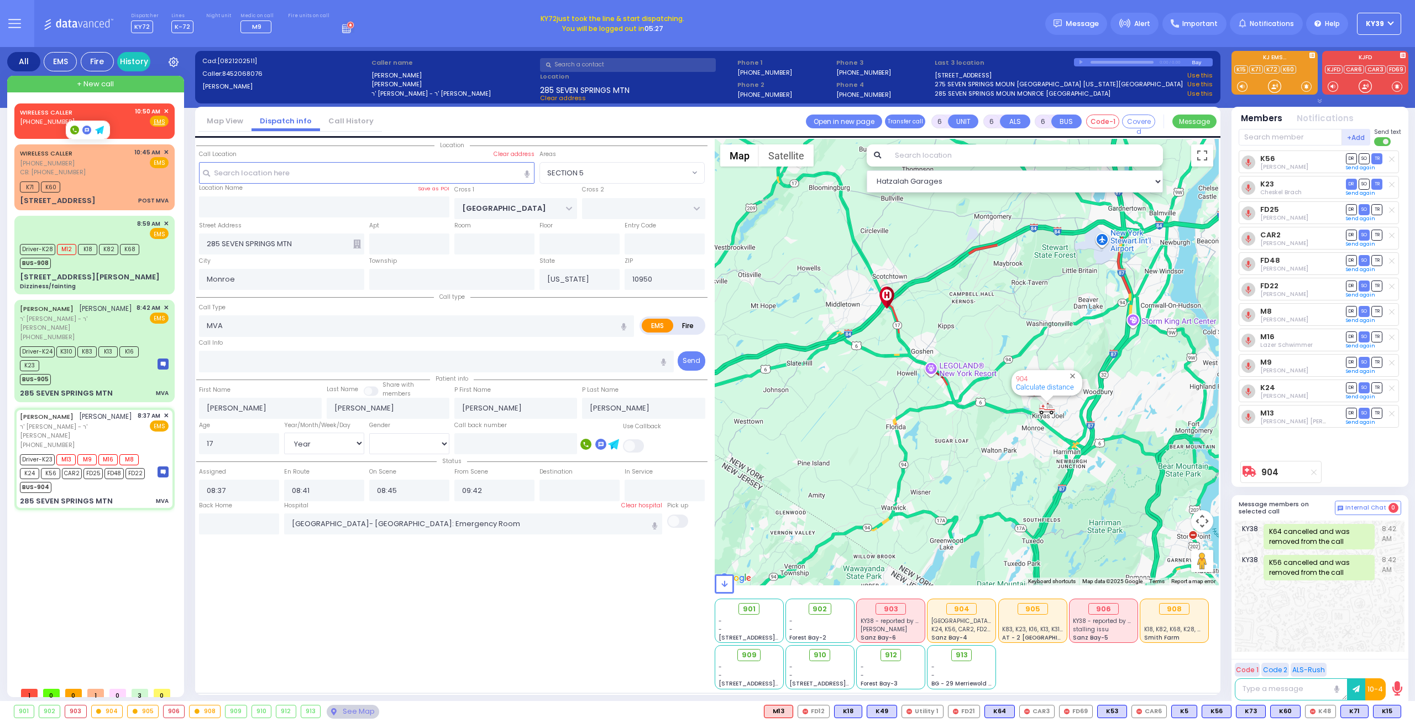
select select
radio input "true"
select select "Year"
select select "[DEMOGRAPHIC_DATA]"
select select "SECTION 5"
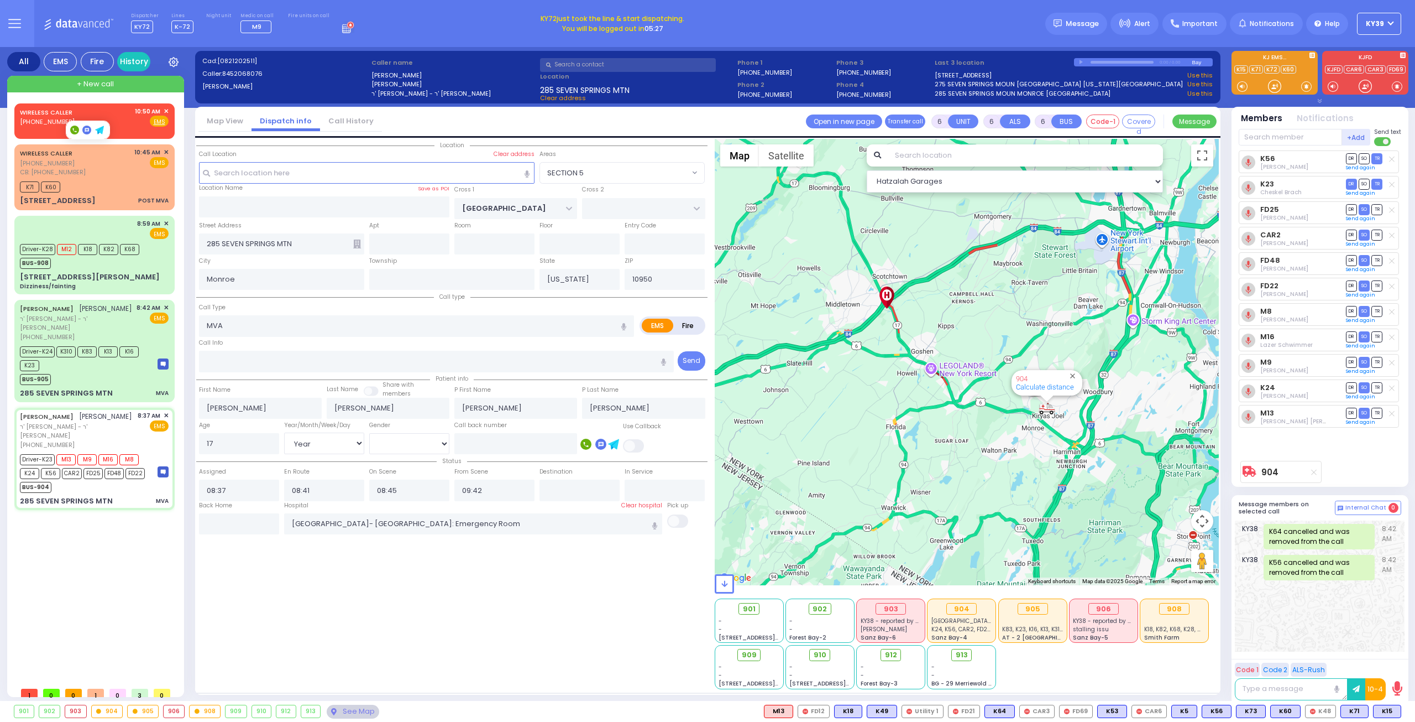
select select "Hatzalah Garages"
select select
radio input "true"
select select "Year"
select select "[DEMOGRAPHIC_DATA]"
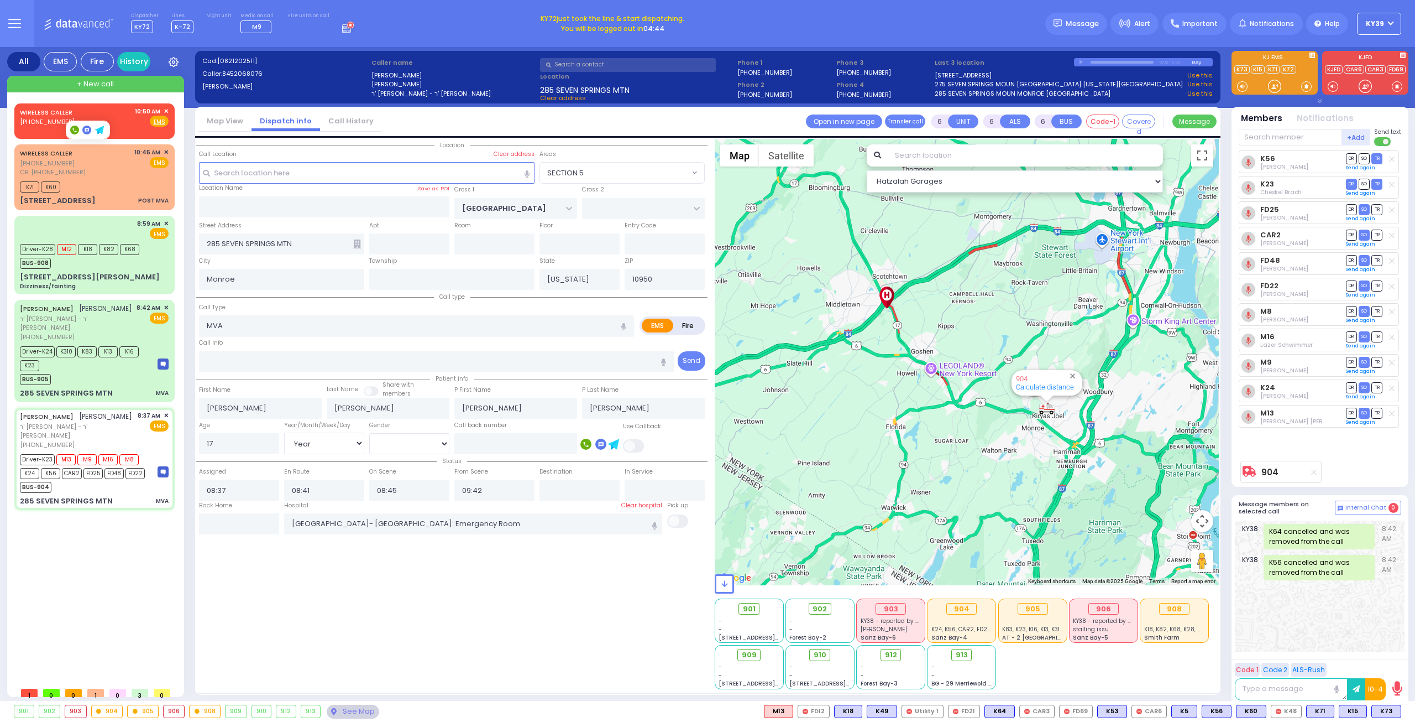
select select "Hatzalah Garages"
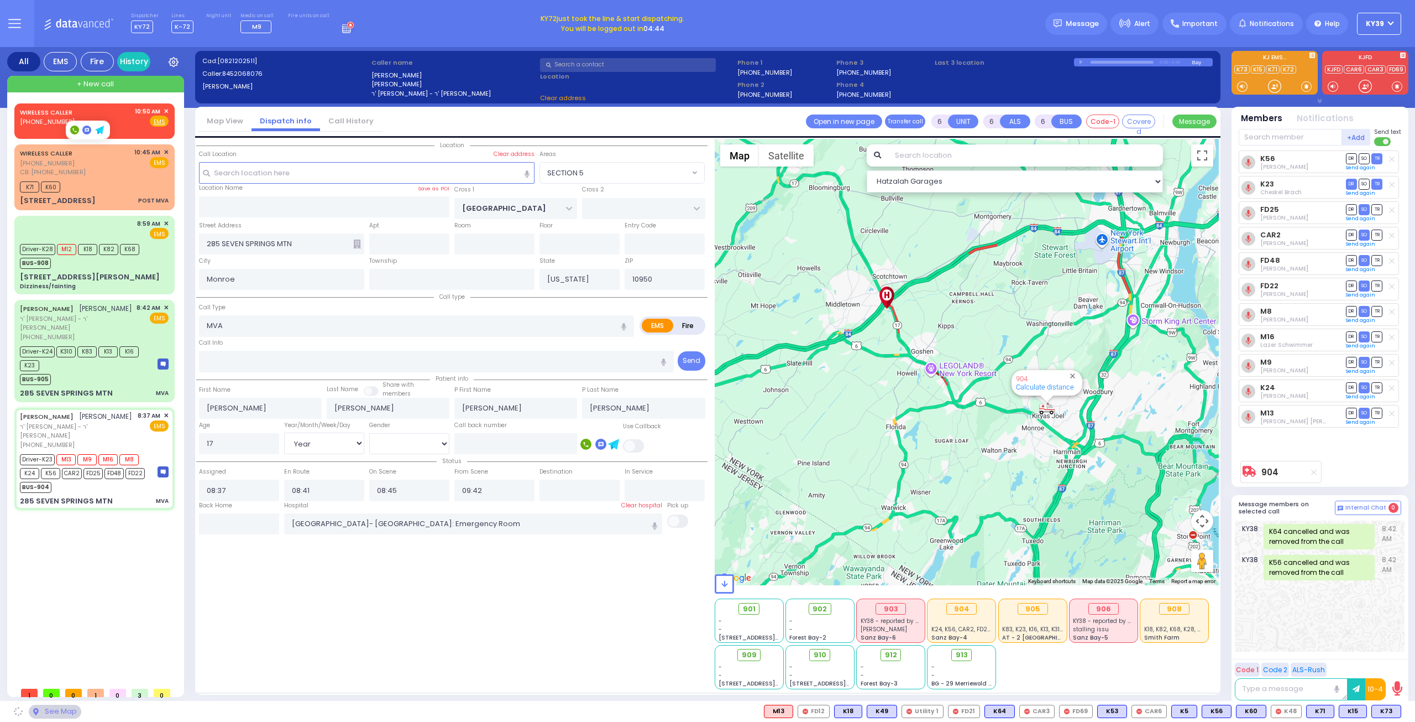
select select "SECTION 5"
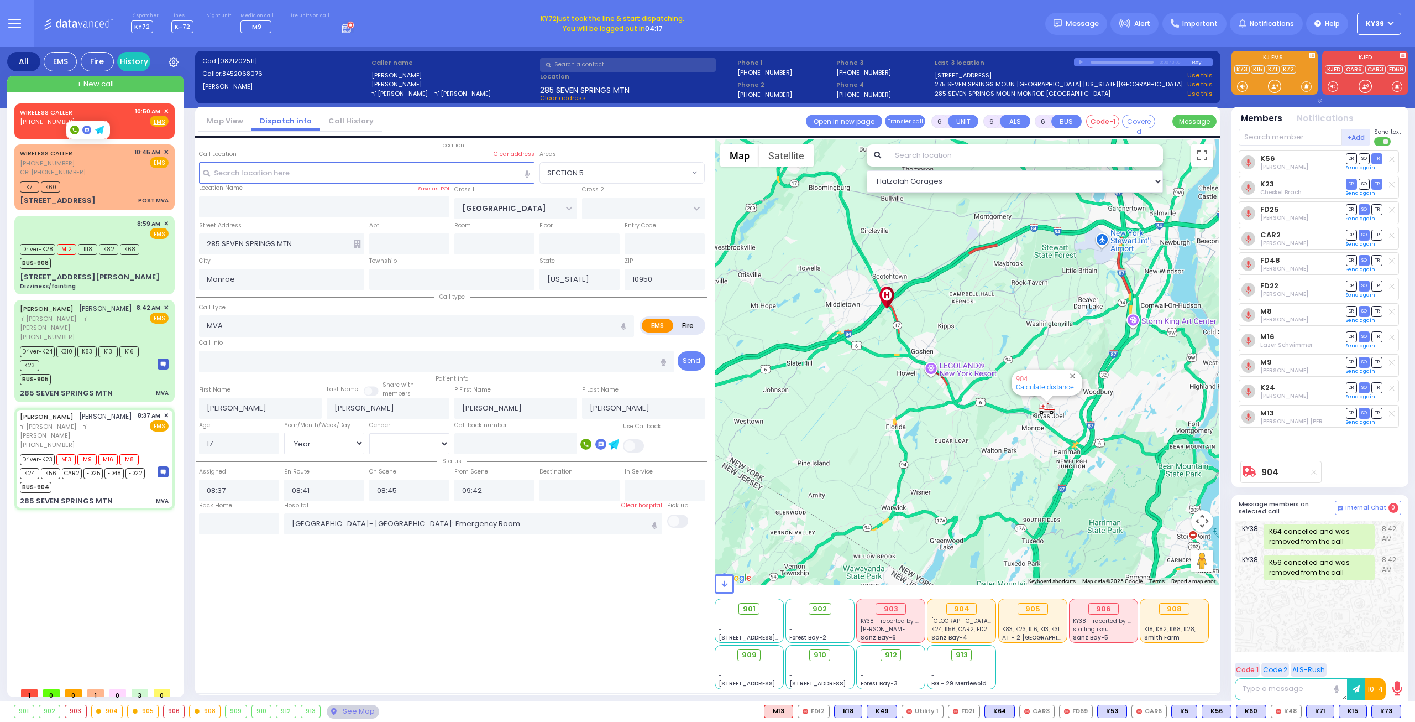
select select
radio input "true"
select select "Year"
select select "[DEMOGRAPHIC_DATA]"
select select "Hatzalah Garages"
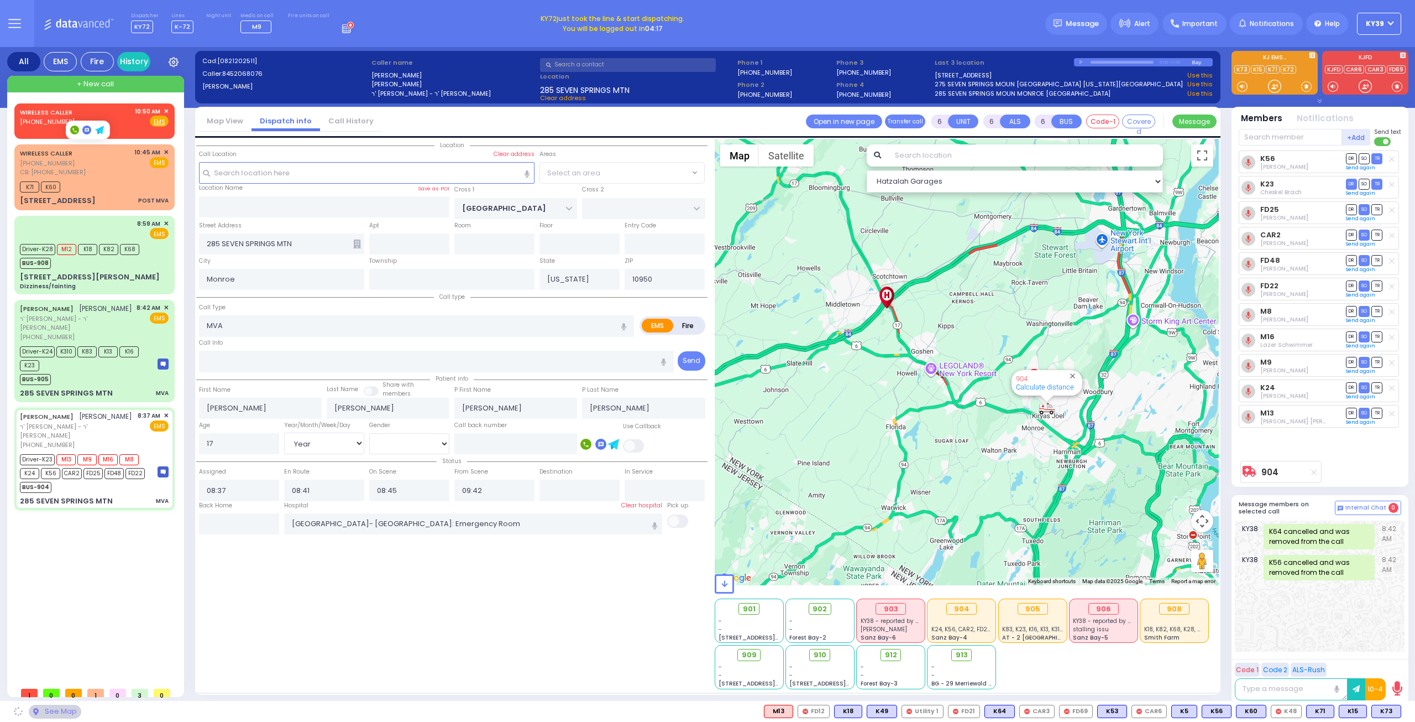
select select "SECTION 5"
